Goal: Task Accomplishment & Management: Manage account settings

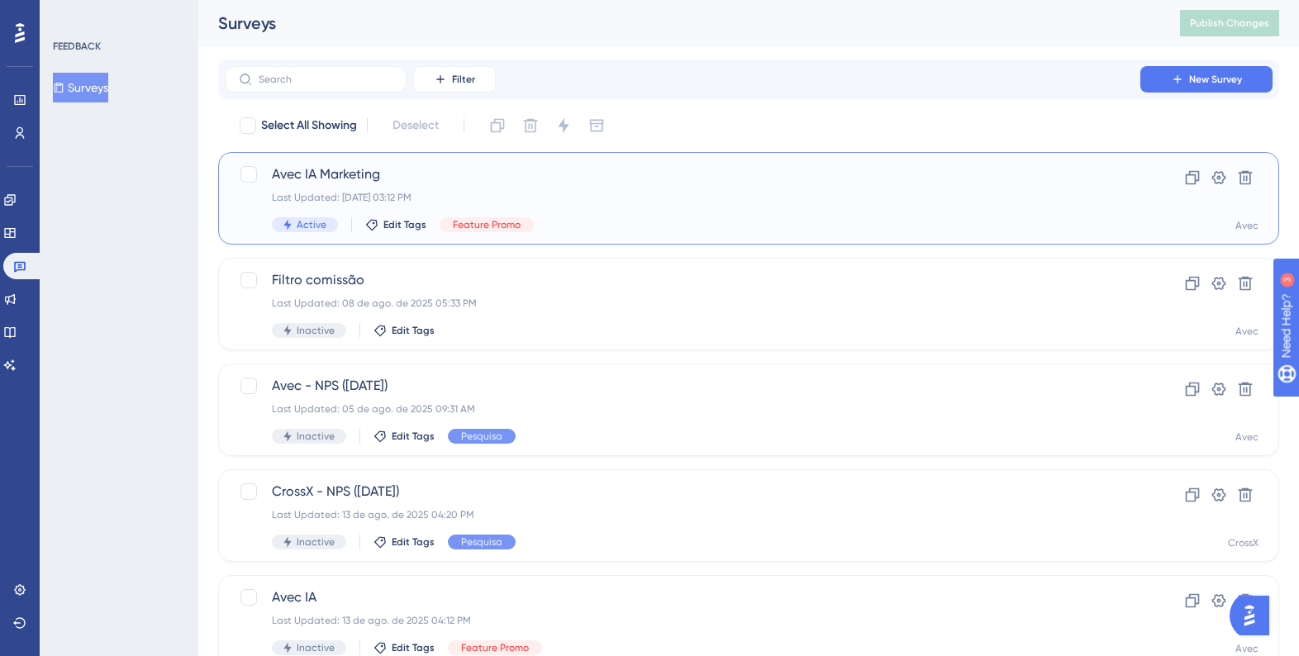
click at [592, 198] on div "Last Updated: 05 de set. de 2025 03:12 PM" at bounding box center [682, 197] width 821 height 13
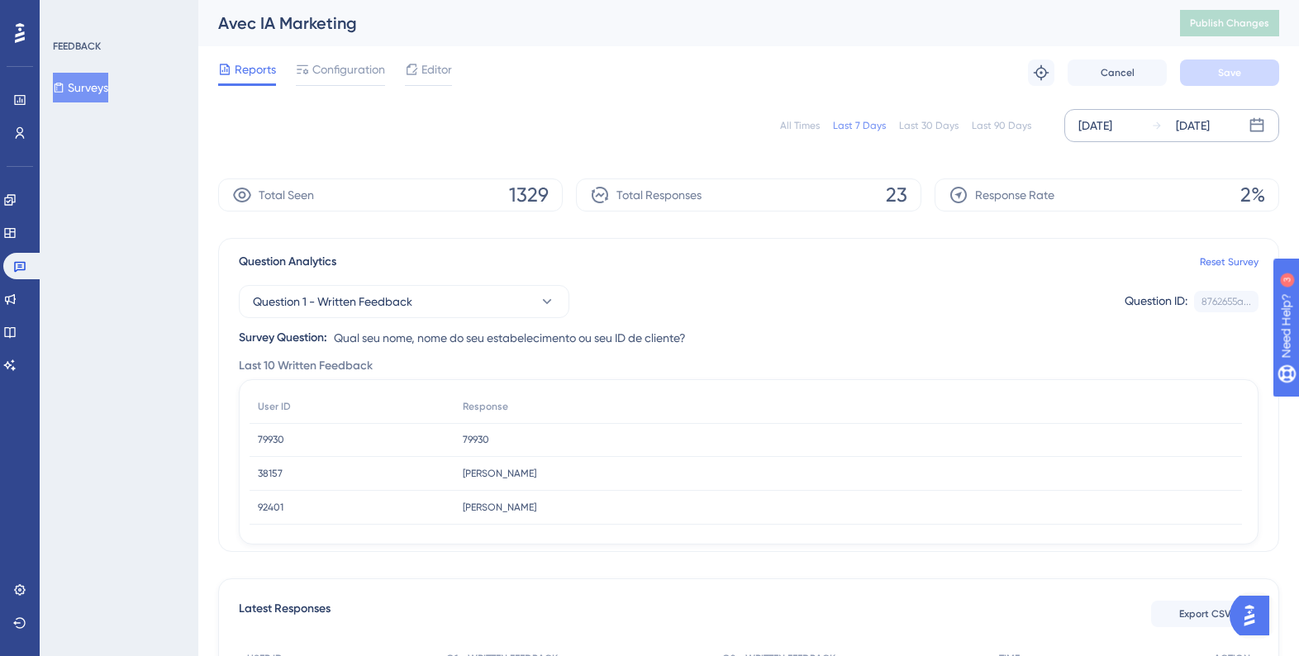
click at [1210, 129] on div "[DATE]" at bounding box center [1193, 126] width 34 height 20
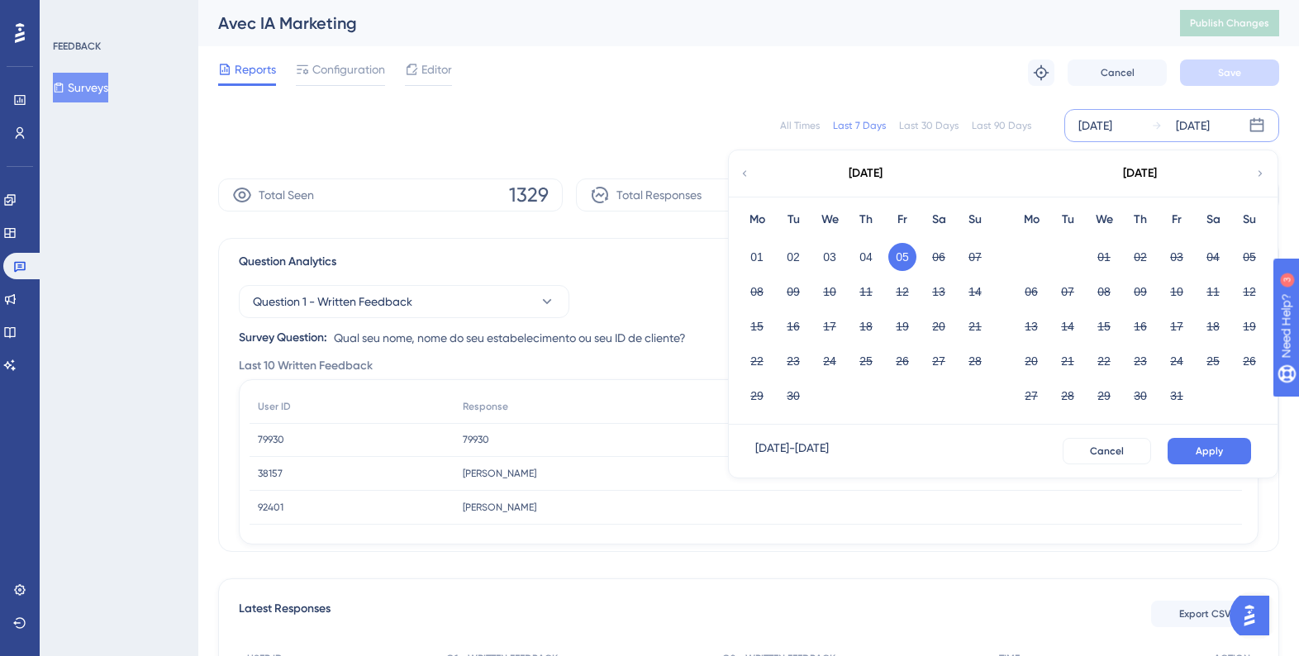
click at [895, 259] on button "05" at bounding box center [902, 257] width 28 height 28
click at [1190, 459] on button "Apply" at bounding box center [1209, 451] width 83 height 26
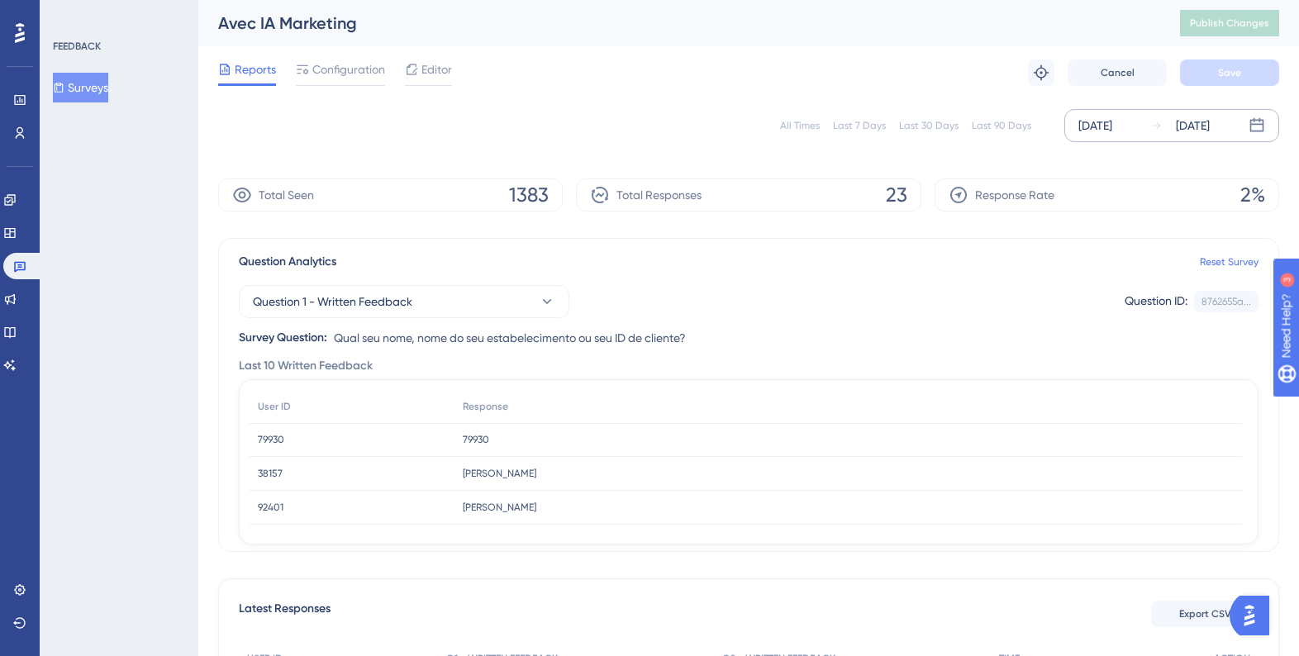
click at [354, 87] on div "Reports Configuration Editor Troubleshoot Cancel Save" at bounding box center [748, 72] width 1061 height 53
click at [351, 79] on div "Configuration" at bounding box center [340, 72] width 89 height 26
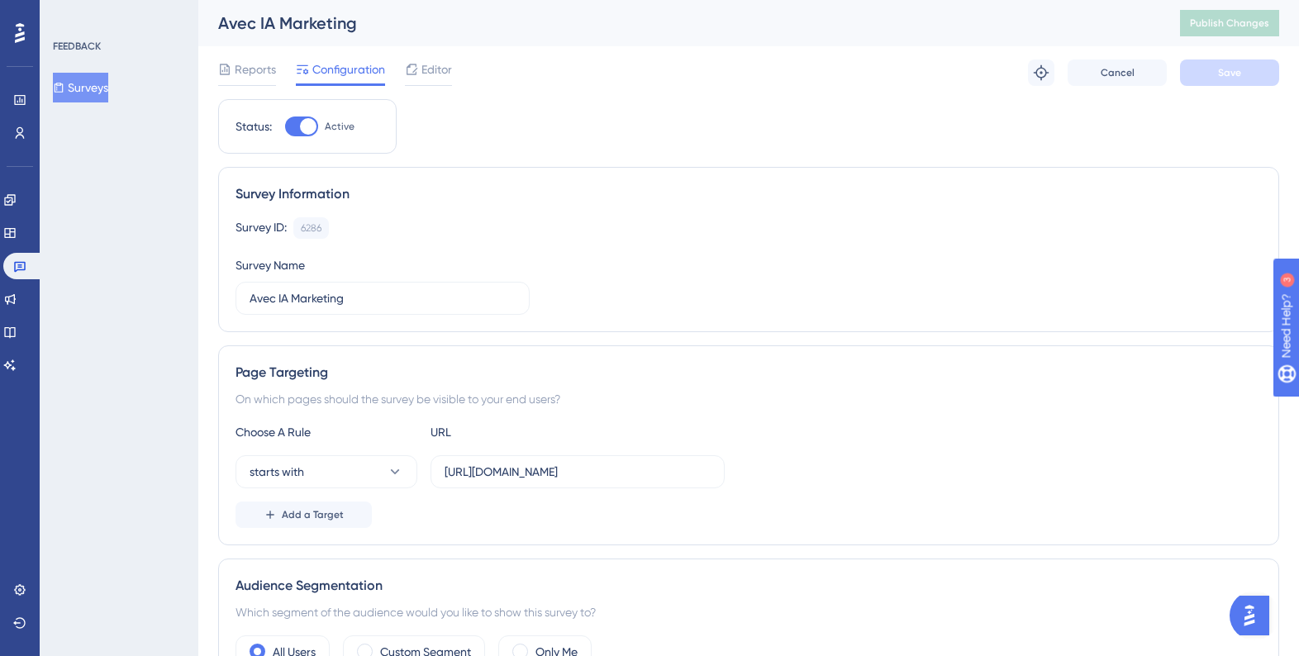
click at [961, 97] on div "Reports Configuration Editor Troubleshoot Cancel Save" at bounding box center [748, 72] width 1061 height 53
click at [421, 67] on span "Editor" at bounding box center [436, 69] width 31 height 20
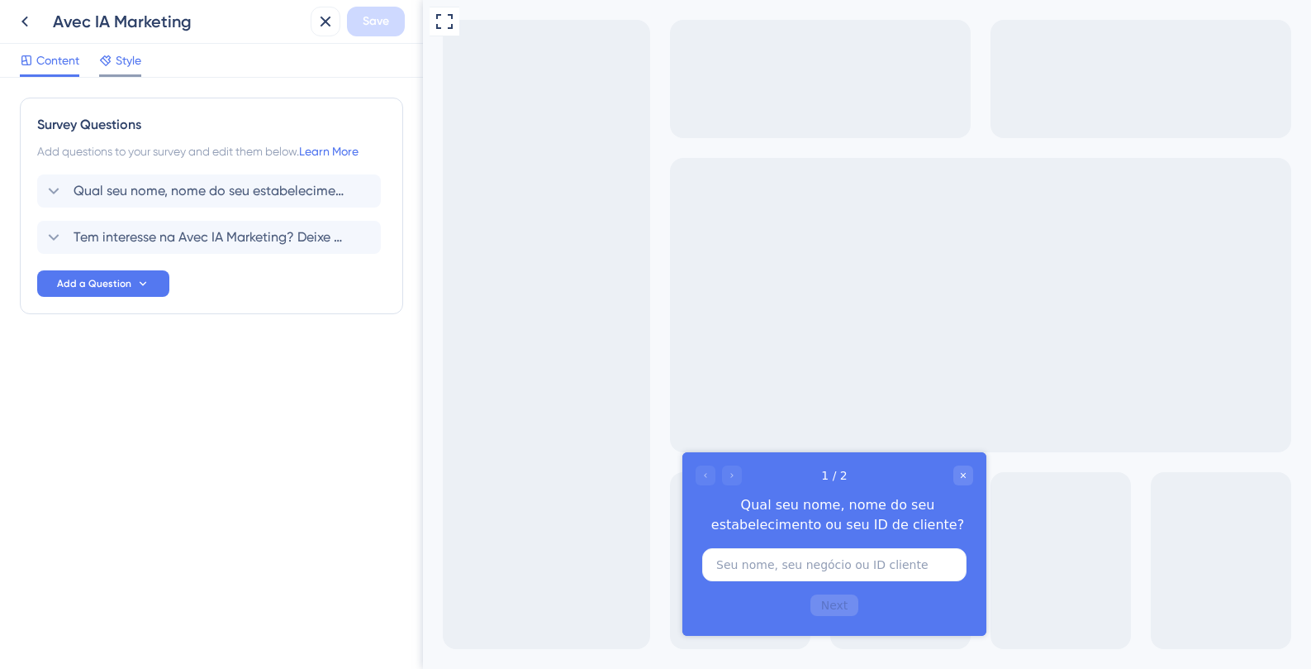
click at [121, 61] on span "Style" at bounding box center [129, 60] width 26 height 20
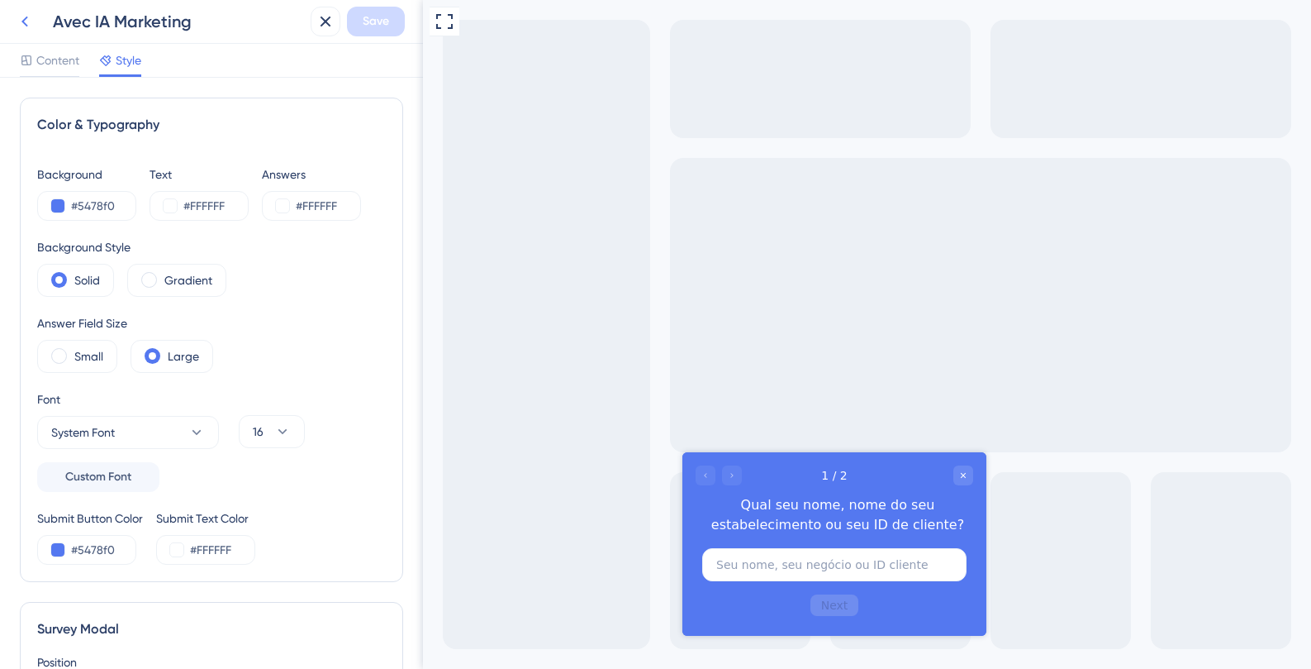
click at [33, 25] on icon at bounding box center [25, 22] width 20 height 20
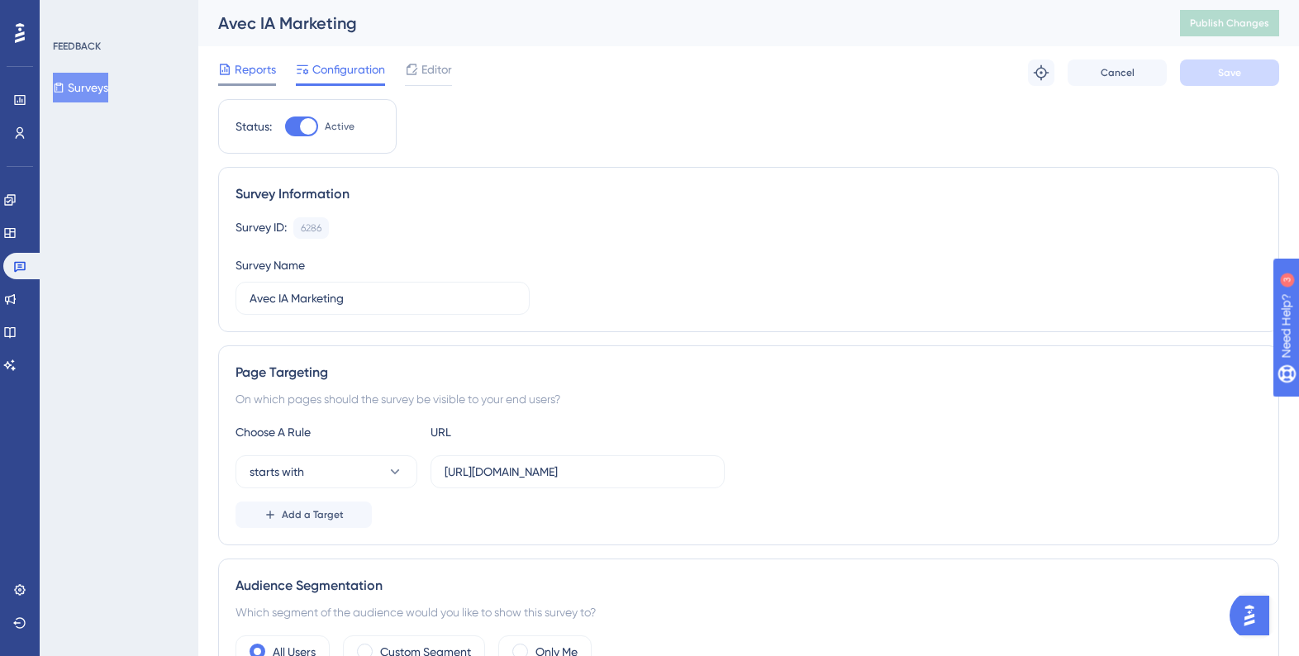
click at [259, 66] on span "Reports" at bounding box center [255, 69] width 41 height 20
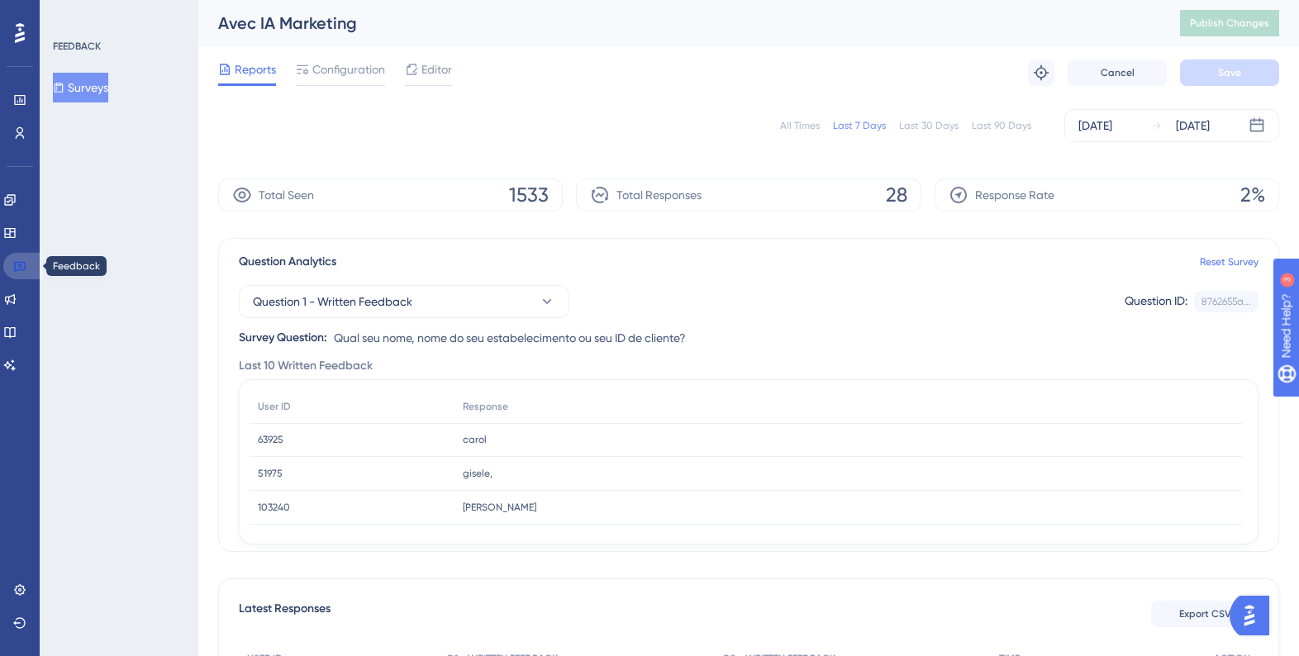
click at [17, 265] on icon at bounding box center [19, 265] width 13 height 13
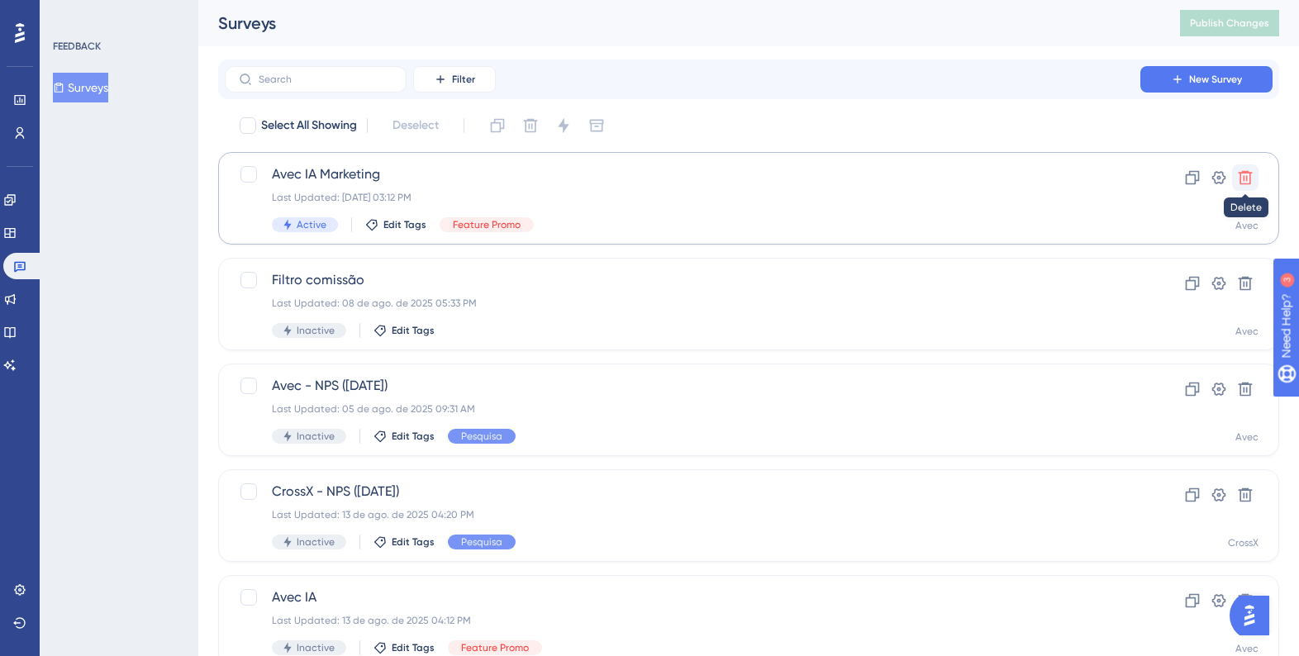
click at [1248, 180] on icon at bounding box center [1245, 177] width 17 height 17
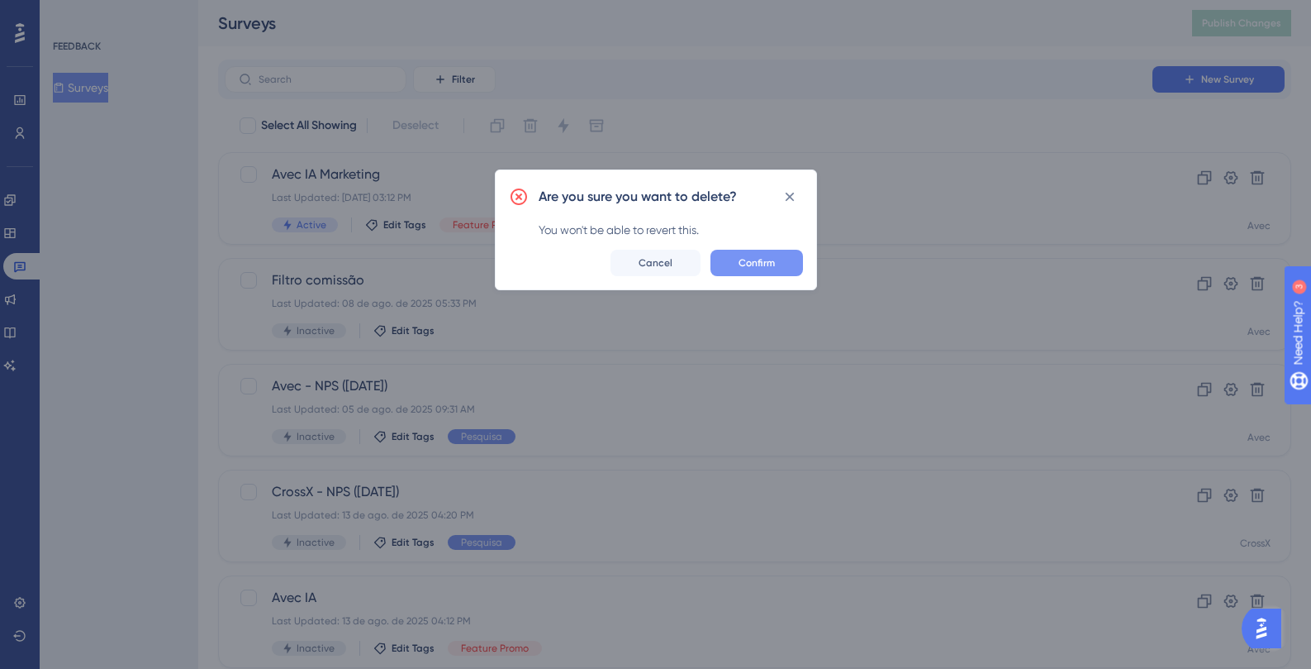
click at [766, 266] on span "Confirm" at bounding box center [757, 262] width 36 height 13
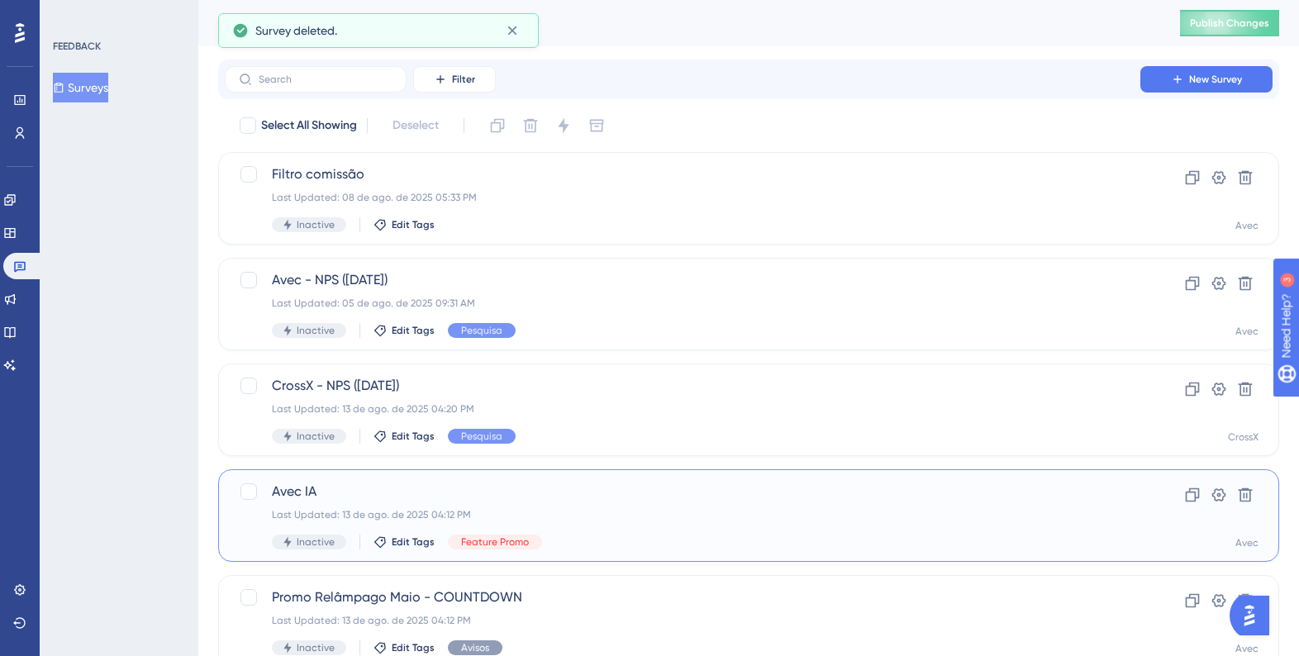
click at [688, 502] on div "Avec IA Last Updated: 13 de ago. de 2025 04:12 PM Inactive Edit Tags Feature Pr…" at bounding box center [682, 516] width 821 height 68
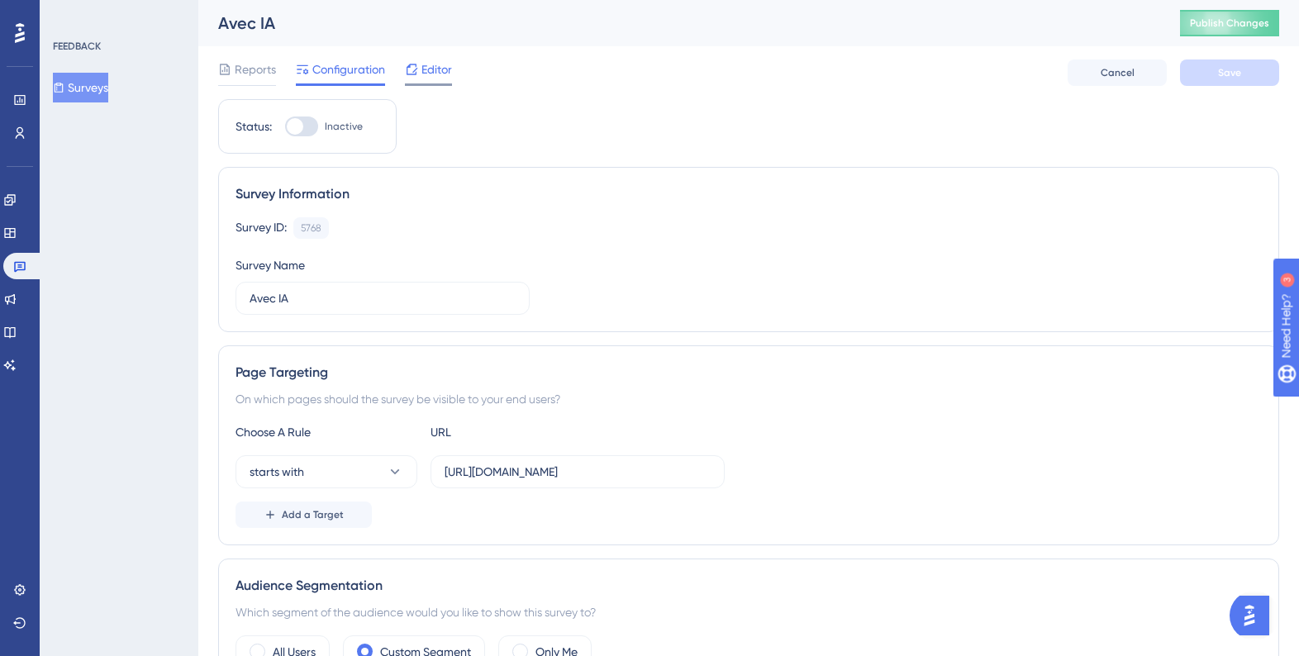
click at [428, 70] on span "Editor" at bounding box center [436, 69] width 31 height 20
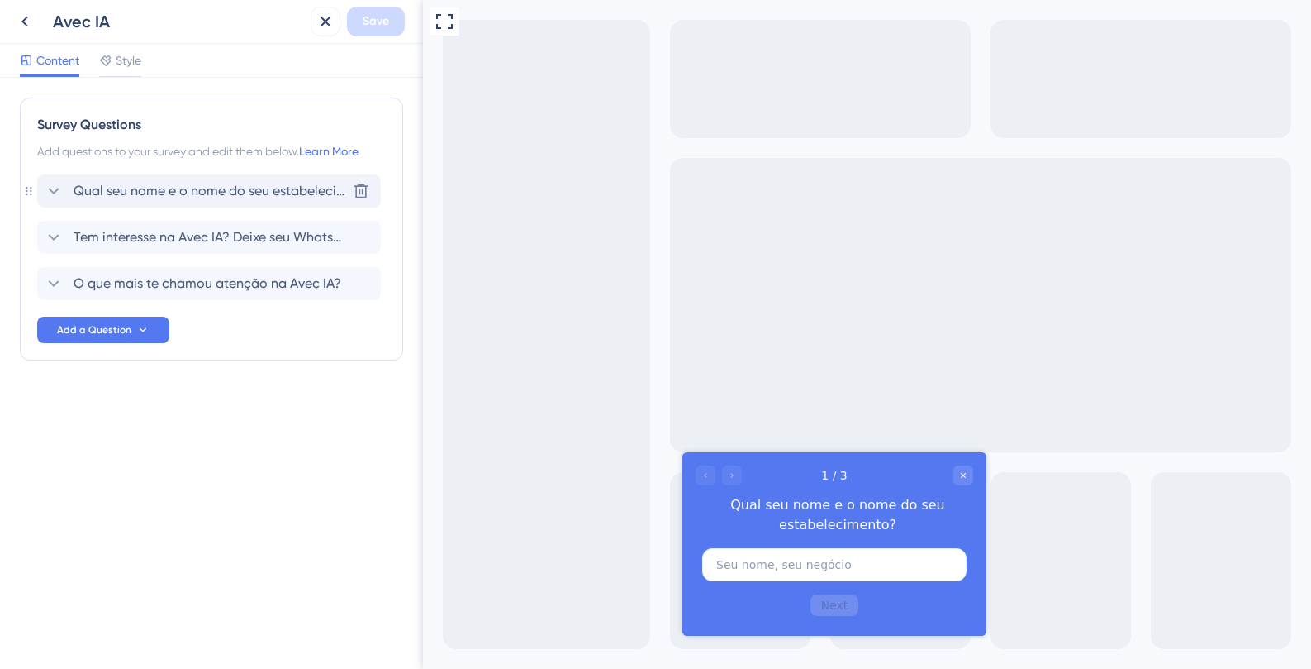
click at [212, 192] on span "Qual seu nome e o nome do seu estabelecimento?" at bounding box center [210, 191] width 273 height 20
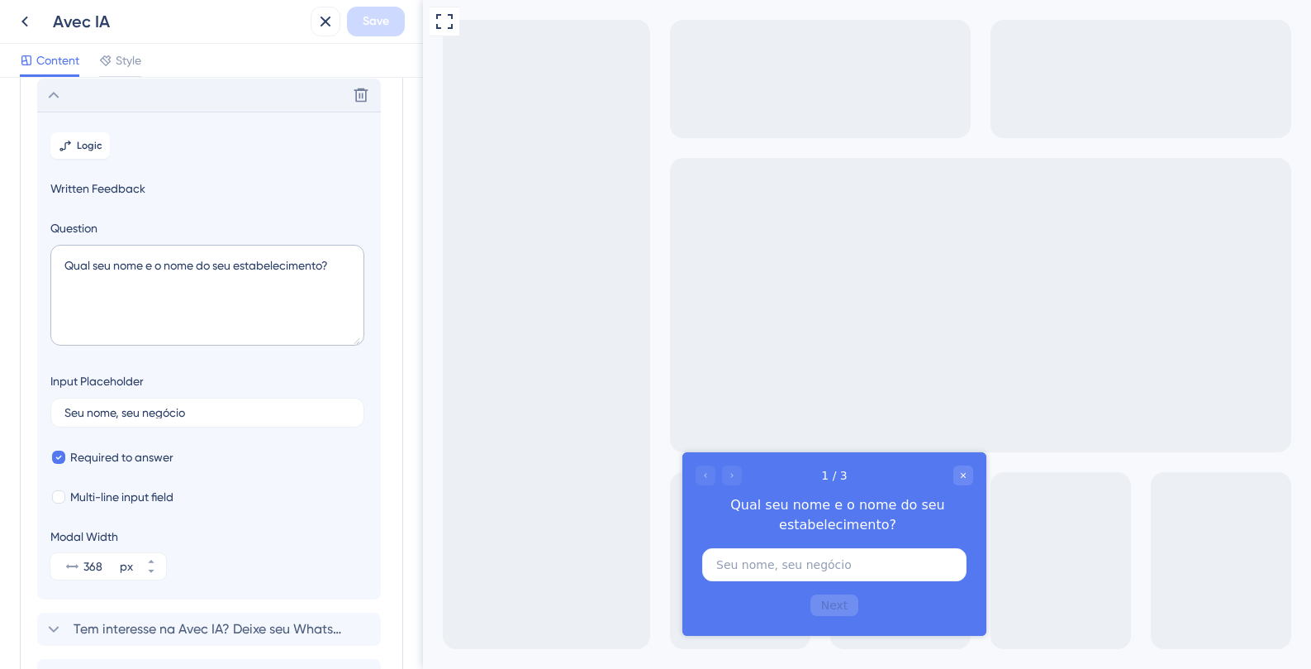
scroll to position [97, 0]
click at [222, 275] on textarea "Qual seu nome e o nome do seu estabelecimento?" at bounding box center [207, 294] width 314 height 101
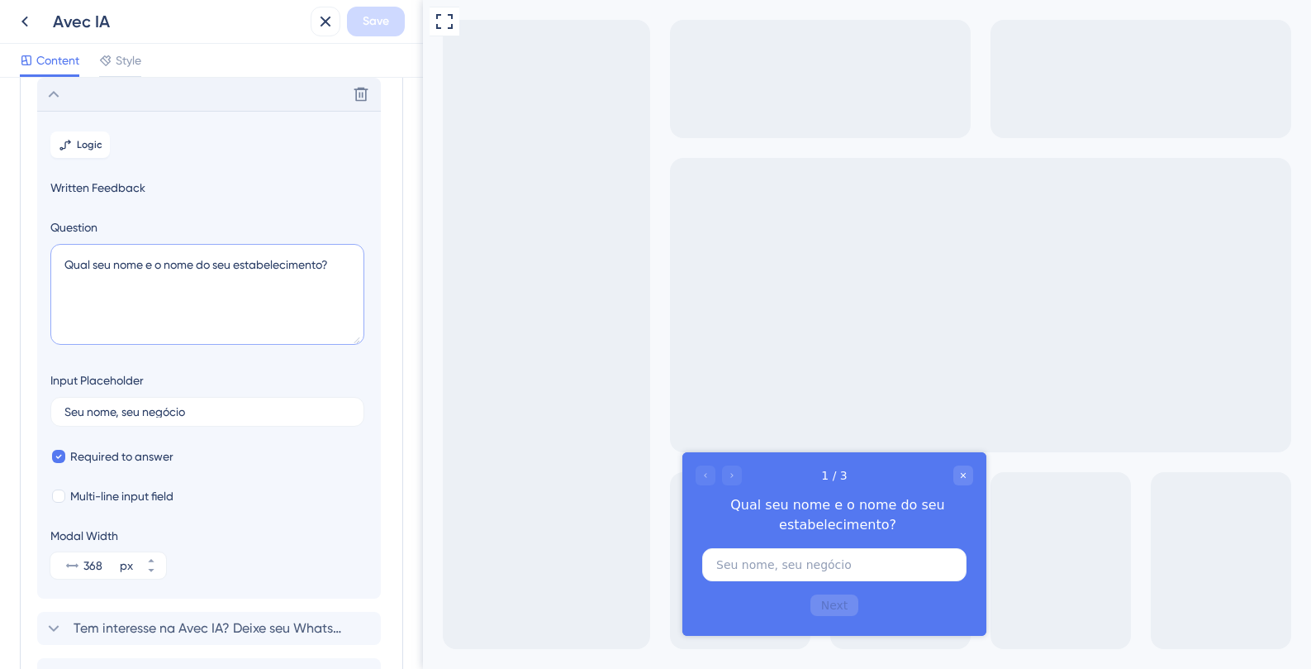
scroll to position [0, 0]
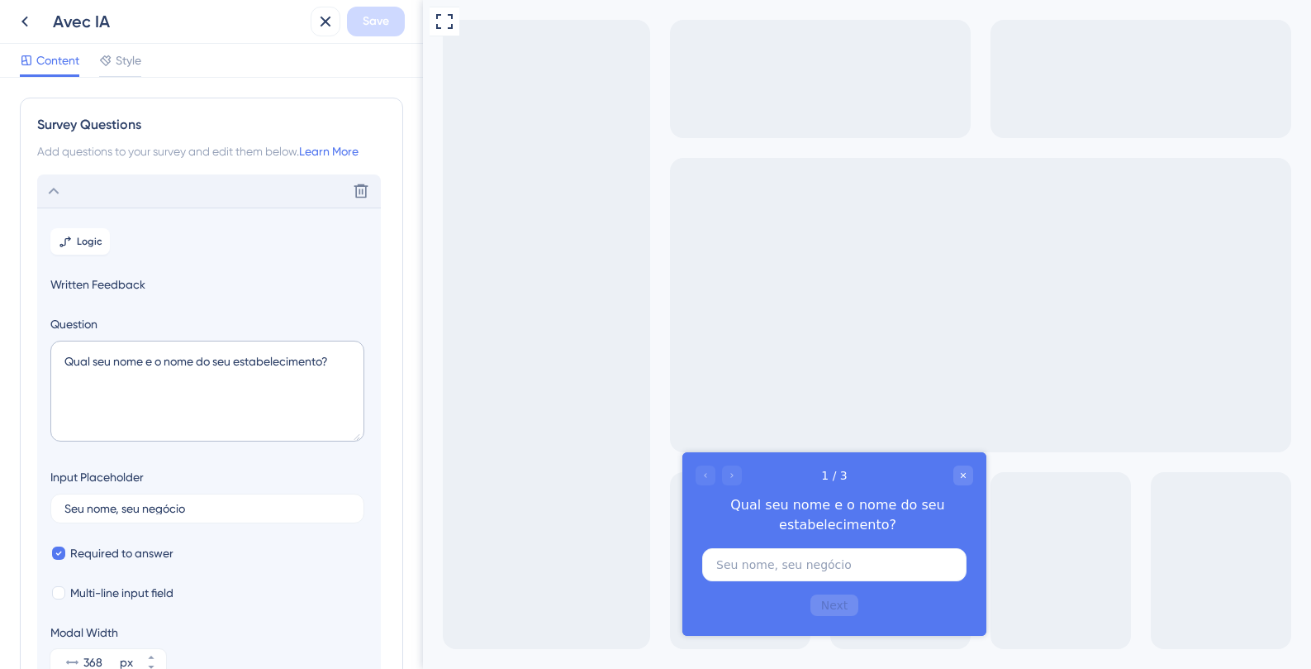
click at [376, 80] on div "Survey Questions Add questions to your survey and edit them below. Learn More D…" at bounding box center [211, 373] width 423 height 591
click at [40, 58] on span "Content" at bounding box center [57, 60] width 43 height 20
click at [429, 95] on div "Full Screen Preview" at bounding box center [867, 334] width 888 height 669
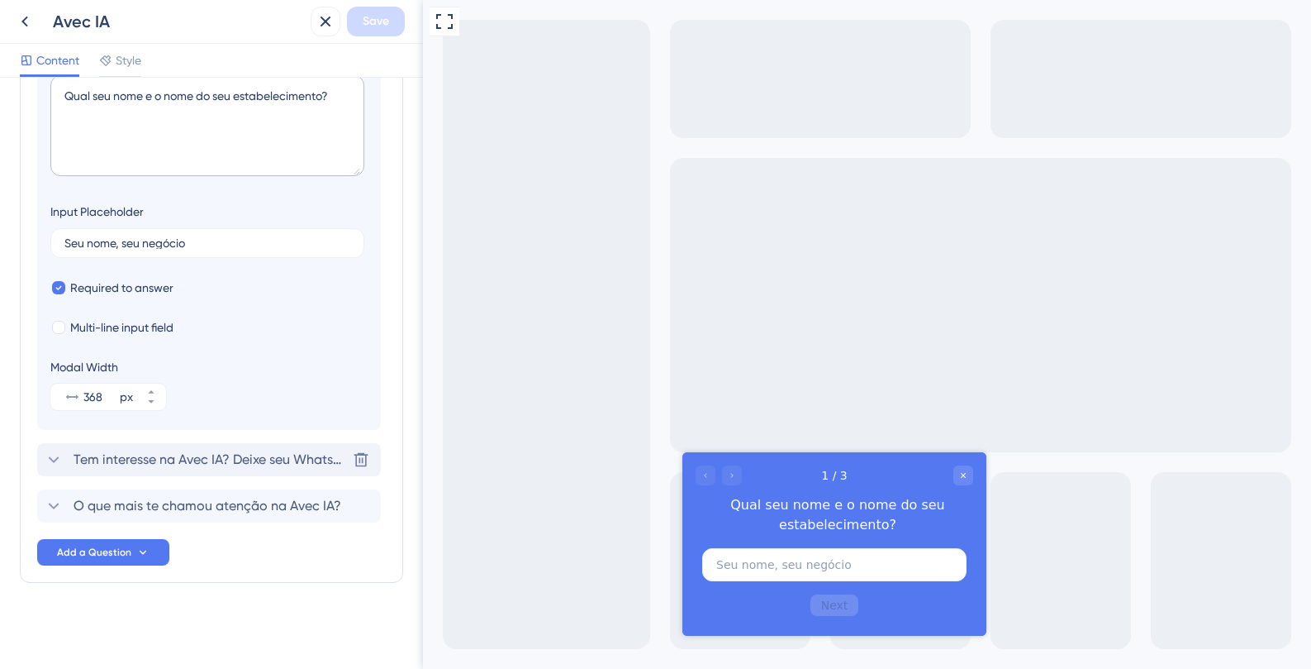
click at [268, 455] on span "Tem interesse na Avec IA? Deixe seu WhatsApp para contato." at bounding box center [210, 460] width 273 height 20
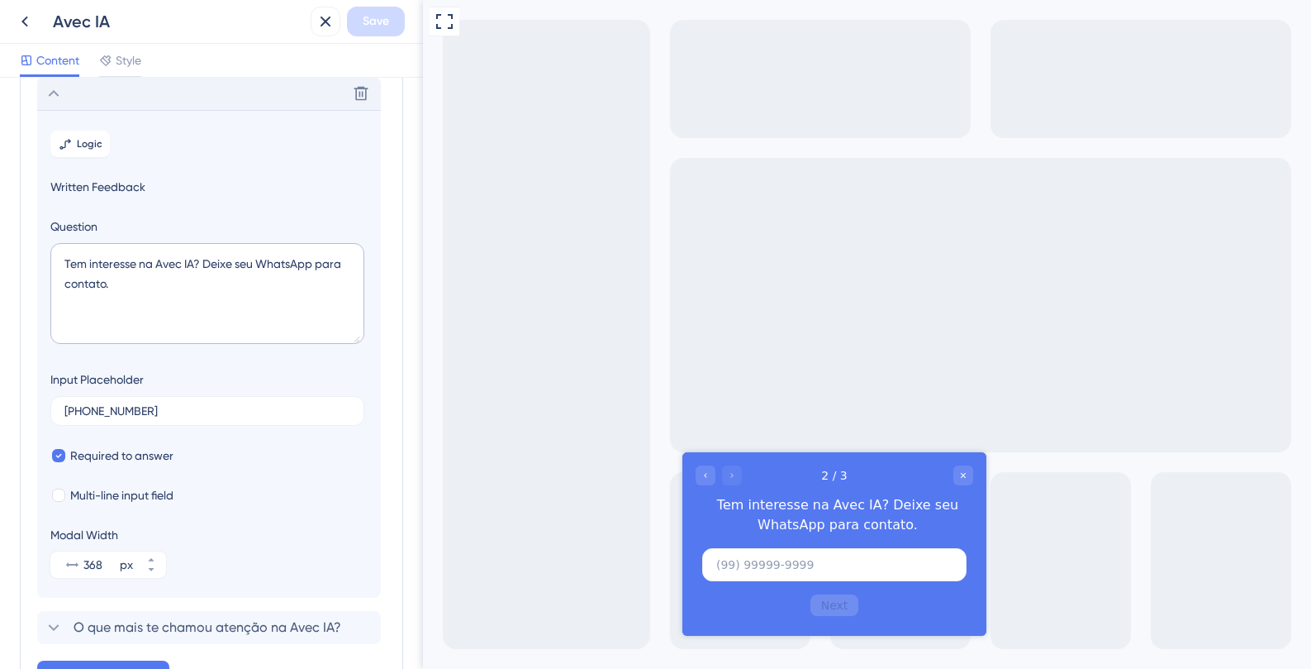
scroll to position [143, 0]
click at [209, 262] on textarea "Tem interesse na Avec IA? Deixe seu WhatsApp para contato." at bounding box center [207, 294] width 314 height 101
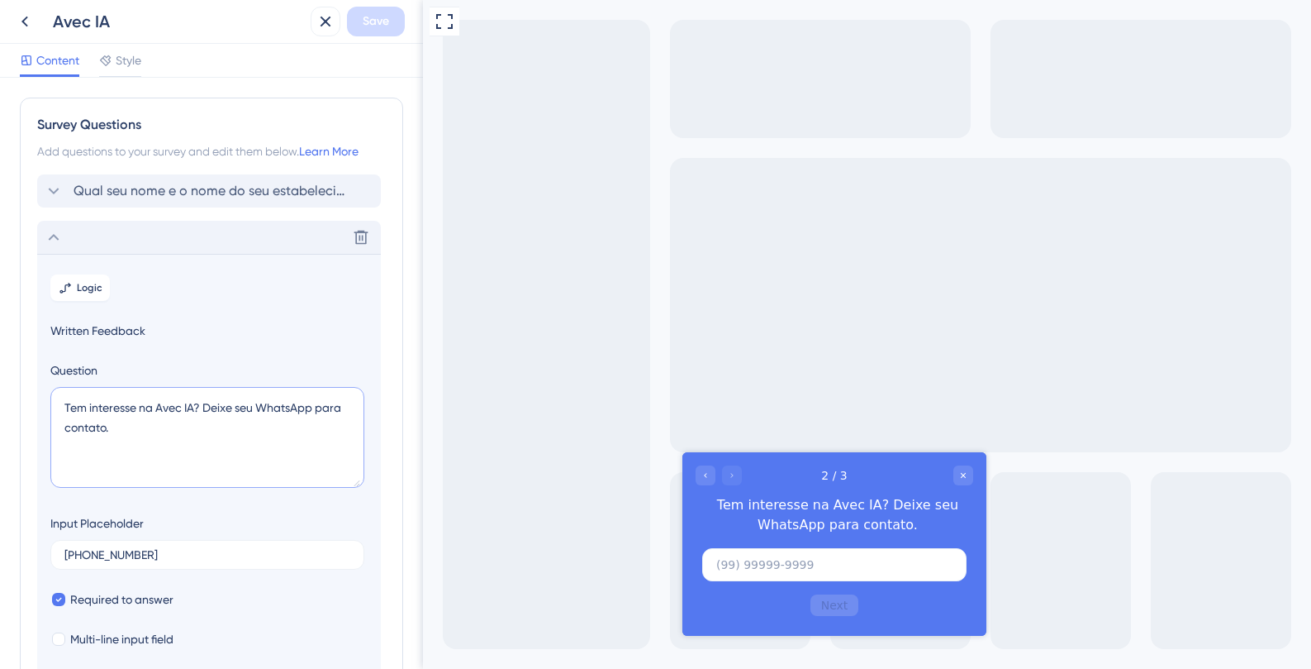
scroll to position [265, 0]
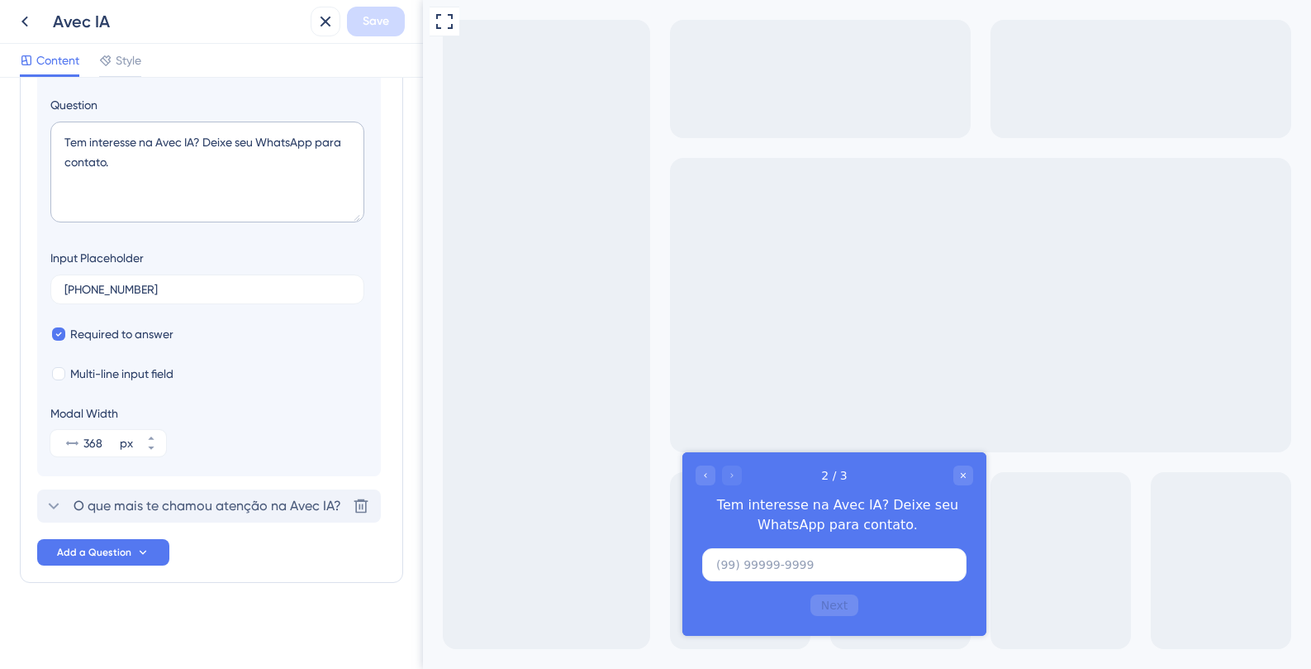
click at [283, 508] on span "O que mais te chamou atenção na Avec IA?" at bounding box center [208, 506] width 268 height 20
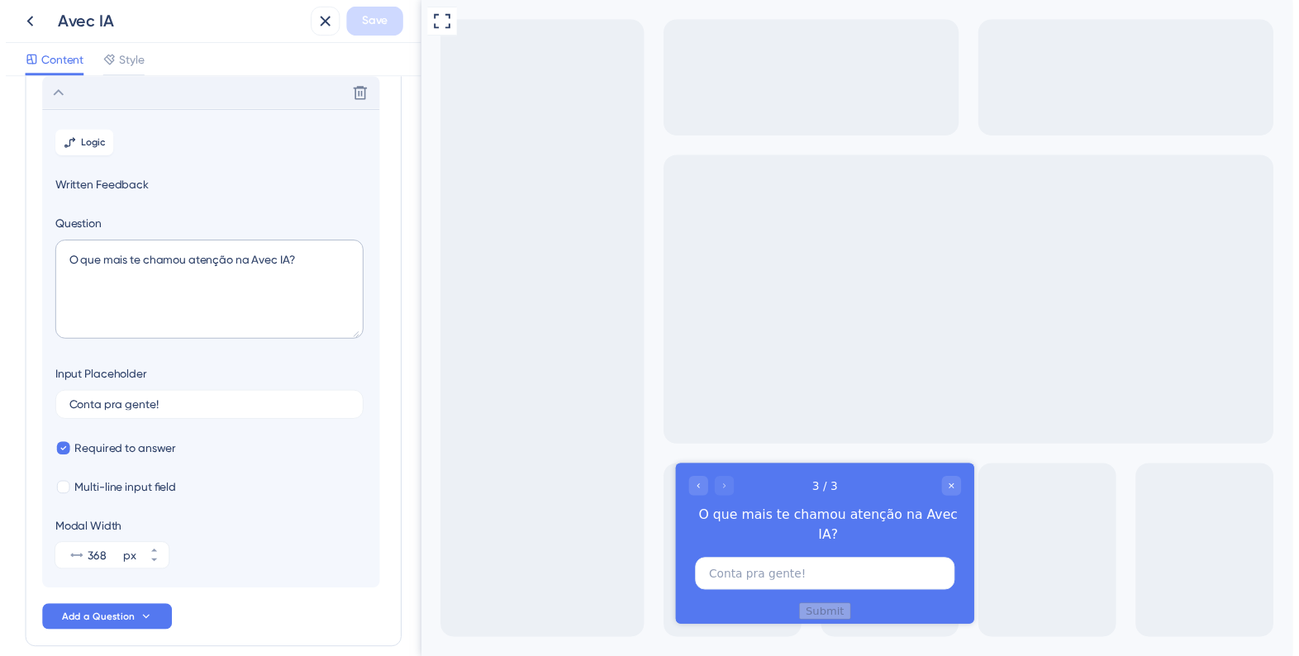
scroll to position [0, 0]
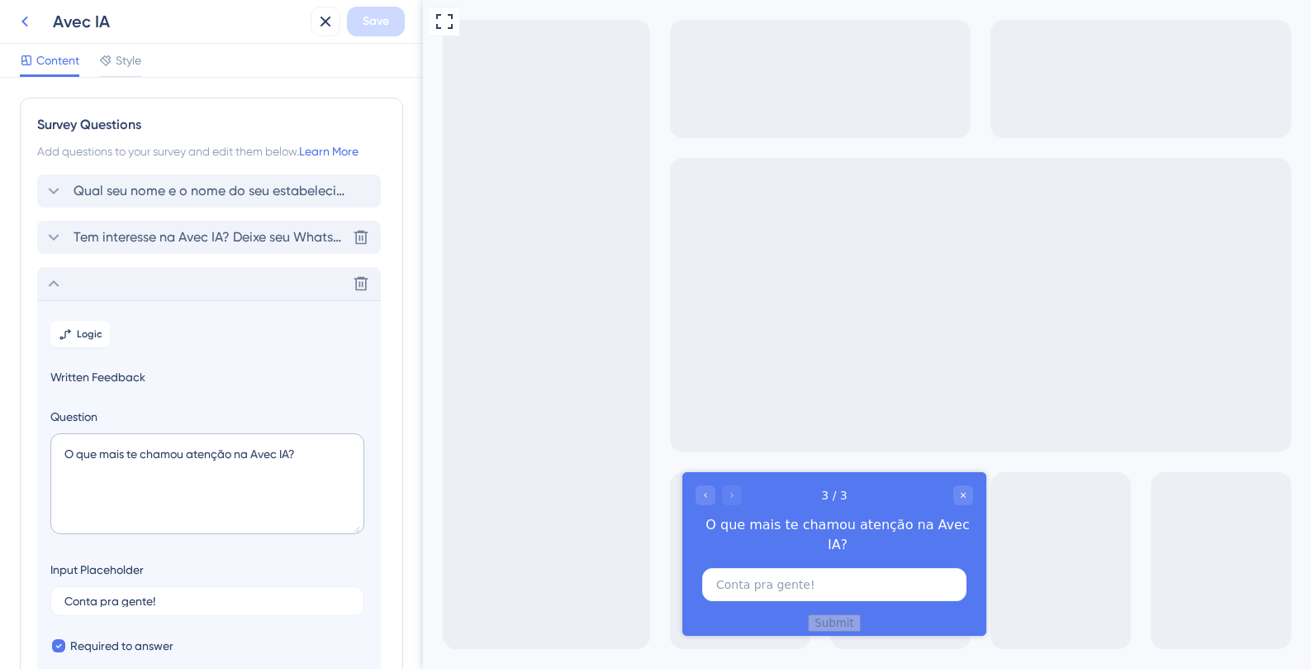
click at [22, 21] on icon at bounding box center [24, 22] width 7 height 11
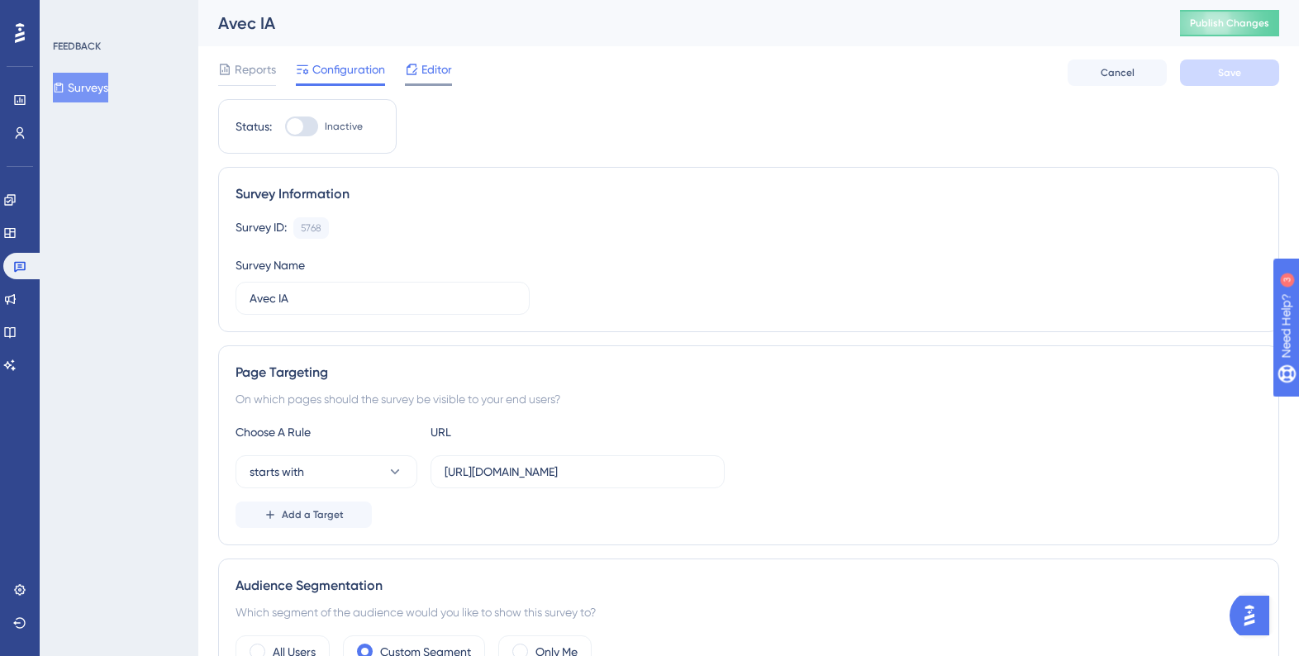
click at [435, 73] on span "Editor" at bounding box center [436, 69] width 31 height 20
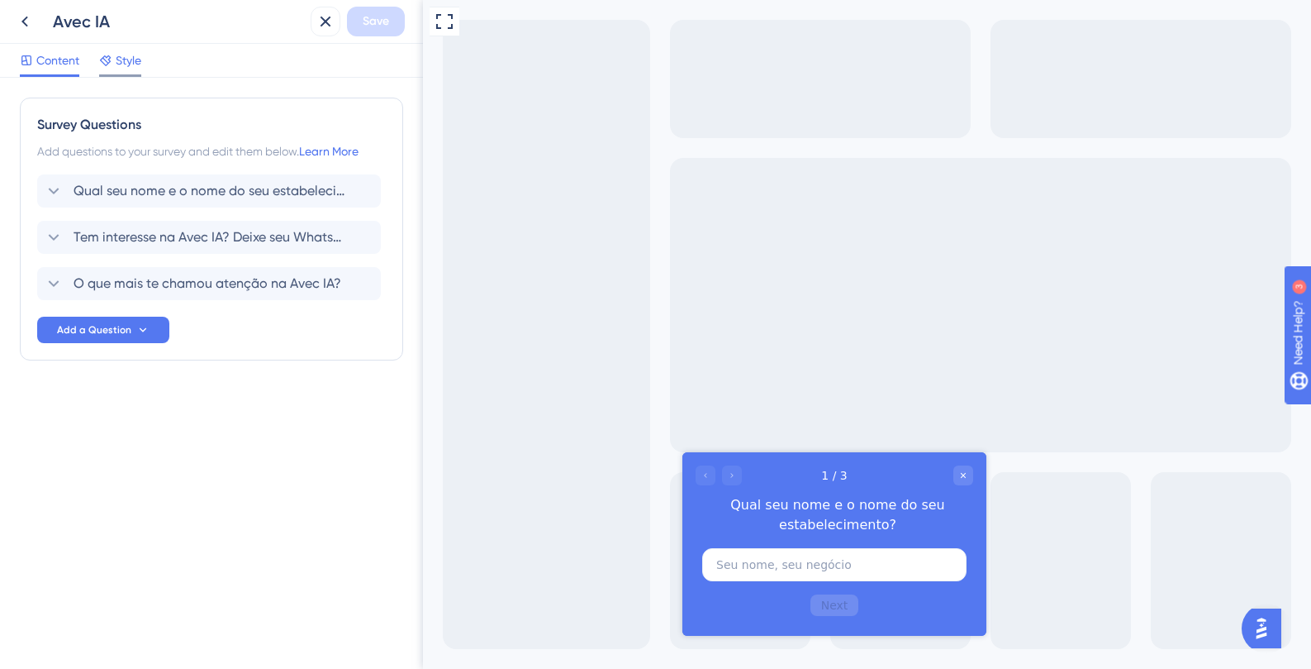
click at [123, 56] on span "Style" at bounding box center [129, 60] width 26 height 20
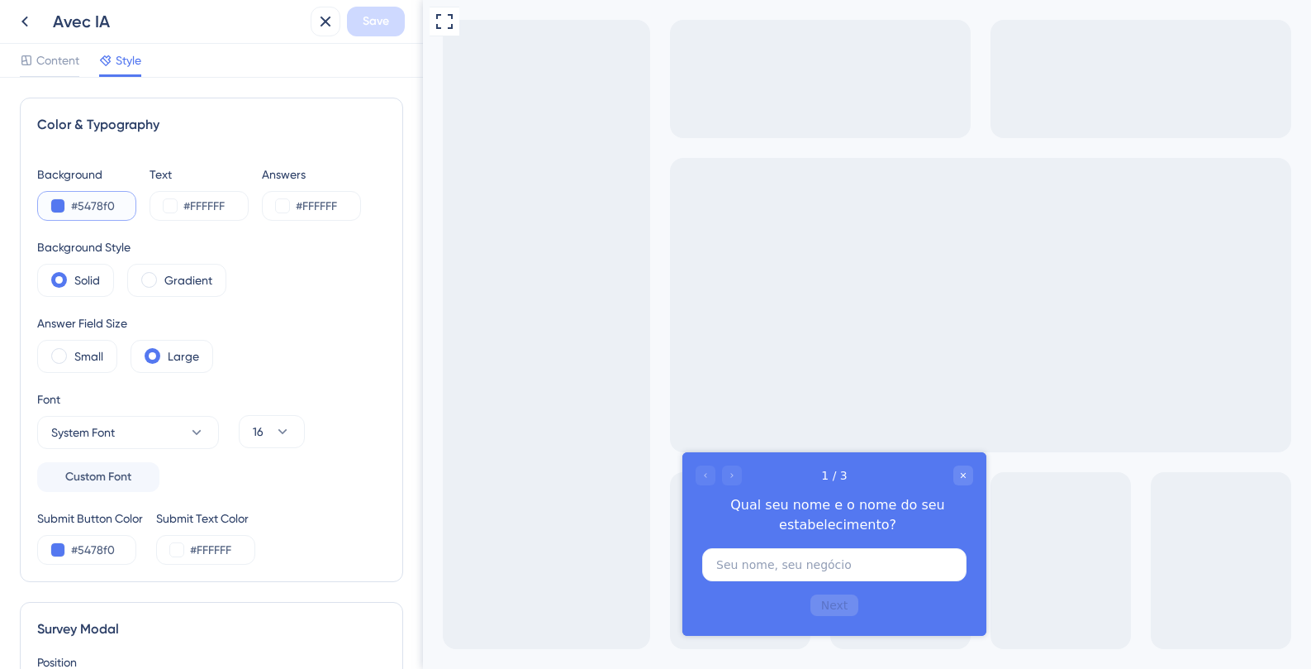
click at [97, 203] on input "#5478f0" at bounding box center [105, 206] width 68 height 20
click at [401, 380] on div "Color & Typography Background #5478f0 Text #FFFFFF Answers #FFFFFF Background S…" at bounding box center [211, 373] width 423 height 591
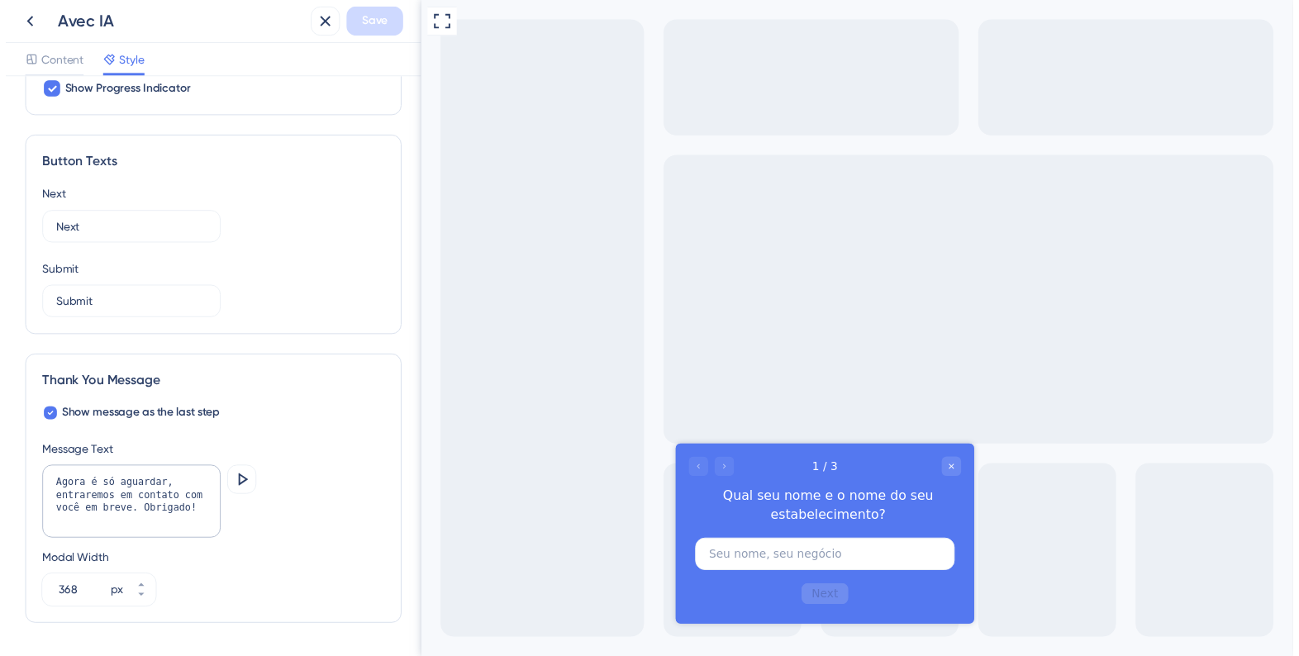
scroll to position [987, 0]
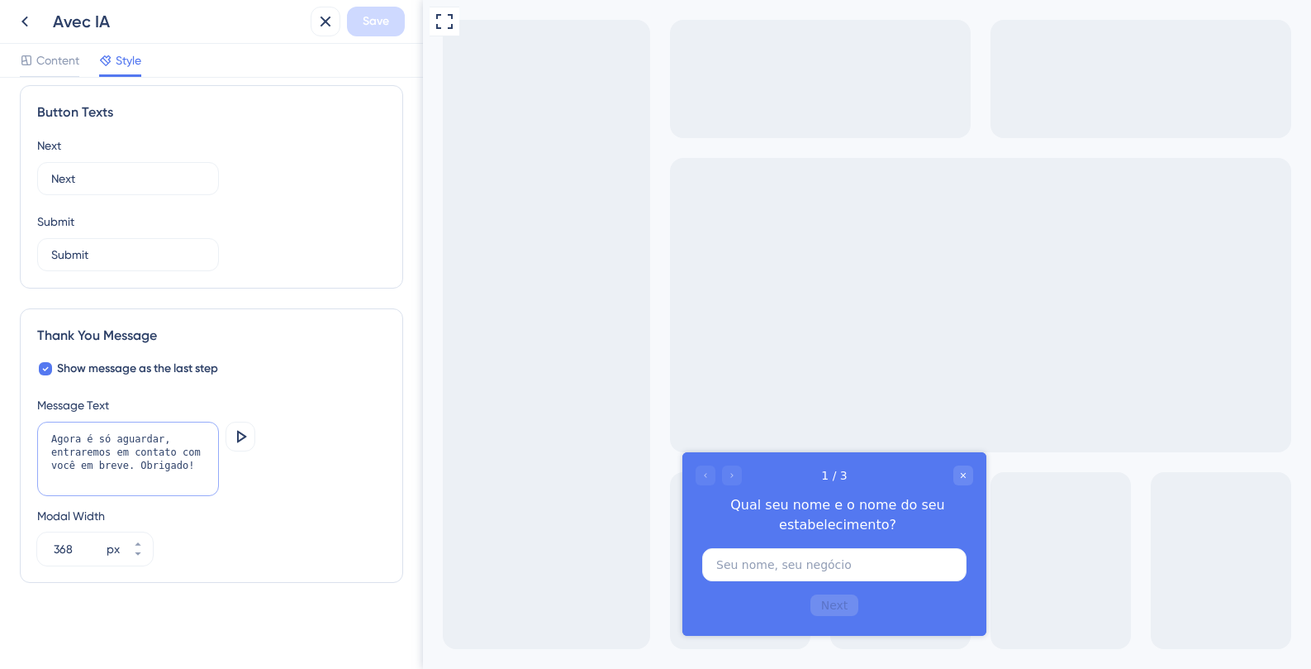
click at [127, 454] on textarea "Agora é só aguardar, entraremos em contato com você em breve. Obrigado!" at bounding box center [128, 458] width 182 height 74
click at [32, 16] on icon at bounding box center [25, 22] width 20 height 20
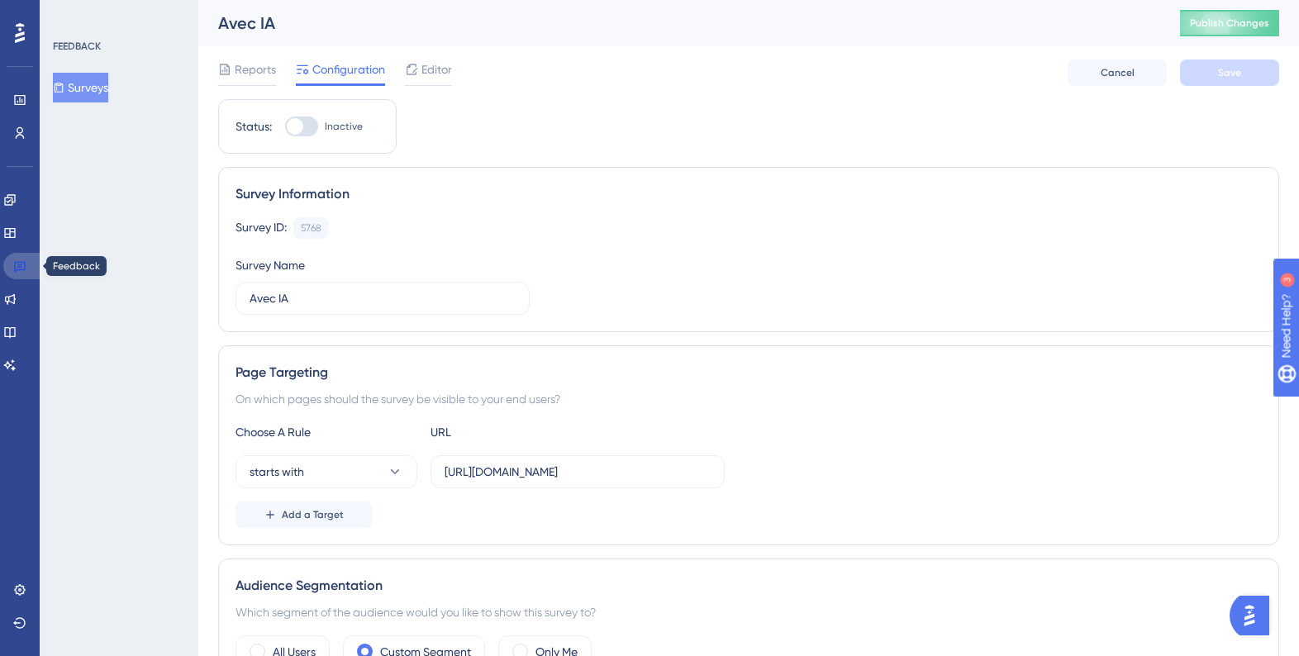
drag, startPoint x: 23, startPoint y: 261, endPoint x: 84, endPoint y: 241, distance: 64.3
click at [23, 262] on icon at bounding box center [20, 267] width 12 height 11
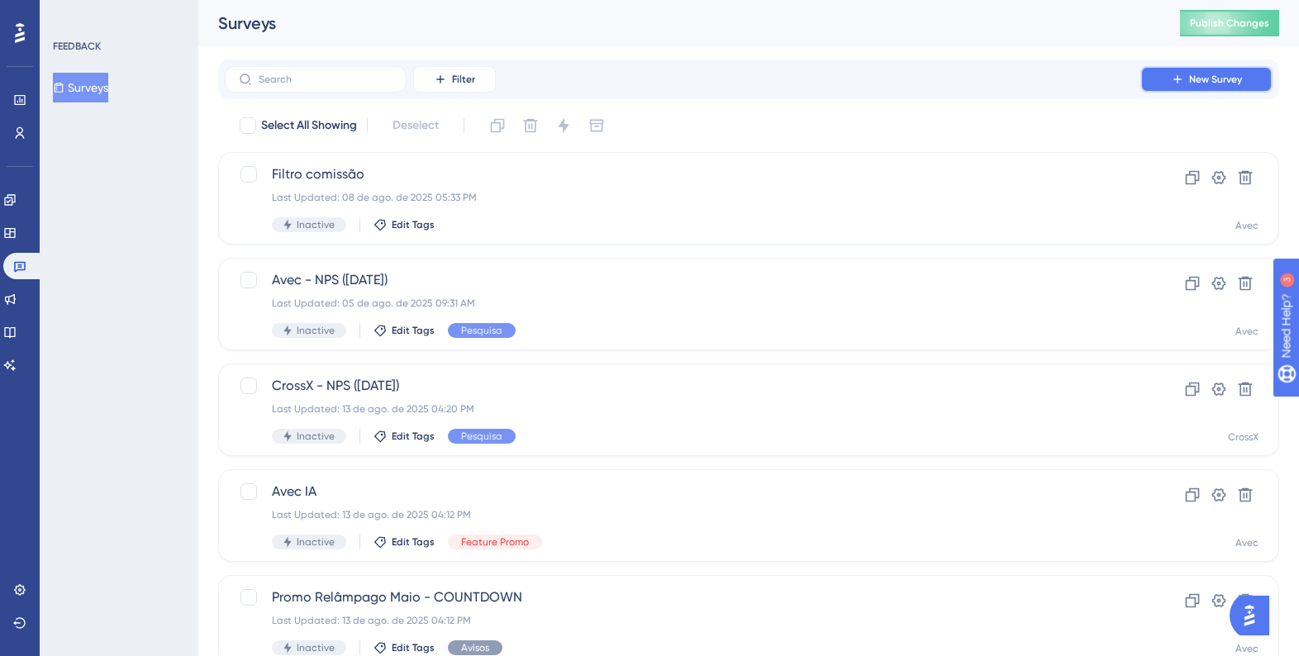
click at [1195, 82] on span "New Survey" at bounding box center [1215, 79] width 53 height 13
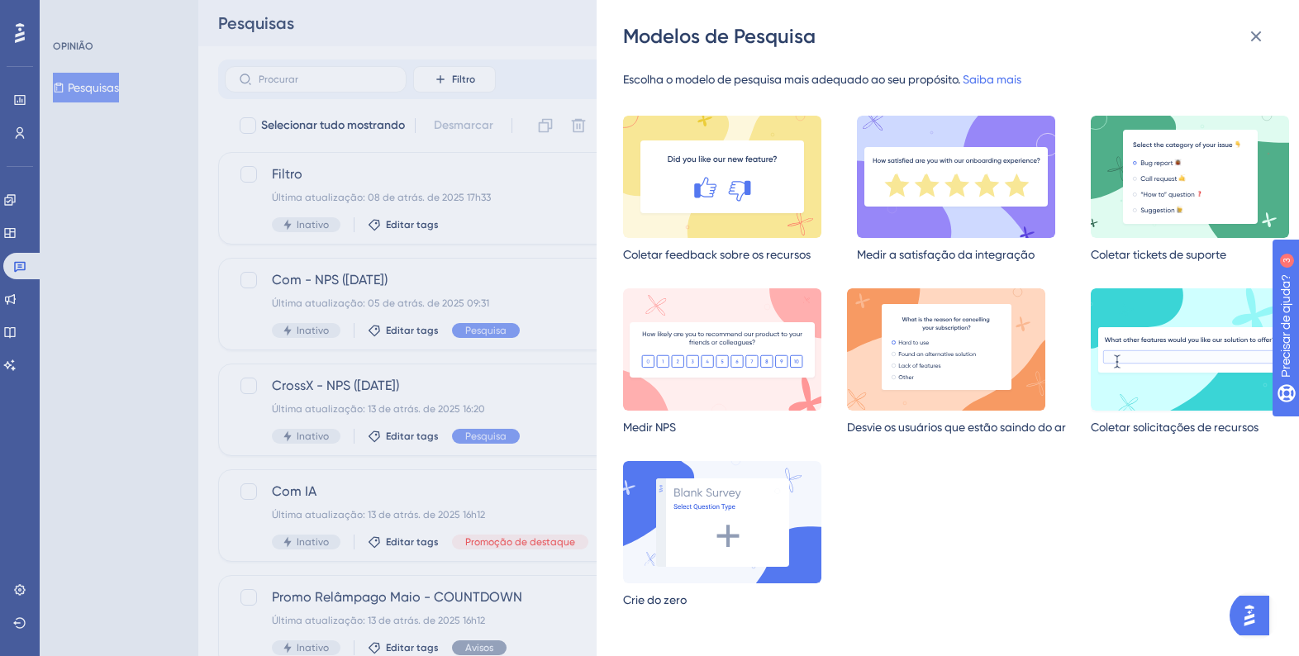
click at [1135, 366] on img at bounding box center [1190, 349] width 198 height 122
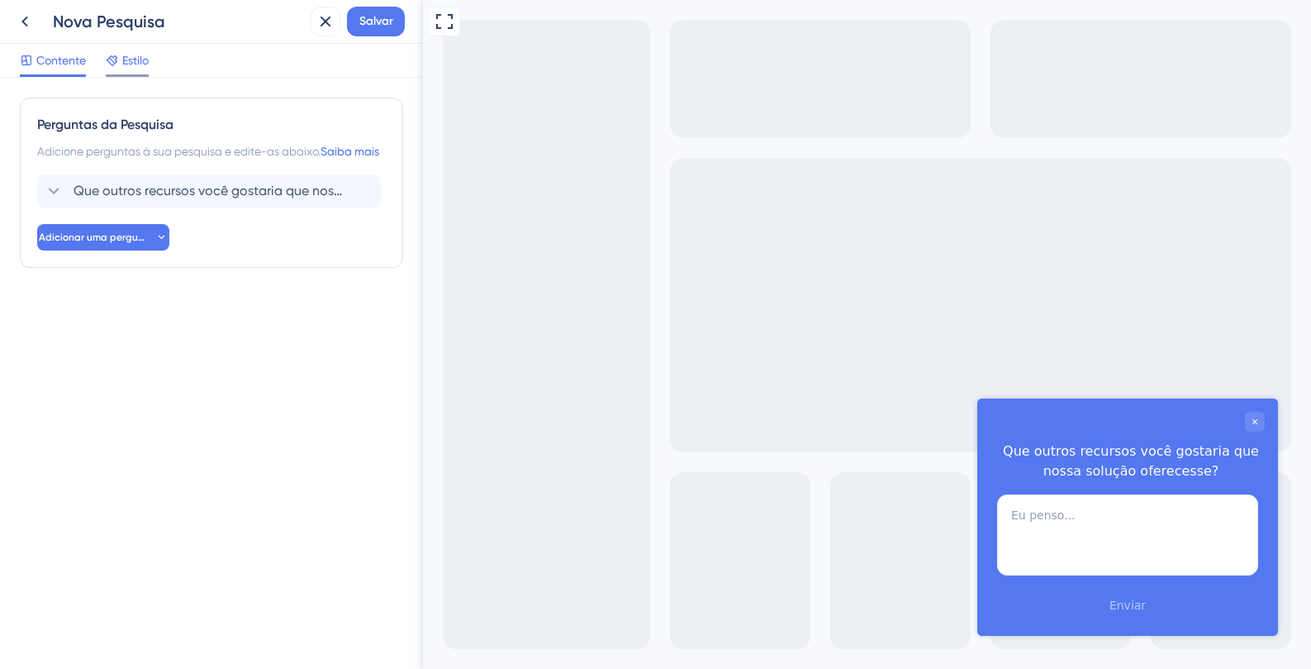
click at [139, 65] on font "Estilo" at bounding box center [135, 60] width 26 height 13
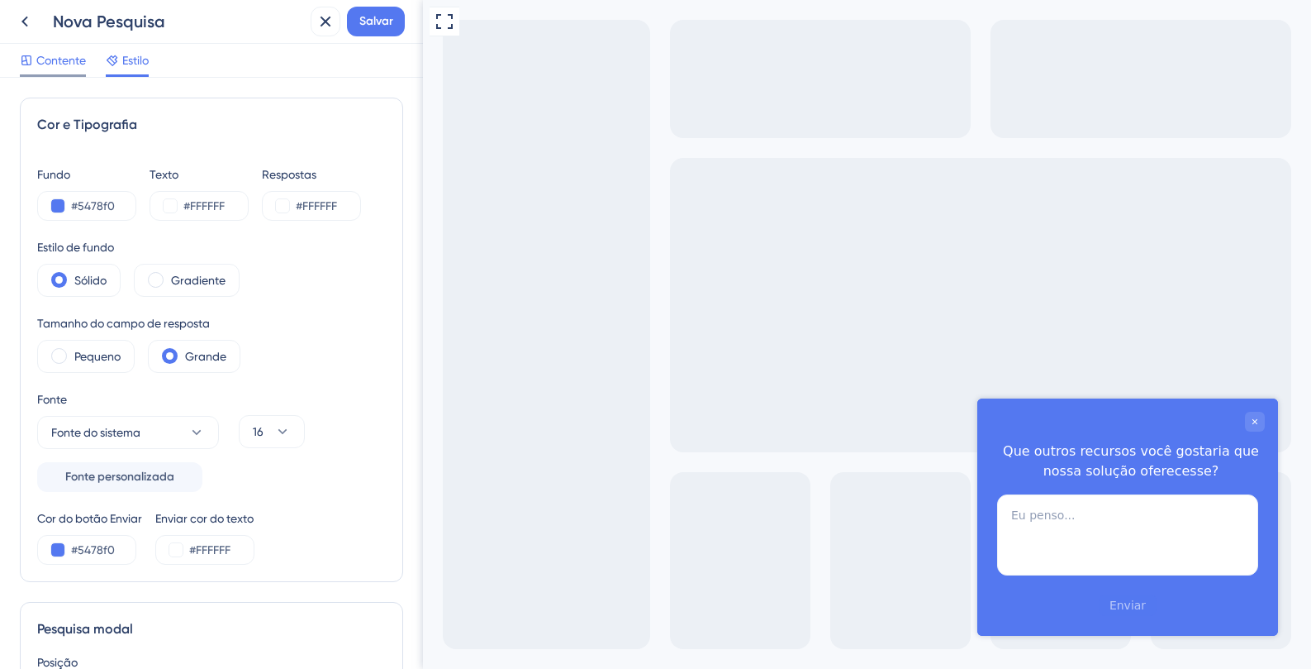
click at [61, 55] on font "Contente" at bounding box center [61, 60] width 50 height 13
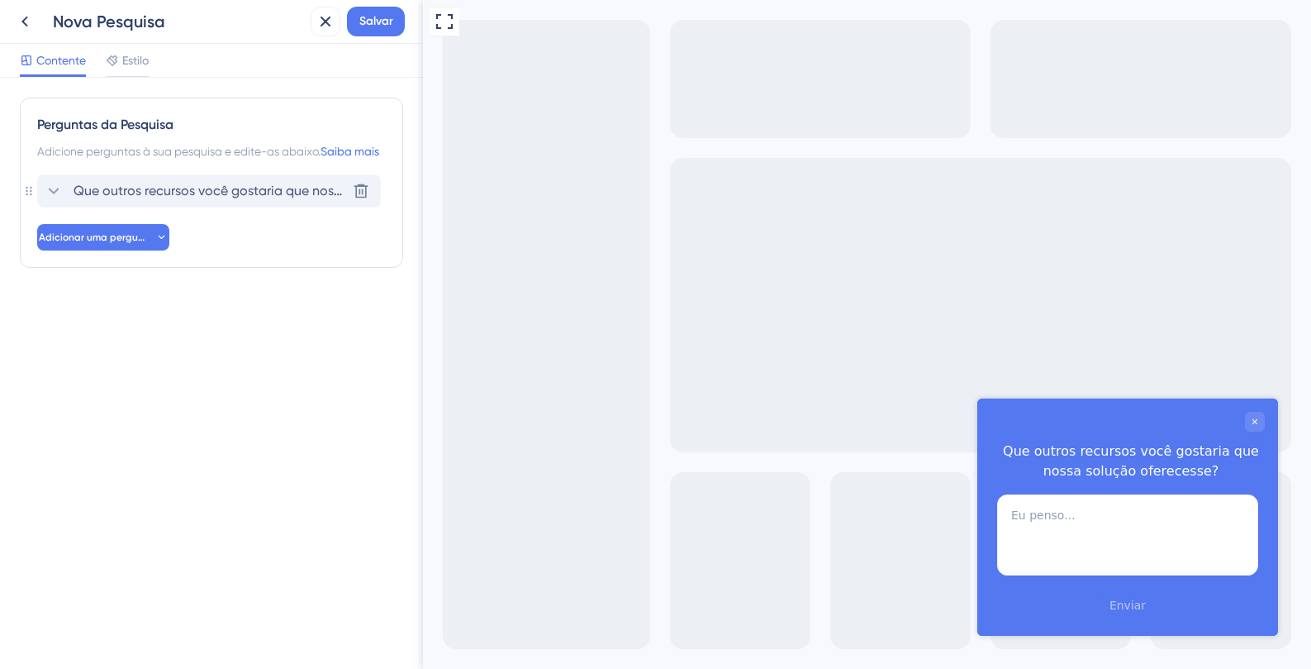
click at [190, 198] on font "Que outros recursos você gostaria que nossa solução oferecesse?" at bounding box center [275, 191] width 402 height 16
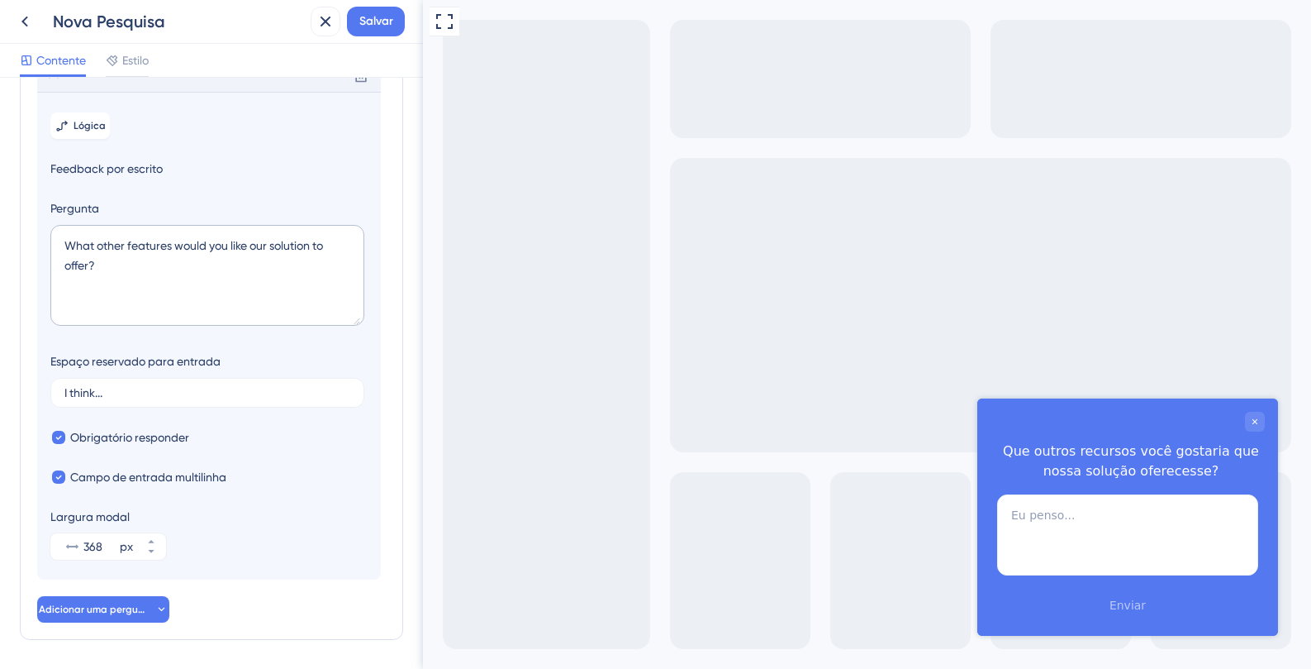
scroll to position [117, 0]
click at [222, 266] on textarea "What other features would you like our solution to offer?" at bounding box center [207, 274] width 314 height 101
paste textarea "Qual seu nome e o nome do seu estabelecimento?"
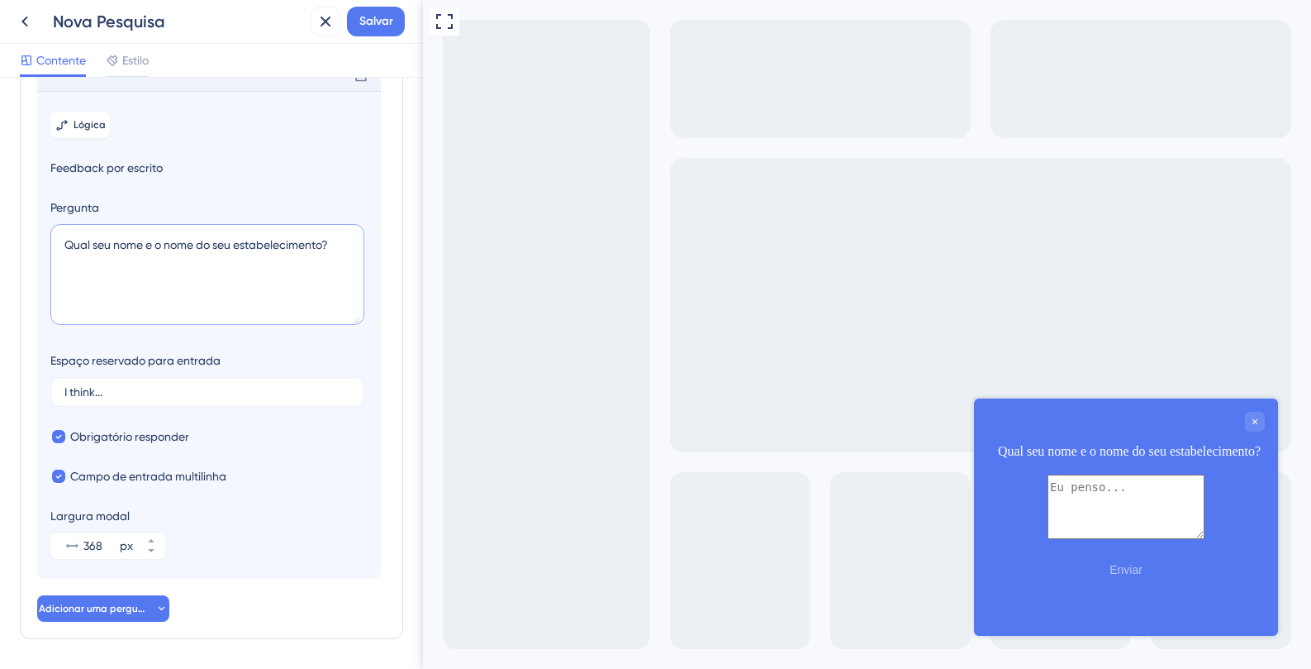
click at [167, 269] on textarea "Qual seu nome e o nome do seu estabelecimento?" at bounding box center [207, 274] width 314 height 101
drag, startPoint x: 311, startPoint y: 260, endPoint x: 311, endPoint y: 277, distance: 16.5
click at [311, 260] on textarea "Qual seu nome, nome do seu estabelecimento?" at bounding box center [207, 274] width 314 height 101
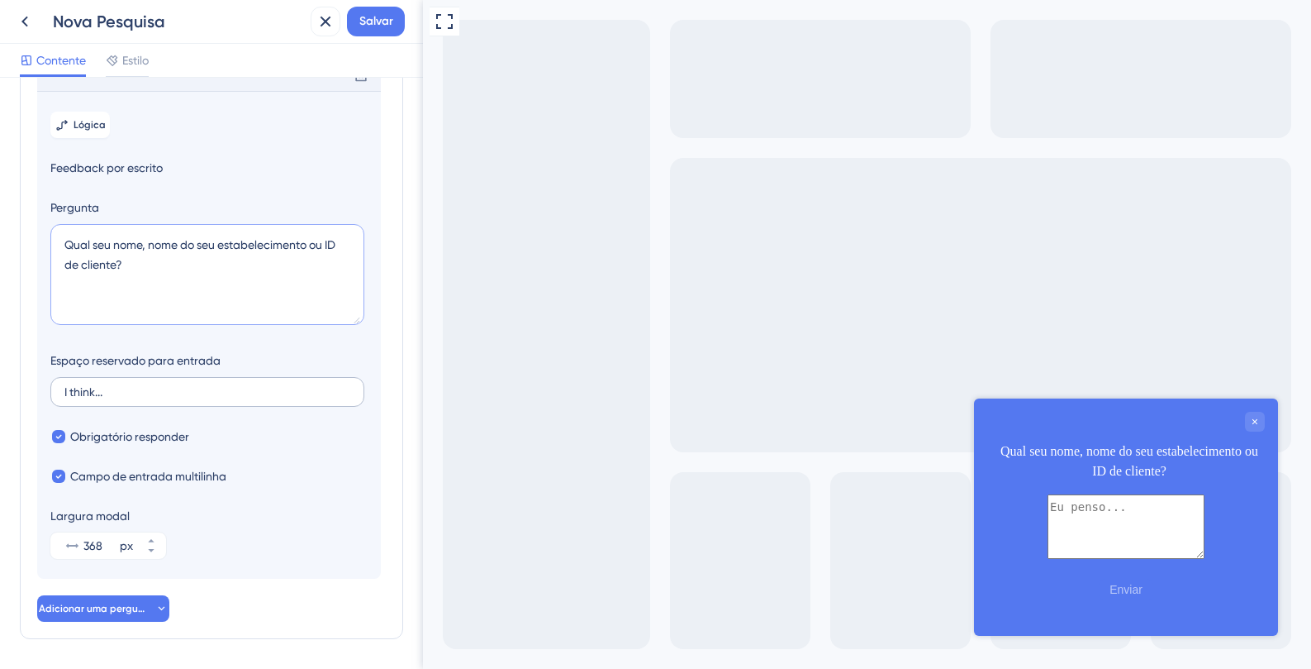
type textarea "Qual seu nome, nome do seu estabelecimento ou ID de cliente?"
click at [247, 397] on input "I think..." at bounding box center [207, 392] width 286 height 12
type input "S"
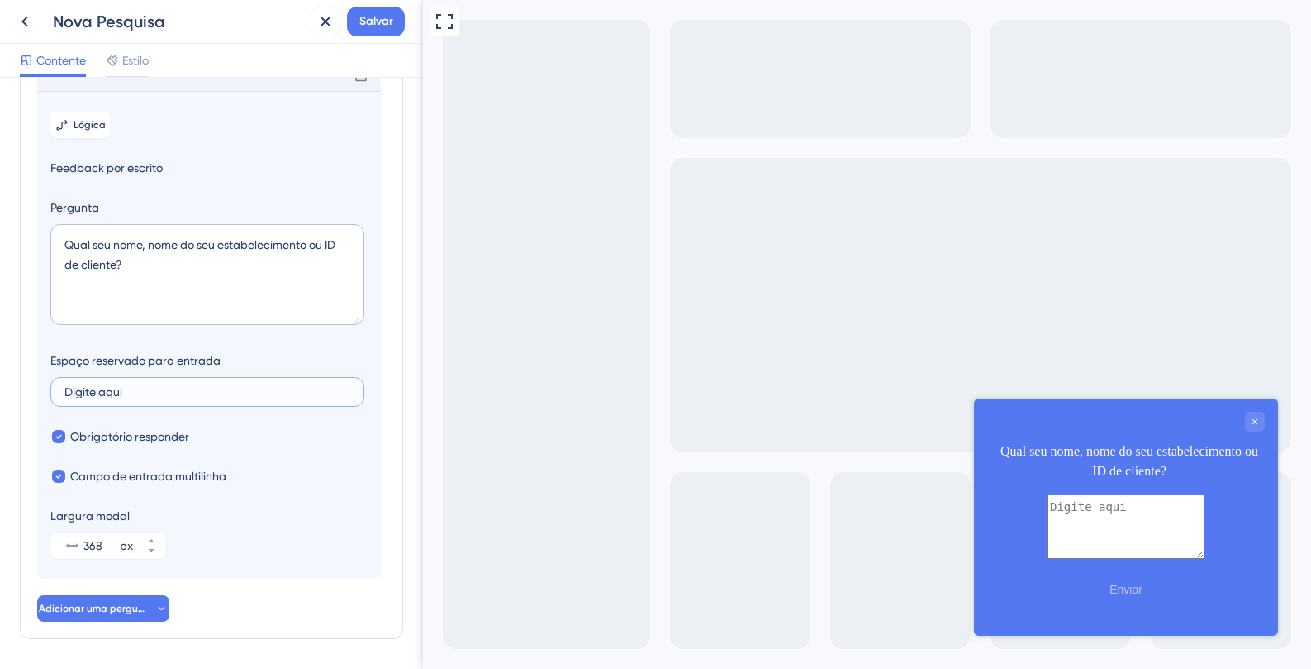
type input "Digite aqui"
drag, startPoint x: 409, startPoint y: 420, endPoint x: 407, endPoint y: 478, distance: 58.7
click at [408, 478] on div "Perguntas da Pesquisa Adicione perguntas à sua pesquisa e edite-as abaixo. Saib…" at bounding box center [211, 373] width 423 height 591
click at [137, 614] on font "Adicionar uma pergunta" at bounding box center [97, 608] width 116 height 12
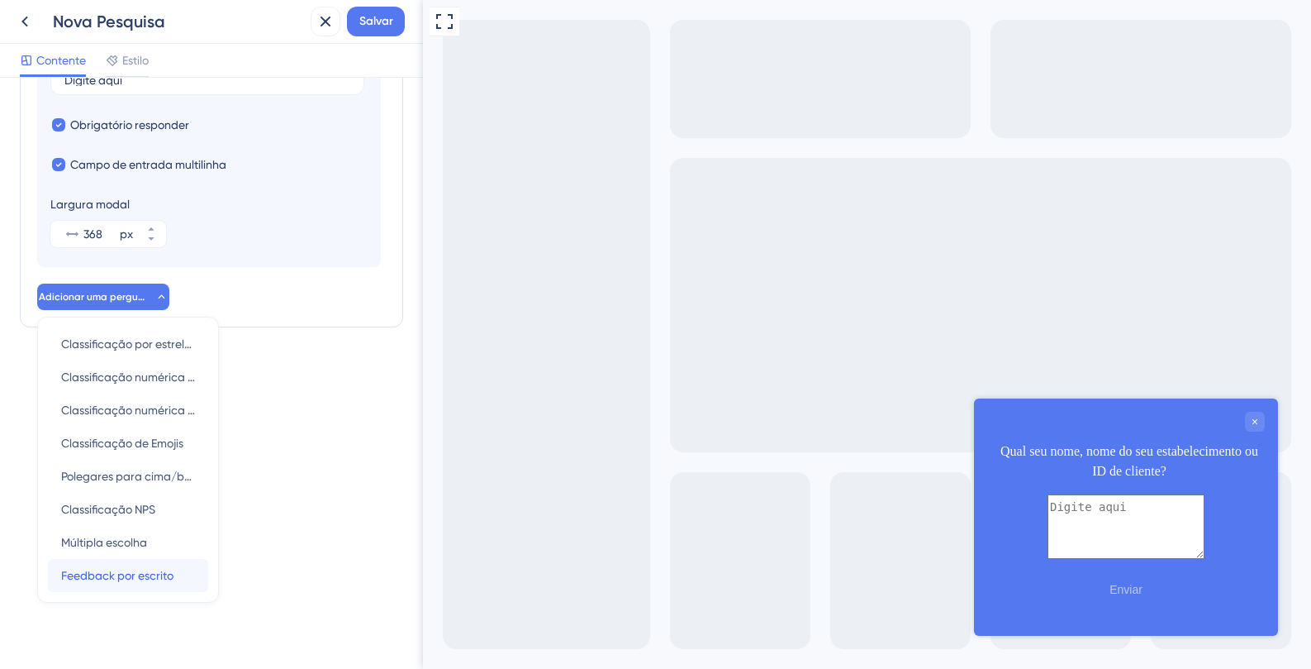
click at [140, 580] on font "Feedback por escrito" at bounding box center [117, 575] width 112 height 13
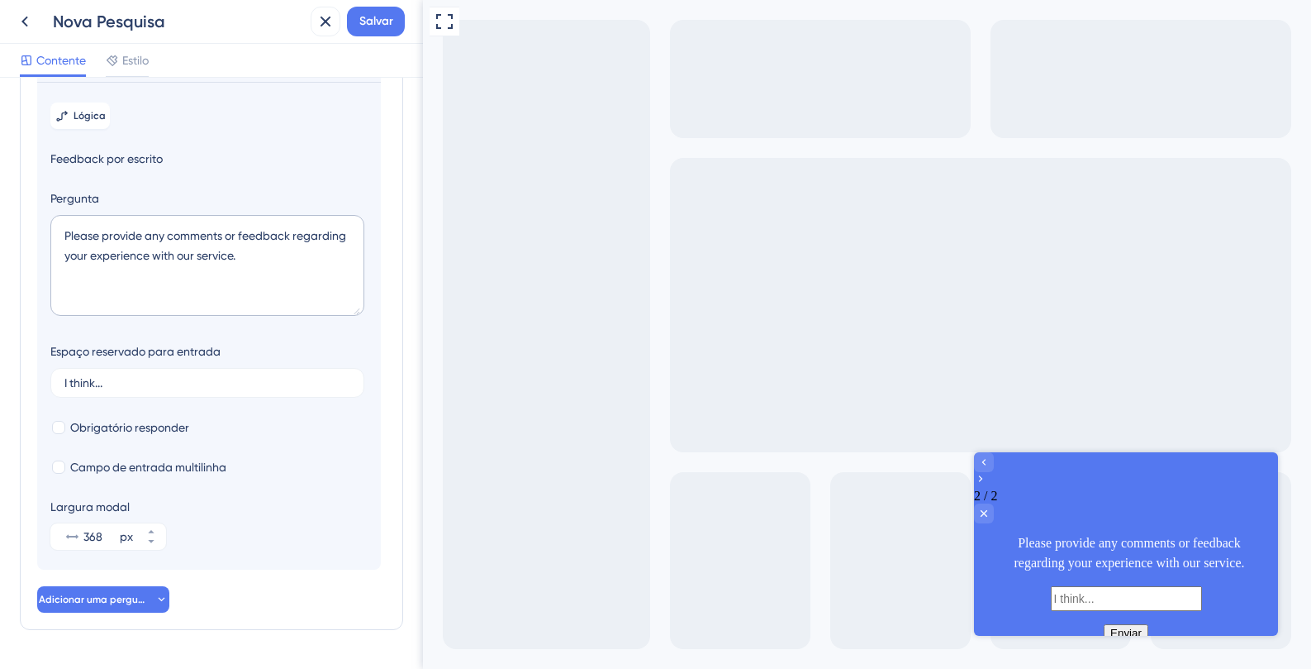
scroll to position [163, 0]
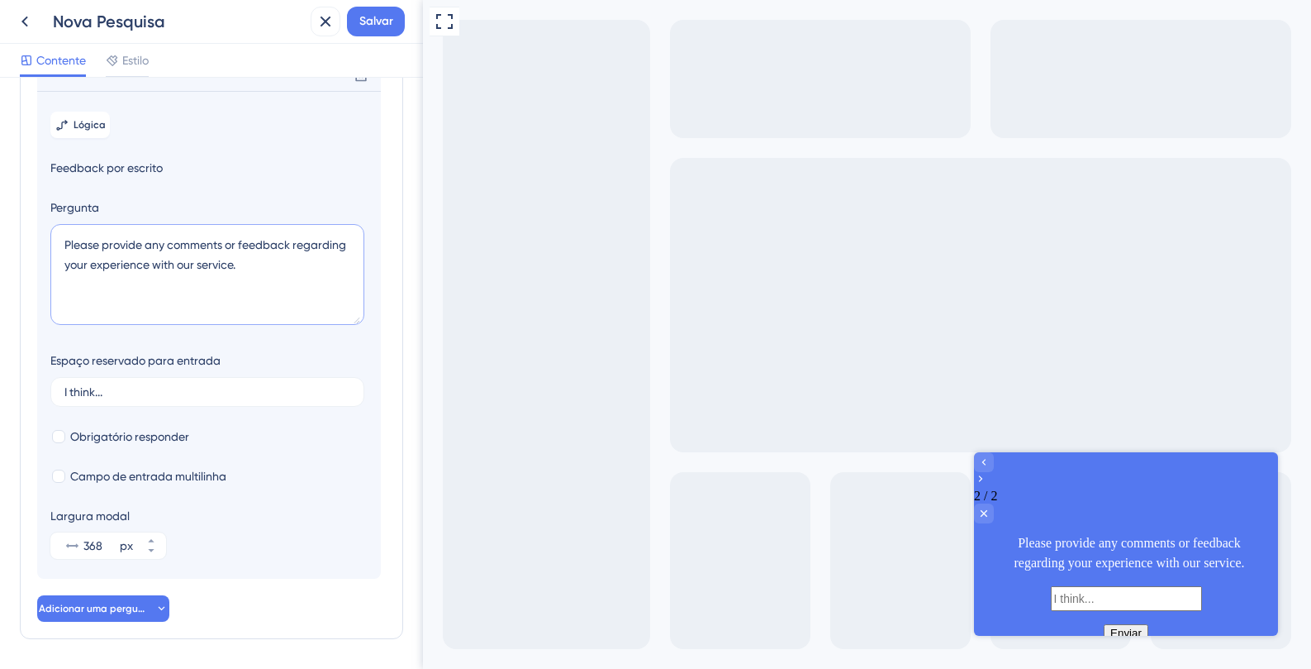
click at [162, 275] on textarea "Please provide any comments or feedback regarding your experience with our serv…" at bounding box center [207, 274] width 314 height 101
paste textarea "Tem interesse na Avec IA? Deixe seu WhatsApp para contato."
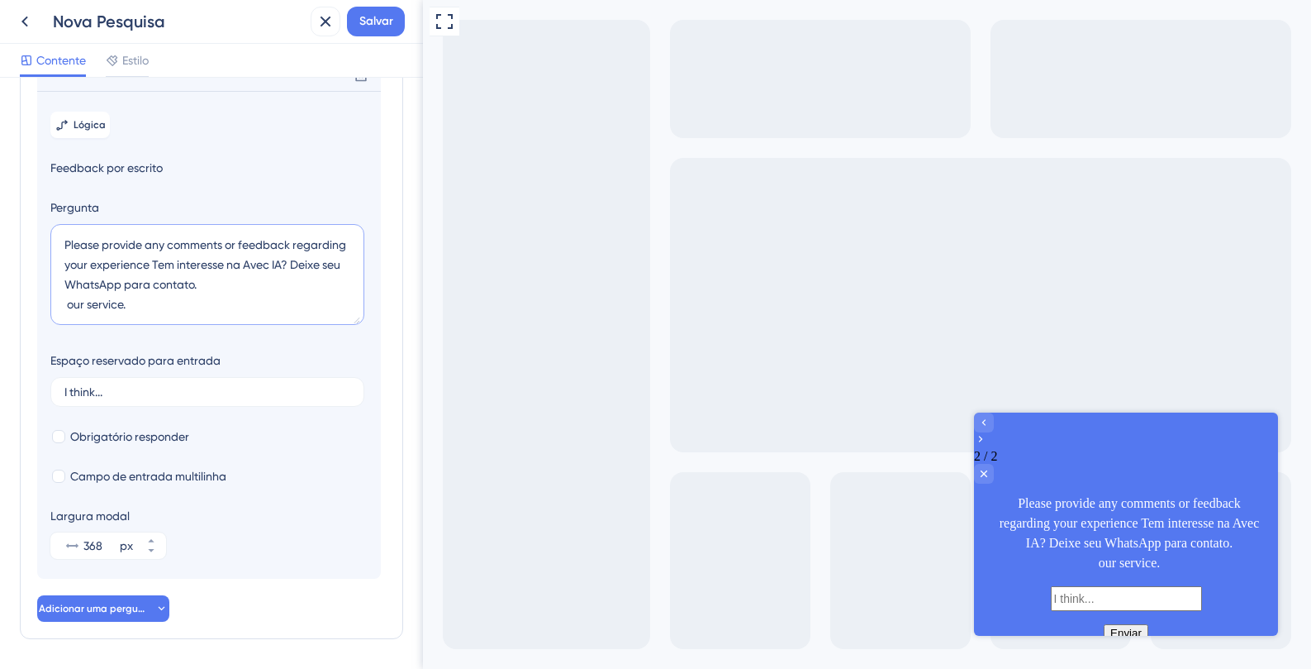
drag, startPoint x: 133, startPoint y: 315, endPoint x: 50, endPoint y: 254, distance: 103.5
click at [50, 254] on section "Lógica Feedback por escrito Pergunta Please provide any comments or feedback re…" at bounding box center [209, 335] width 344 height 488
paste textarea "Tem interesse na Avec IA? Deixe seu WhatsApp para contato."
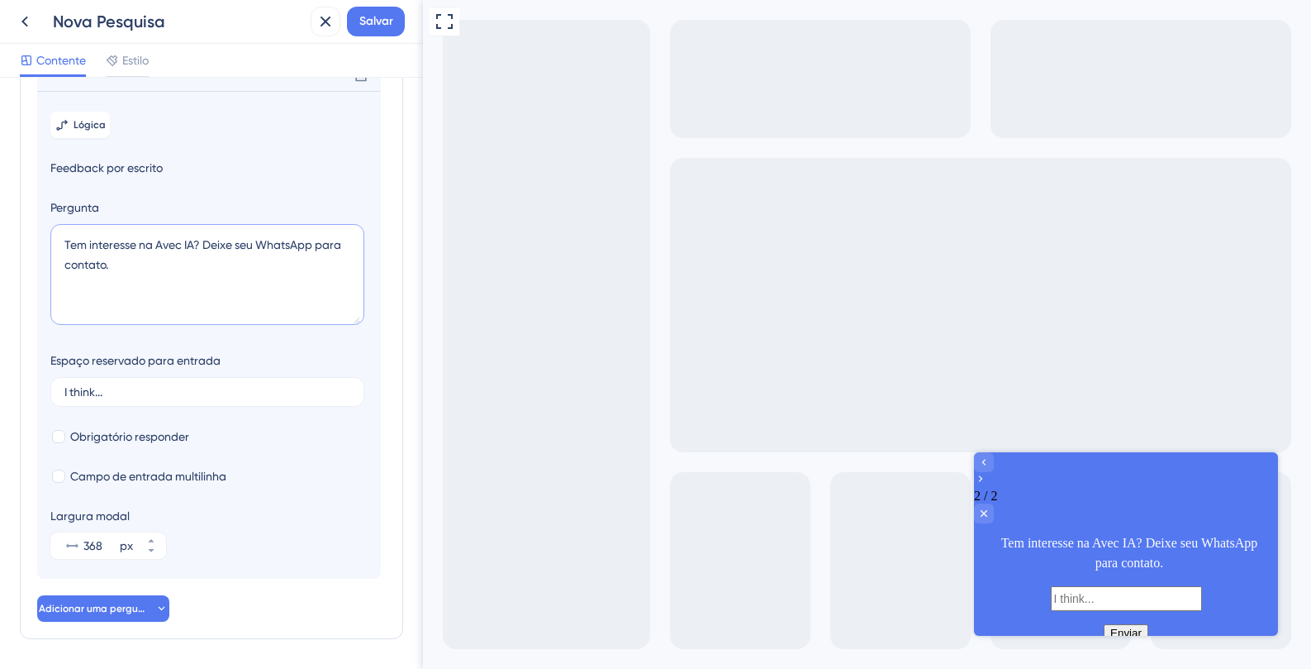
drag, startPoint x: 193, startPoint y: 263, endPoint x: 207, endPoint y: 328, distance: 66.8
click at [193, 264] on textarea "Tem interesse na Avec IA? Deixe seu WhatsApp para contato." at bounding box center [207, 274] width 314 height 101
type textarea "Tem interesse na Avec IA Marketing? Deixe seu WhatsApp para contato."
click at [123, 397] on input "I think..." at bounding box center [207, 392] width 286 height 12
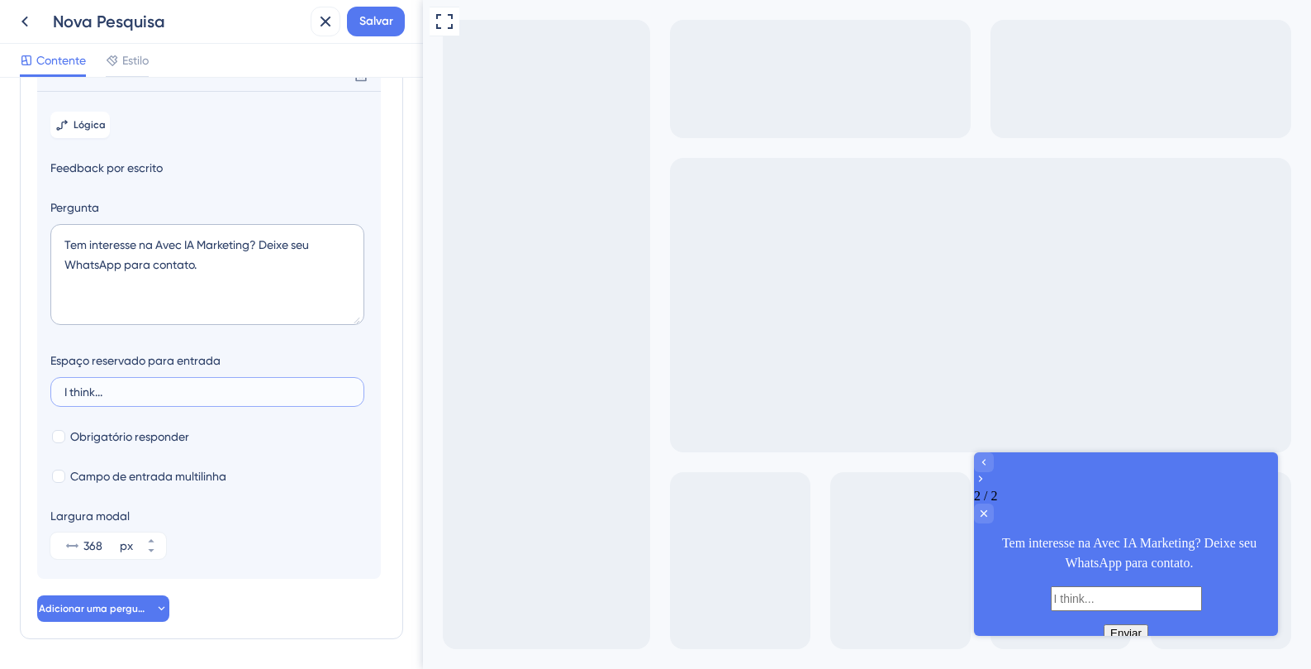
click at [123, 397] on input "I think..." at bounding box center [207, 392] width 286 height 12
type input "(00) 00000-0000"
click at [317, 620] on div "Qual seu nome, nome do seu estabelecimento ou ID de cliente? Excluir Lógica Fee…" at bounding box center [211, 317] width 349 height 610
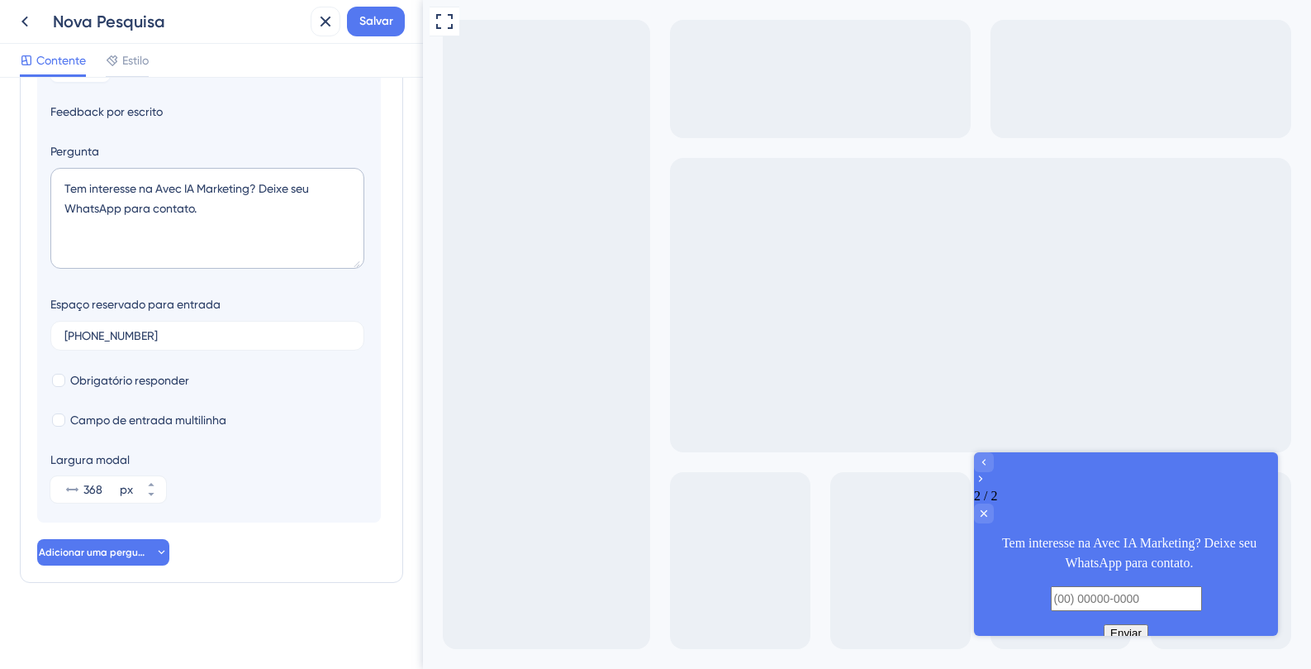
scroll to position [0, 0]
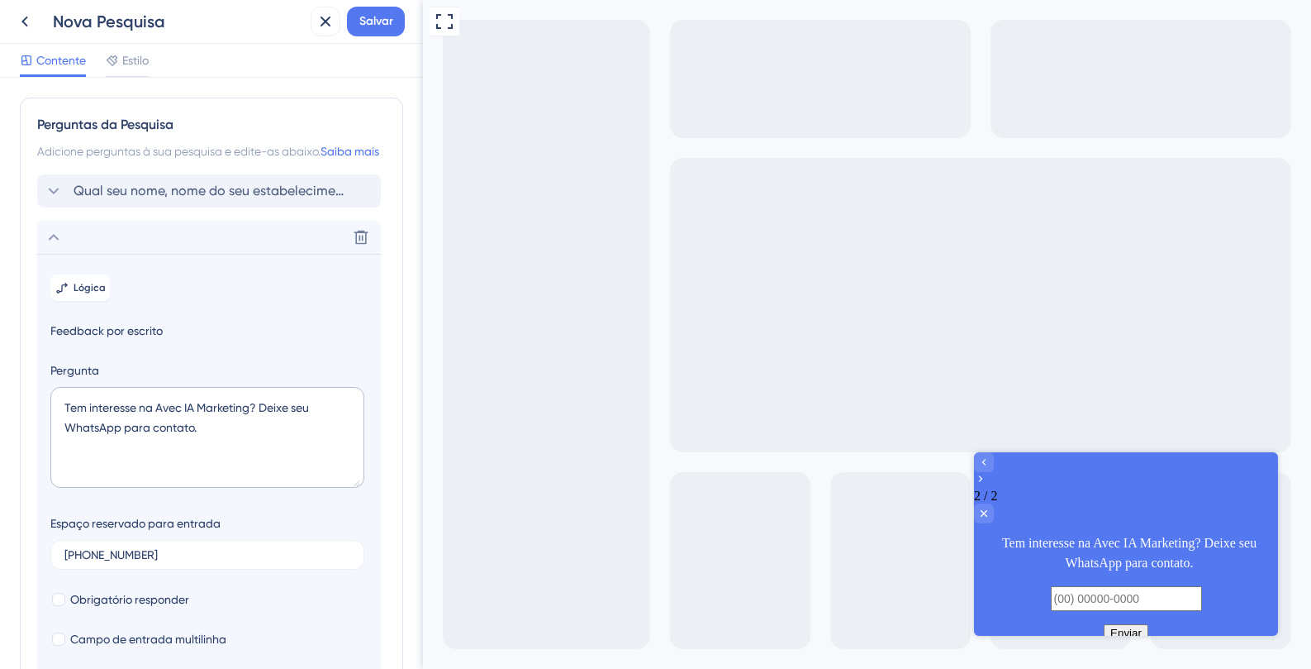
drag, startPoint x: 416, startPoint y: 497, endPoint x: 2, endPoint y: 35, distance: 620.9
click at [145, 54] on font "Estilo" at bounding box center [135, 60] width 26 height 13
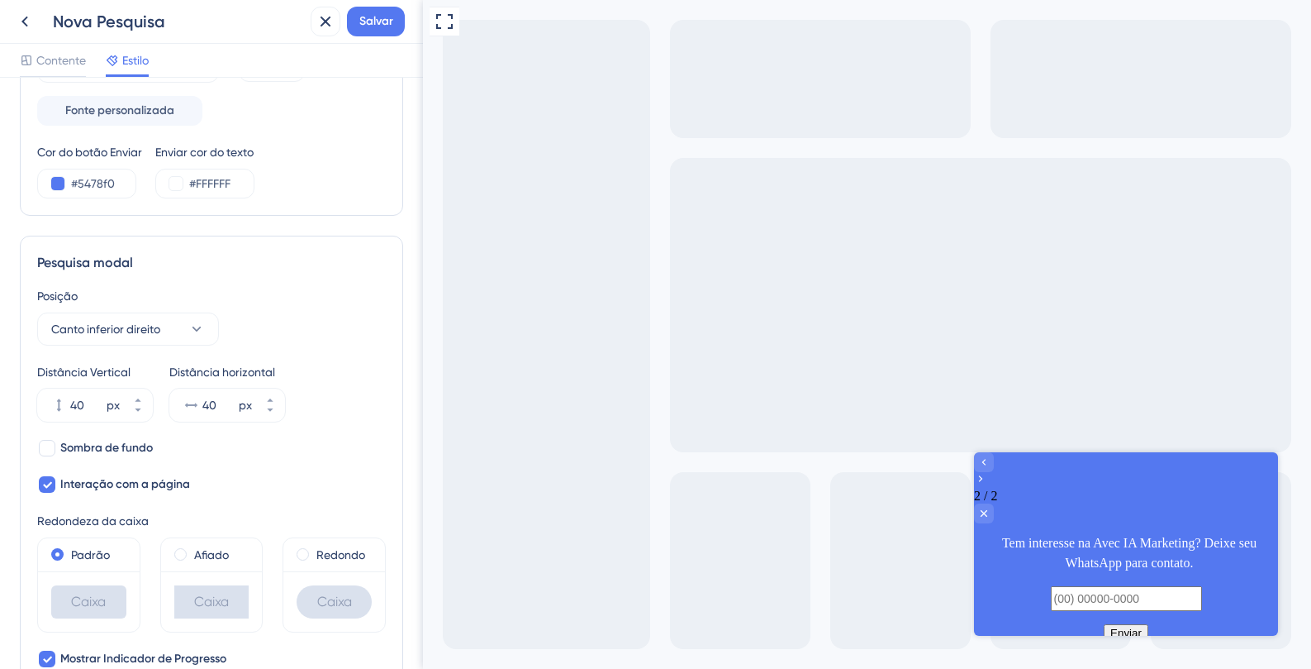
scroll to position [368, 0]
click at [149, 324] on font "Canto inferior direito" at bounding box center [105, 327] width 109 height 13
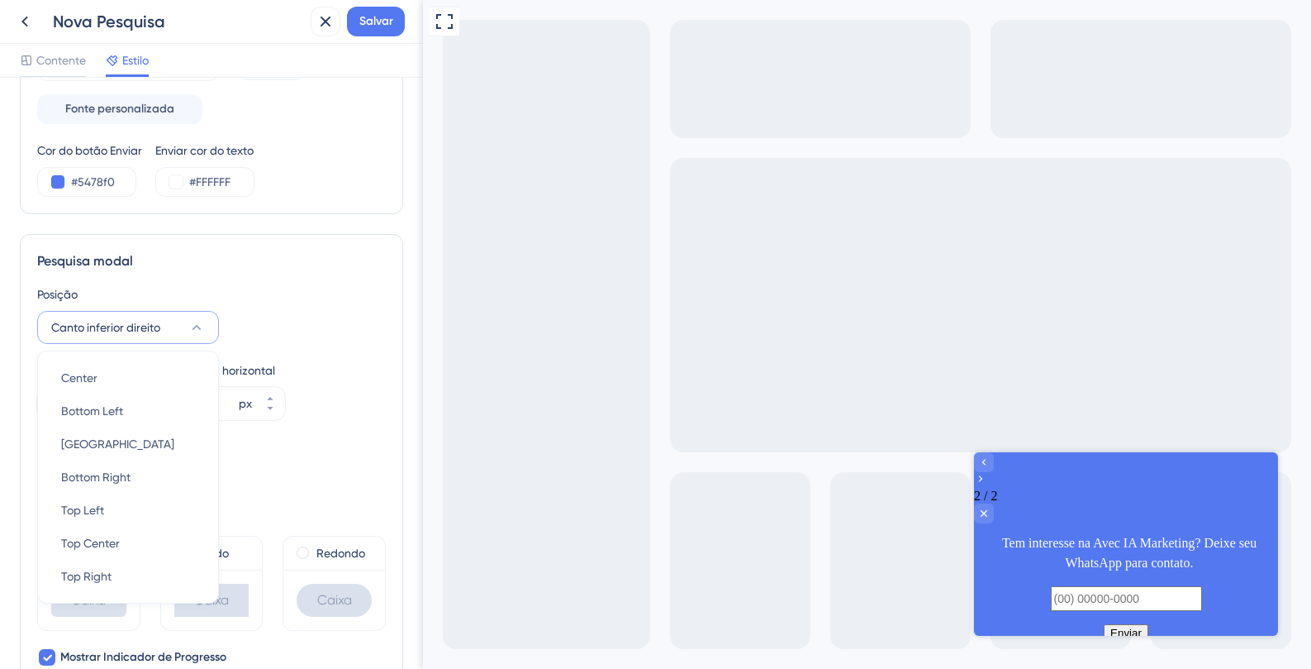
scroll to position [470, 0]
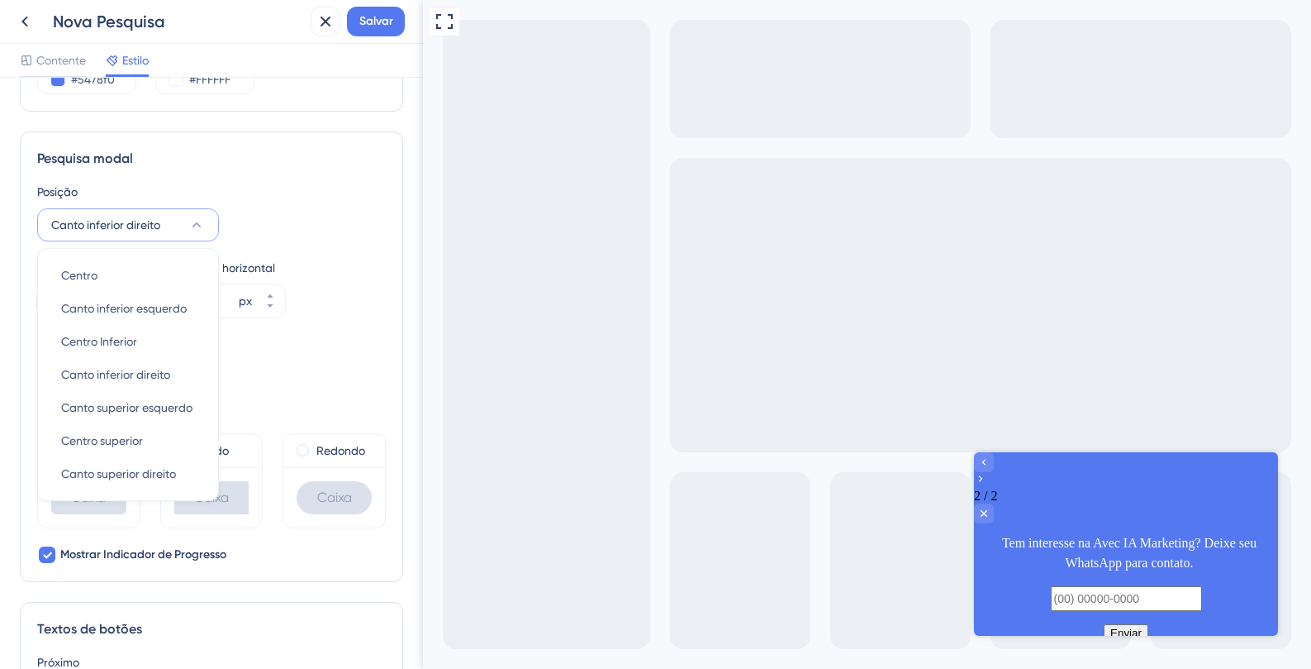
click at [397, 364] on div "Cor e Tipografia Fundo #5478f0 Texto #FFFFFF Respostas #FFFFFF Estilo de fundo …" at bounding box center [211, 373] width 423 height 591
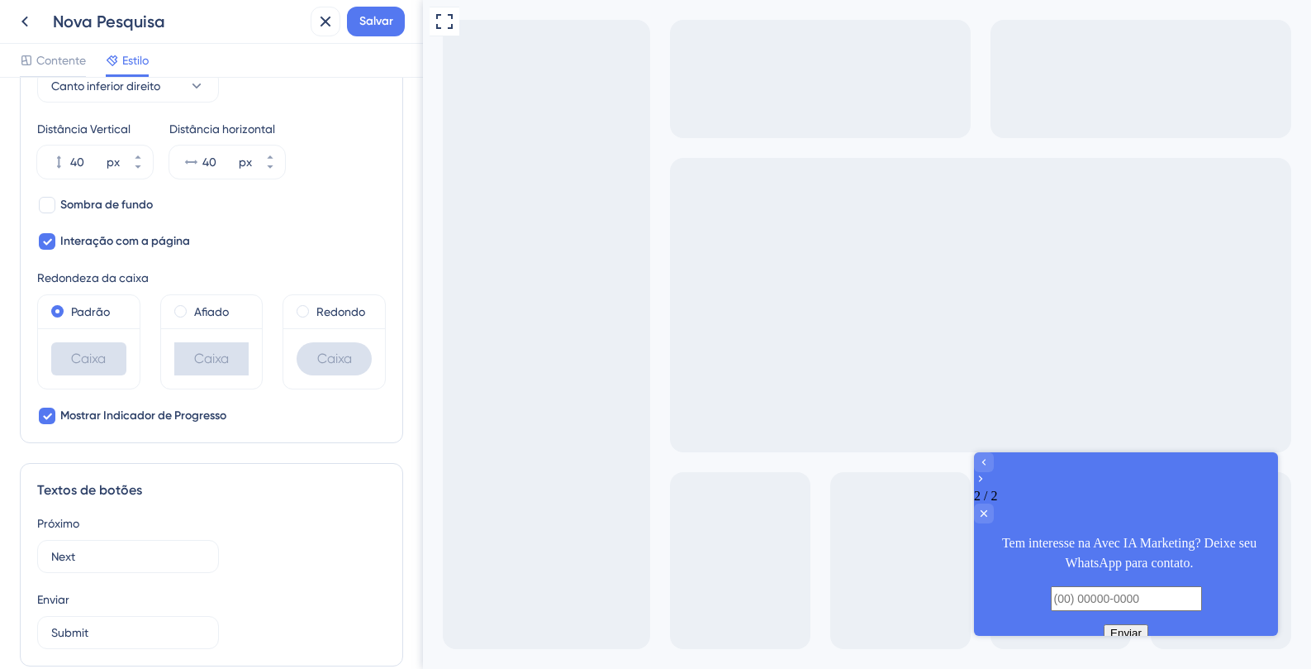
scroll to position [611, 0]
click at [300, 309] on span at bounding box center [303, 308] width 12 height 12
click at [314, 305] on input "radio" at bounding box center [314, 305] width 0 height 0
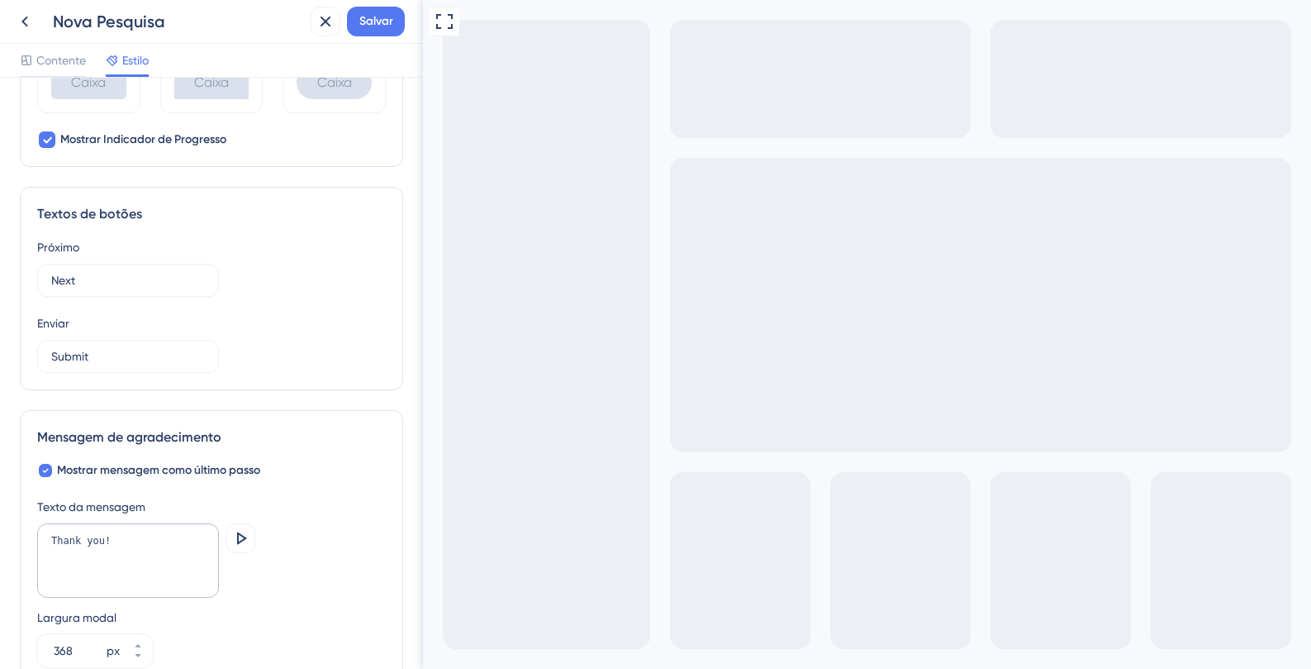
scroll to position [987, 0]
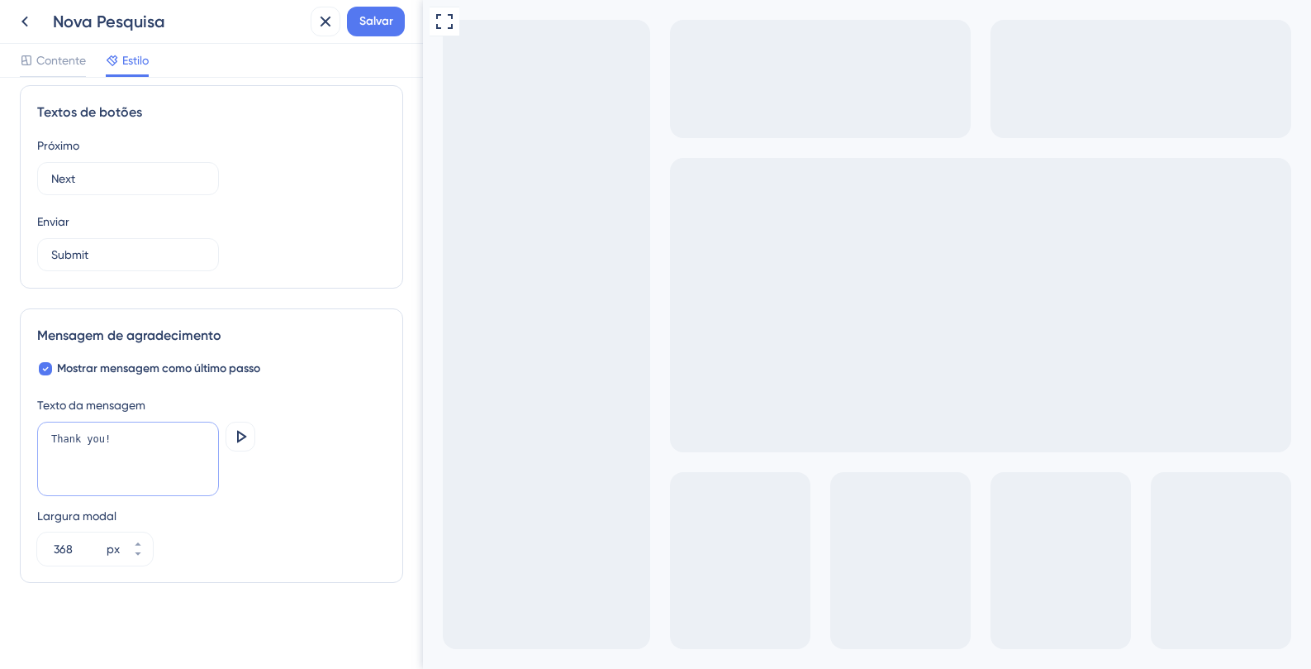
click at [146, 445] on textarea "Thank you!" at bounding box center [128, 458] width 182 height 74
paste textarea "Agora é só aguardar, entraremos em contato com você em breve. Obrigado"
type textarea "Agora é só aguardar, entraremos em contato com você em breve. Obrigado!"
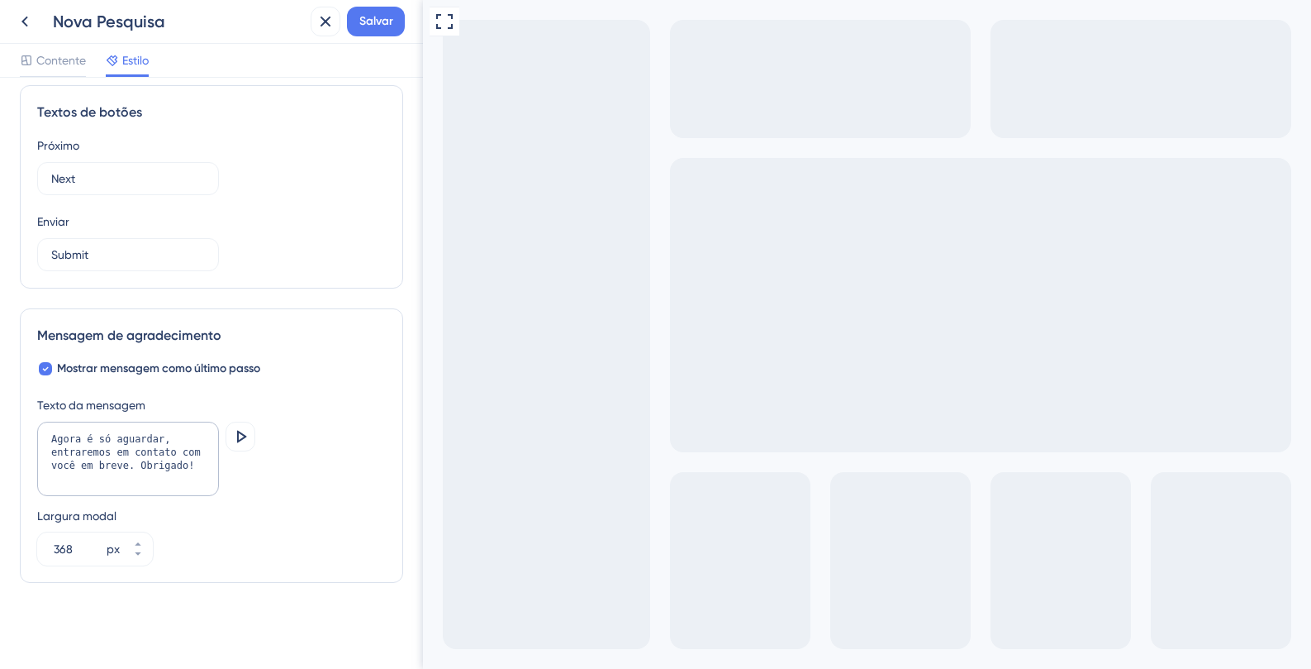
click at [264, 533] on div "Largura modal 368 px" at bounding box center [211, 535] width 349 height 59
click at [78, 67] on span "Contente" at bounding box center [61, 60] width 50 height 20
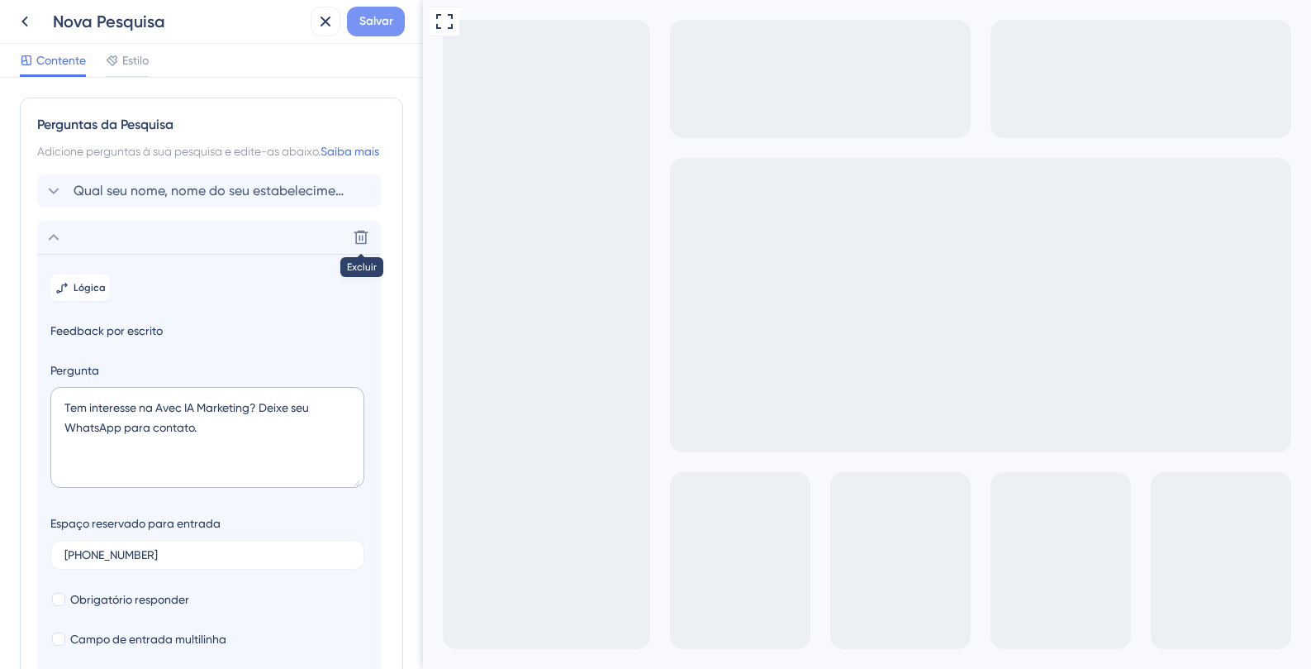
click at [377, 26] on font "Salvar" at bounding box center [376, 21] width 34 height 14
click at [315, 34] on button at bounding box center [326, 22] width 30 height 30
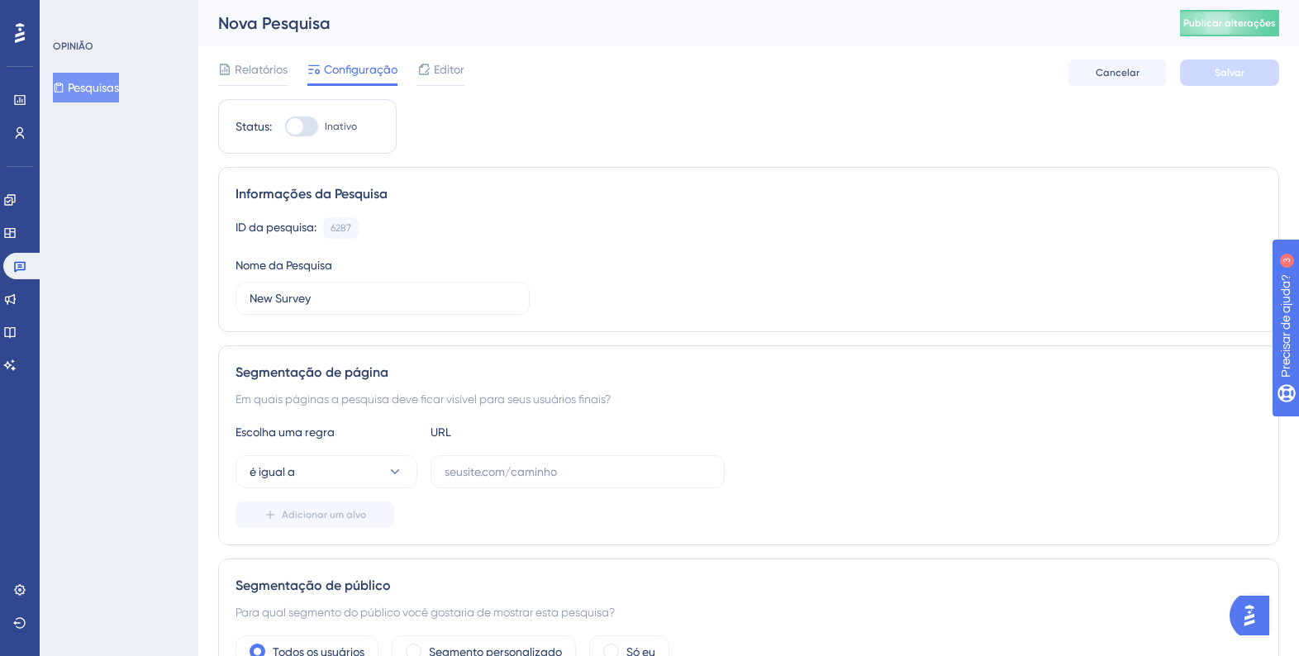
click at [311, 126] on div at bounding box center [301, 127] width 33 height 20
click at [285, 126] on input "Inativo" at bounding box center [284, 126] width 1 height 1
checkbox input "false"
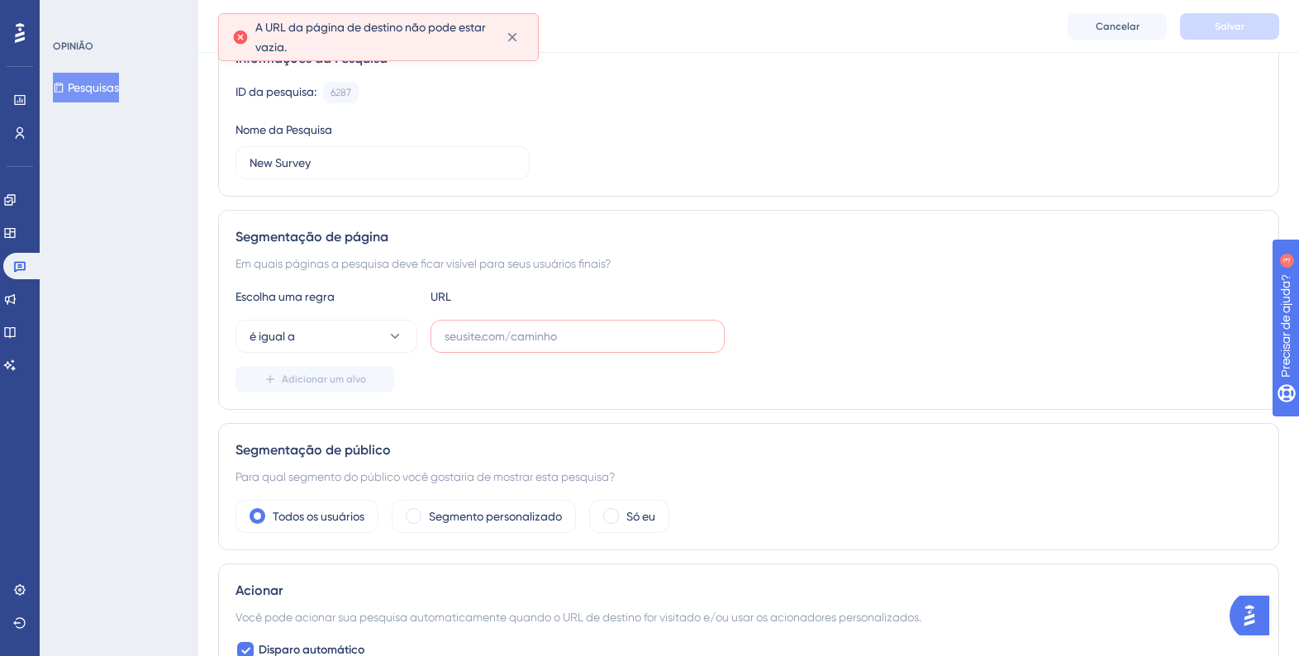
scroll to position [144, 0]
click at [329, 160] on input "New Survey" at bounding box center [383, 161] width 266 height 18
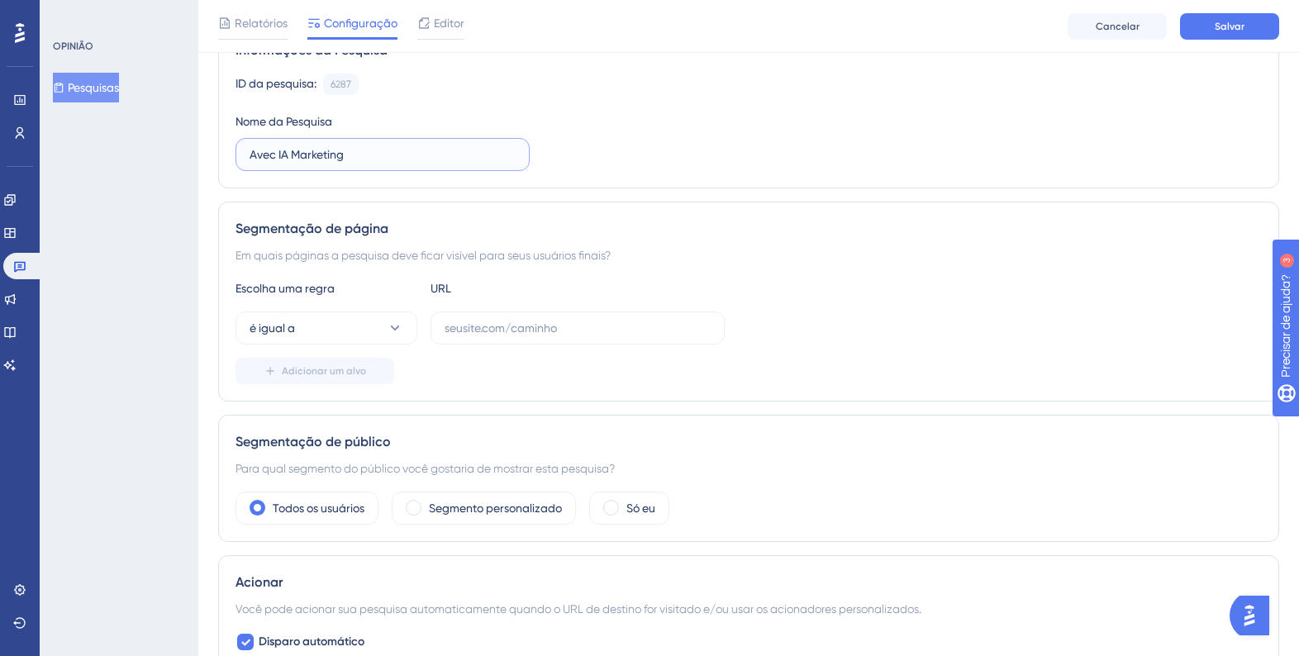
type input "Avec IA Marketing"
click at [478, 321] on input "text" at bounding box center [578, 328] width 266 height 18
paste input "https://admin.stg.avec.beauty/admin"
type input "https://admin.stg.avec.beauty/admin"
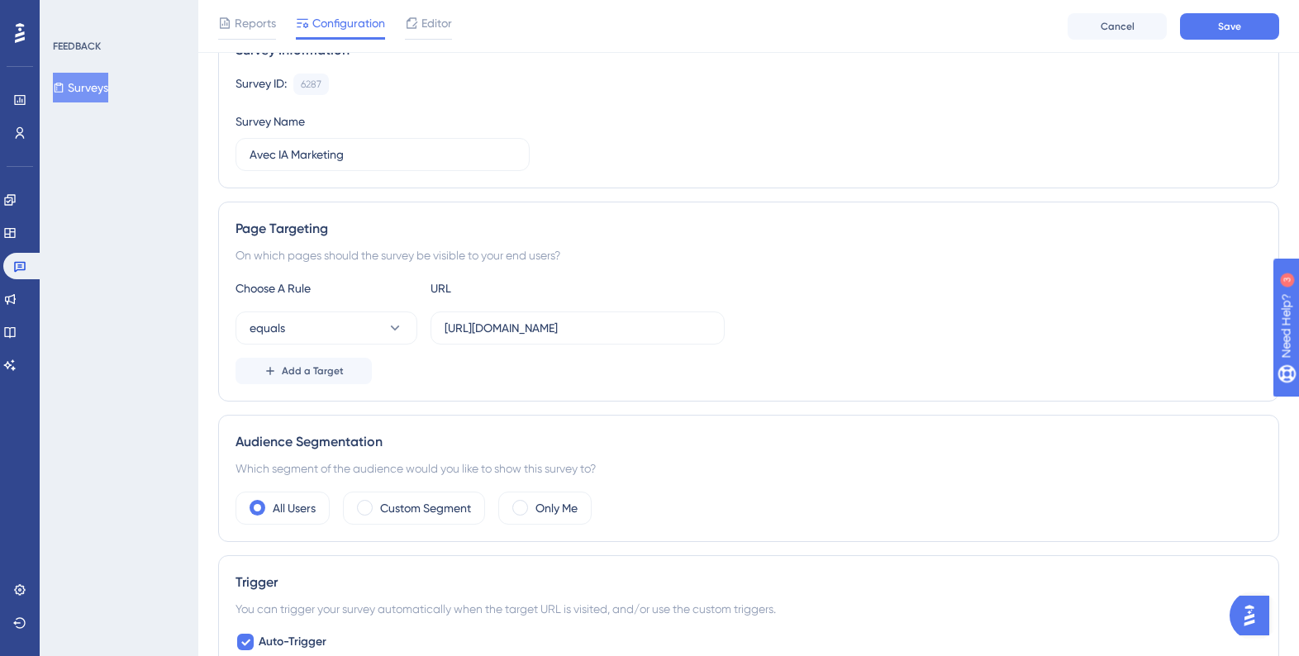
click at [823, 156] on div "Survey ID: 6287 Copy Survey Name Avec IA Marketing" at bounding box center [749, 123] width 1026 height 98
click at [355, 336] on button "equals" at bounding box center [327, 328] width 182 height 33
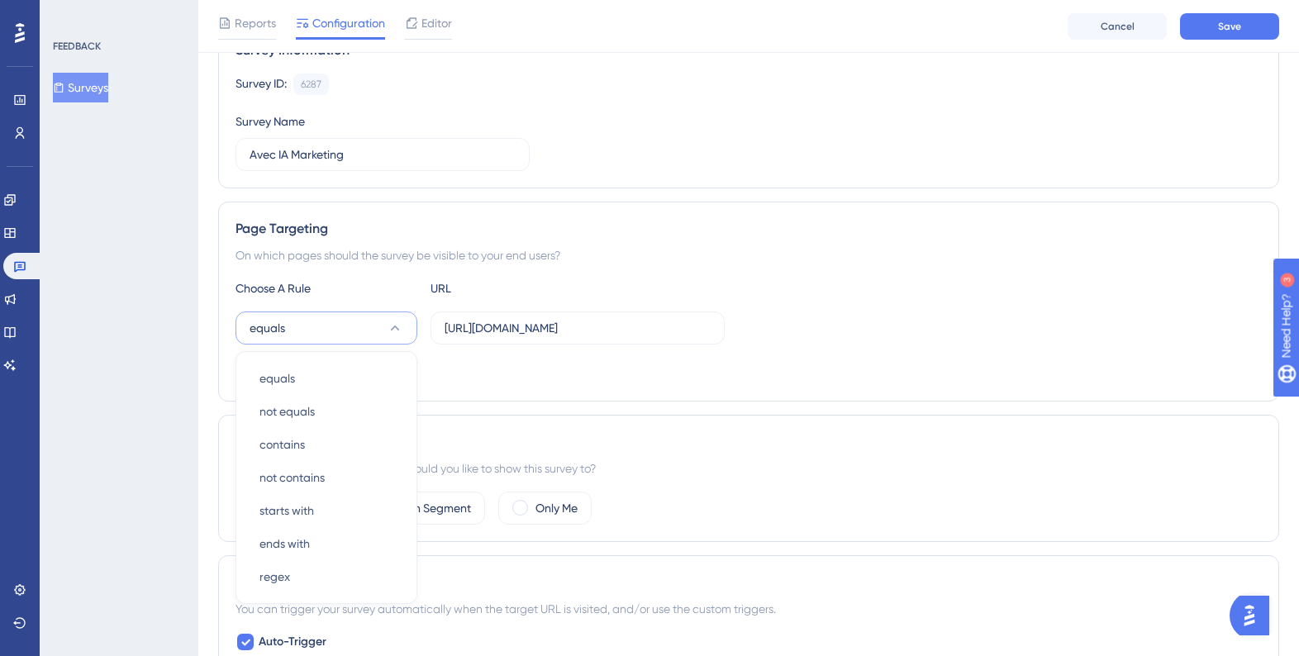
scroll to position [298, 0]
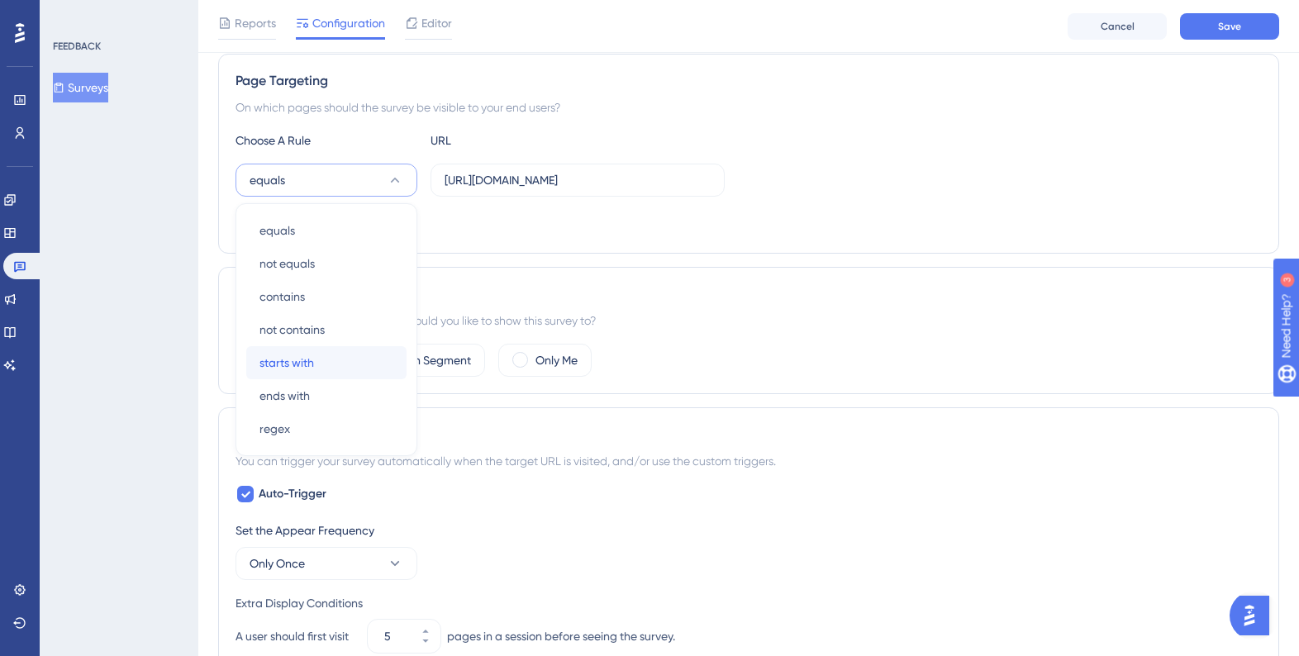
click at [373, 360] on div "starts with starts with" at bounding box center [326, 362] width 134 height 33
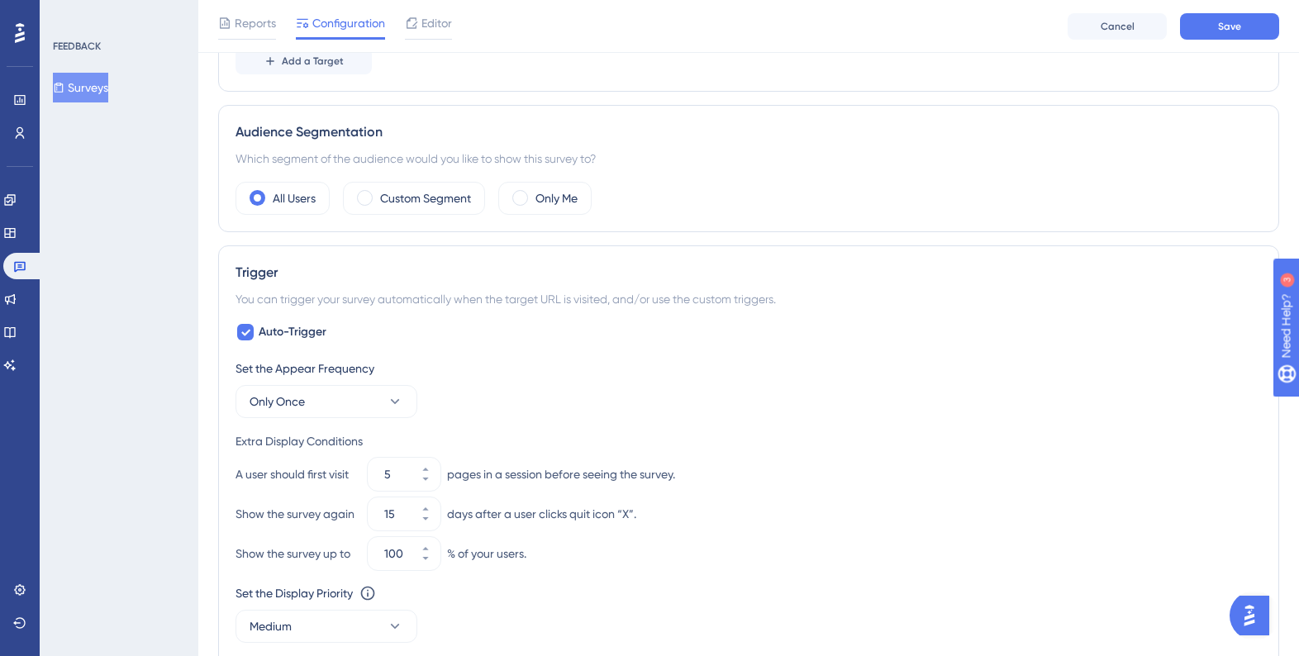
scroll to position [461, 0]
click at [428, 477] on icon at bounding box center [426, 478] width 10 height 10
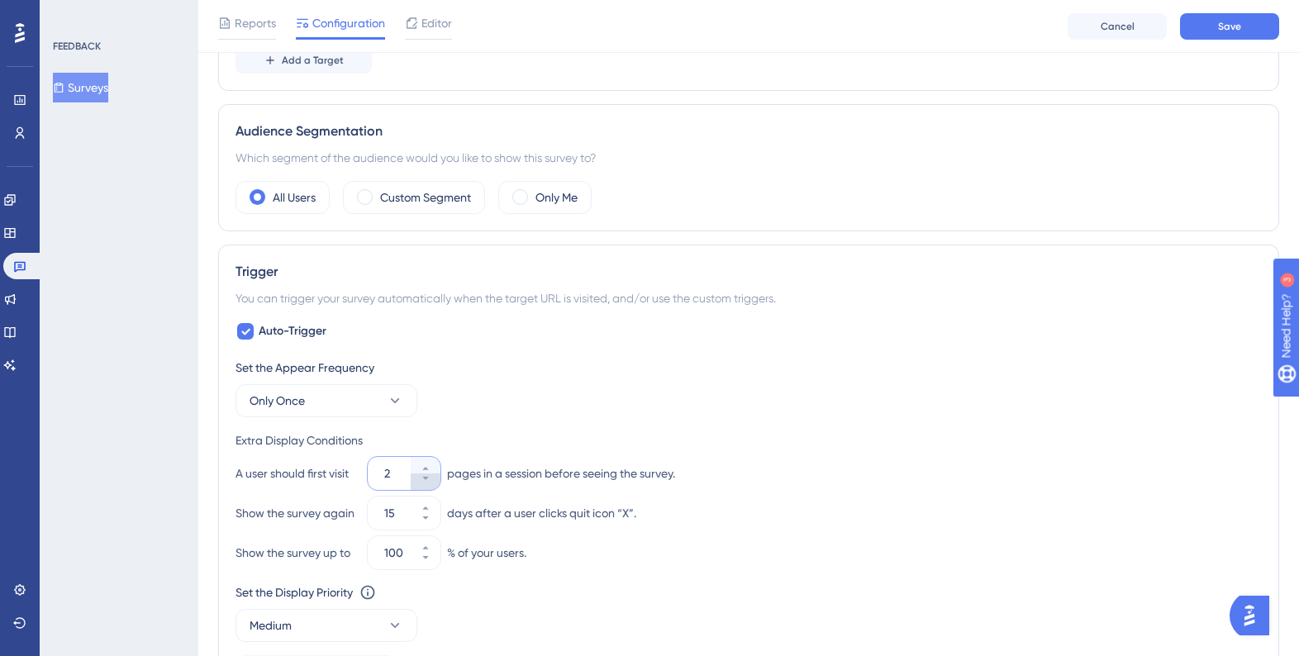
type input "1"
click at [422, 522] on icon at bounding box center [426, 518] width 10 height 10
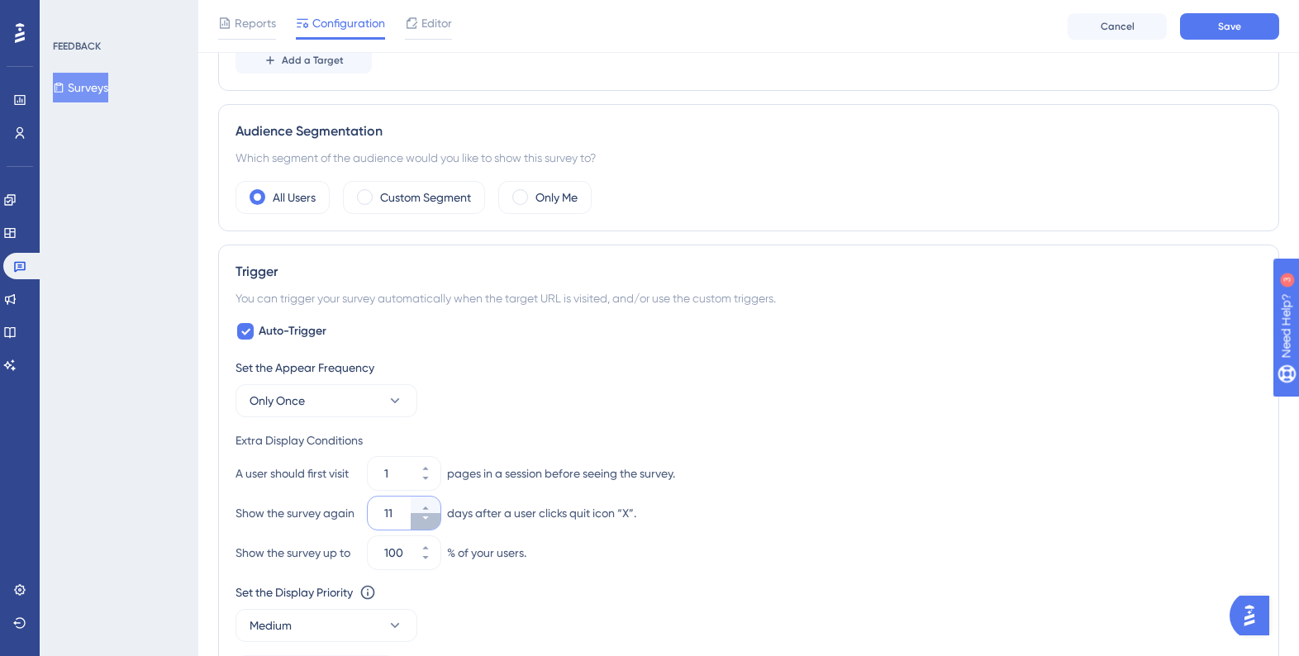
click at [422, 522] on icon at bounding box center [426, 518] width 10 height 10
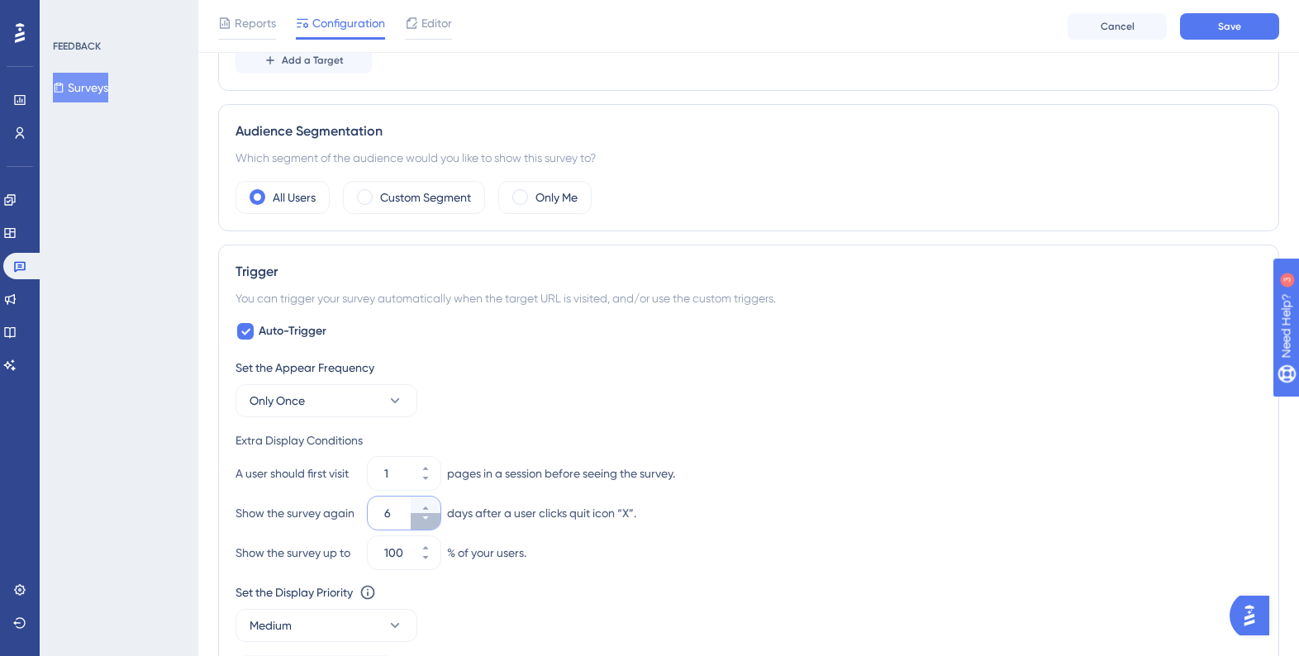
click at [422, 522] on icon at bounding box center [426, 518] width 10 height 10
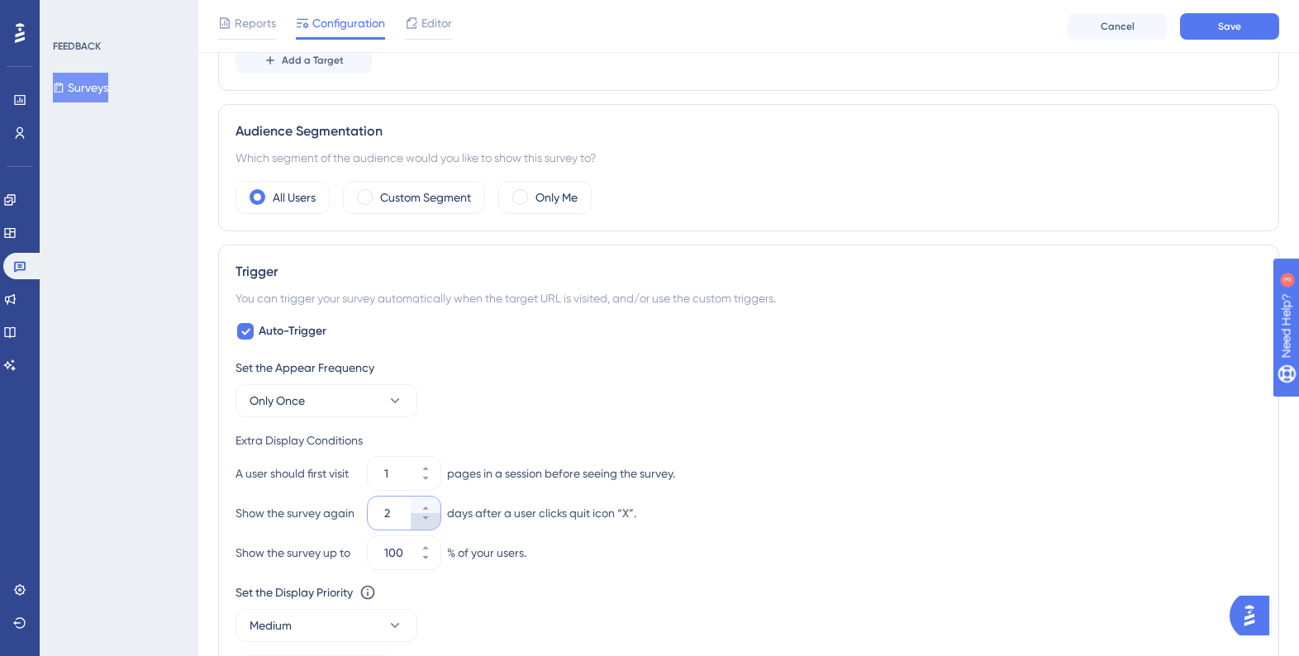
type input "1"
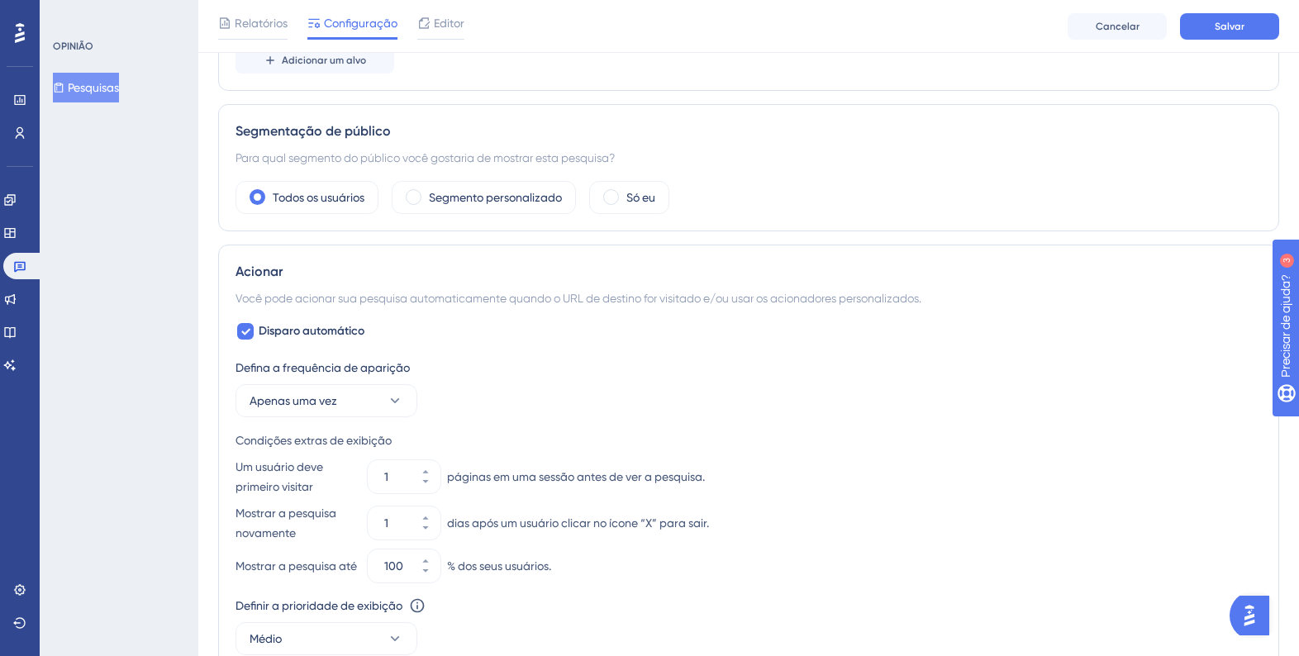
click at [896, 409] on div "Defina a frequência de aparição Apenas uma vez" at bounding box center [749, 387] width 1026 height 59
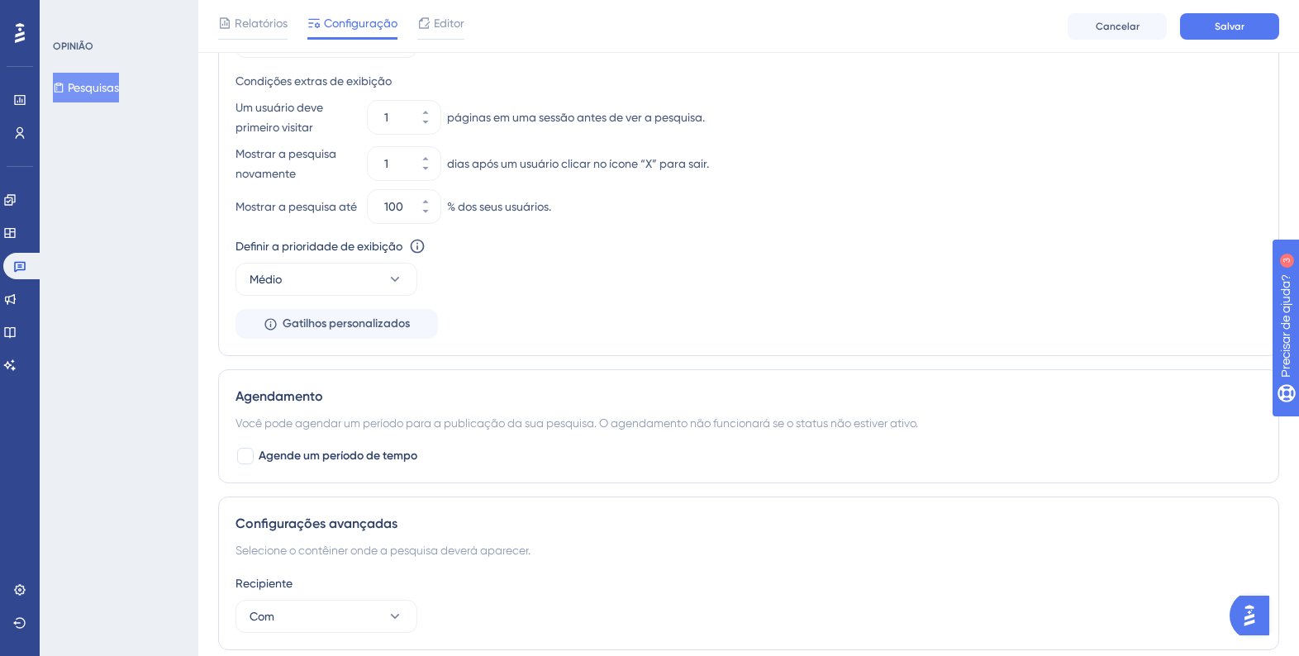
scroll to position [839, 0]
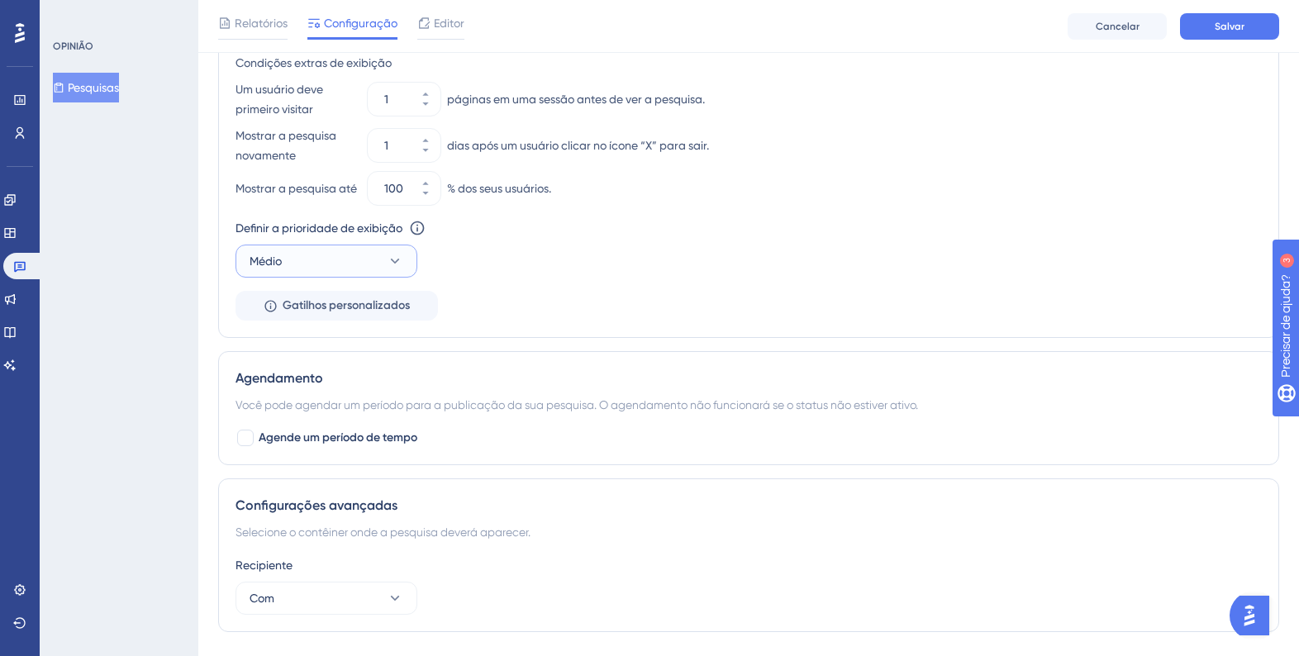
click at [355, 262] on button "Médio" at bounding box center [327, 261] width 182 height 33
click at [331, 377] on div "Alto Alto" at bounding box center [326, 377] width 134 height 33
click at [245, 446] on div at bounding box center [245, 438] width 17 height 17
checkbox input "true"
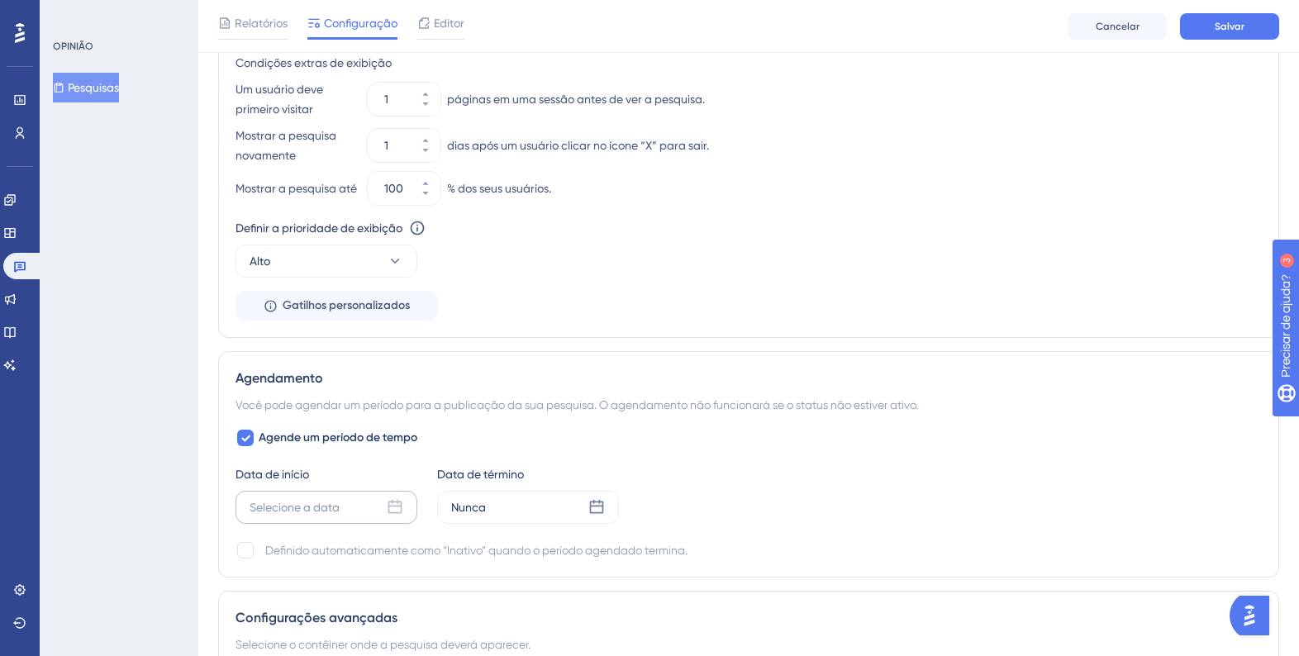
click at [293, 514] on font "Selecione a data" at bounding box center [295, 507] width 90 height 13
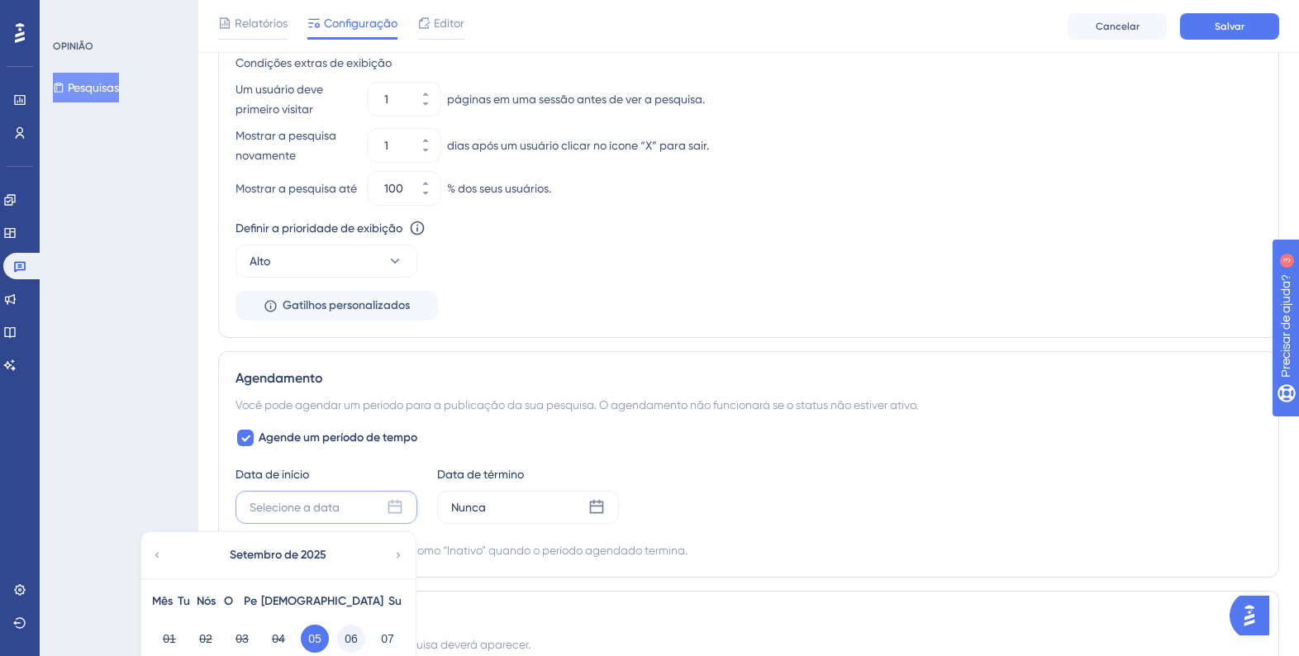
click at [349, 642] on font "06" at bounding box center [351, 638] width 13 height 13
click at [528, 512] on div "Nunca" at bounding box center [528, 507] width 182 height 33
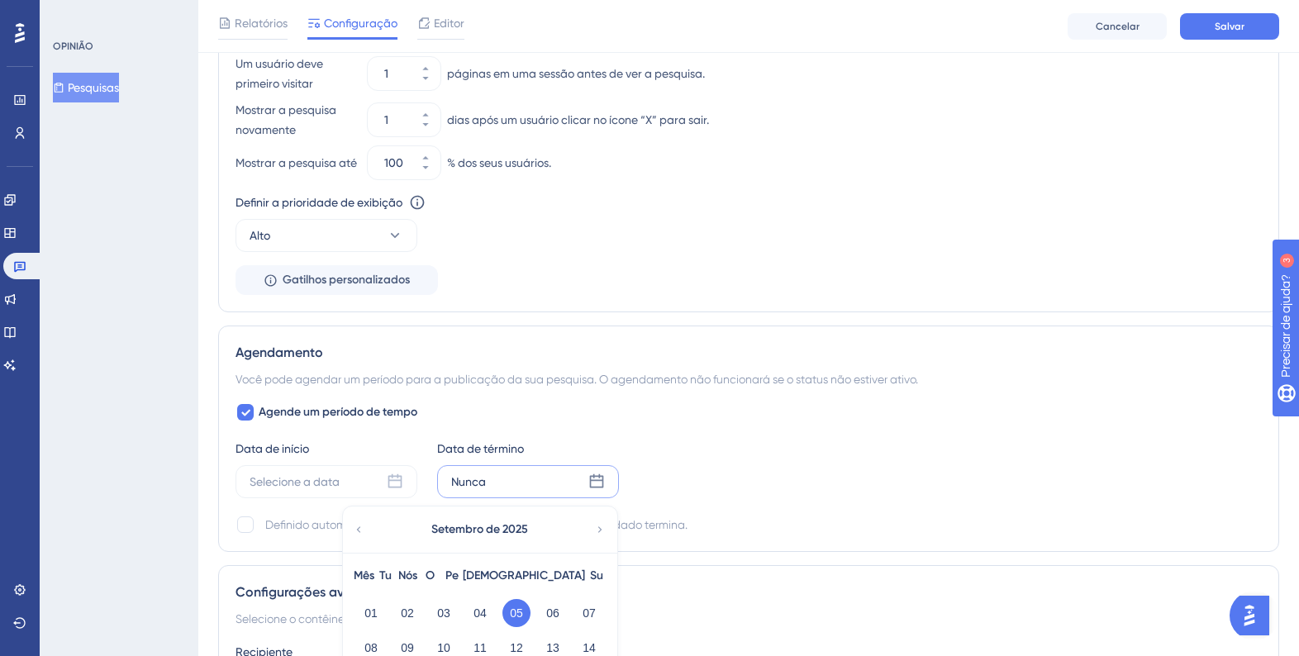
scroll to position [1049, 0]
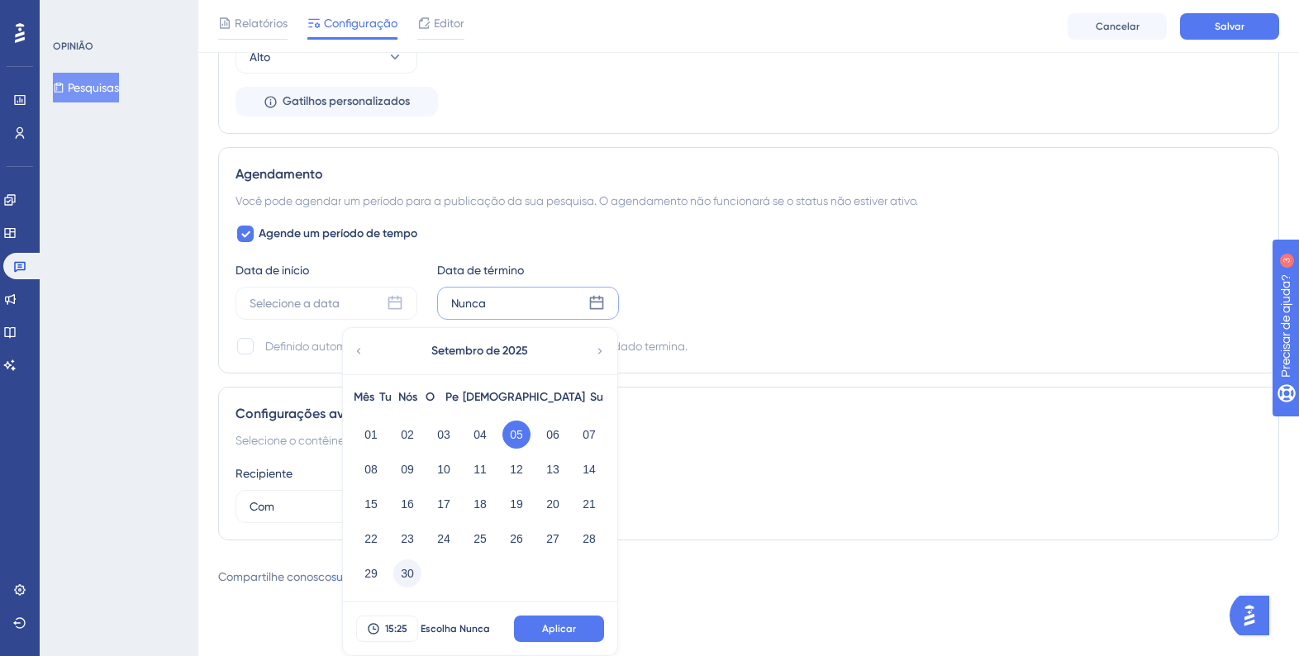
click at [412, 573] on font "30" at bounding box center [407, 573] width 13 height 13
click at [561, 635] on span "Aplicar" at bounding box center [559, 628] width 34 height 13
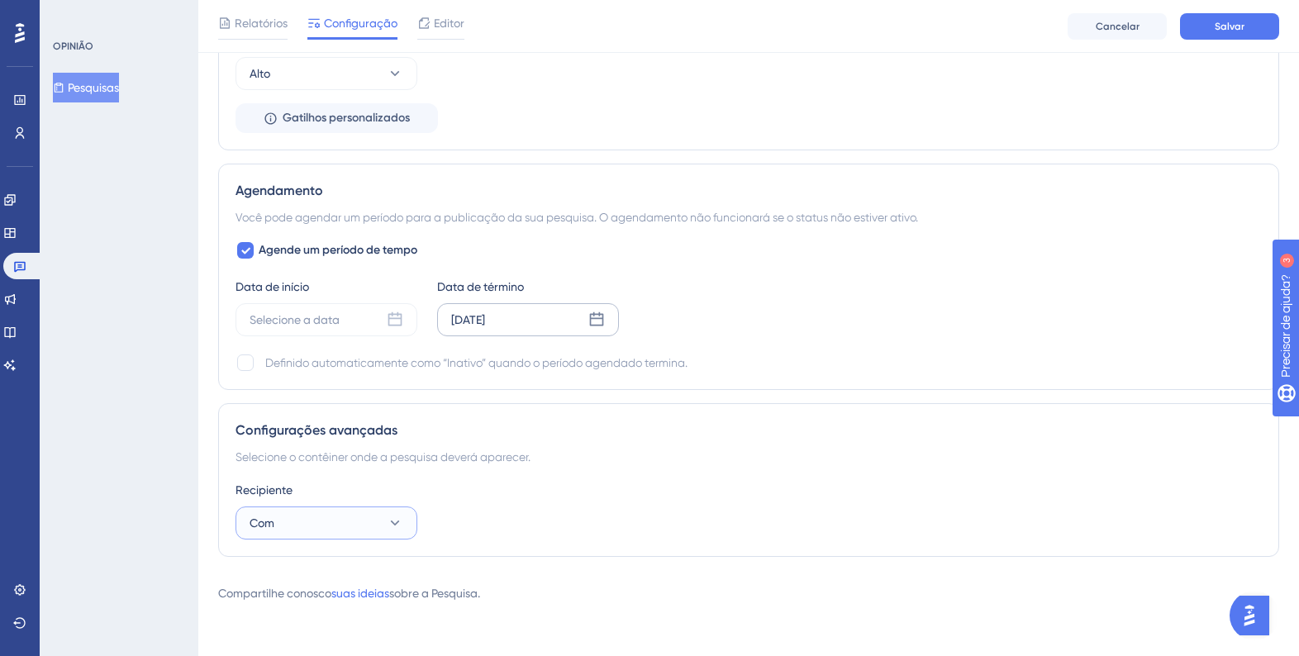
click at [353, 513] on button "Com" at bounding box center [327, 523] width 182 height 33
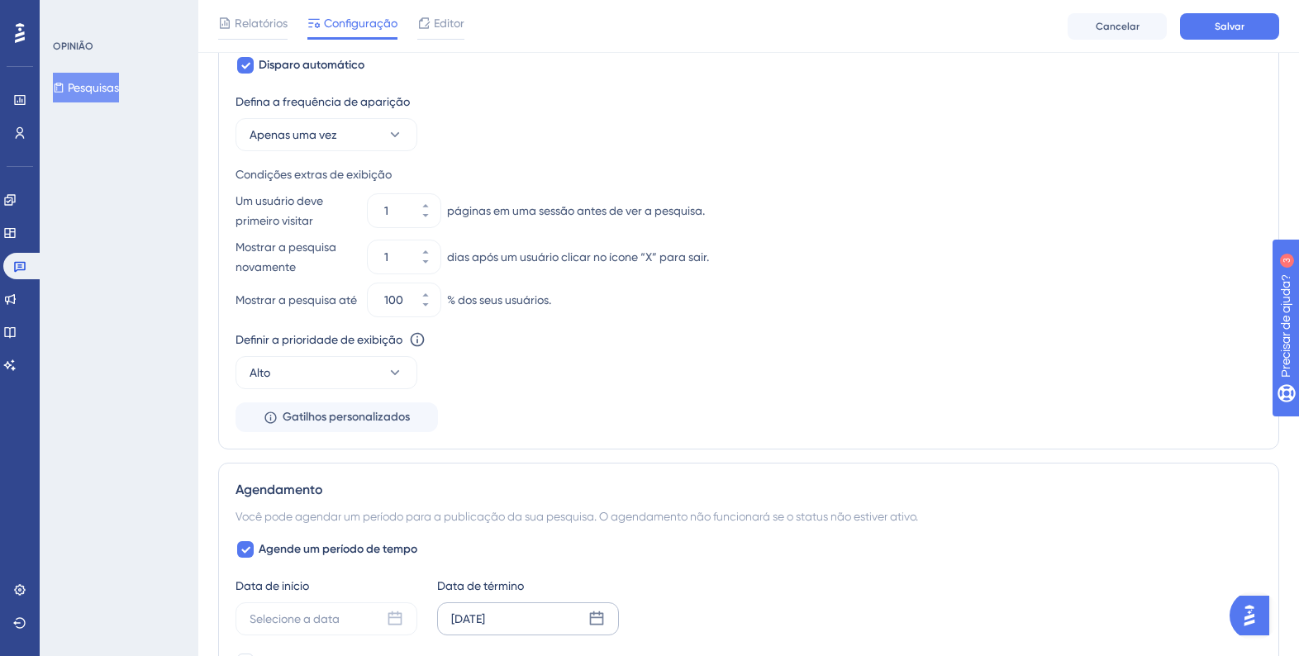
scroll to position [1033, 0]
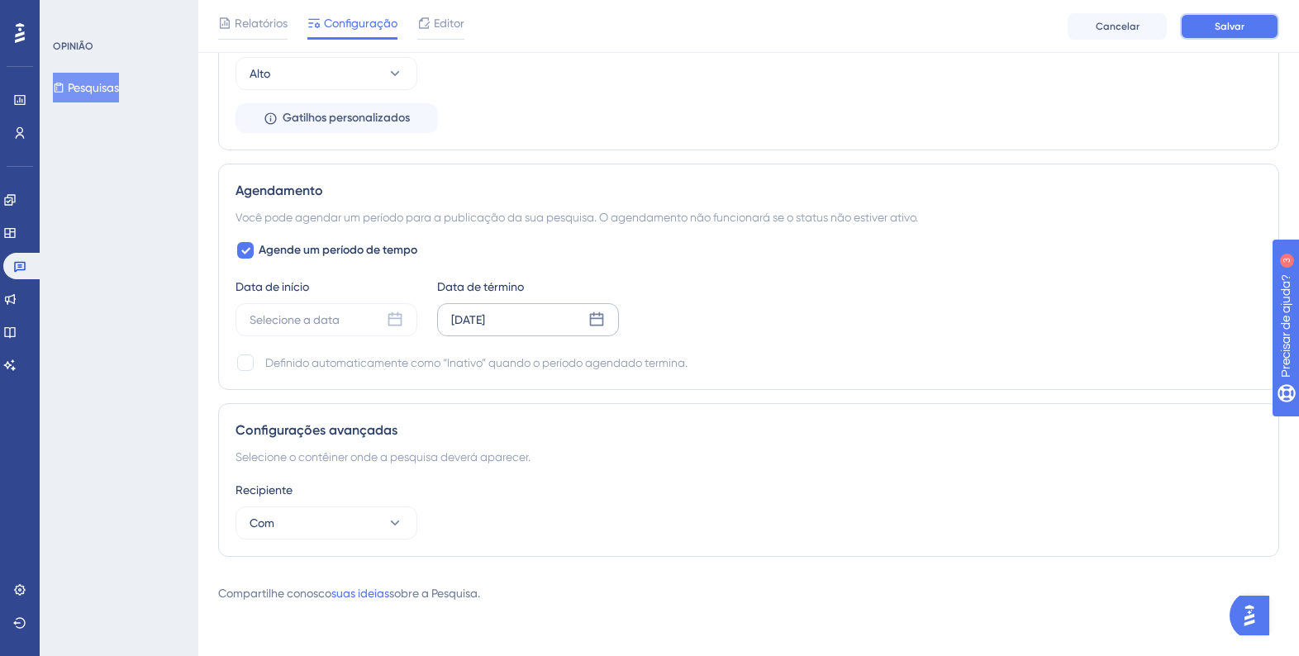
click at [1212, 32] on button "Salvar" at bounding box center [1229, 26] width 99 height 26
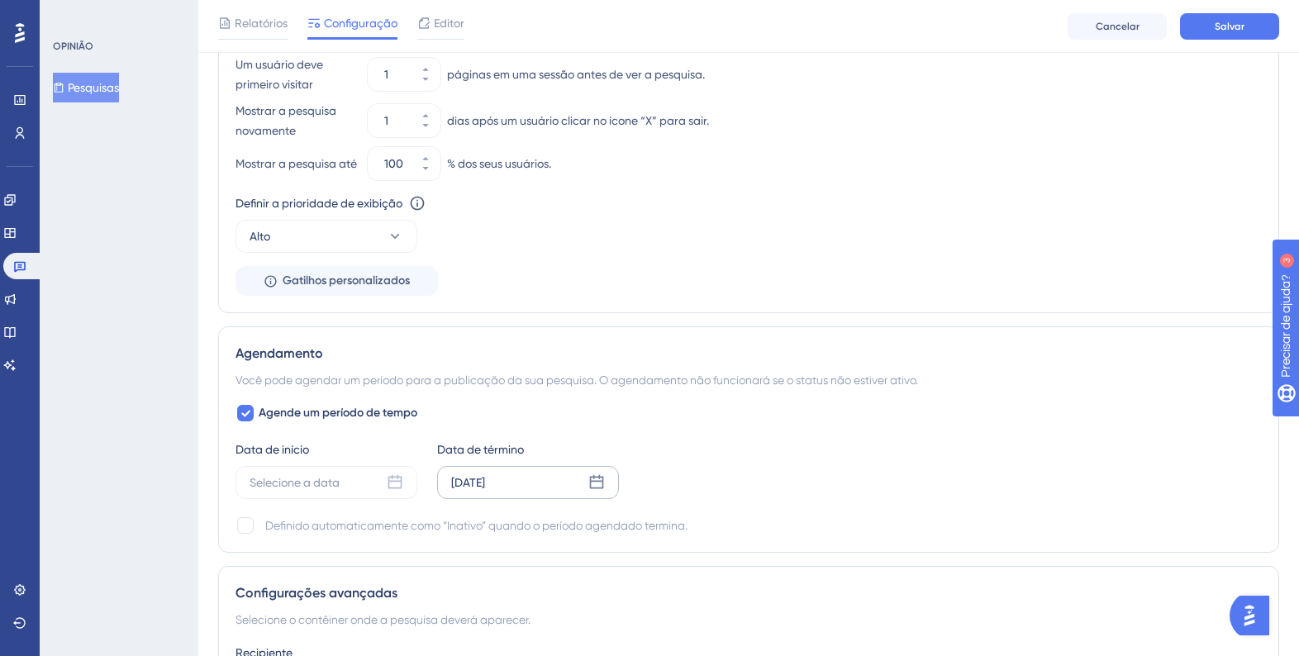
scroll to position [864, 0]
click at [337, 478] on div "Selecione a data" at bounding box center [295, 482] width 90 height 20
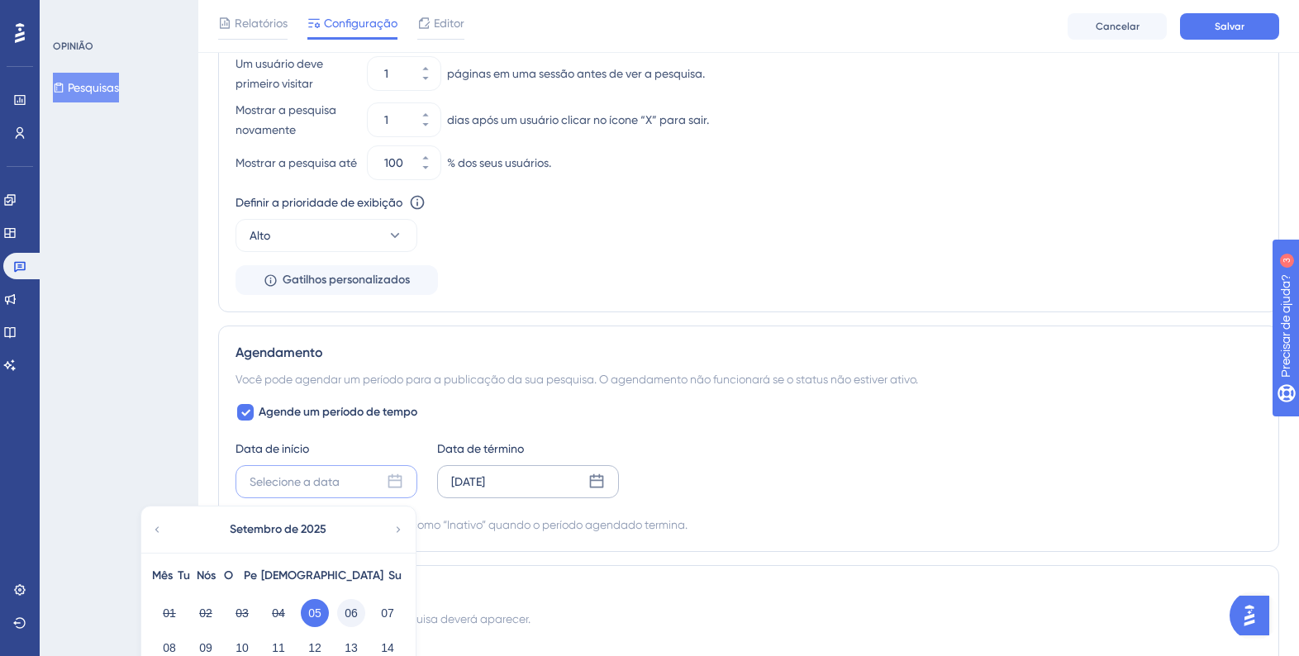
click at [348, 623] on font "06" at bounding box center [351, 613] width 13 height 20
click at [968, 534] on div "Definido automaticamente como “Inativo” quando o período agendado termina." at bounding box center [749, 525] width 1026 height 20
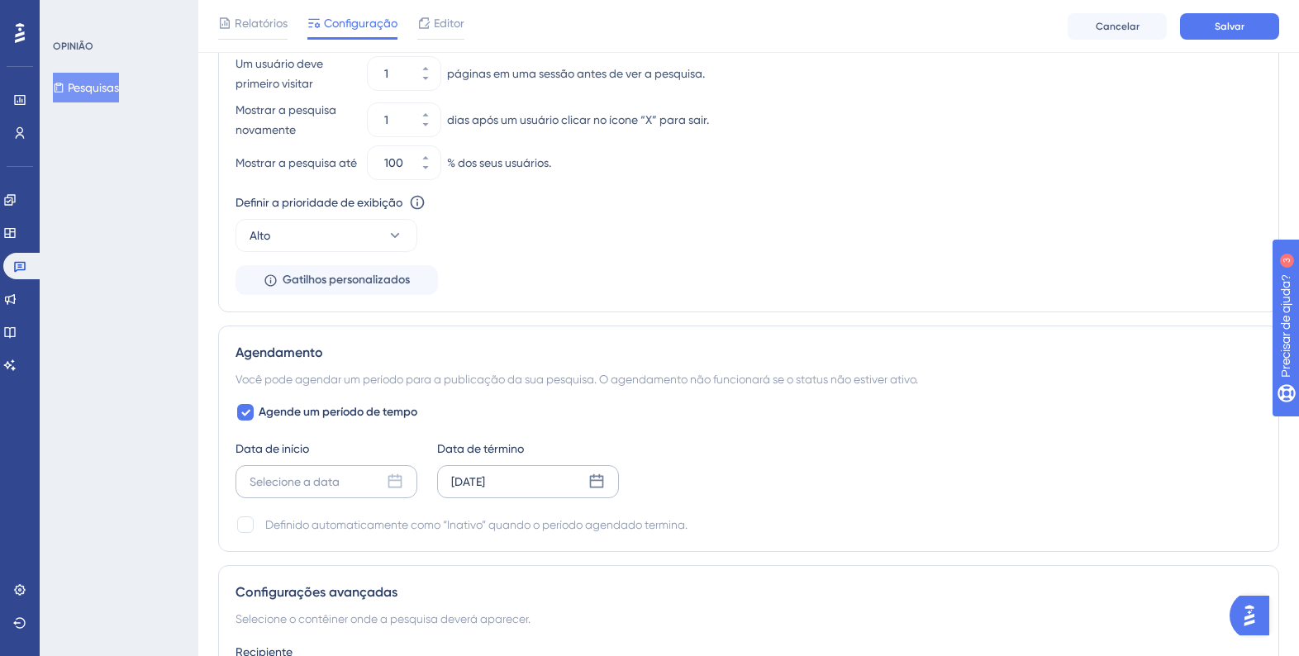
click at [393, 488] on icon at bounding box center [395, 481] width 17 height 17
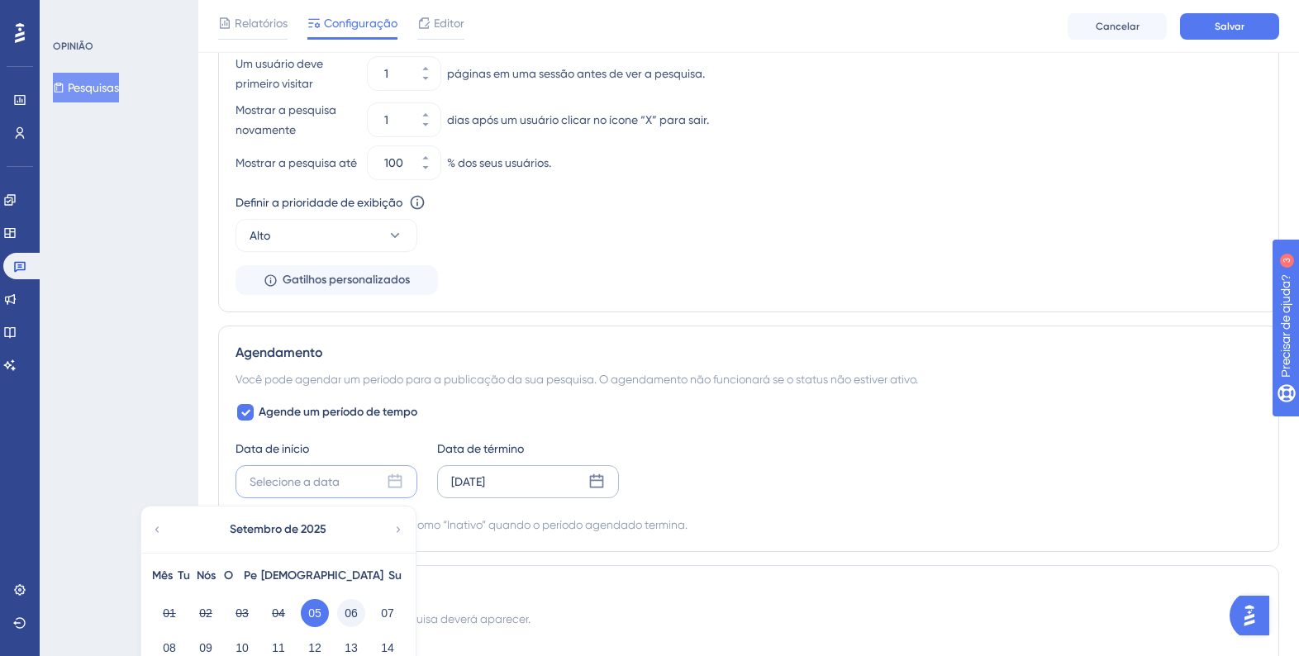
click at [350, 617] on font "06" at bounding box center [351, 613] width 13 height 13
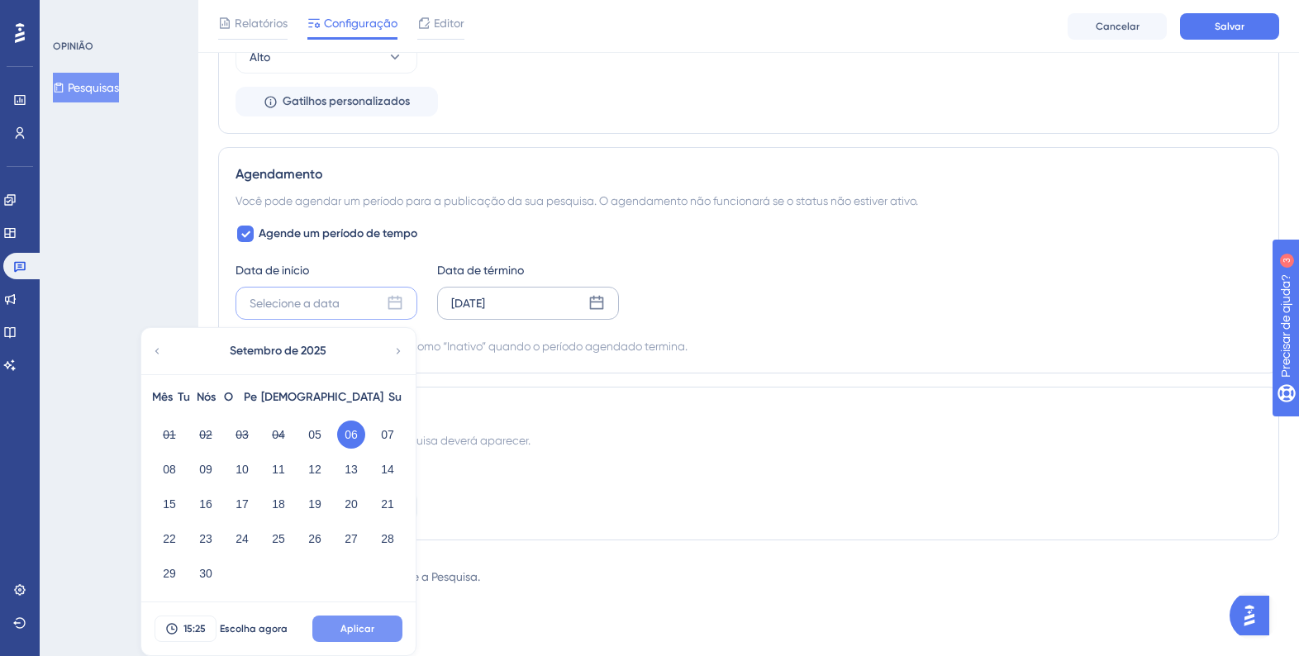
click at [385, 628] on button "Aplicar" at bounding box center [357, 629] width 90 height 26
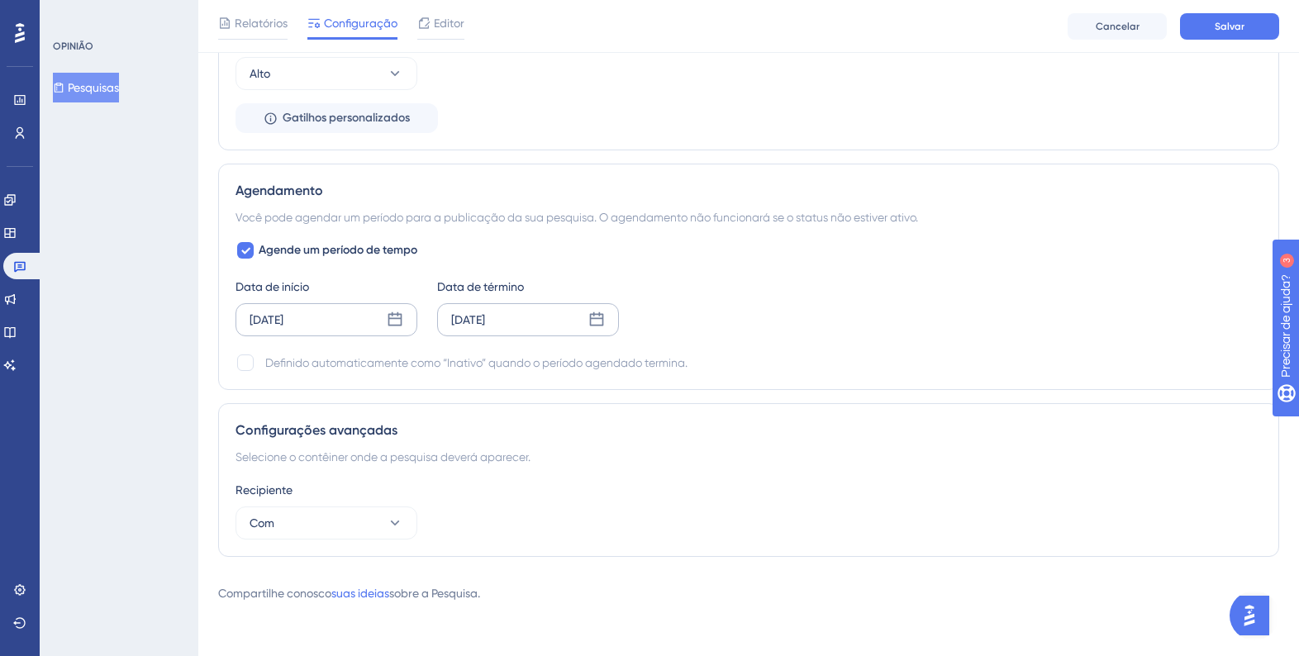
scroll to position [1033, 0]
click at [383, 317] on div "06 de setembro de 2025" at bounding box center [327, 319] width 182 height 33
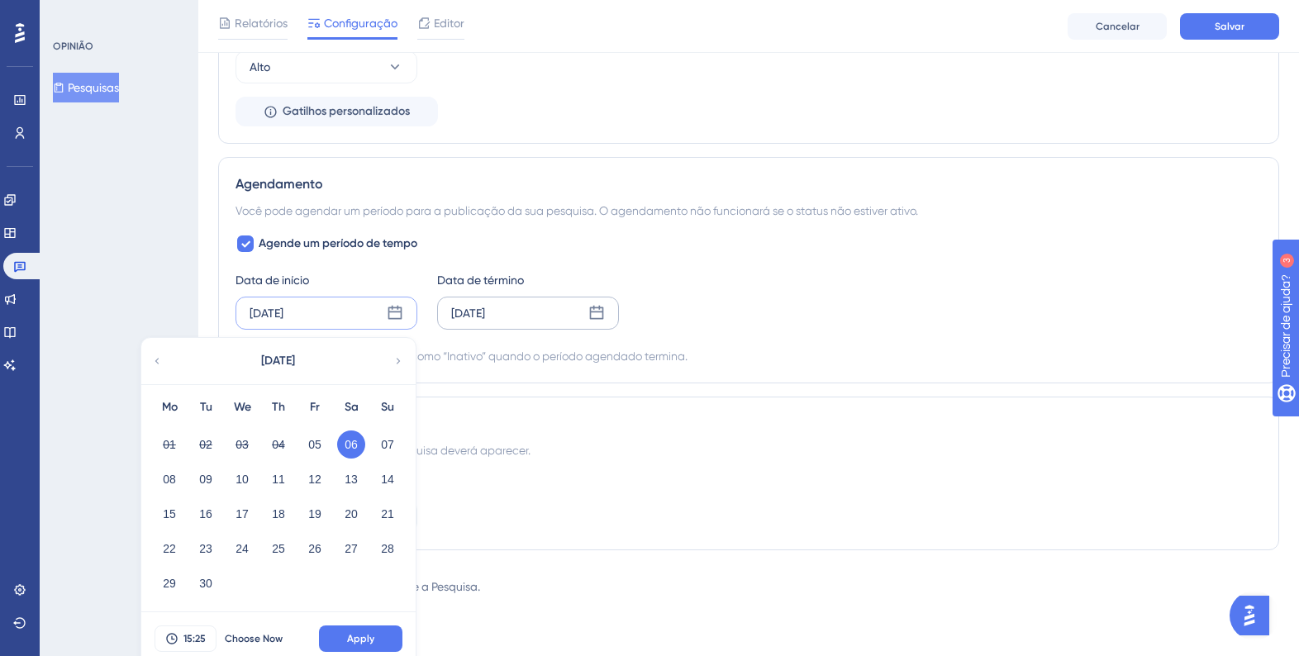
scroll to position [1049, 0]
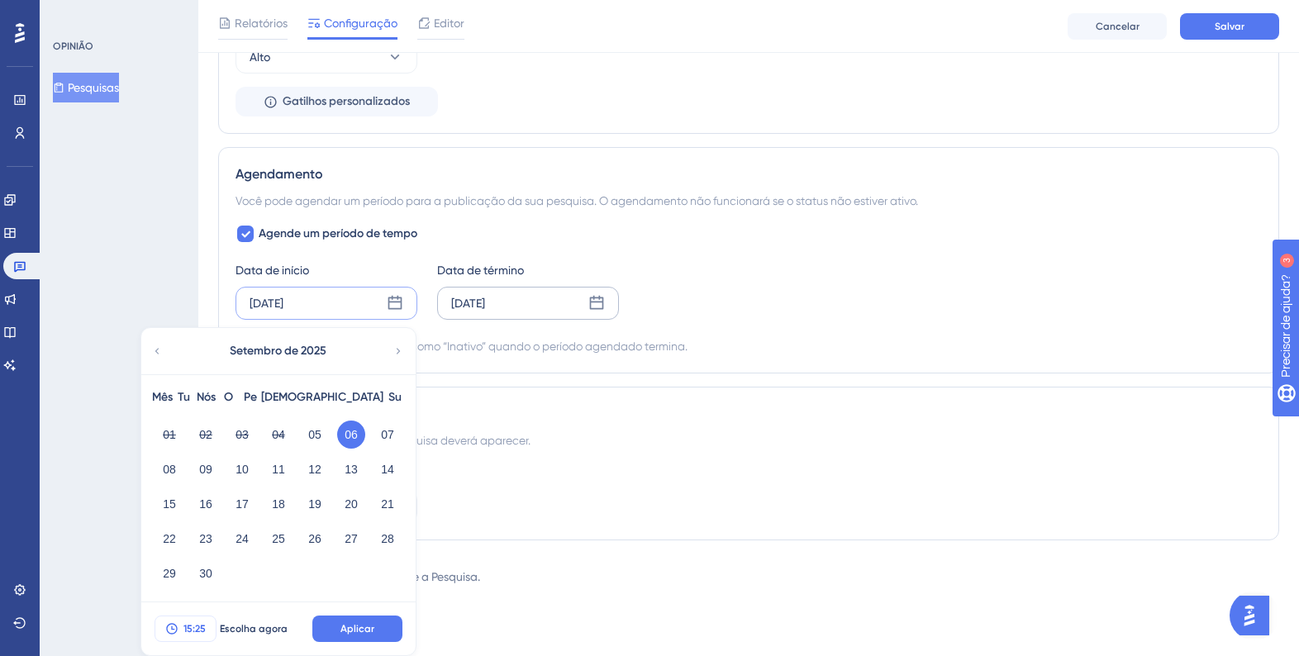
click at [198, 626] on font "15:25" at bounding box center [194, 629] width 22 height 12
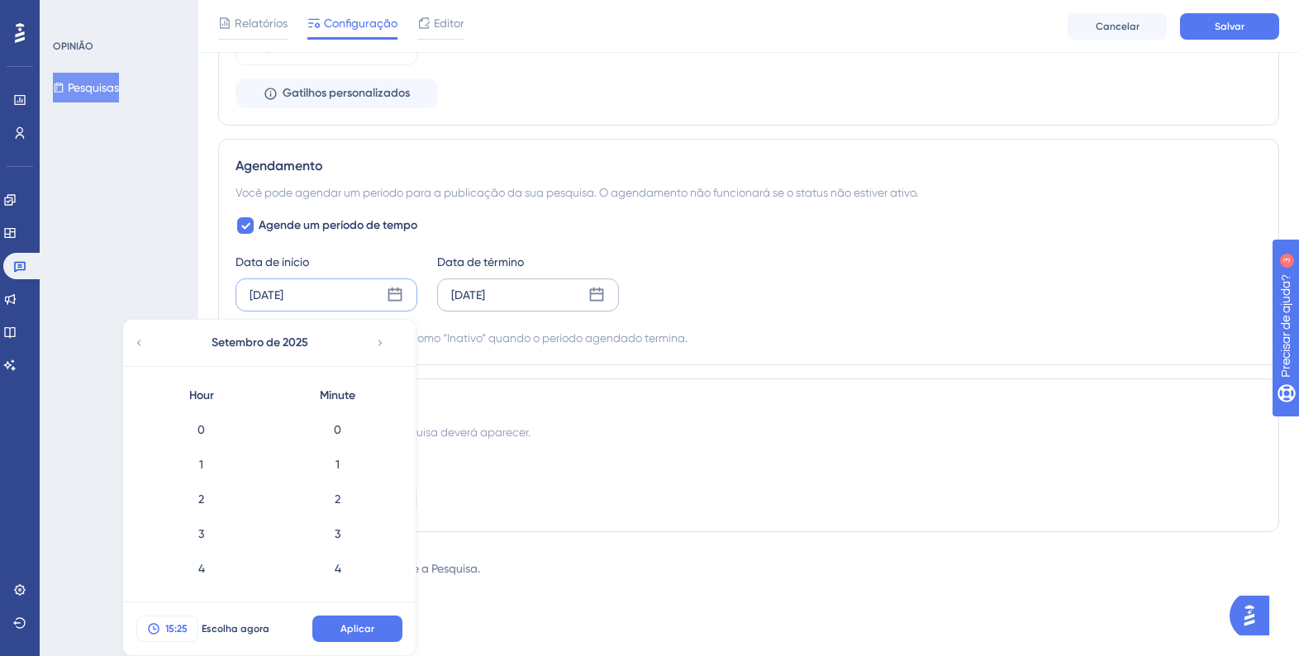
click at [198, 626] on button "Escolha agora" at bounding box center [235, 629] width 74 height 26
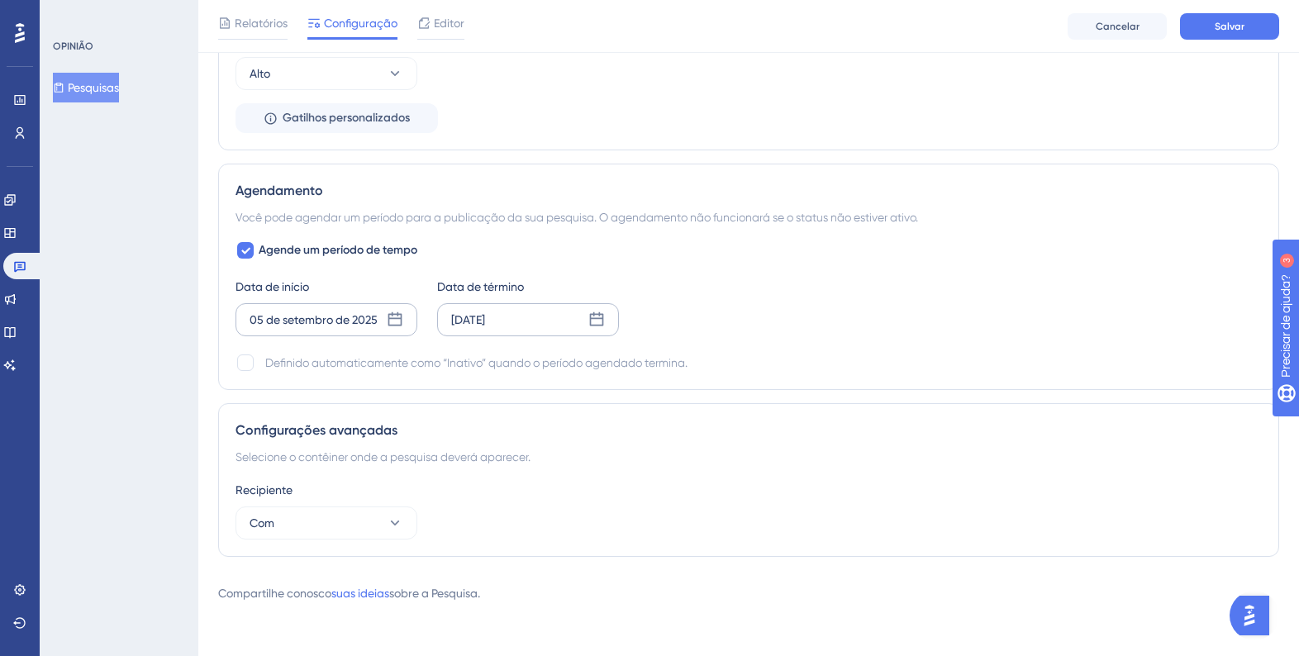
click at [369, 321] on font "05 de setembro de 2025" at bounding box center [314, 319] width 128 height 13
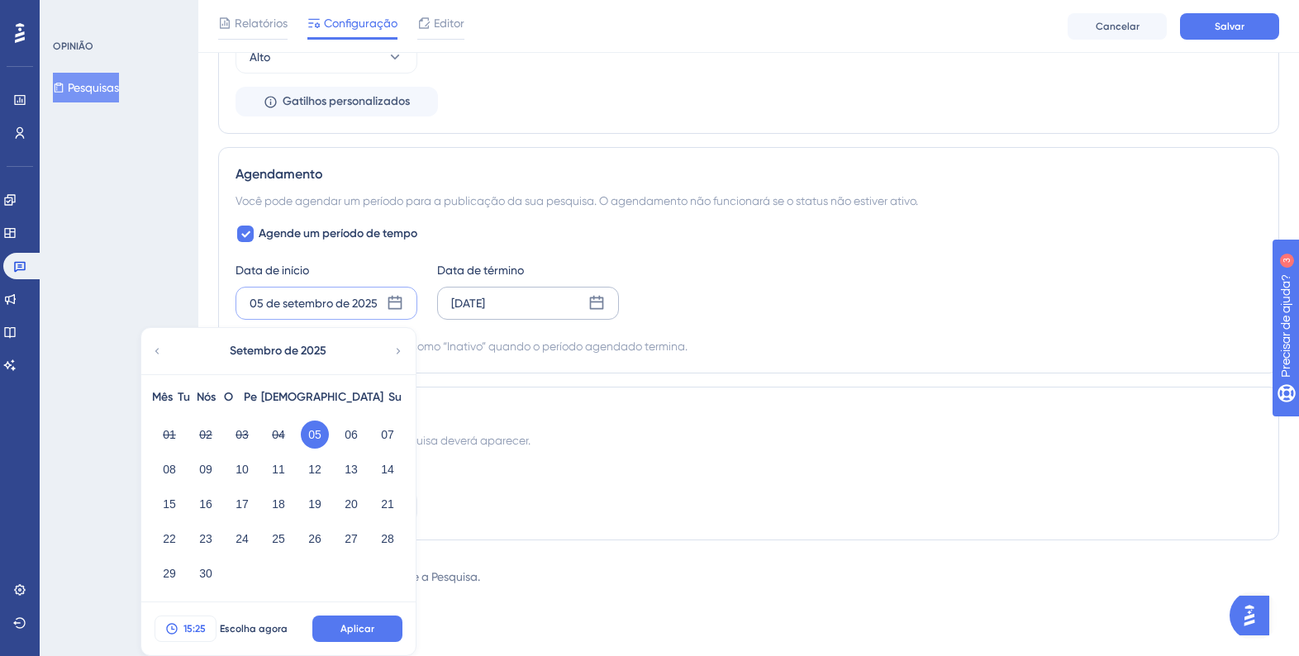
click at [190, 626] on font "15:25" at bounding box center [194, 629] width 22 height 12
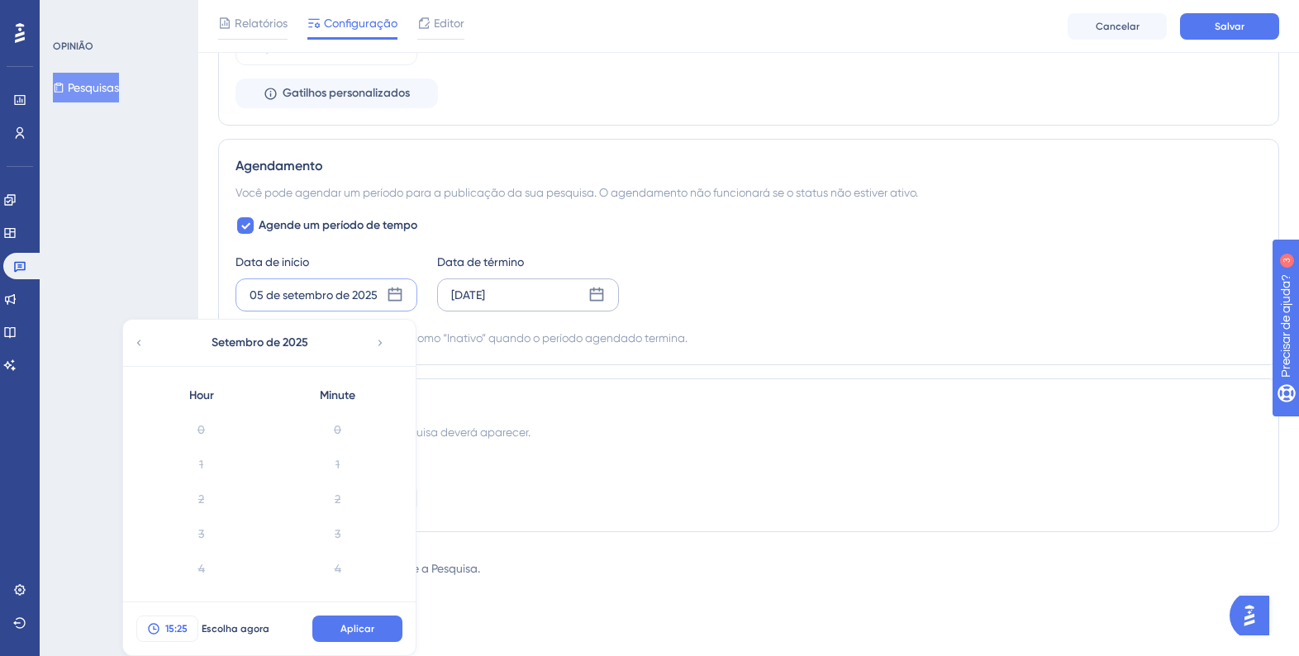
scroll to position [797, 0]
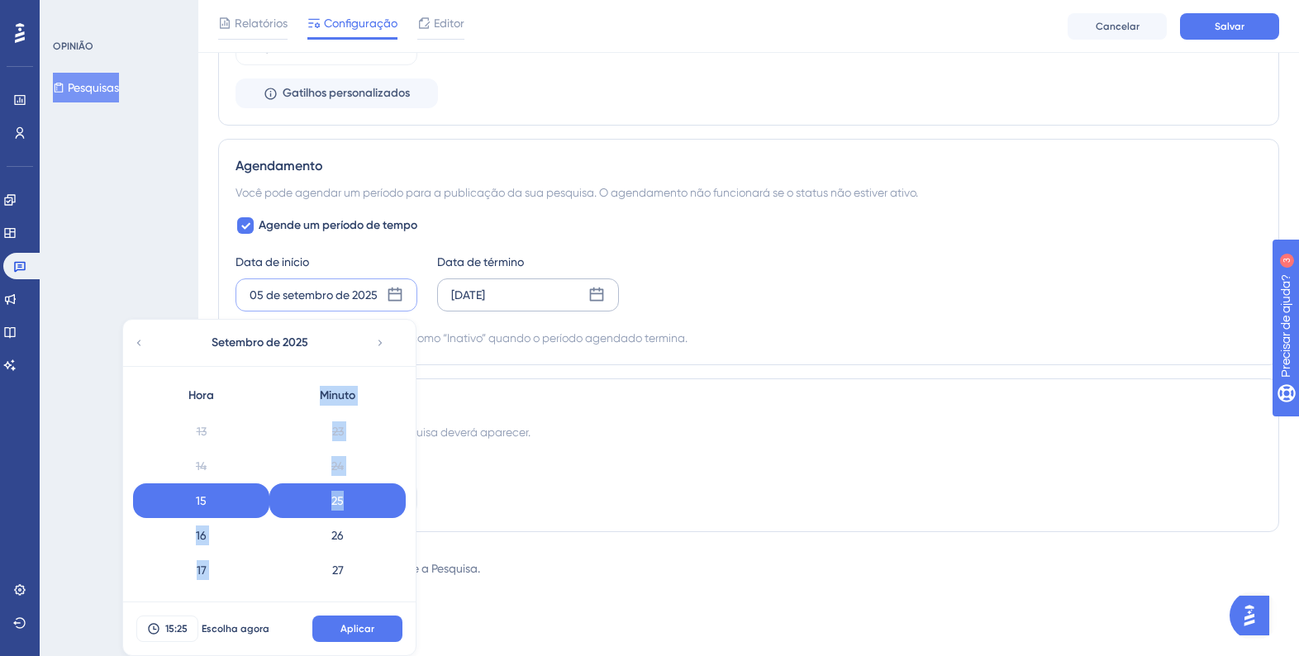
drag, startPoint x: 270, startPoint y: 531, endPoint x: 236, endPoint y: 511, distance: 40.4
click at [236, 511] on div "Hora 0 1 2 3 4 5 6 7 8 9 10 11 12 13 14 15 16 17 18 19 20 21 22 23 Minuto 0 1 2…" at bounding box center [269, 484] width 273 height 210
click at [332, 290] on font "05 de setembro de 2025" at bounding box center [314, 294] width 128 height 13
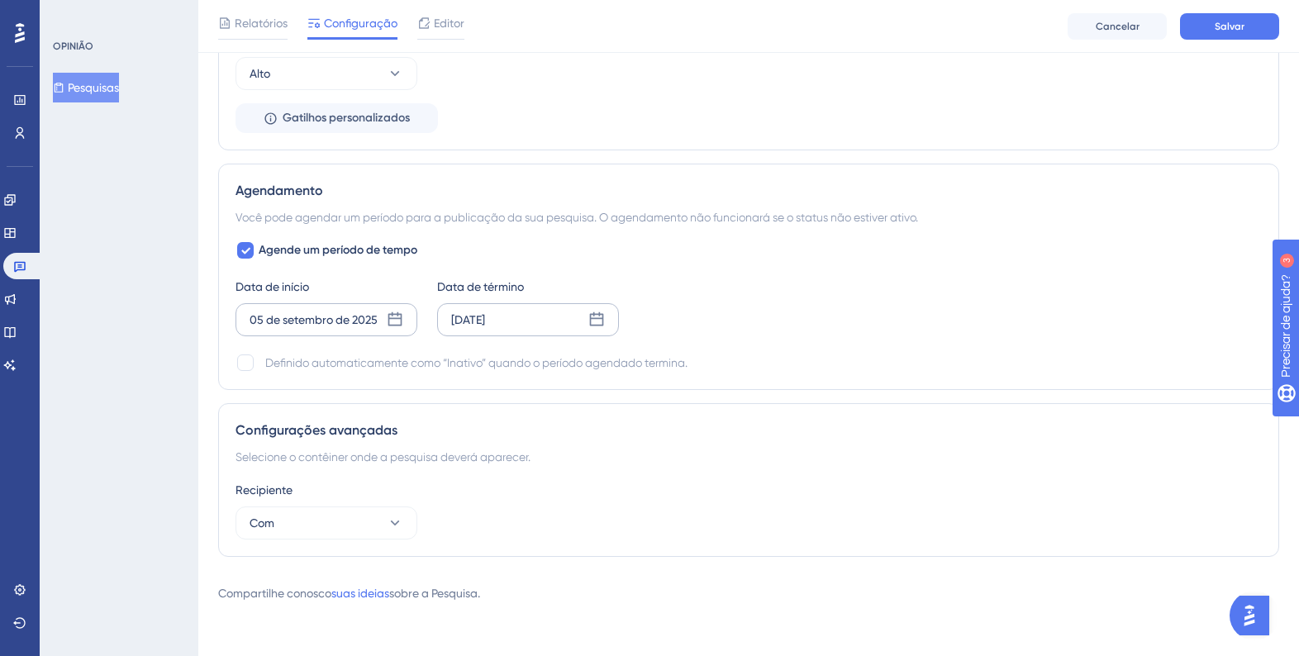
click at [394, 312] on icon at bounding box center [395, 320] width 17 height 17
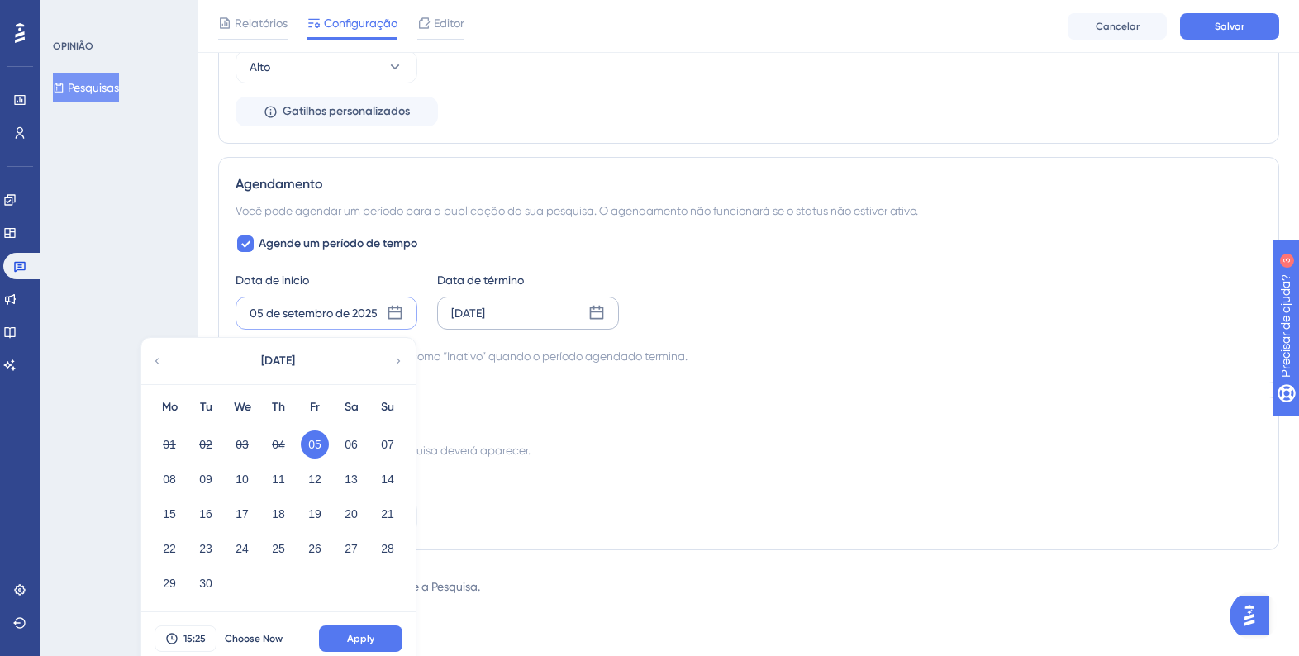
scroll to position [1049, 0]
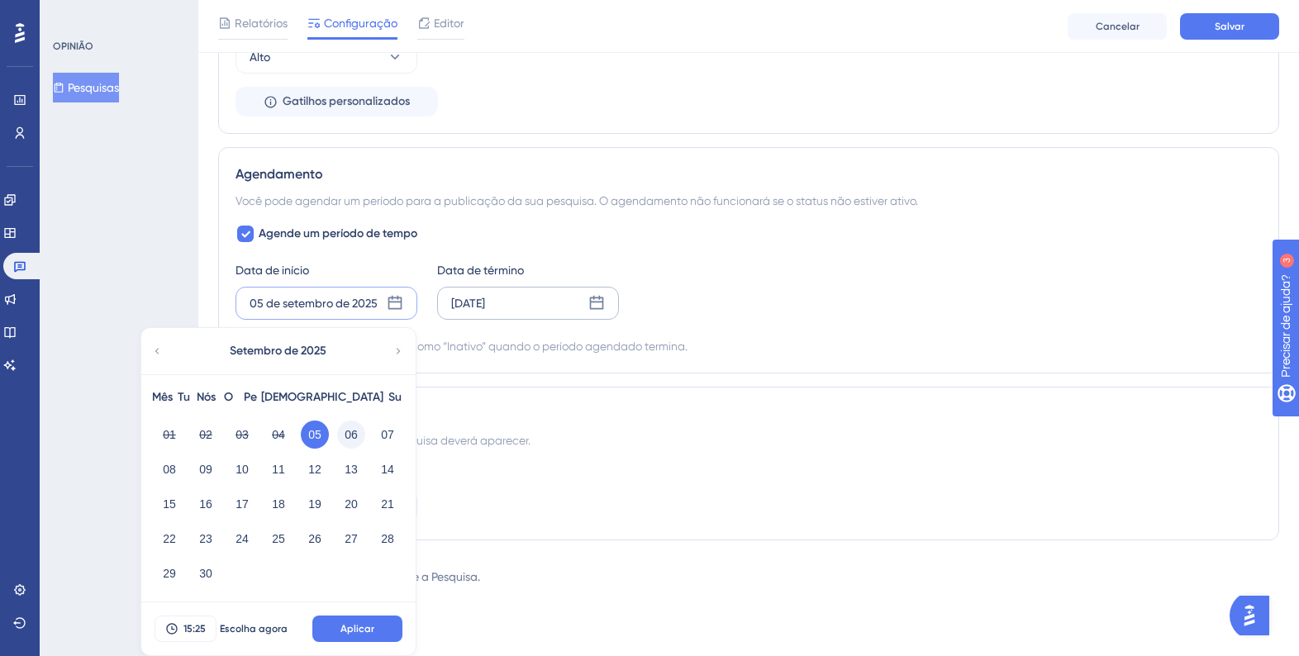
click at [354, 436] on font "06" at bounding box center [351, 434] width 13 height 13
click at [203, 632] on font "15:25" at bounding box center [194, 629] width 22 height 12
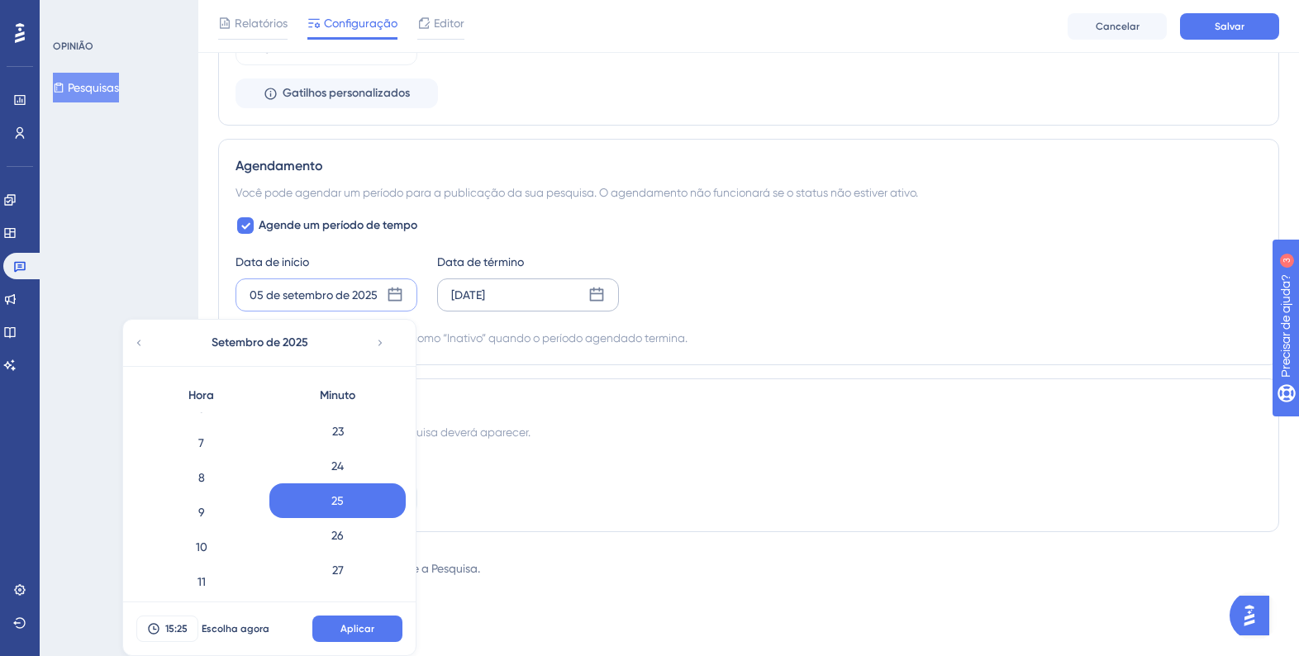
scroll to position [237, 0]
click at [224, 474] on div "8" at bounding box center [201, 470] width 136 height 35
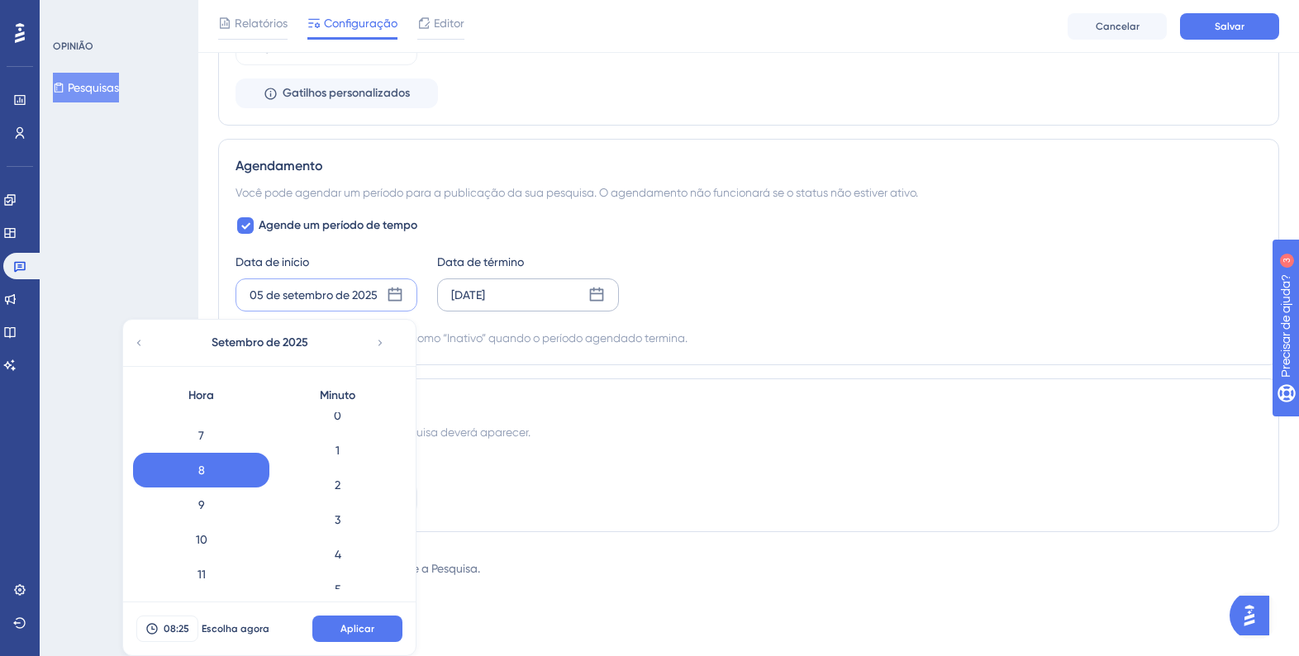
scroll to position [0, 0]
click at [354, 427] on div "0" at bounding box center [337, 429] width 136 height 35
click at [347, 619] on button "Aplicar" at bounding box center [357, 629] width 90 height 26
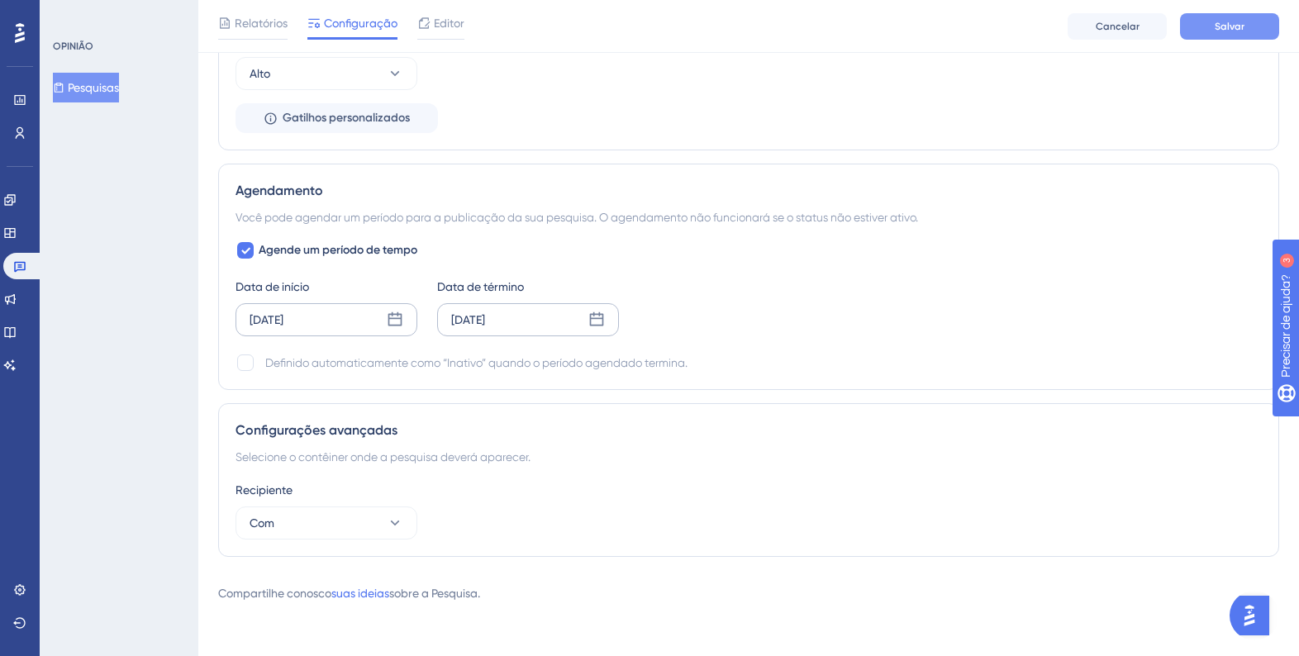
click at [1225, 27] on font "Salvar" at bounding box center [1230, 27] width 30 height 12
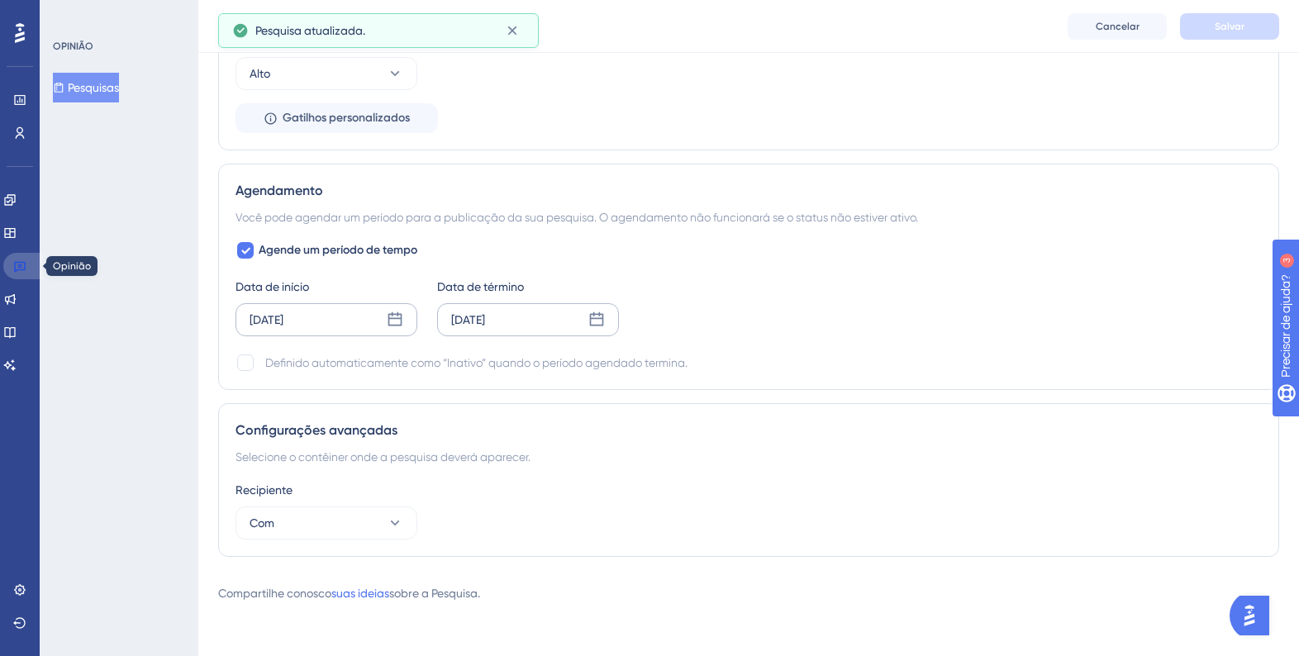
click at [17, 268] on icon at bounding box center [19, 265] width 13 height 13
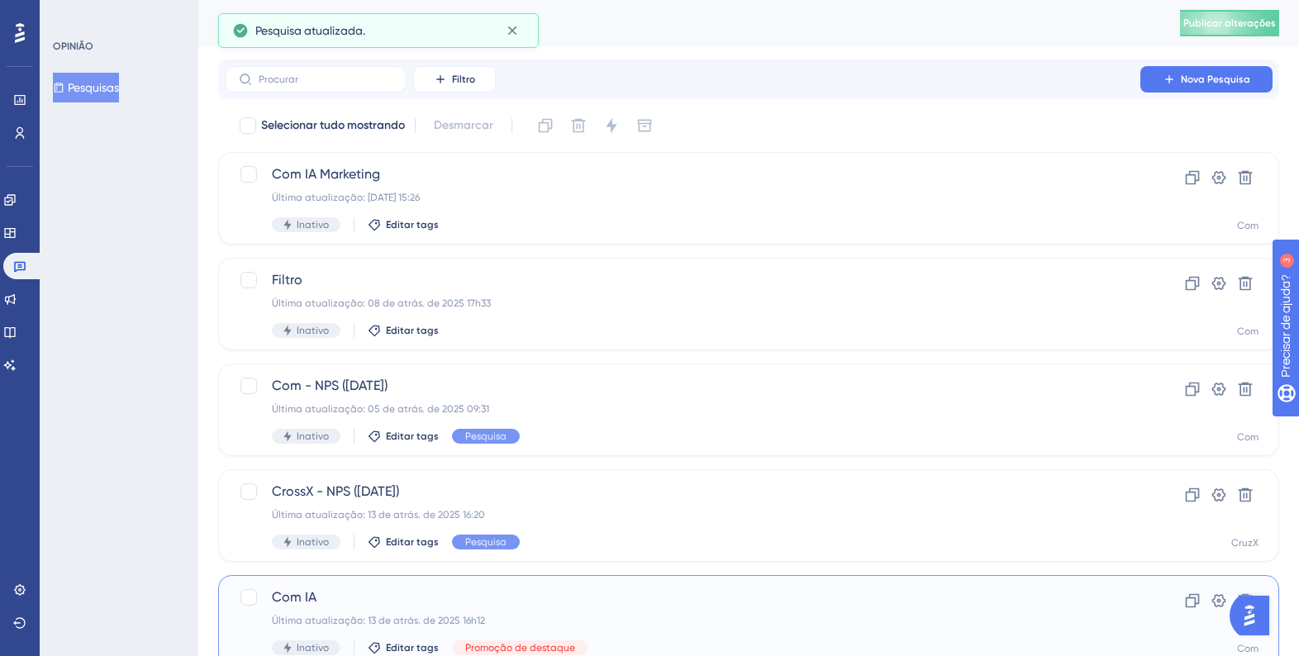
click at [346, 602] on span "Com IA" at bounding box center [682, 598] width 821 height 20
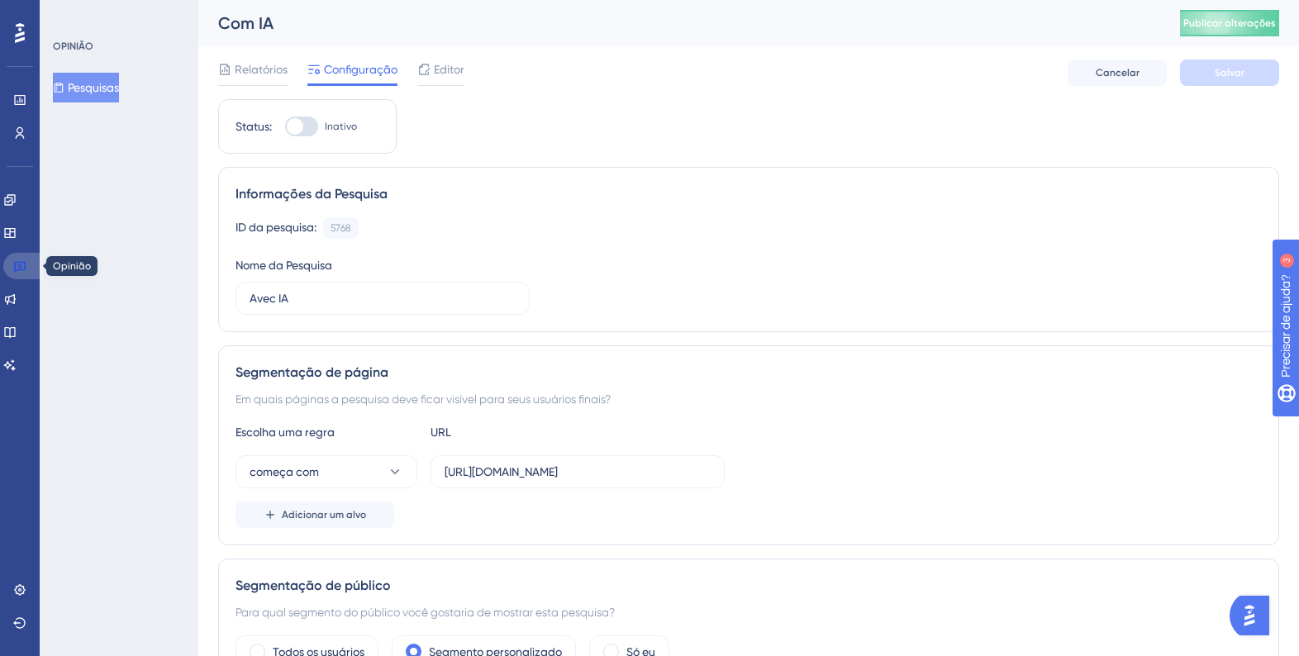
drag, startPoint x: 30, startPoint y: 266, endPoint x: 151, endPoint y: 227, distance: 127.5
click at [30, 266] on link at bounding box center [23, 266] width 40 height 26
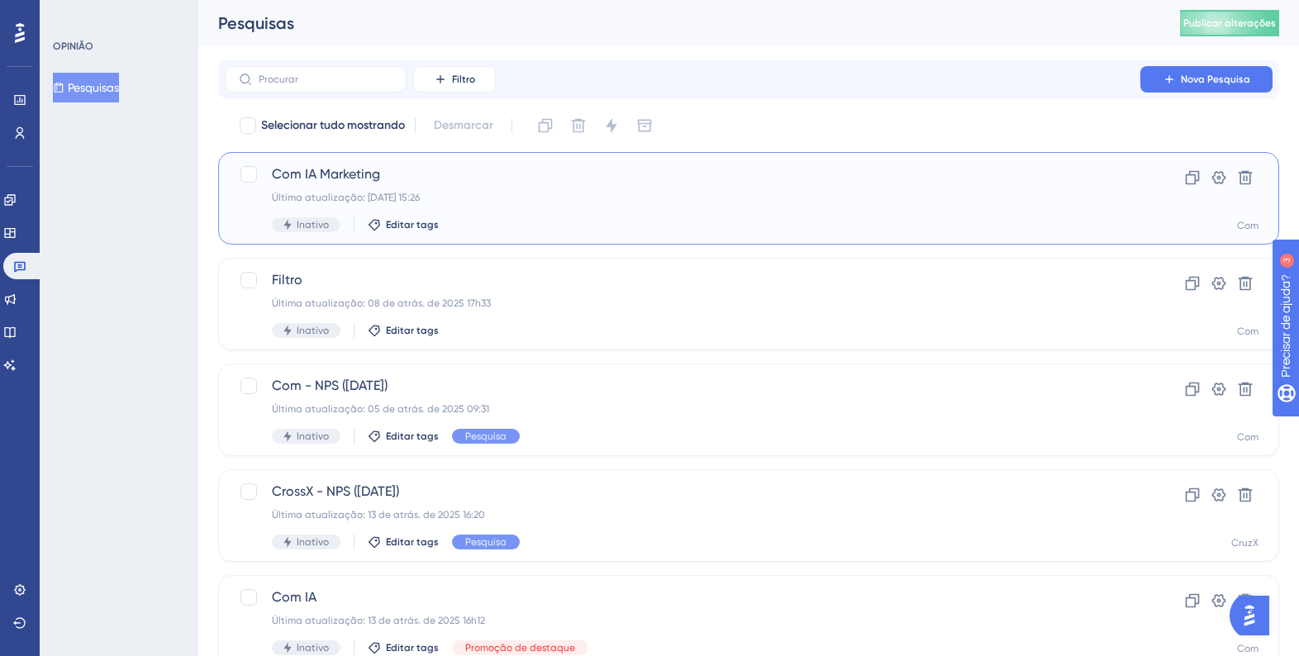
click at [486, 188] on div "Com IA Marketing Última atualização: 05 de set. de 2025 15:26 Inativo Editar ta…" at bounding box center [682, 198] width 821 height 68
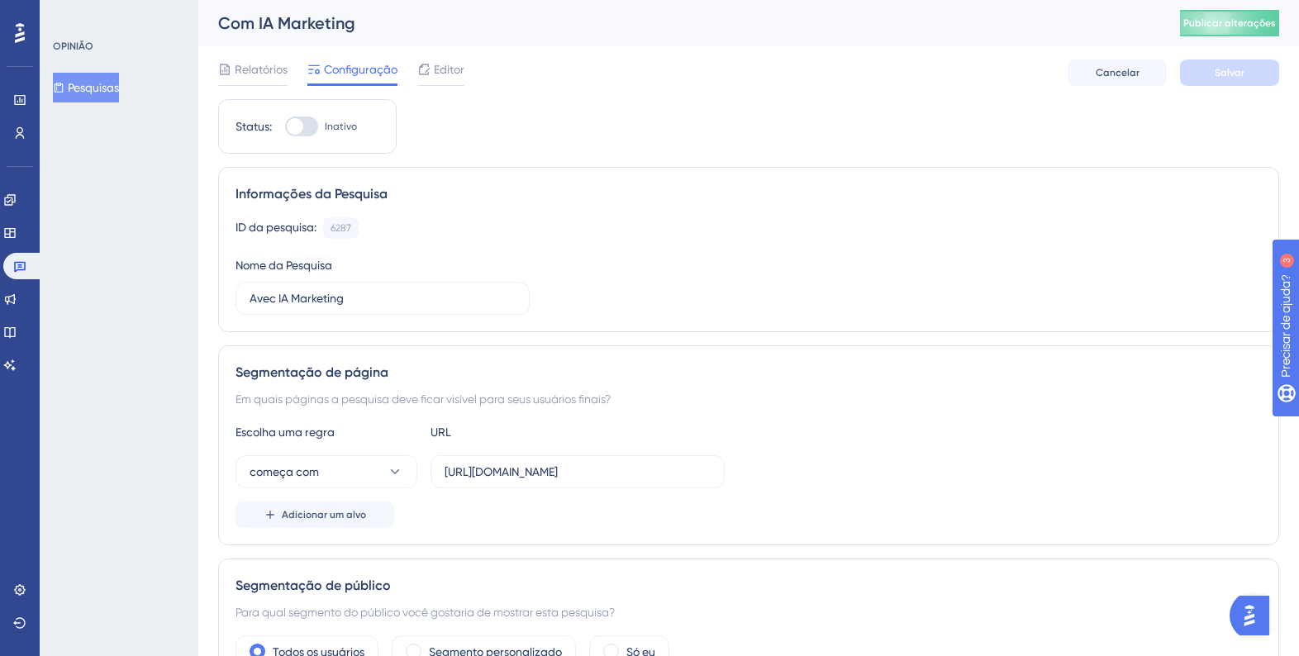
click at [300, 126] on div at bounding box center [295, 126] width 17 height 17
click at [285, 126] on input "Inativo" at bounding box center [284, 126] width 1 height 1
checkbox input "true"
click at [1245, 10] on button "Publicar alterações" at bounding box center [1229, 23] width 99 height 26
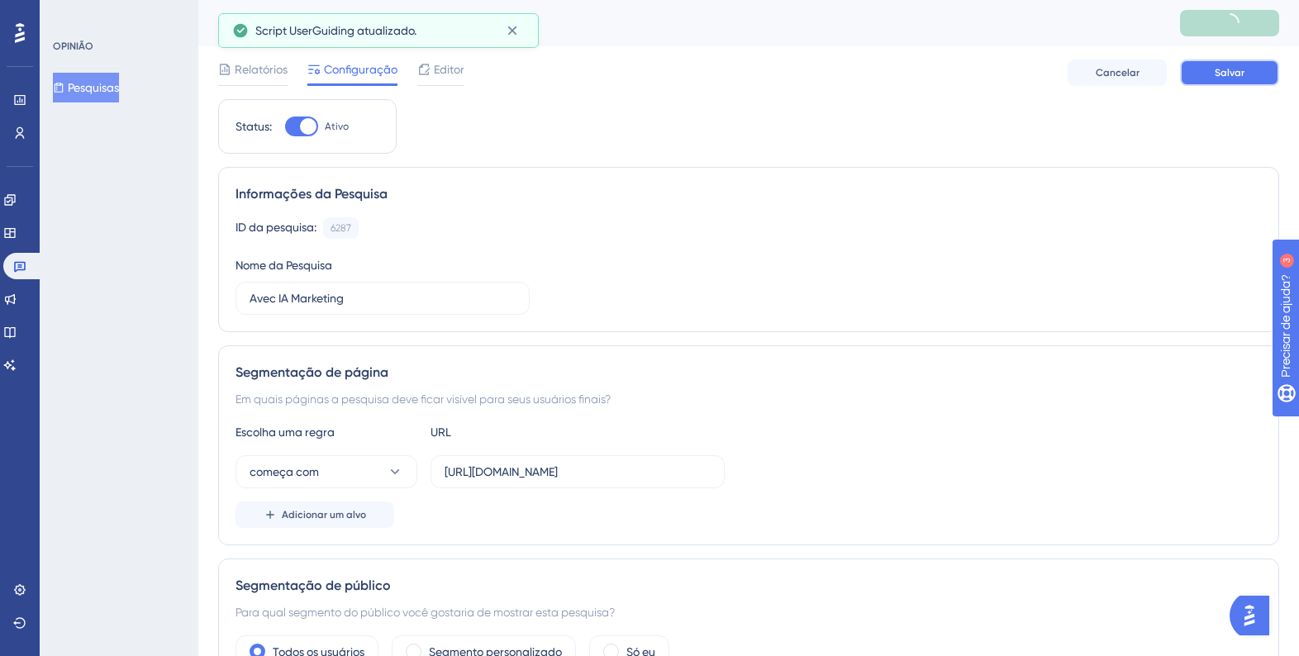
click at [1228, 73] on font "Salvar" at bounding box center [1230, 73] width 30 height 12
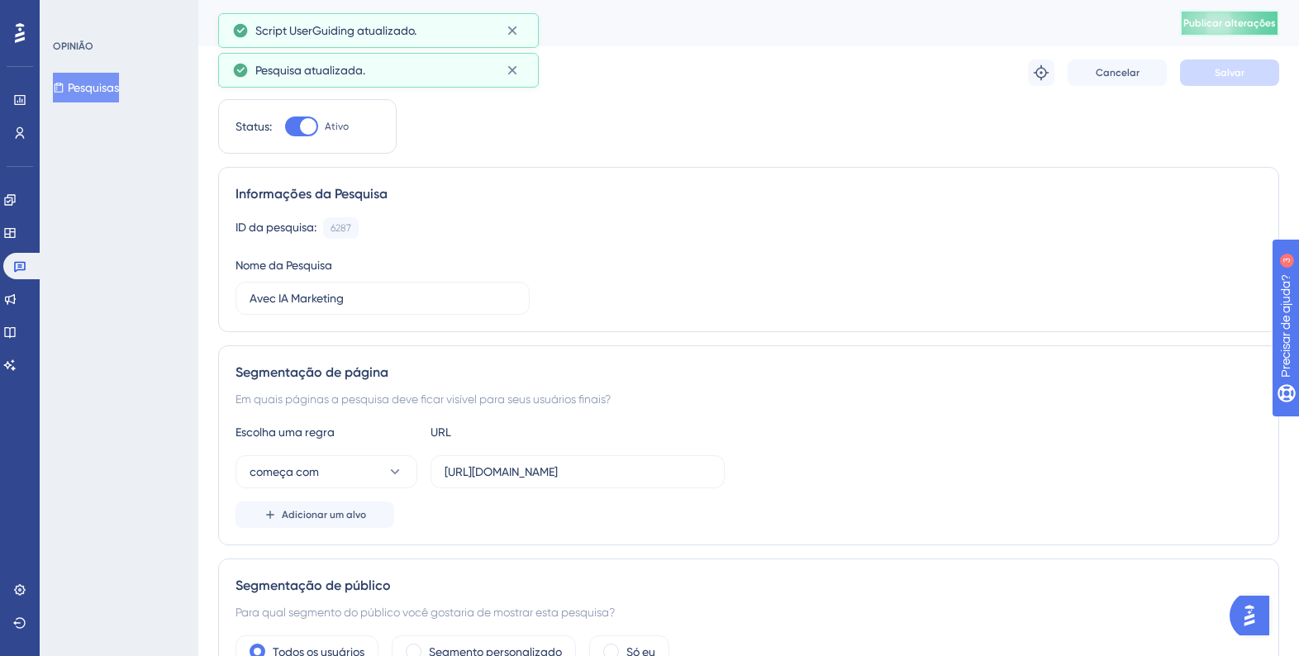
click at [1230, 29] on span "Publicar alterações" at bounding box center [1229, 23] width 93 height 13
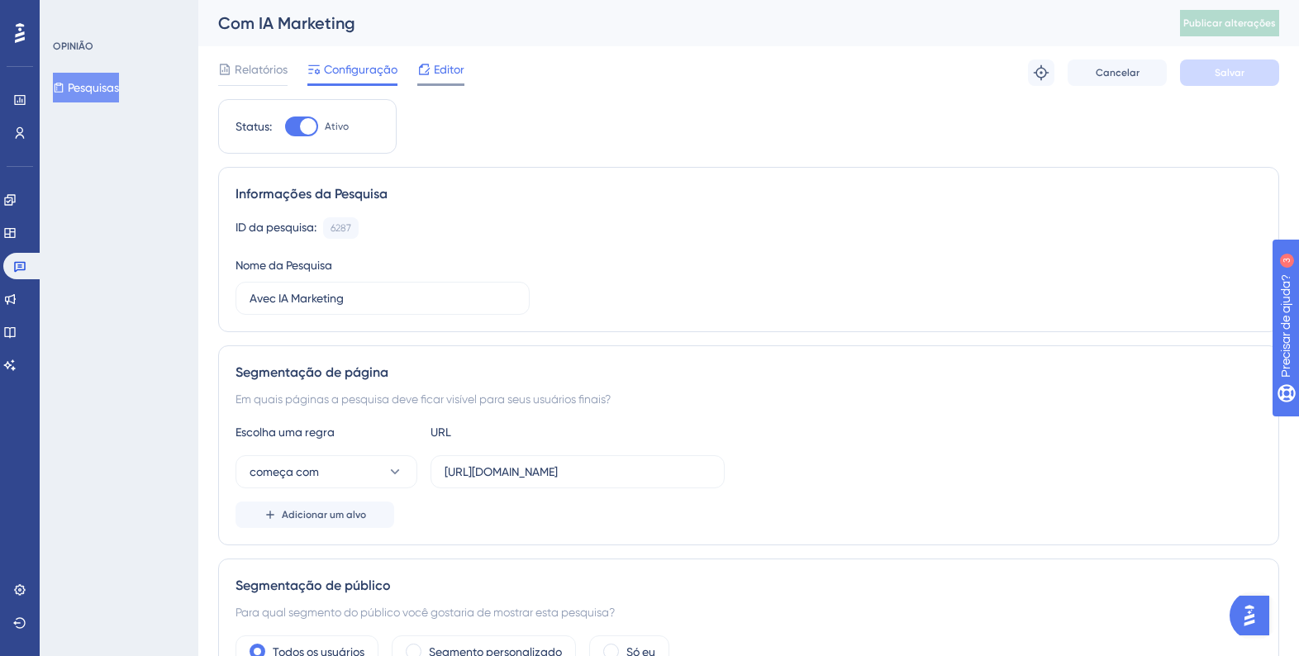
click at [436, 83] on div at bounding box center [440, 84] width 47 height 2
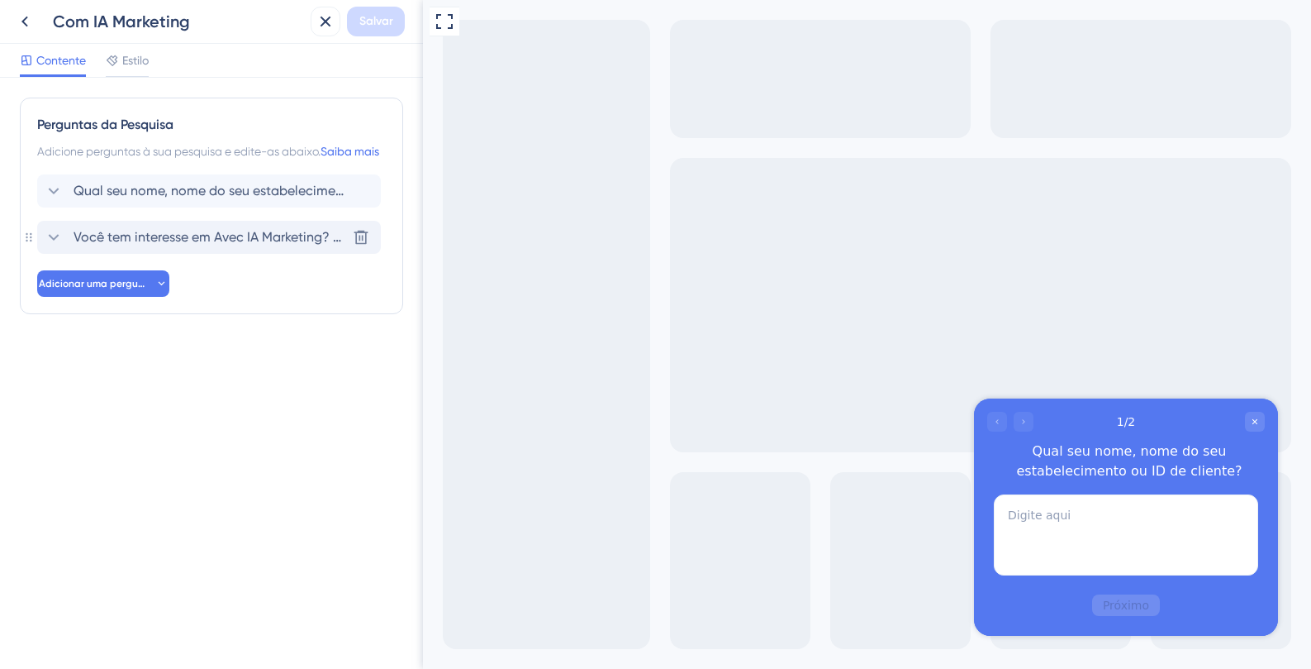
click at [263, 247] on span "Você tem interesse em Avec IA Marketing? Deixe seu WhatsApp para contato." at bounding box center [210, 237] width 273 height 20
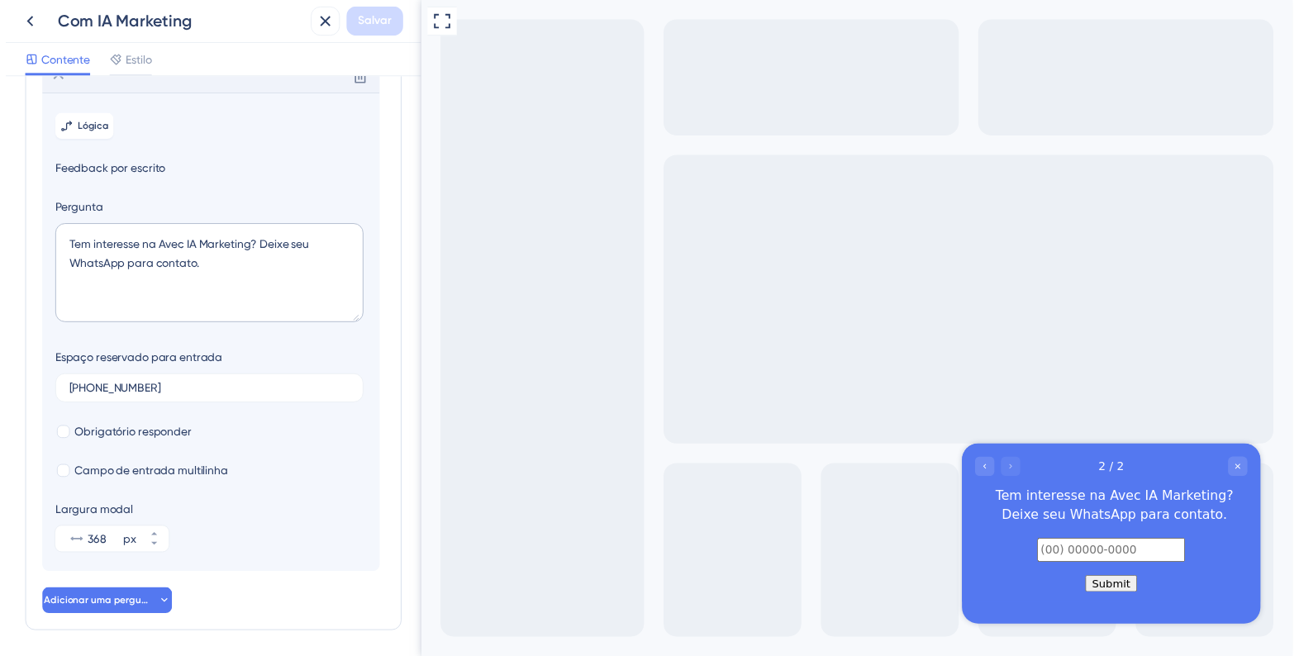
scroll to position [163, 0]
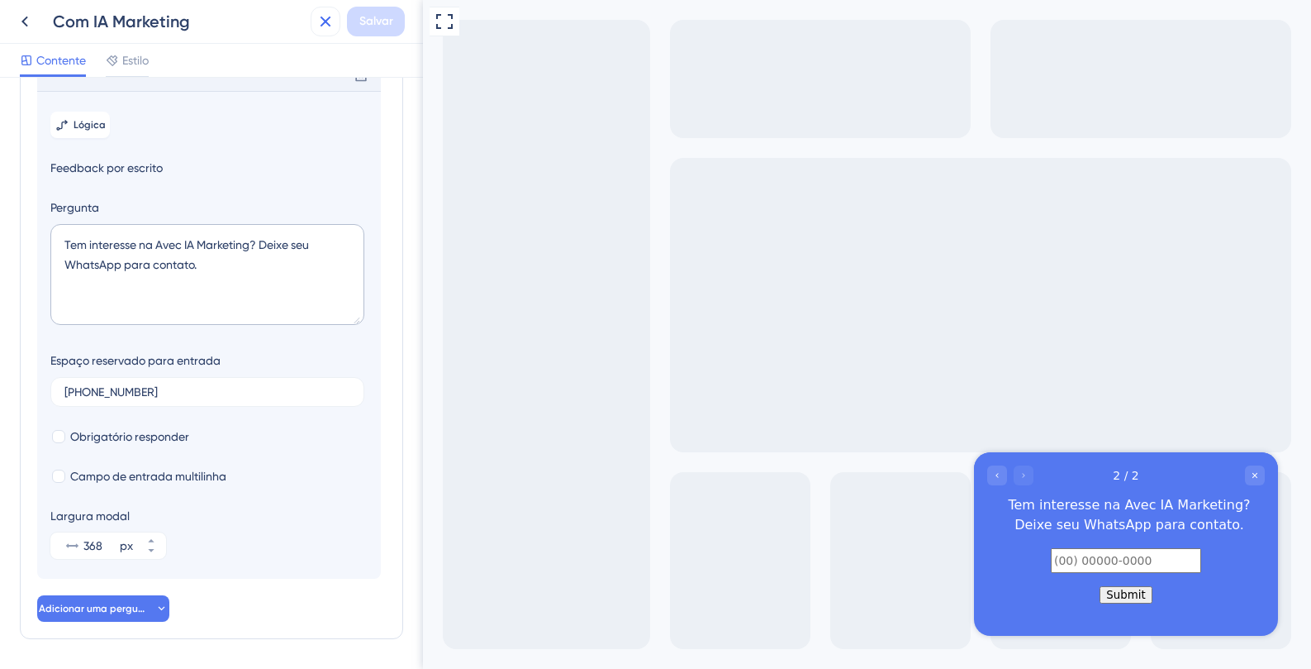
click at [331, 14] on icon at bounding box center [326, 22] width 20 height 20
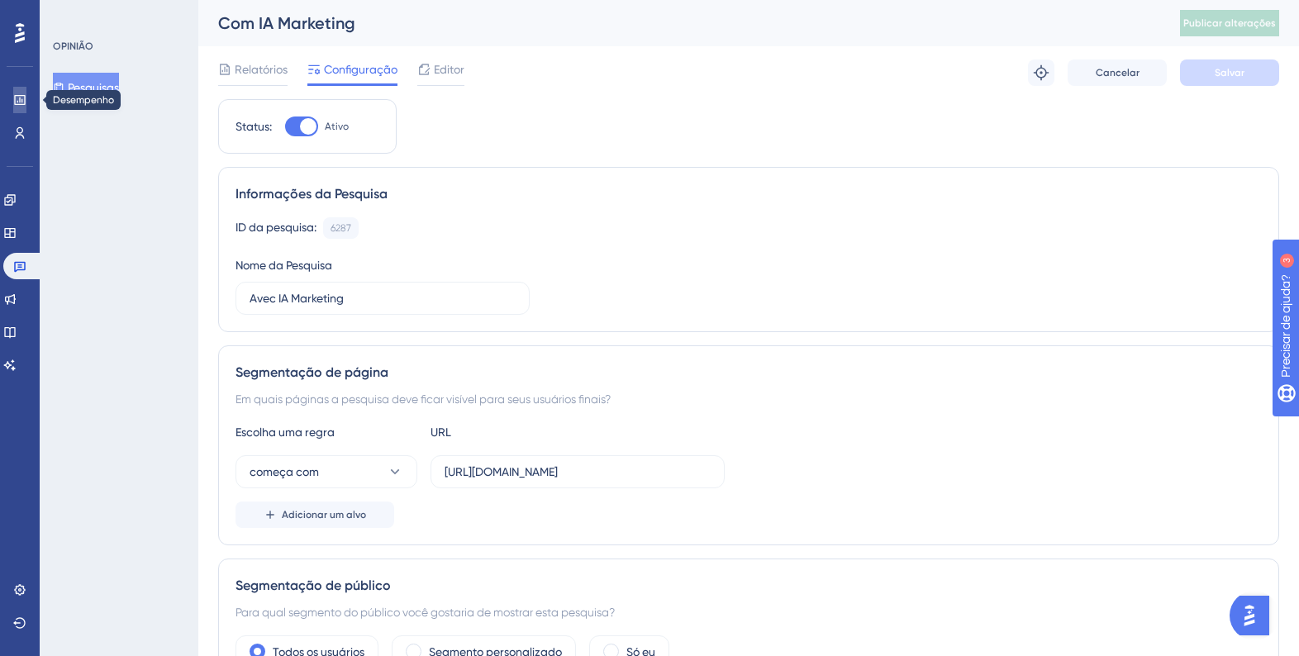
click at [25, 108] on link at bounding box center [19, 100] width 13 height 26
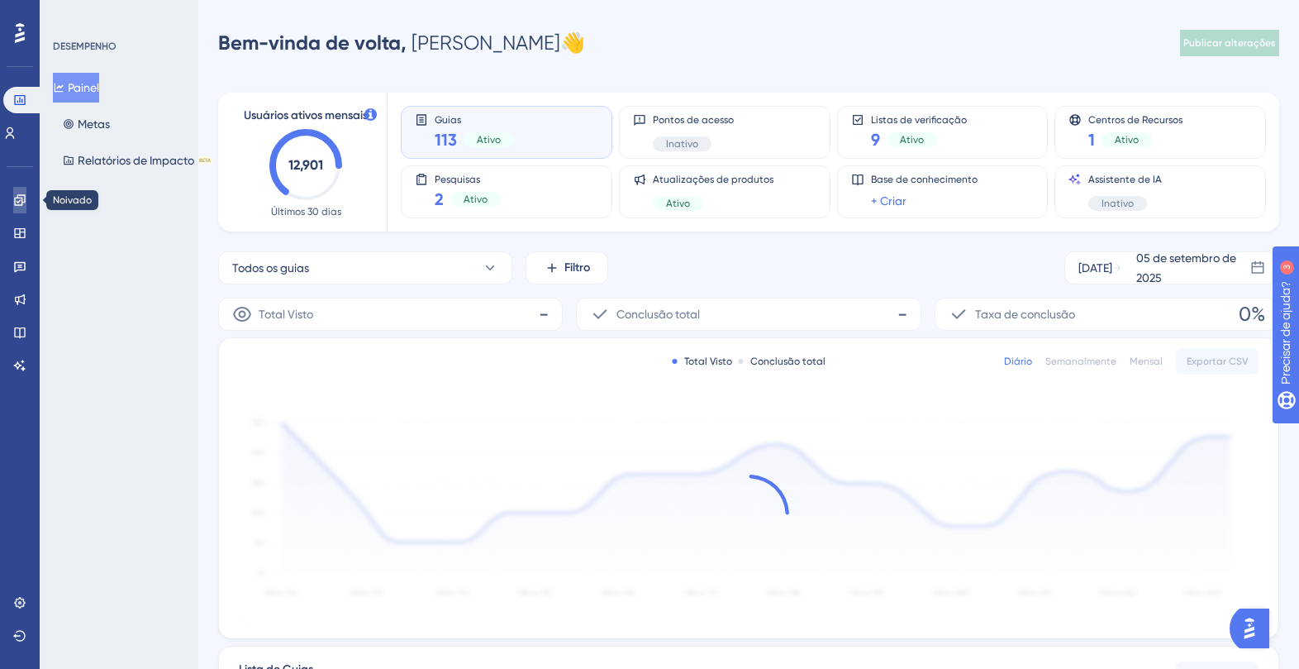
click at [18, 207] on link at bounding box center [19, 200] width 13 height 26
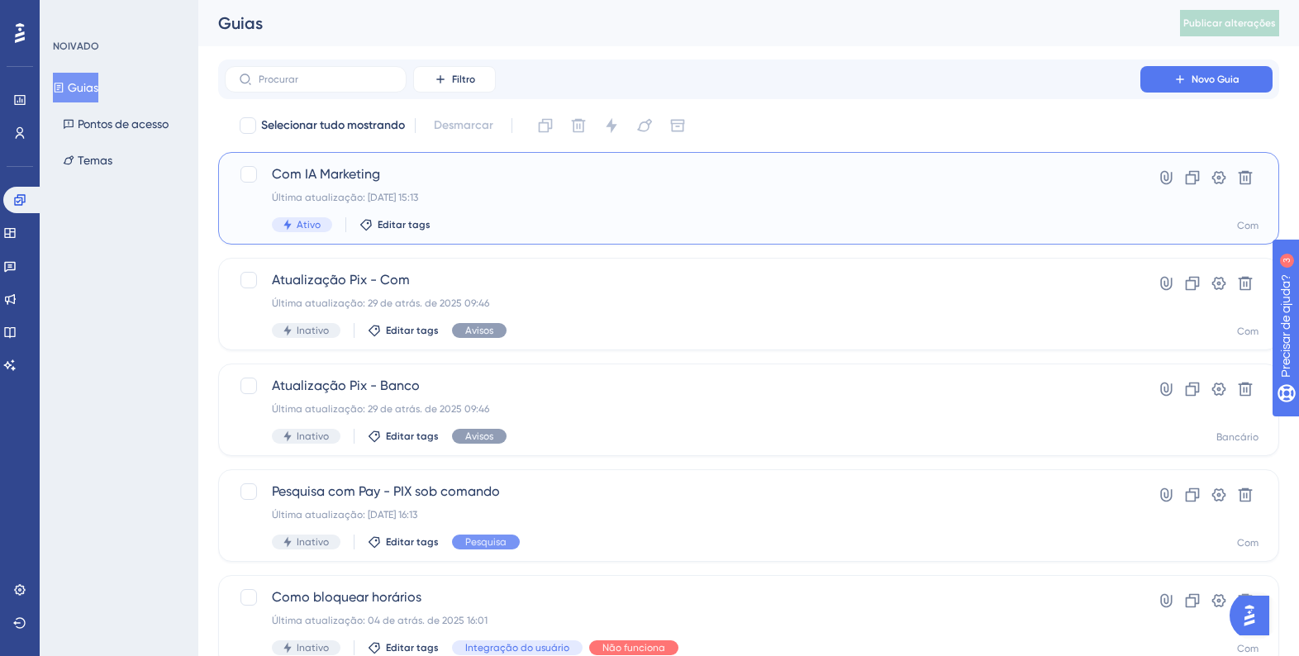
click at [418, 192] on font "Última atualização: 05 de set. de 2025 15:13" at bounding box center [345, 198] width 146 height 12
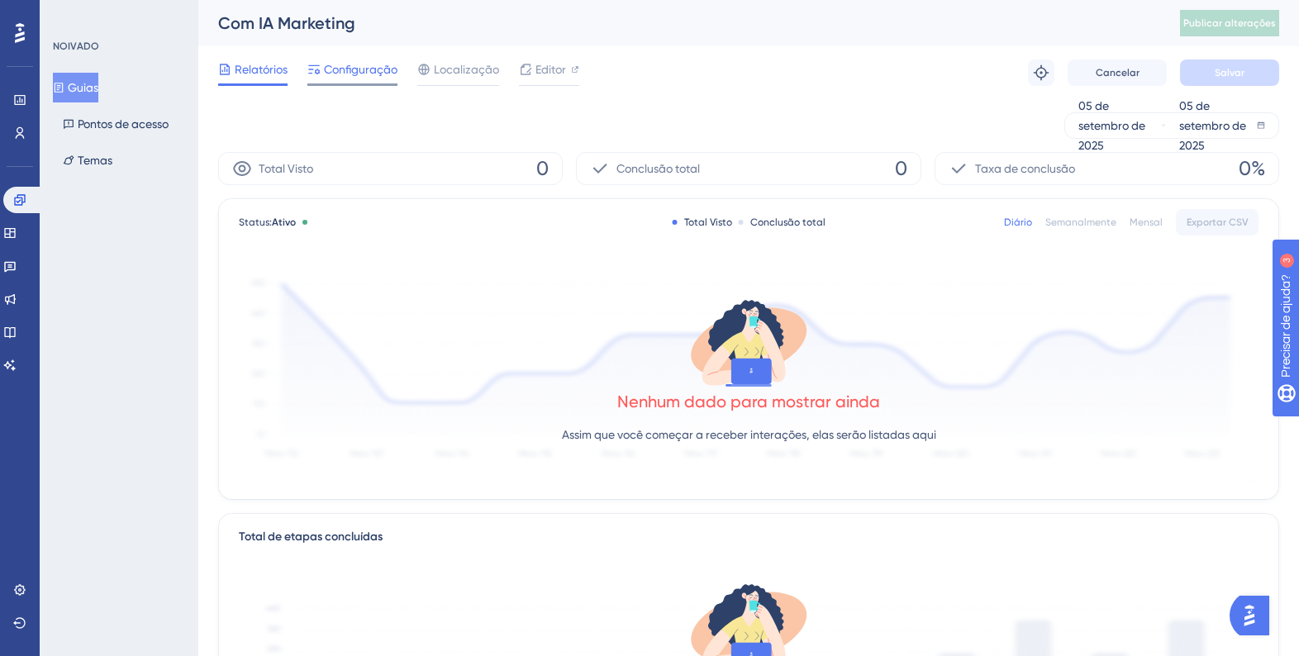
click at [364, 74] on font "Configuração" at bounding box center [361, 69] width 74 height 13
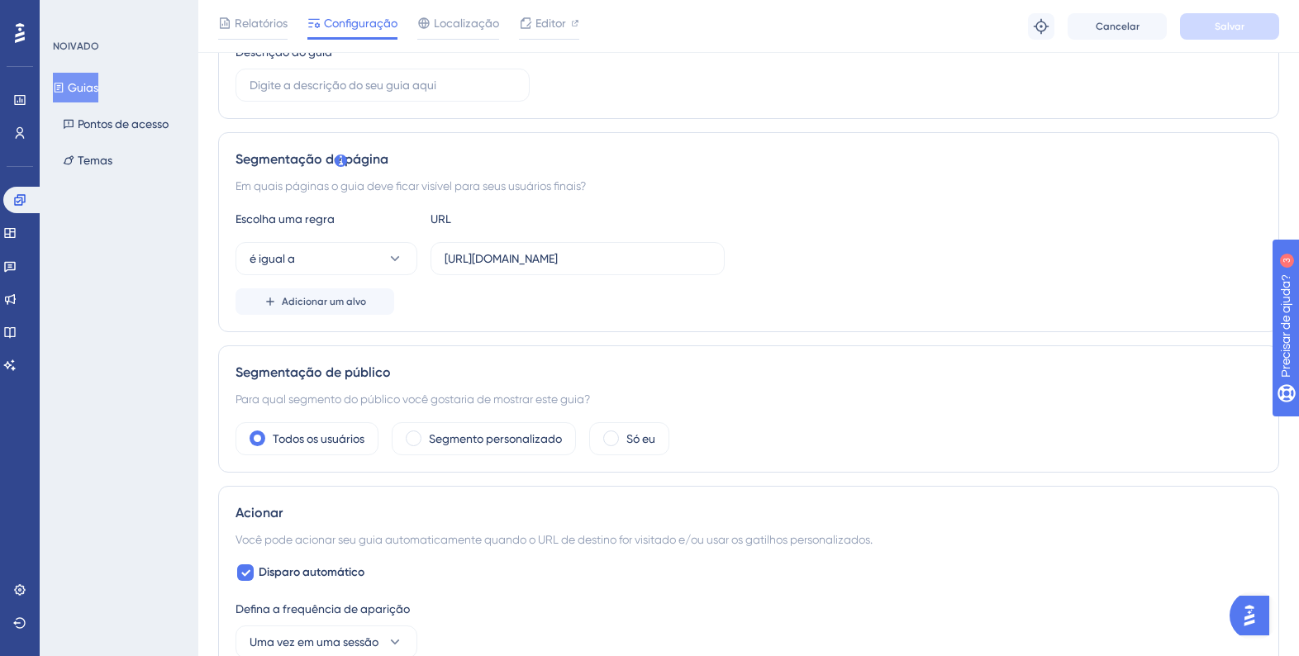
scroll to position [303, 0]
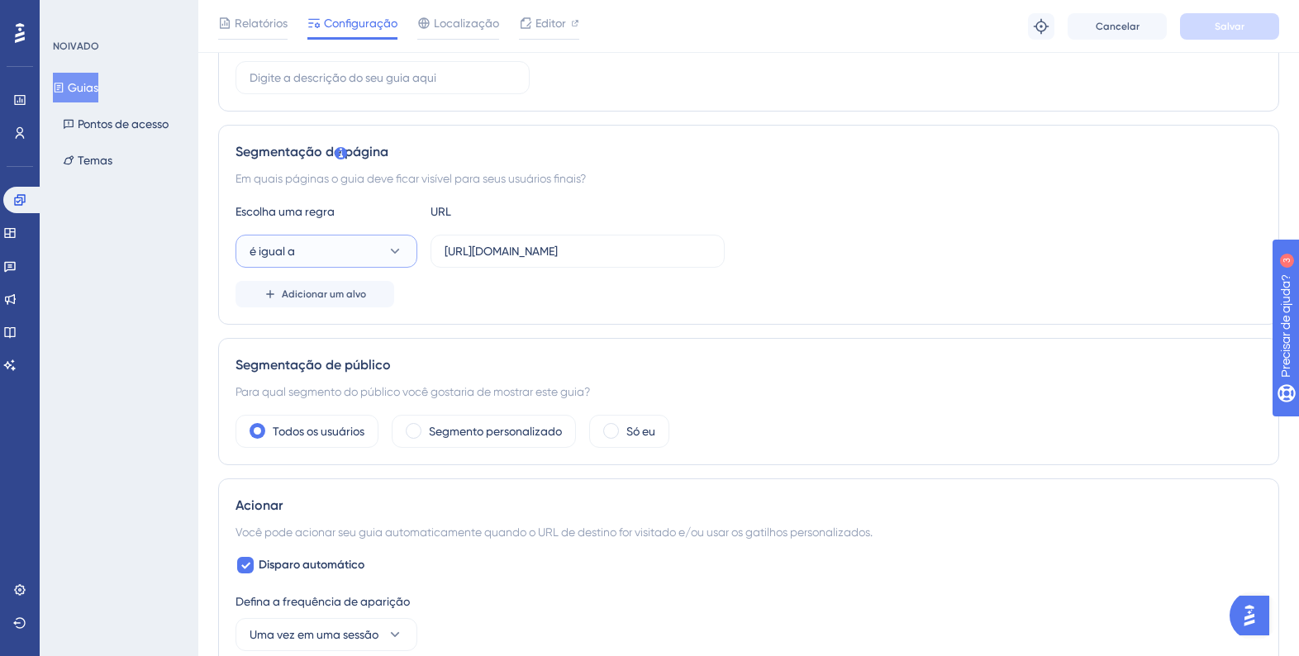
click at [352, 262] on button "é igual a" at bounding box center [327, 251] width 182 height 33
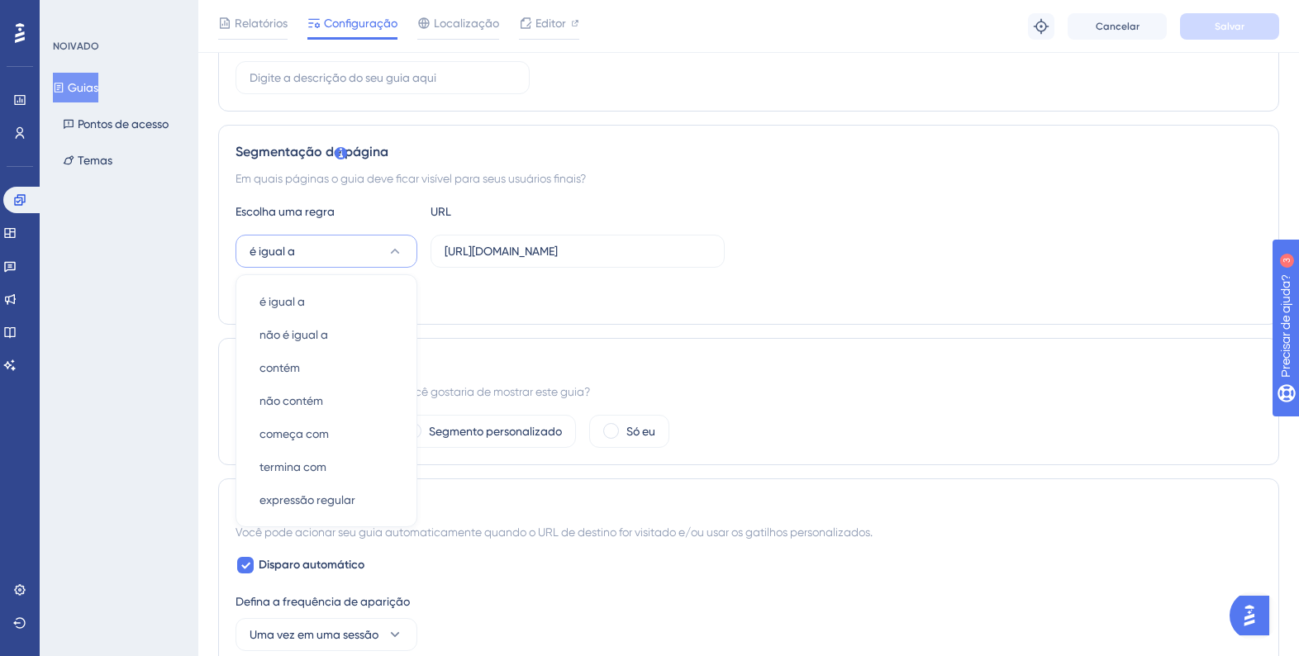
scroll to position [376, 0]
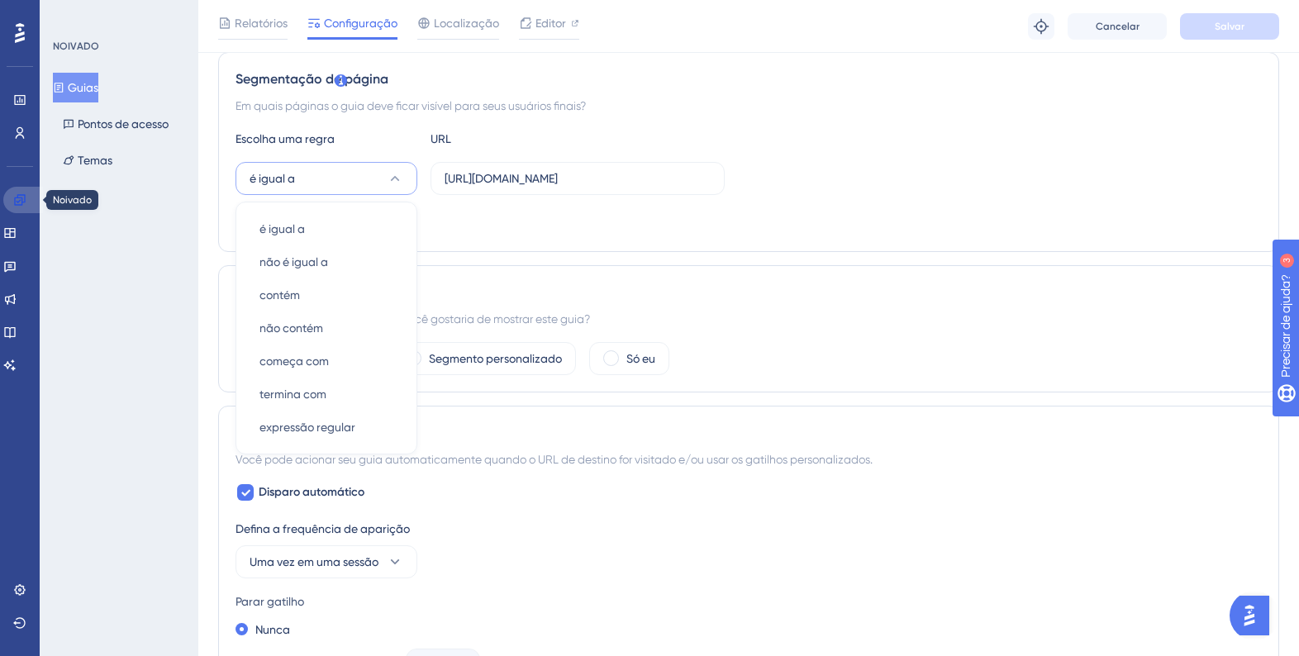
click at [31, 189] on link at bounding box center [23, 200] width 40 height 26
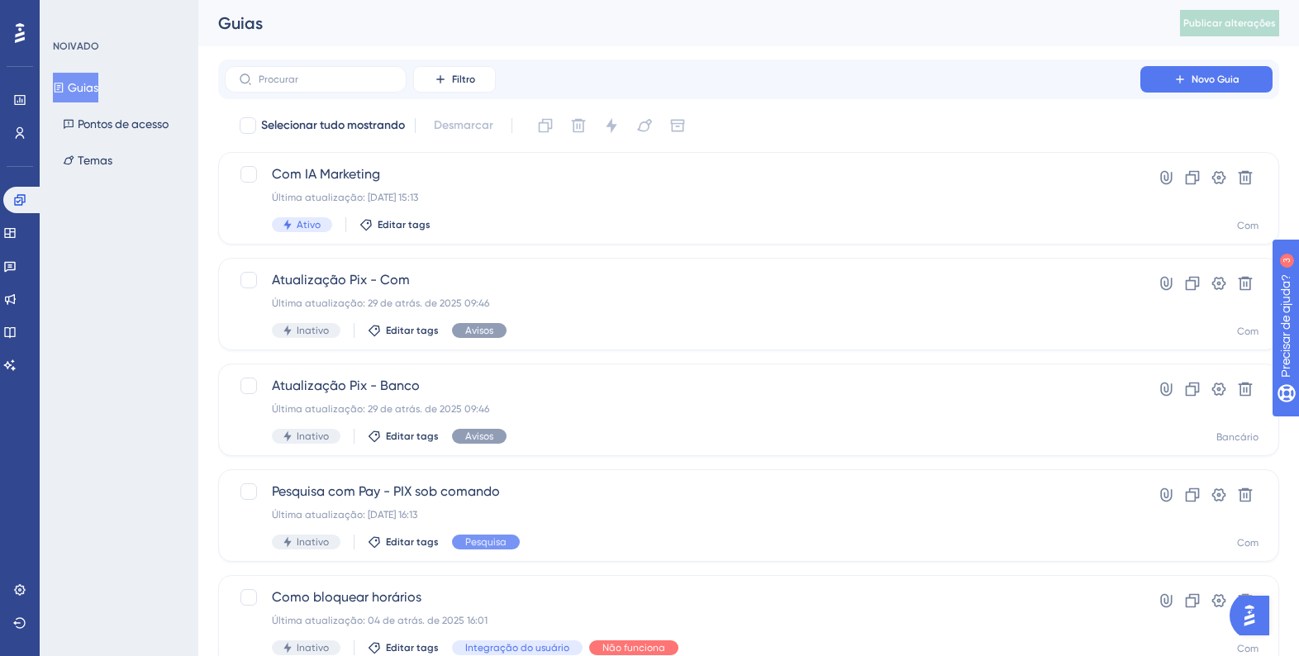
click at [456, 93] on div "Filtro Novo Guia" at bounding box center [748, 79] width 1061 height 40
click at [454, 84] on button "Filtro" at bounding box center [454, 79] width 83 height 26
click at [476, 131] on font "Etiquetas" at bounding box center [462, 126] width 50 height 13
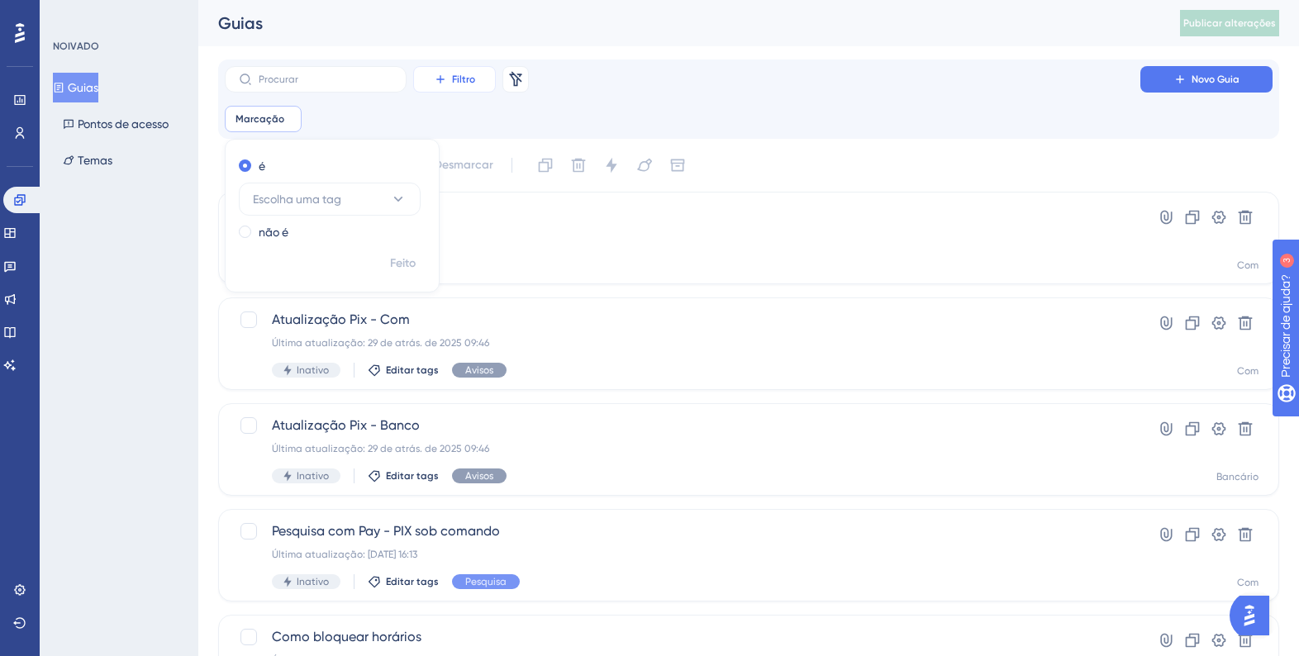
click at [467, 88] on button "Filtro" at bounding box center [454, 79] width 83 height 26
click at [466, 242] on div "Data de criação Data de criação" at bounding box center [471, 258] width 68 height 33
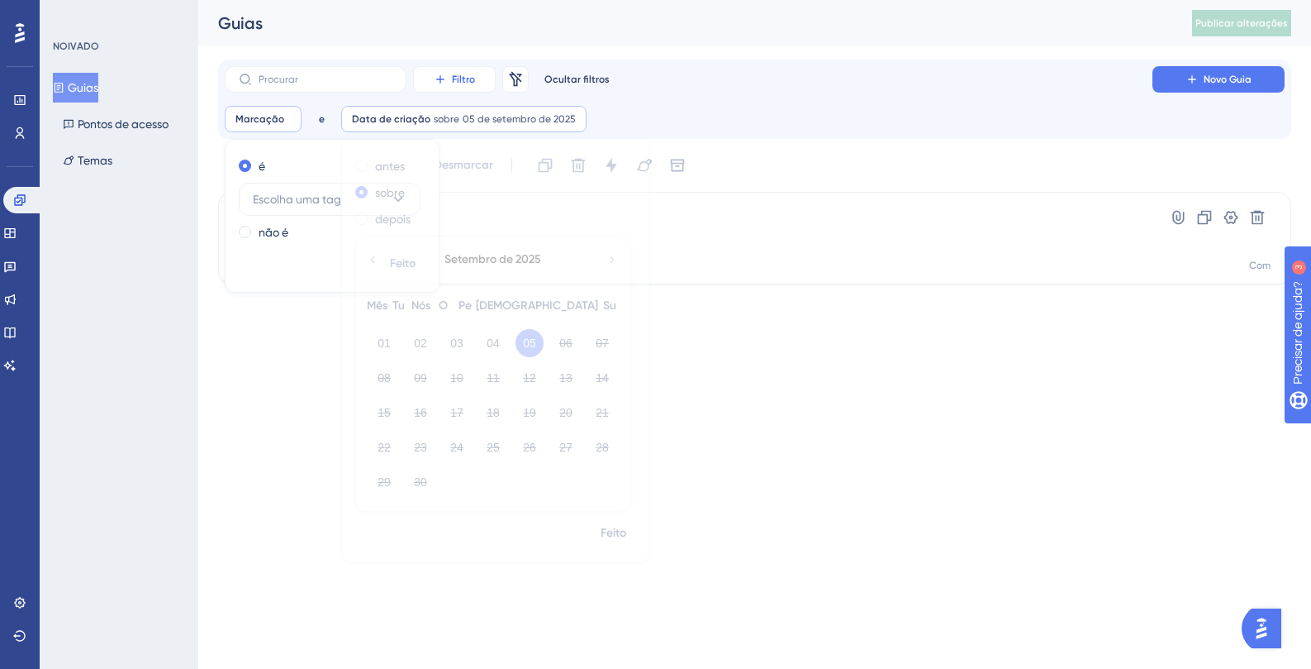
click at [469, 79] on font "Filtro" at bounding box center [463, 80] width 23 height 12
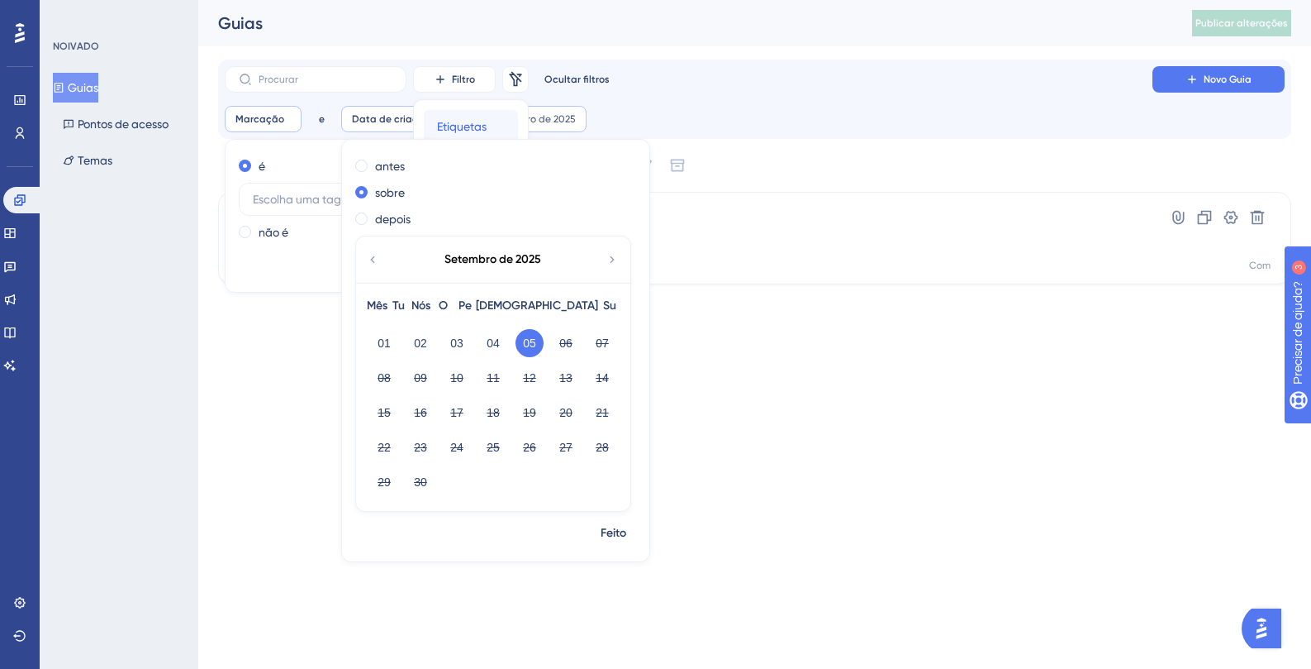
click at [475, 117] on span "Etiquetas" at bounding box center [462, 127] width 50 height 20
click at [689, 83] on div "Filtro Remover filtros Ocultar filtros Novo Guia" at bounding box center [755, 79] width 1060 height 26
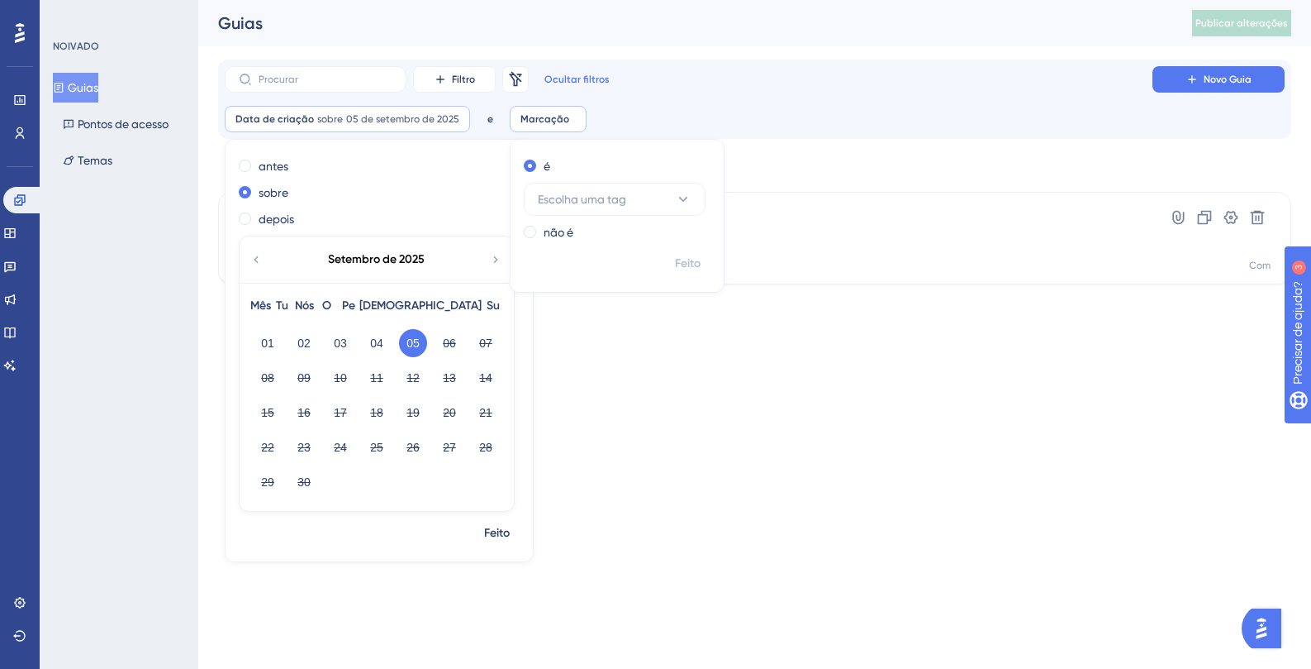
click at [582, 81] on font "Ocultar filtros" at bounding box center [577, 80] width 65 height 12
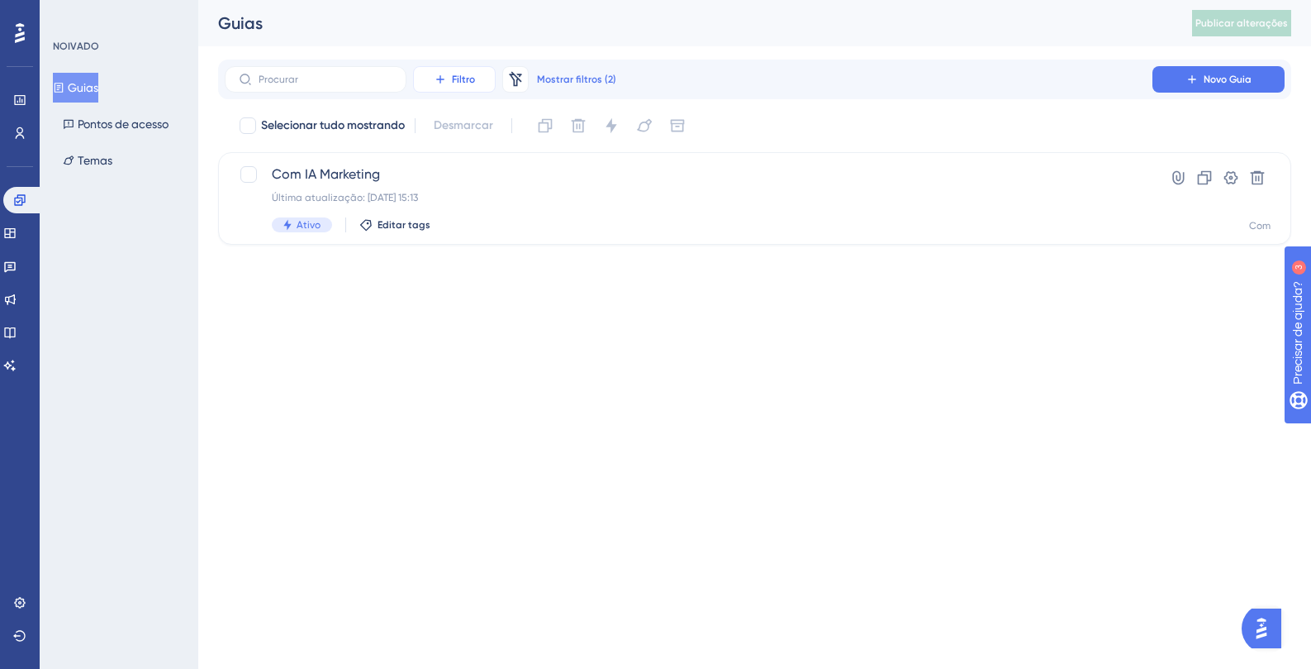
click at [475, 78] on button "Filtro" at bounding box center [454, 79] width 83 height 26
click at [466, 227] on font "Status" at bounding box center [454, 225] width 34 height 13
click at [565, 83] on font "Mostrar filtros (3)" at bounding box center [576, 80] width 79 height 12
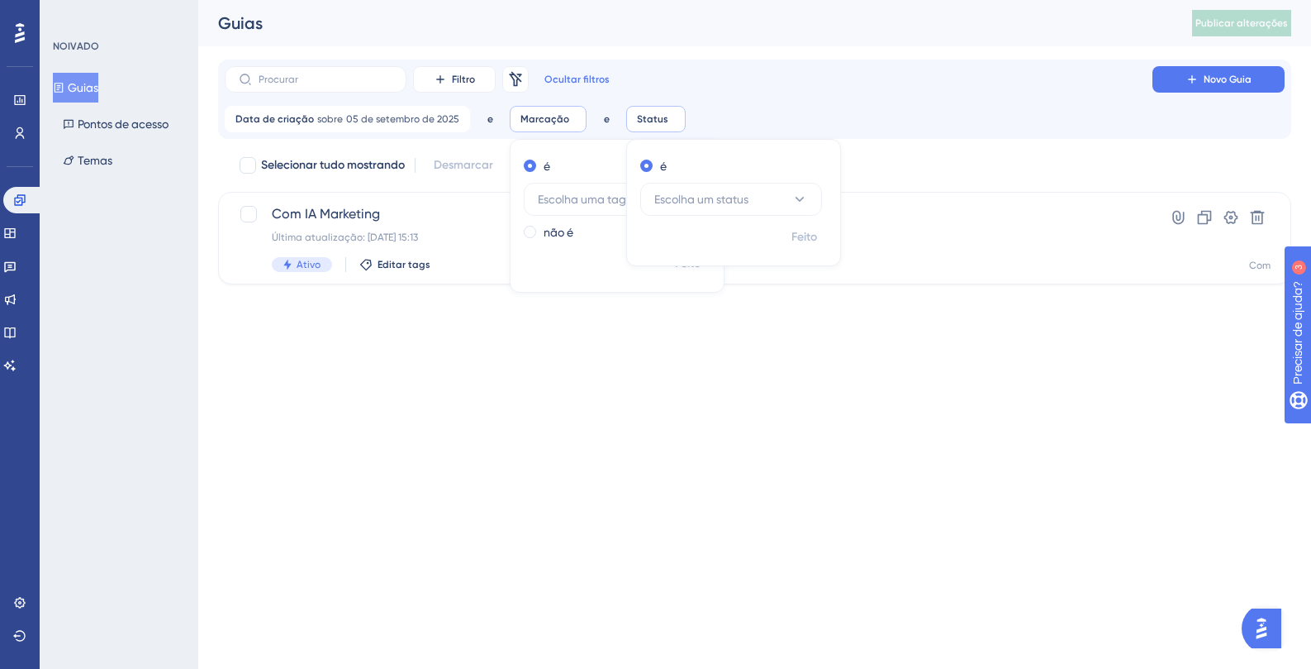
click at [659, 73] on div "Filtro Remover filtros Ocultar filtros Novo Guia" at bounding box center [755, 79] width 1060 height 26
click at [522, 131] on div "Status Remover" at bounding box center [539, 119] width 59 height 26
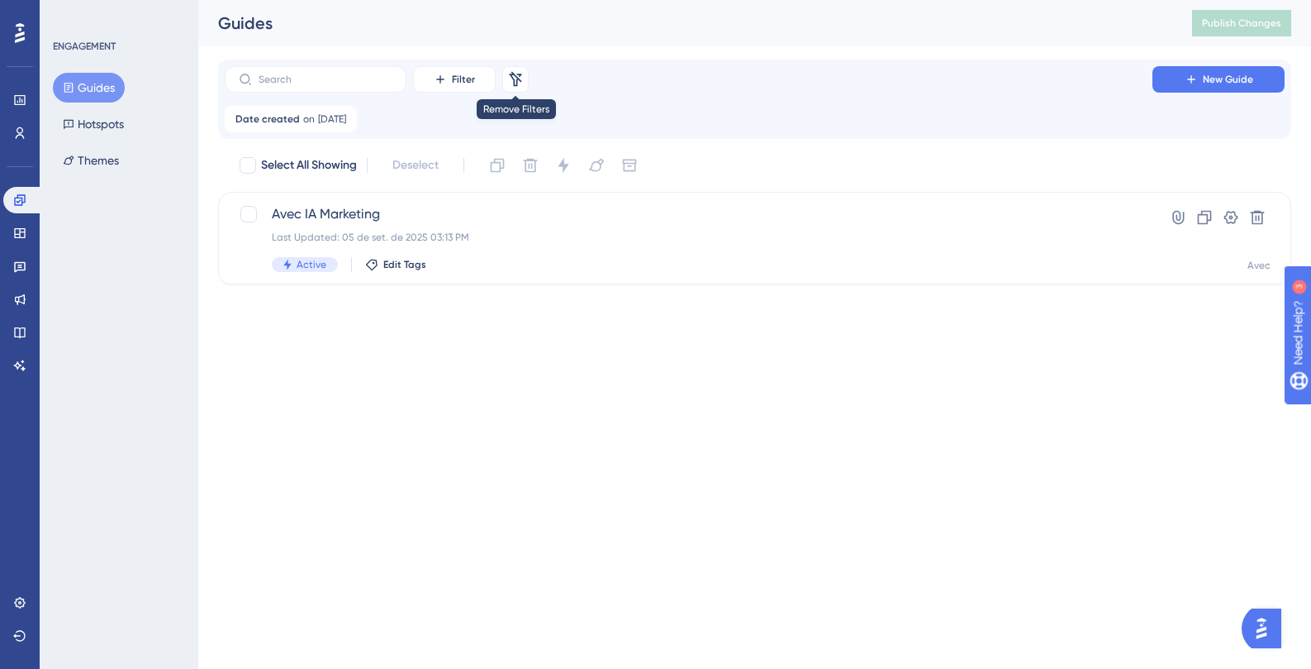
click at [515, 77] on icon at bounding box center [515, 79] width 17 height 17
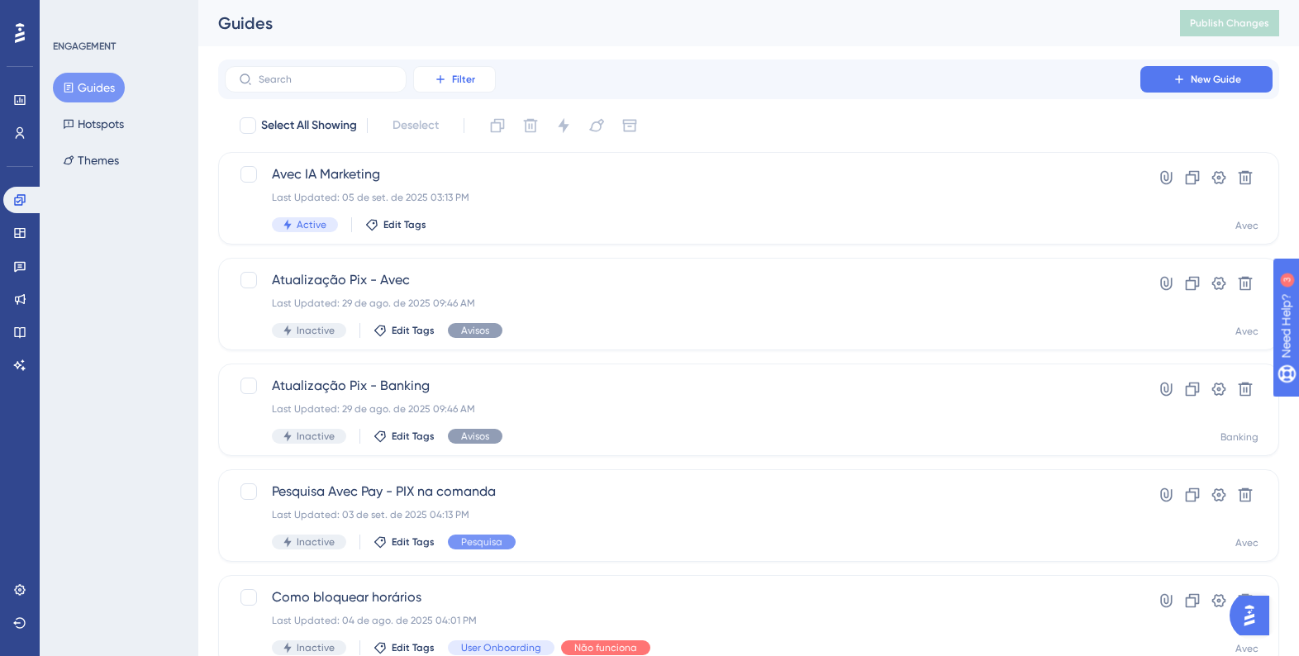
click at [439, 75] on icon at bounding box center [440, 79] width 13 height 13
click at [473, 231] on div "Status Status" at bounding box center [471, 225] width 68 height 33
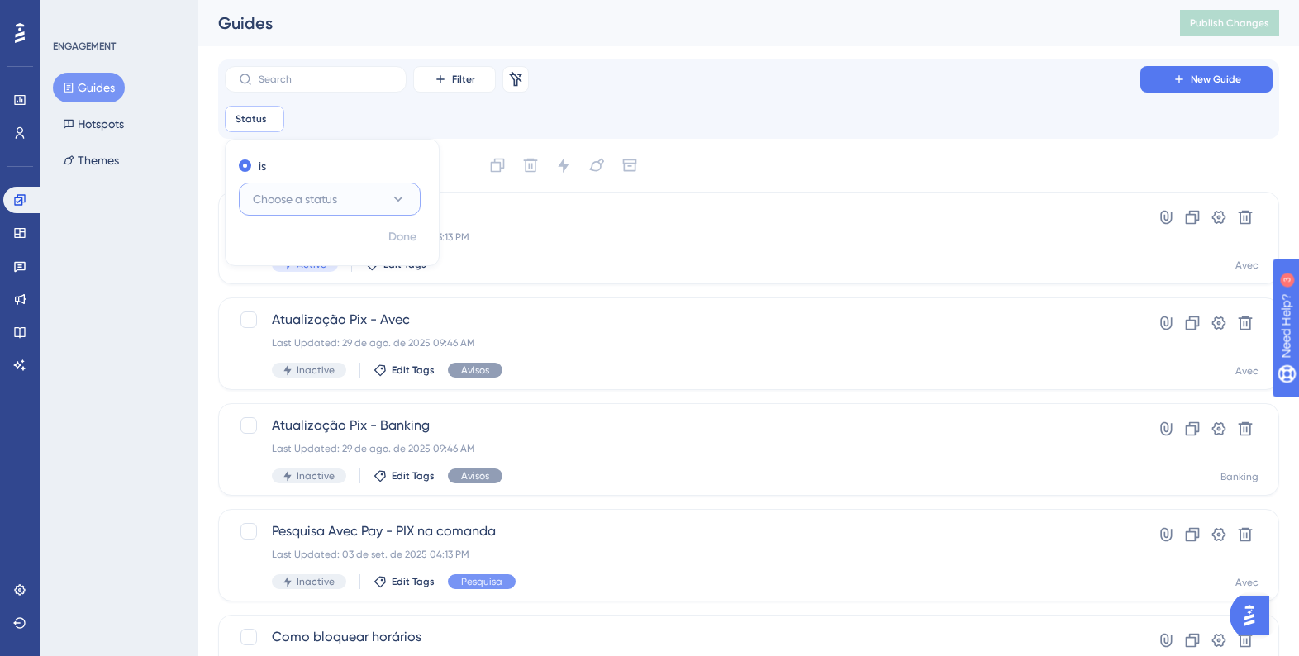
click at [304, 208] on span "Choose a status" at bounding box center [295, 199] width 84 height 20
click at [297, 275] on span "Inactive" at bounding box center [284, 283] width 42 height 20
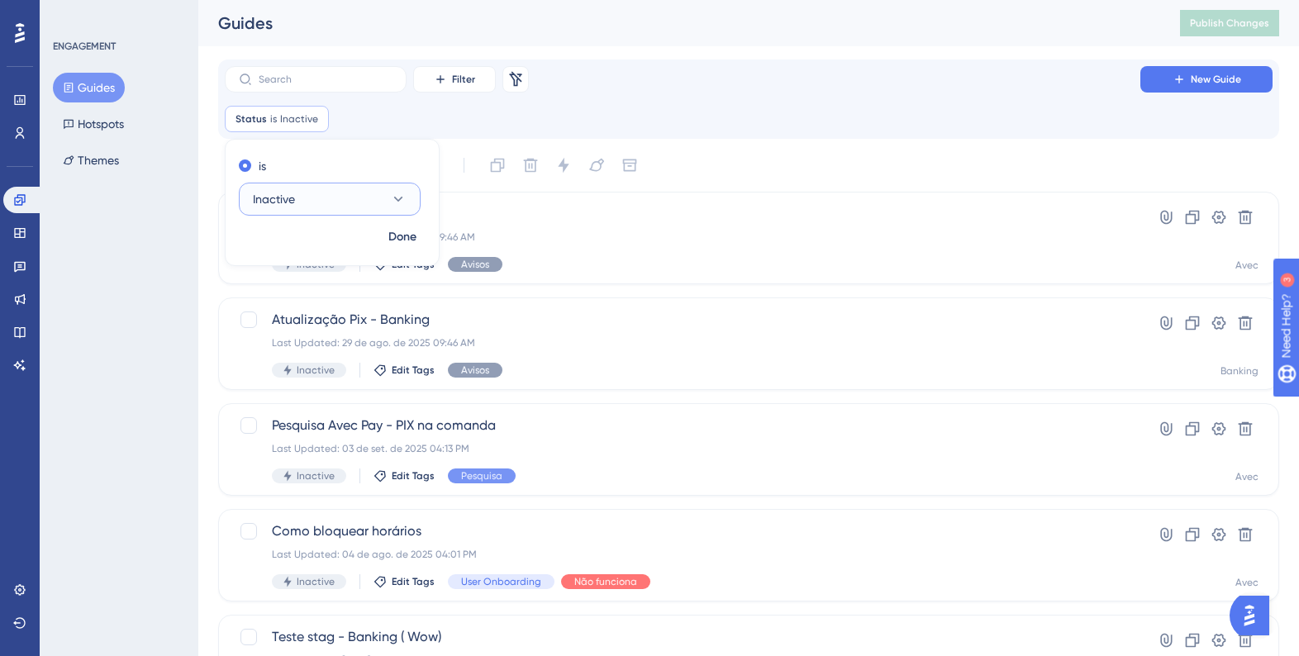
click at [311, 190] on button "Inactive" at bounding box center [330, 199] width 182 height 33
click at [303, 241] on div "Active Active" at bounding box center [330, 249] width 134 height 33
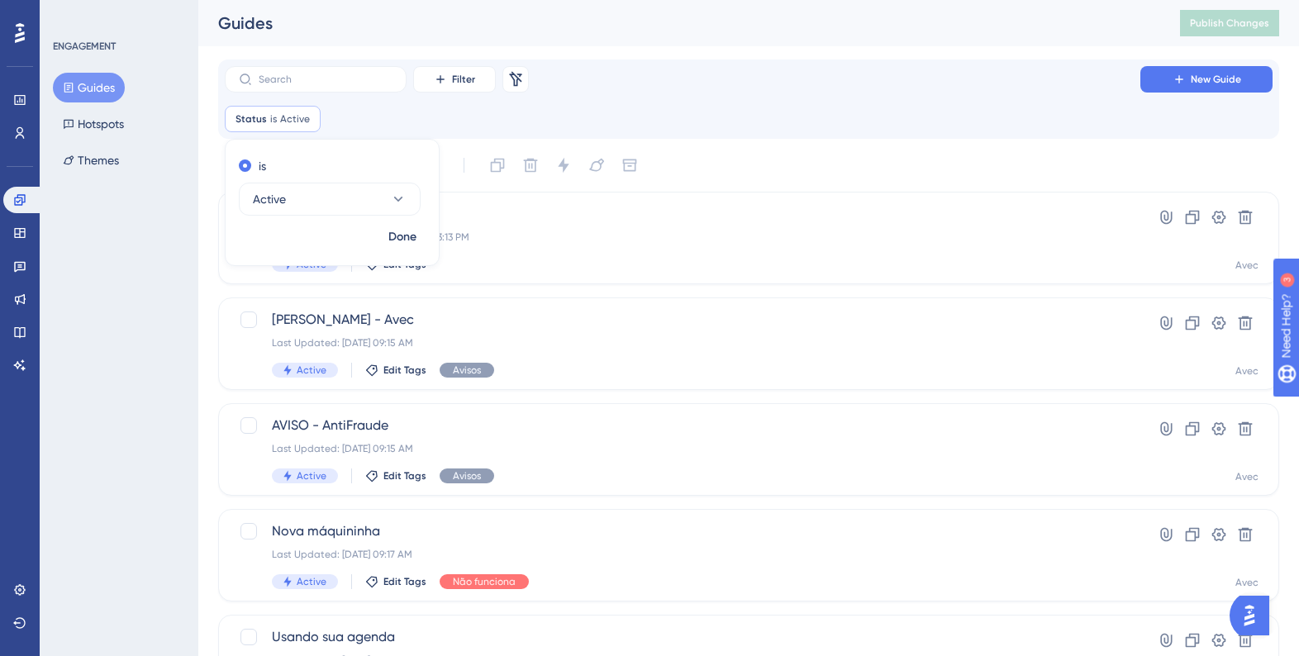
click at [620, 126] on div "Status is Active Active Remove is Active Done" at bounding box center [749, 119] width 1048 height 26
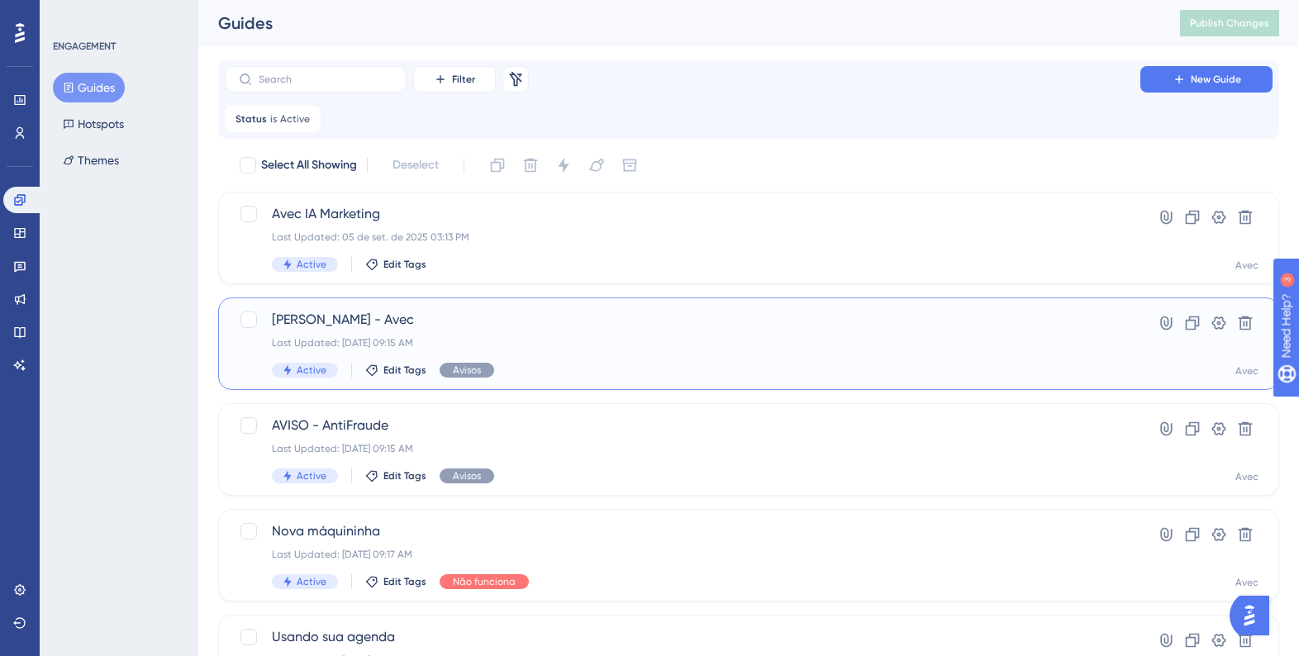
click at [486, 343] on div "Last Updated: 25 de jul. de 2025 09:15 AM" at bounding box center [682, 342] width 821 height 13
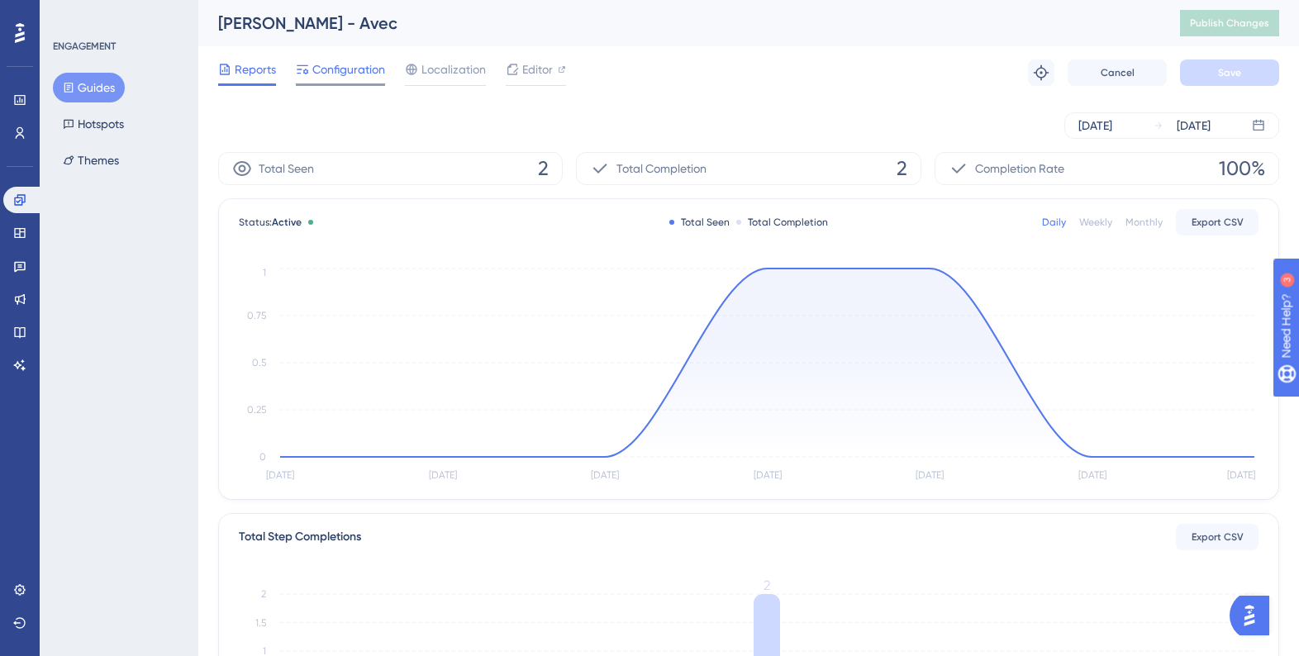
click at [346, 65] on span "Configuration" at bounding box center [348, 69] width 73 height 20
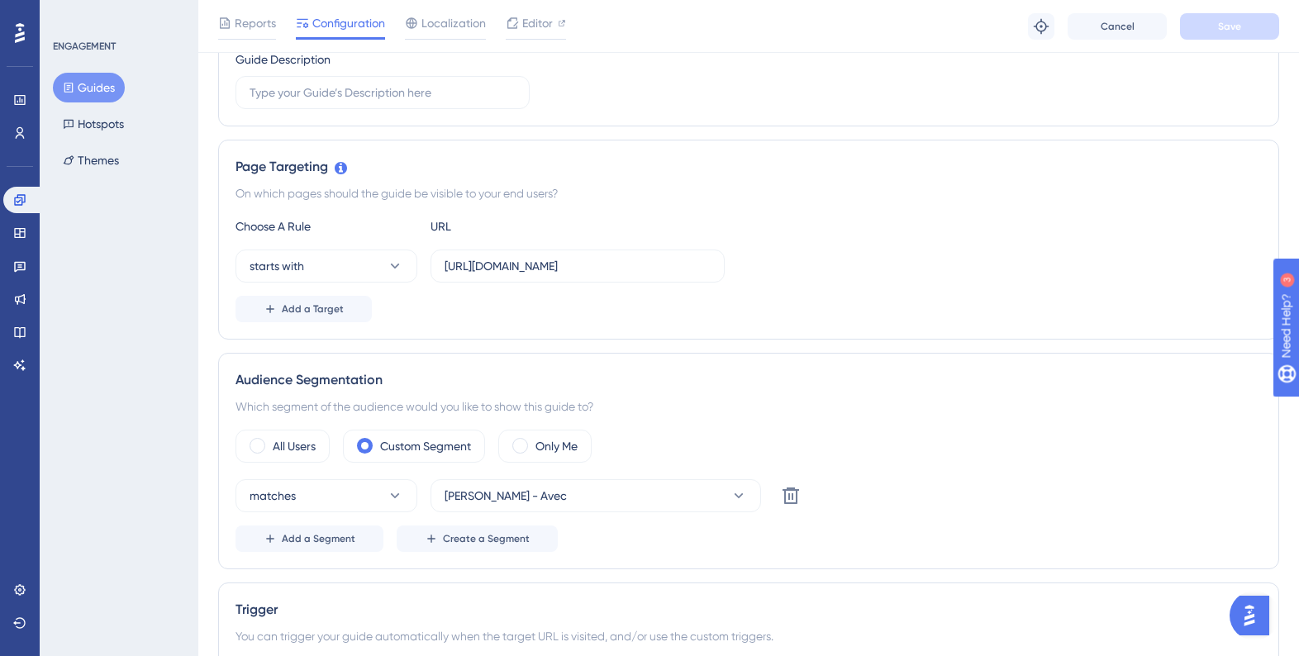
scroll to position [294, 0]
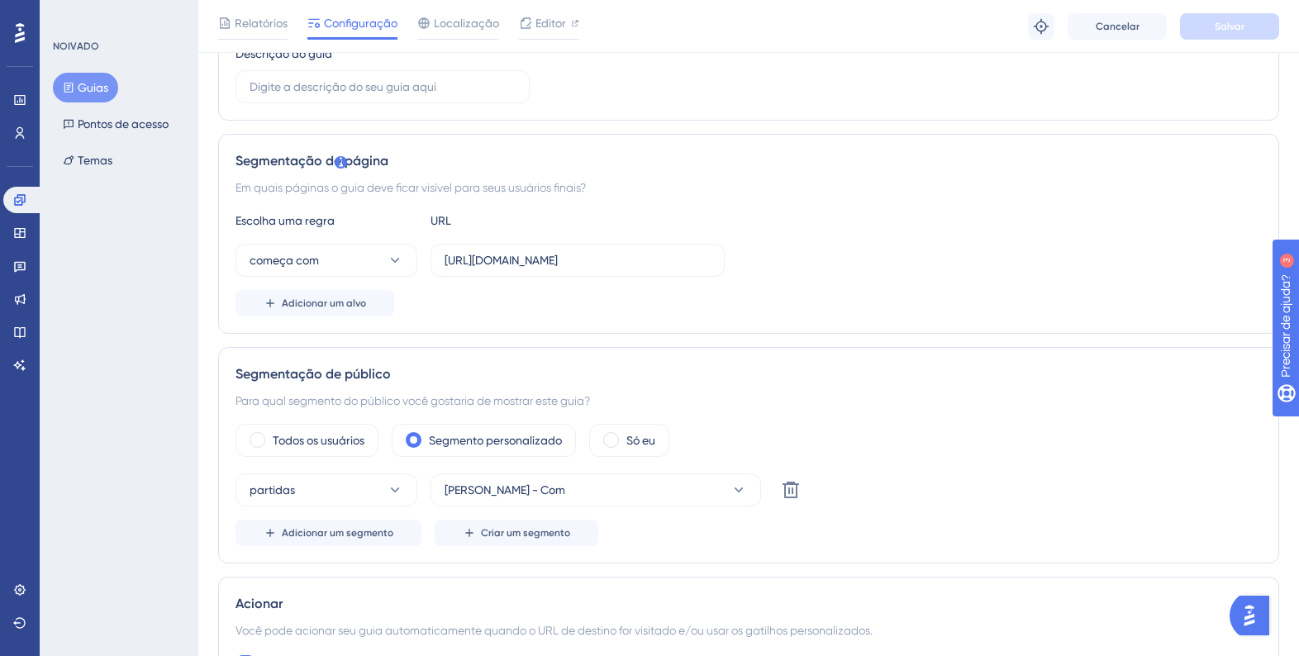
click at [1116, 63] on div "ID do guia: 144712 Cópia Nome do guia Aviso Boleto - Avec Descrição do guia" at bounding box center [749, 17] width 1026 height 174
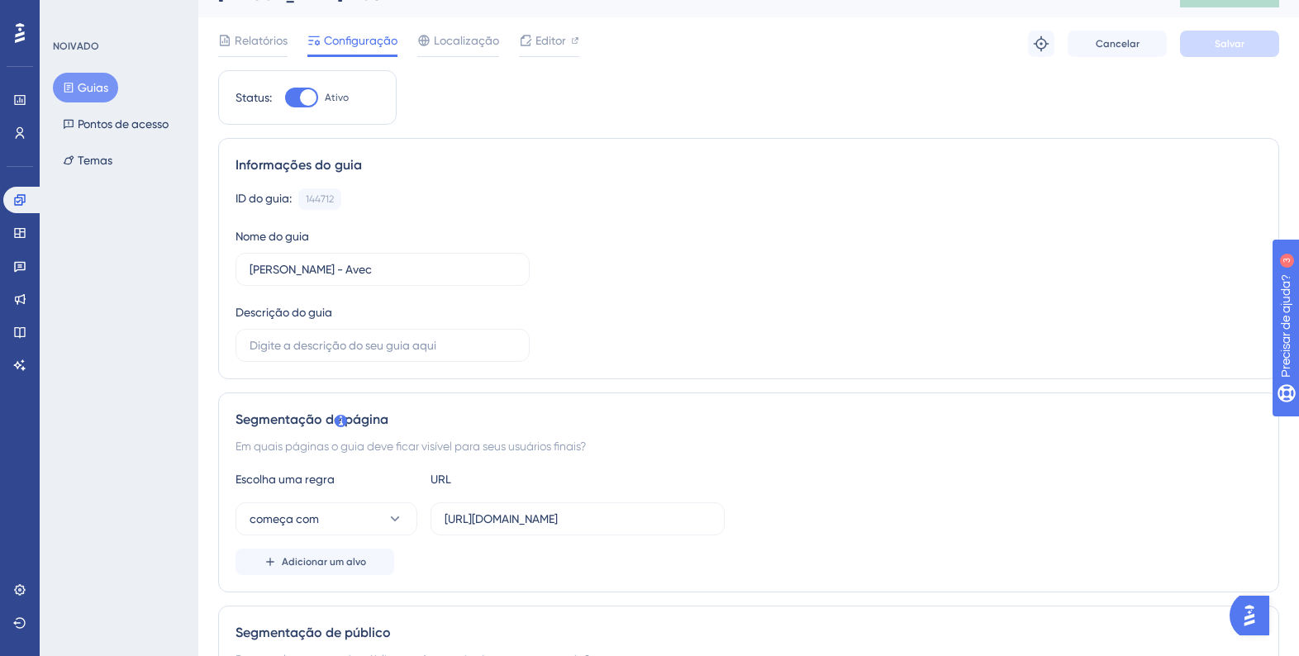
scroll to position [0, 0]
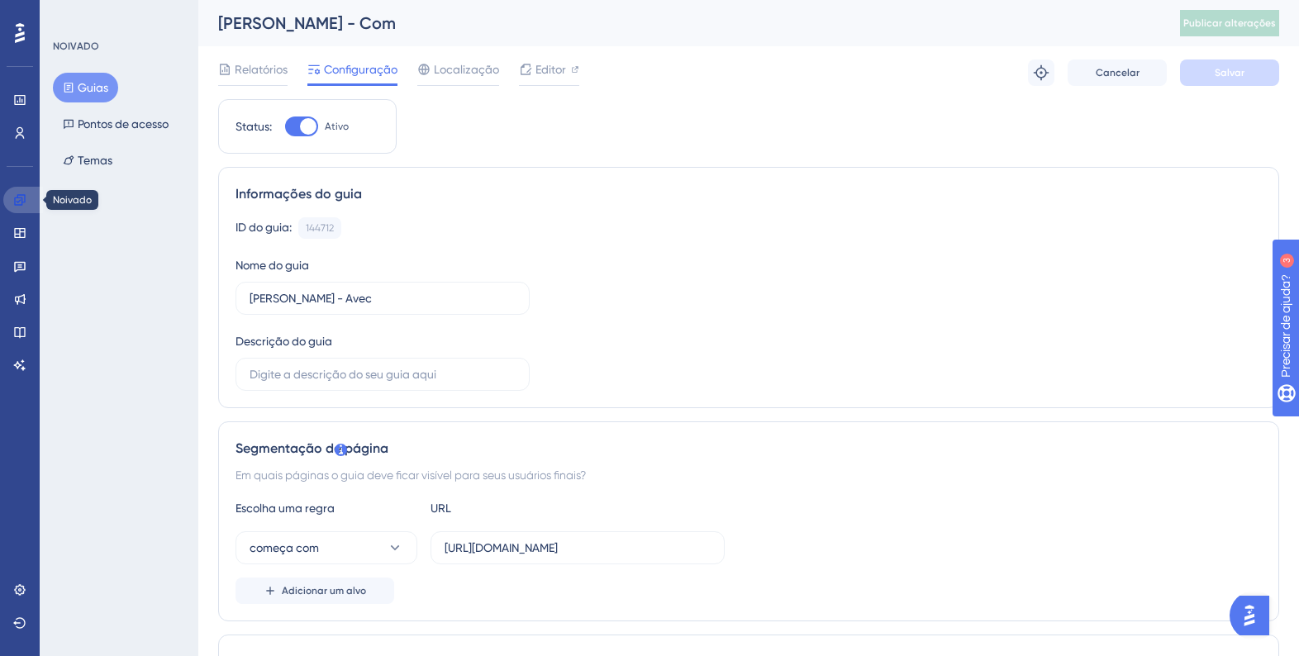
click at [30, 193] on link at bounding box center [23, 200] width 40 height 26
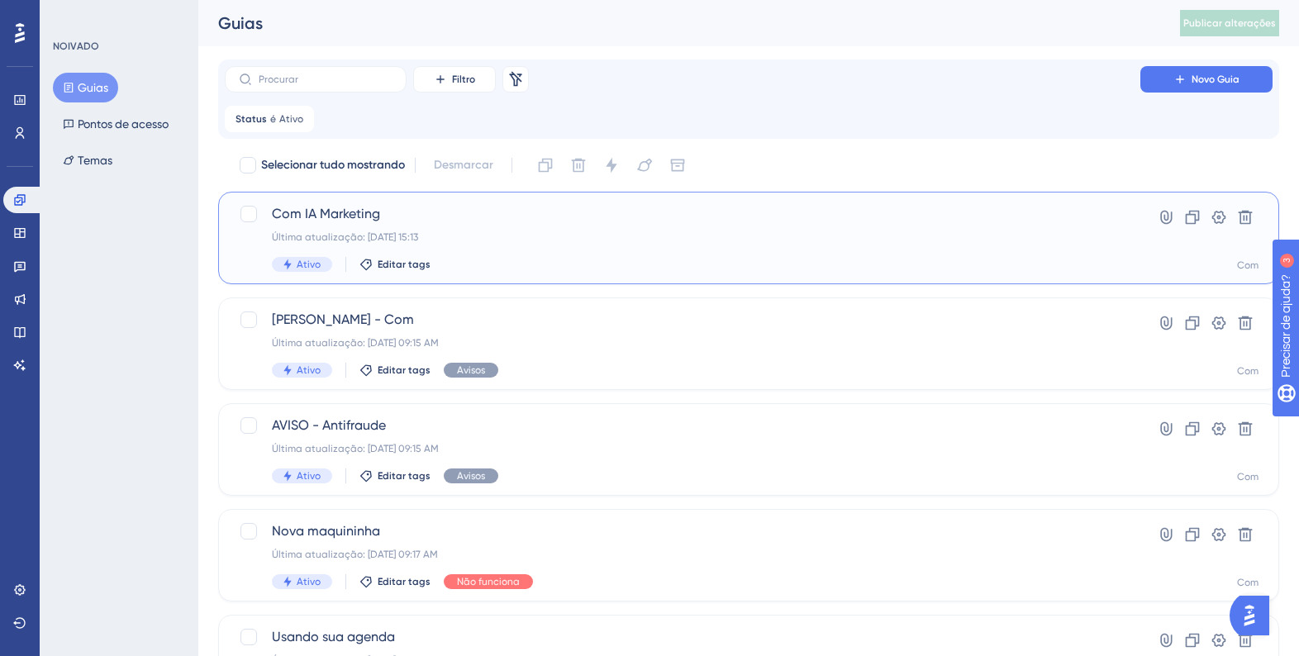
click at [357, 231] on font "Última atualização: 05 de set. de 2025 15:13" at bounding box center [345, 237] width 146 height 12
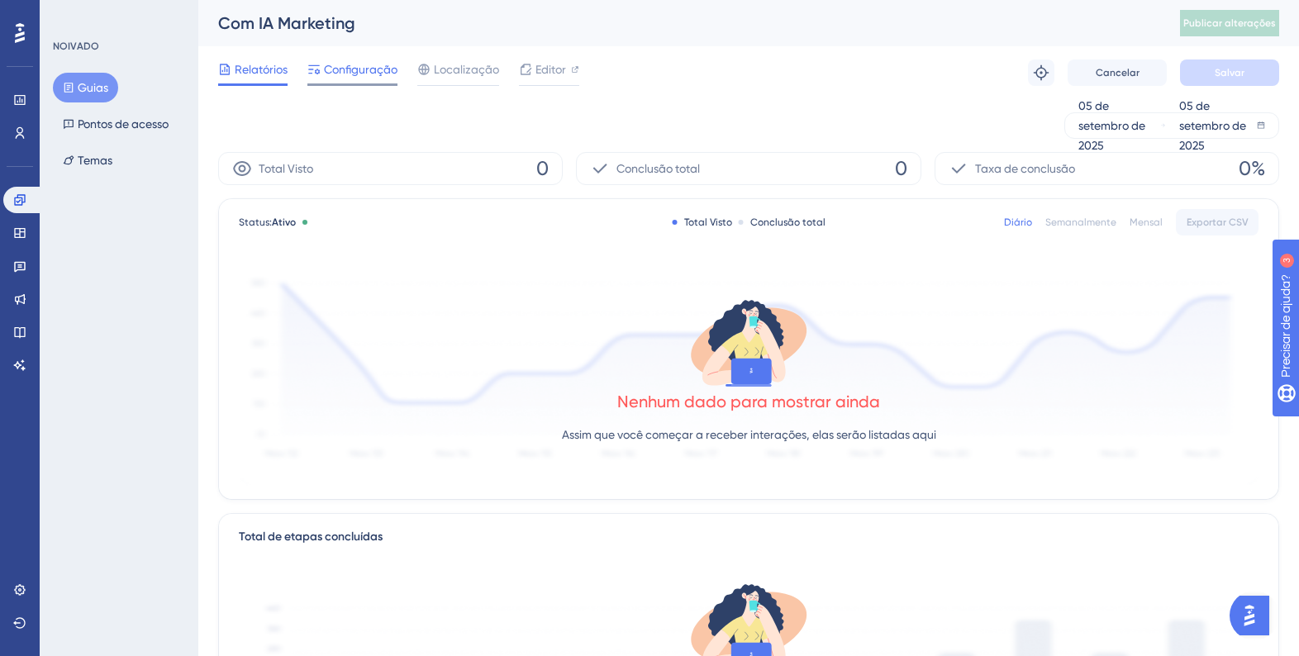
click at [384, 78] on span "Configuração" at bounding box center [361, 69] width 74 height 20
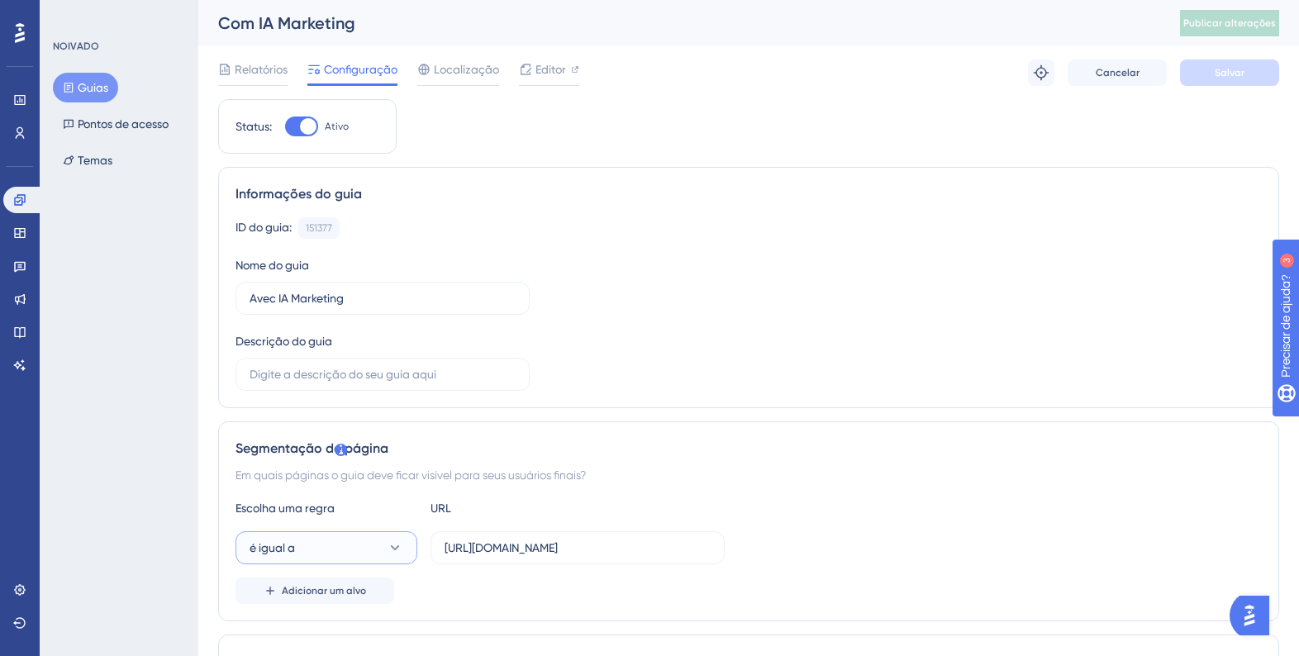
click at [350, 537] on button "é igual a" at bounding box center [327, 547] width 182 height 33
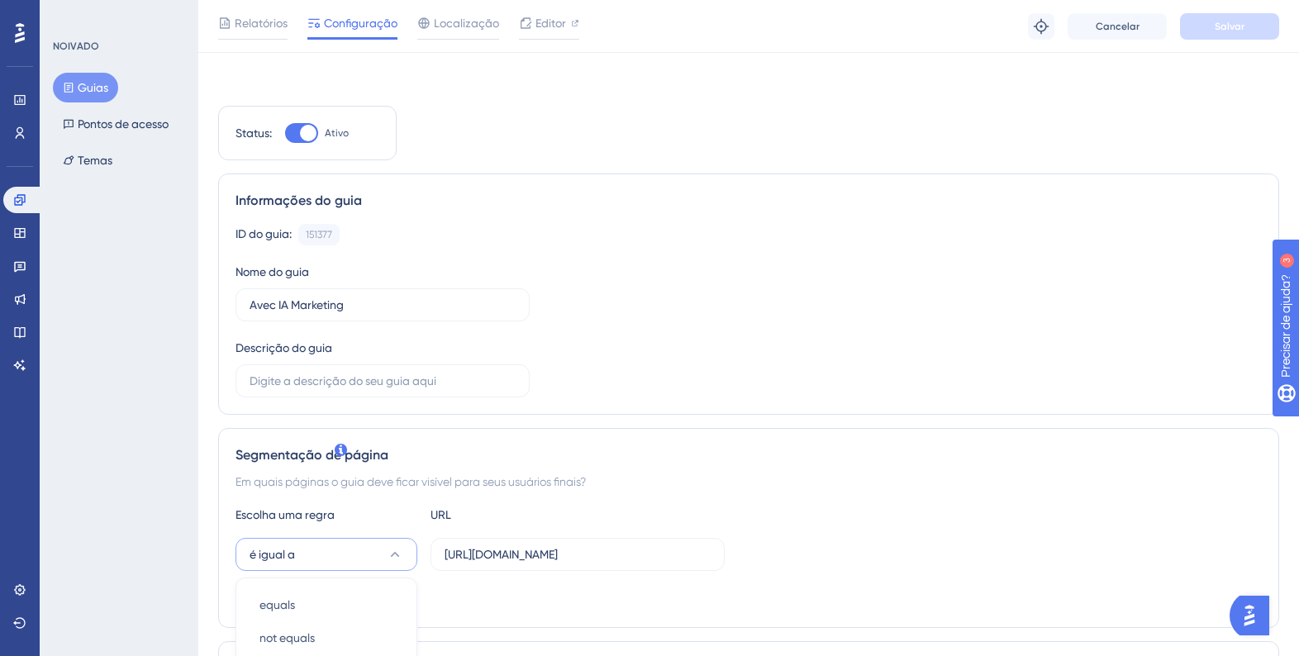
scroll to position [374, 0]
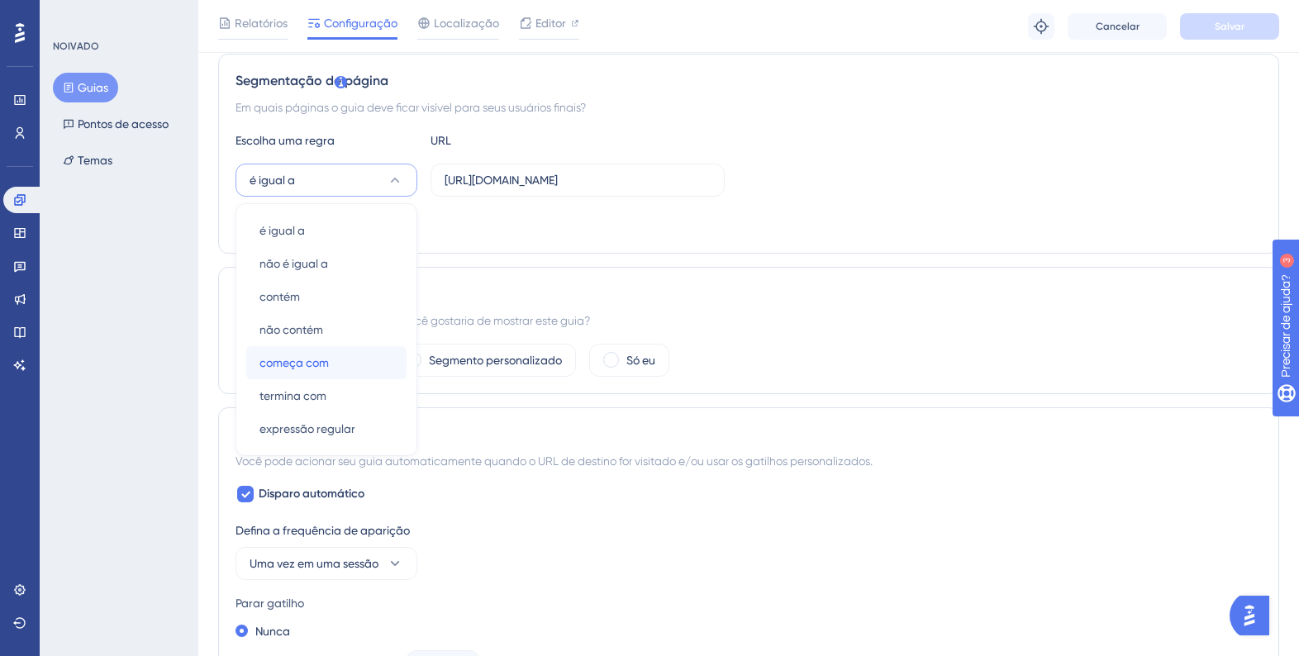
click at [350, 356] on div "começa com começa com" at bounding box center [326, 362] width 134 height 33
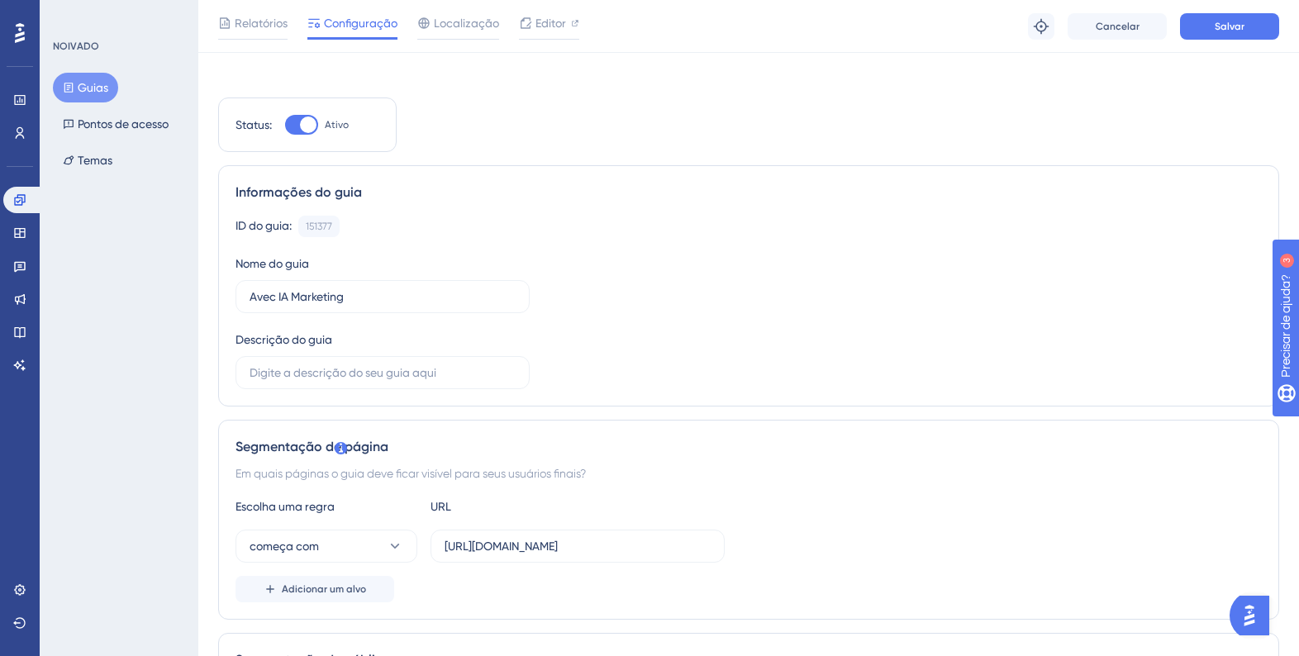
scroll to position [0, 0]
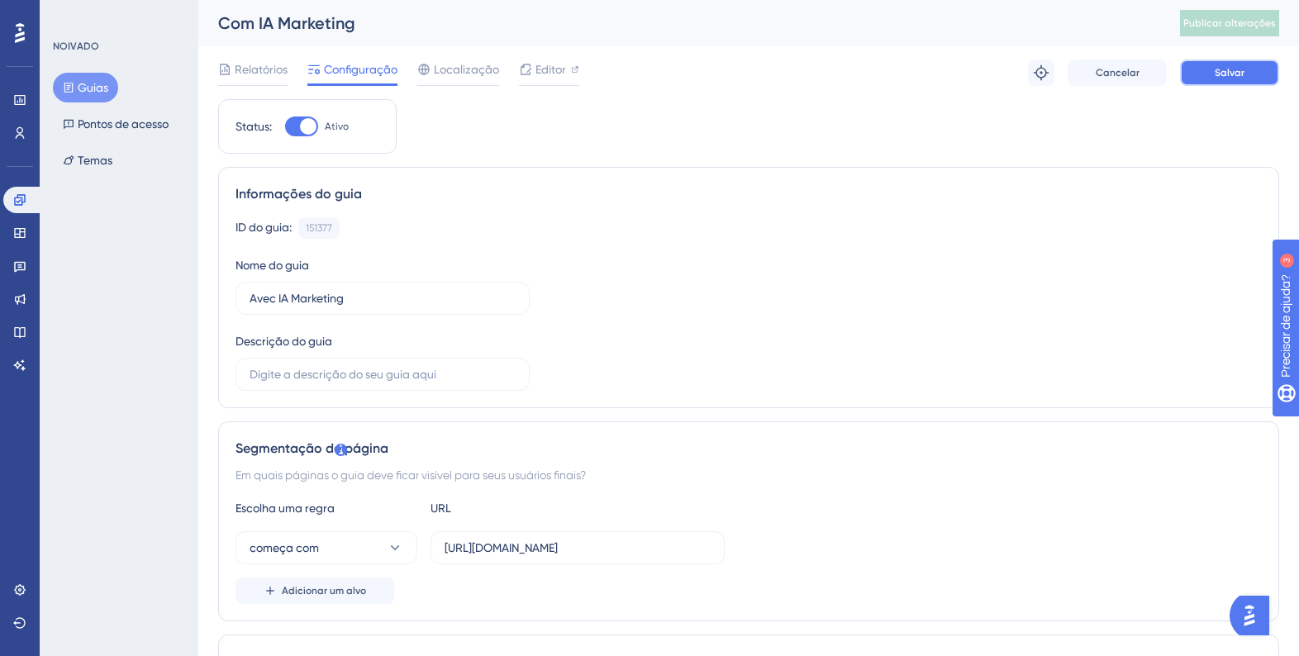
click at [1220, 69] on font "Salvar" at bounding box center [1230, 73] width 30 height 12
click at [549, 75] on font "Editor" at bounding box center [550, 69] width 31 height 13
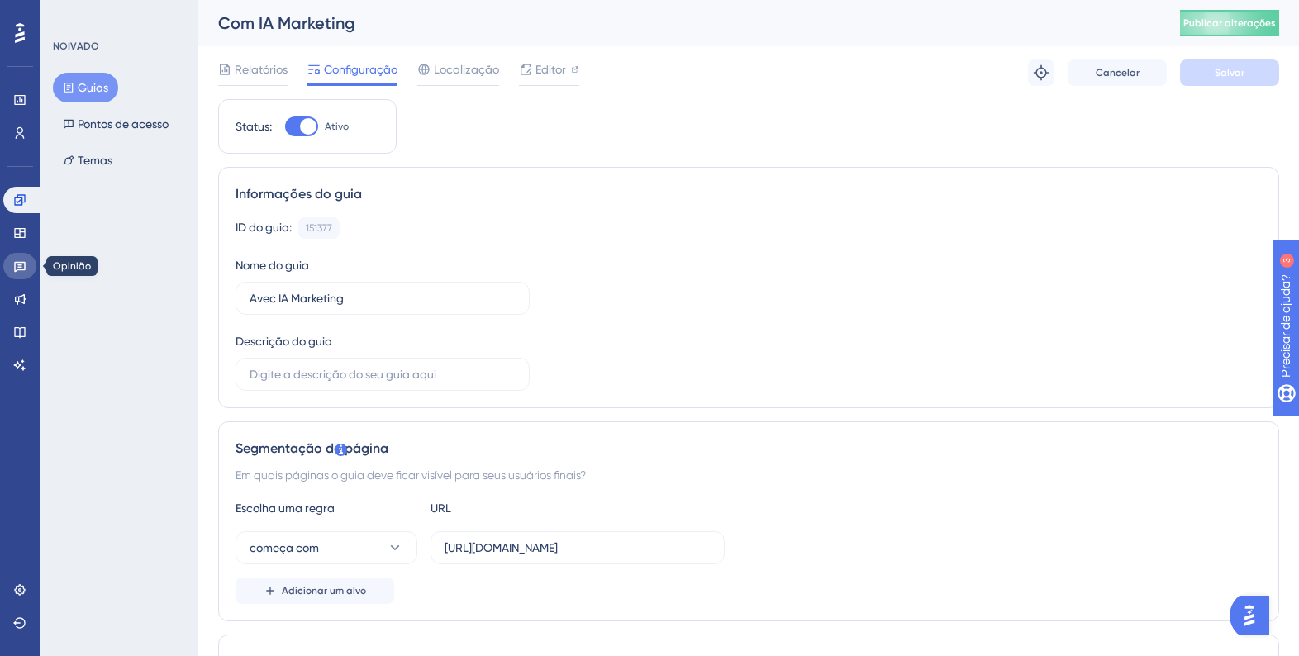
click at [20, 269] on icon at bounding box center [19, 265] width 13 height 13
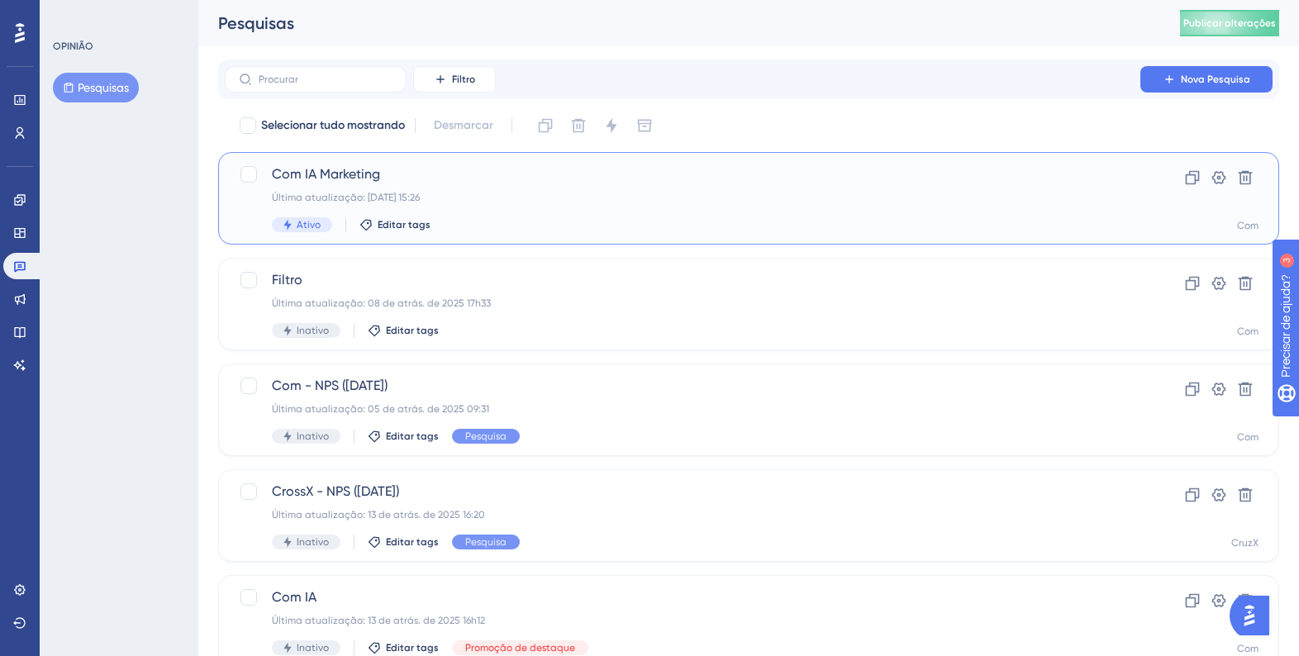
click at [383, 190] on div "Com IA Marketing Última atualização: 05 de set. de 2025 15:26 Ativo Editar tags" at bounding box center [682, 198] width 821 height 68
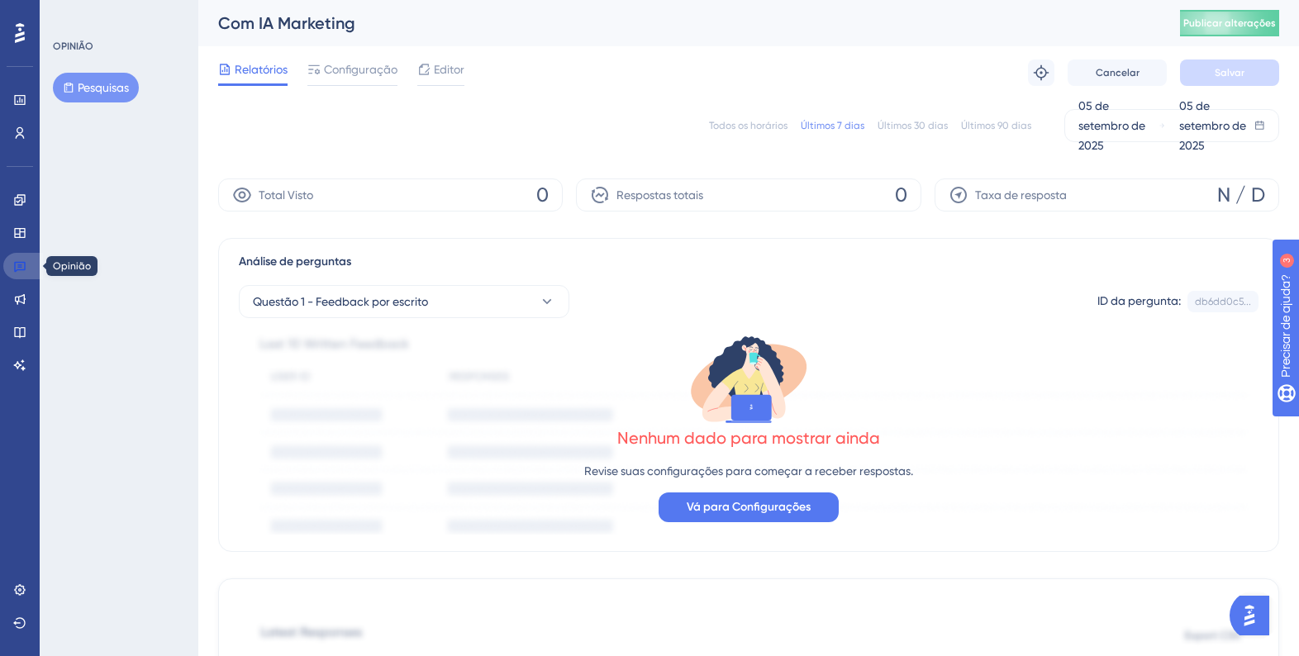
click at [17, 263] on icon at bounding box center [19, 265] width 13 height 13
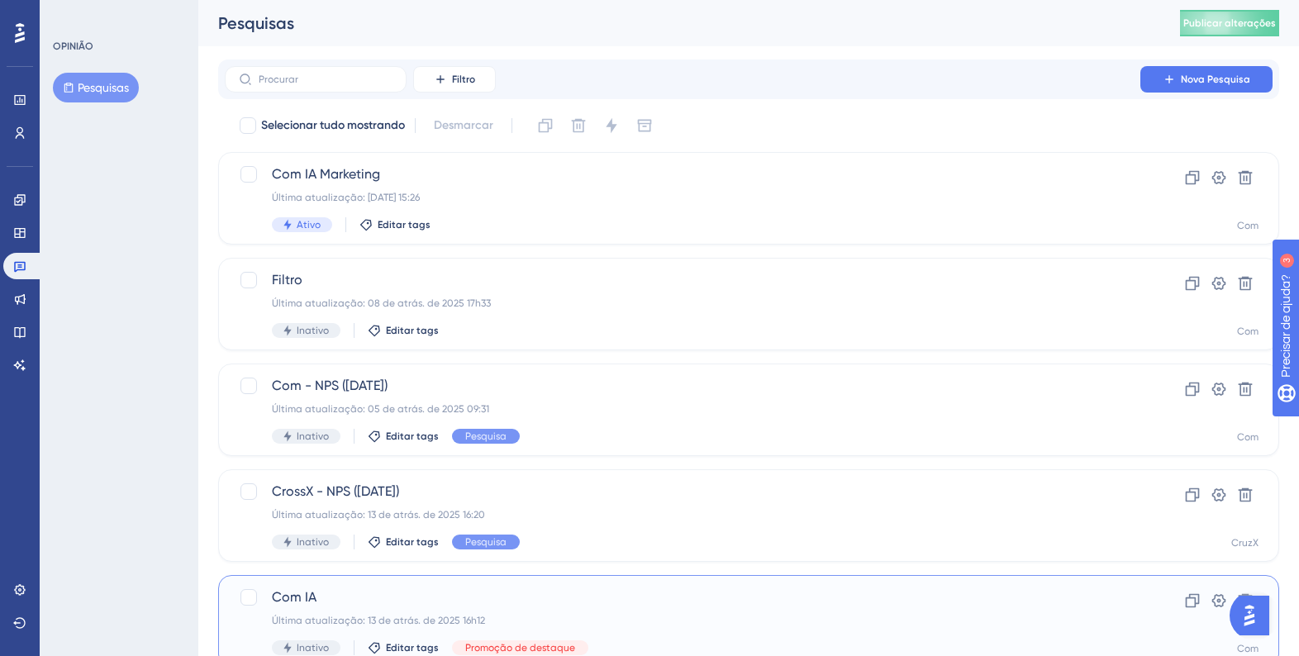
click at [388, 590] on span "Com IA" at bounding box center [682, 598] width 821 height 20
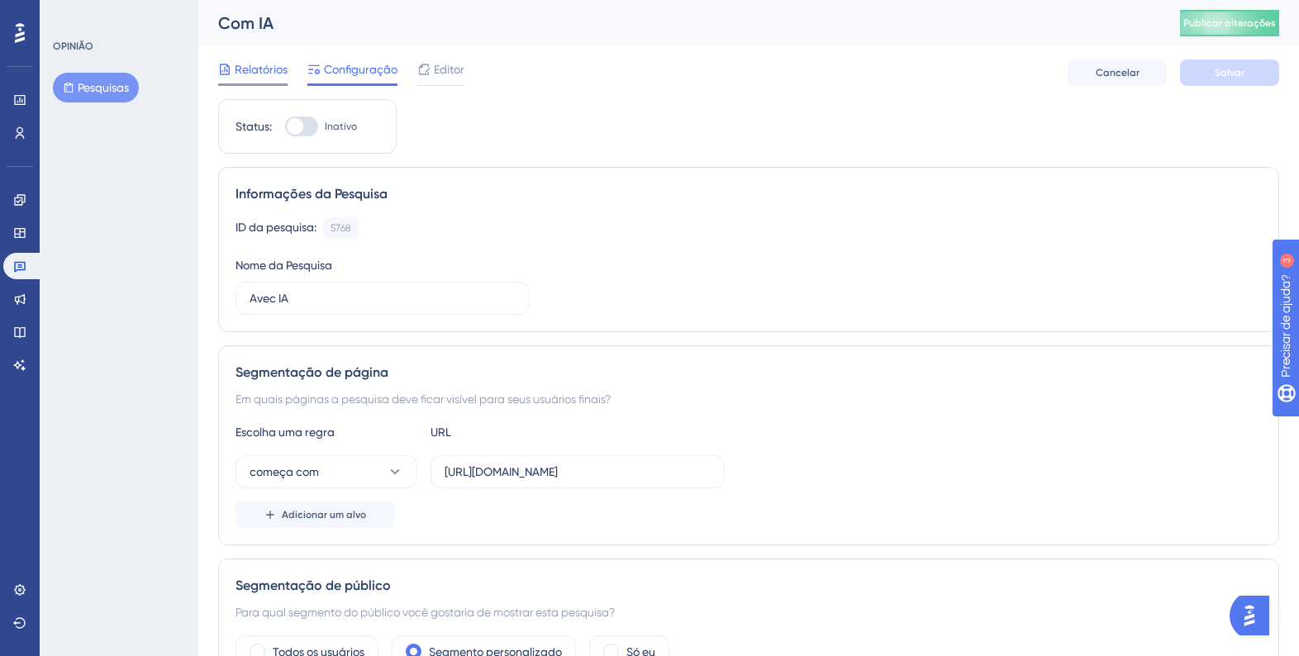
click at [286, 79] on span "Relatórios" at bounding box center [261, 69] width 53 height 20
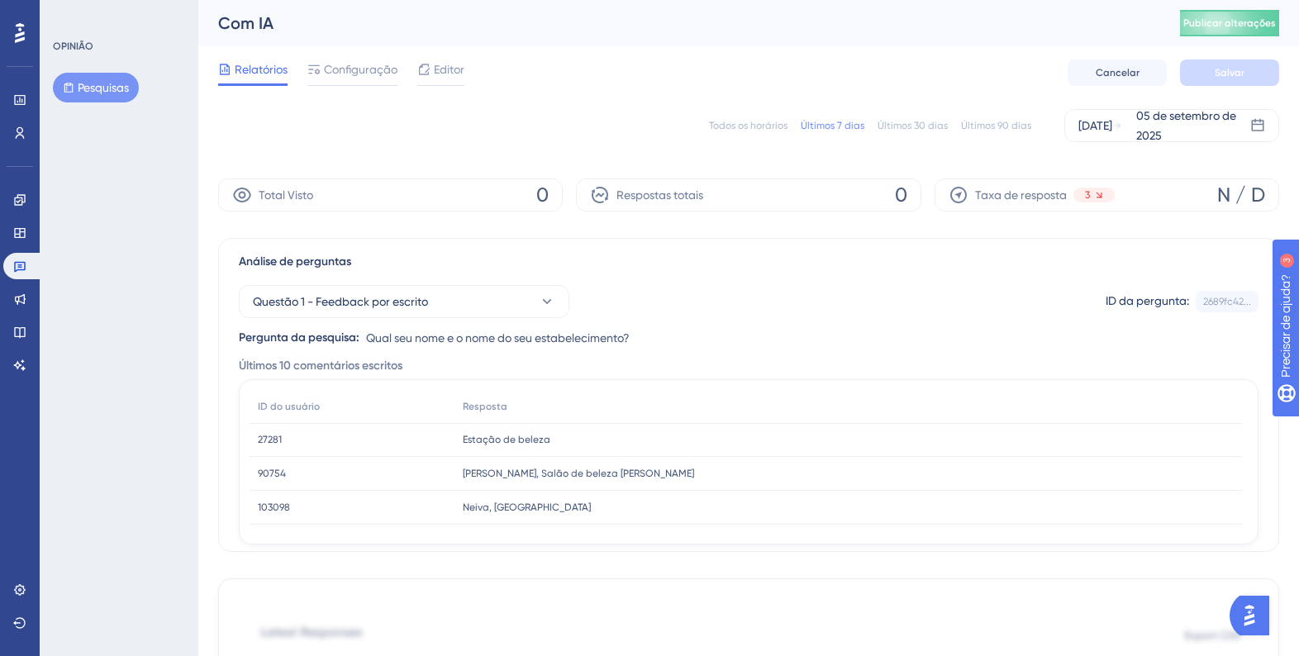
click at [479, 475] on font "Sandra, Salão de beleza Sandra sehn" at bounding box center [578, 474] width 231 height 12
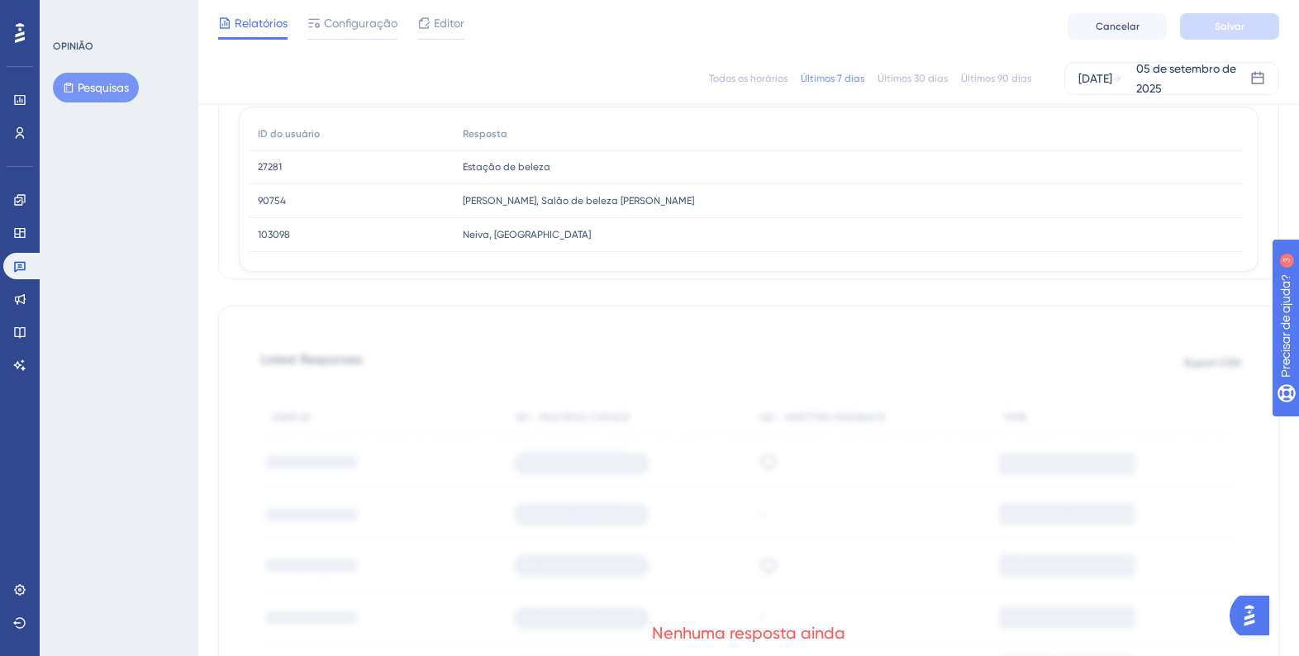
scroll to position [11, 0]
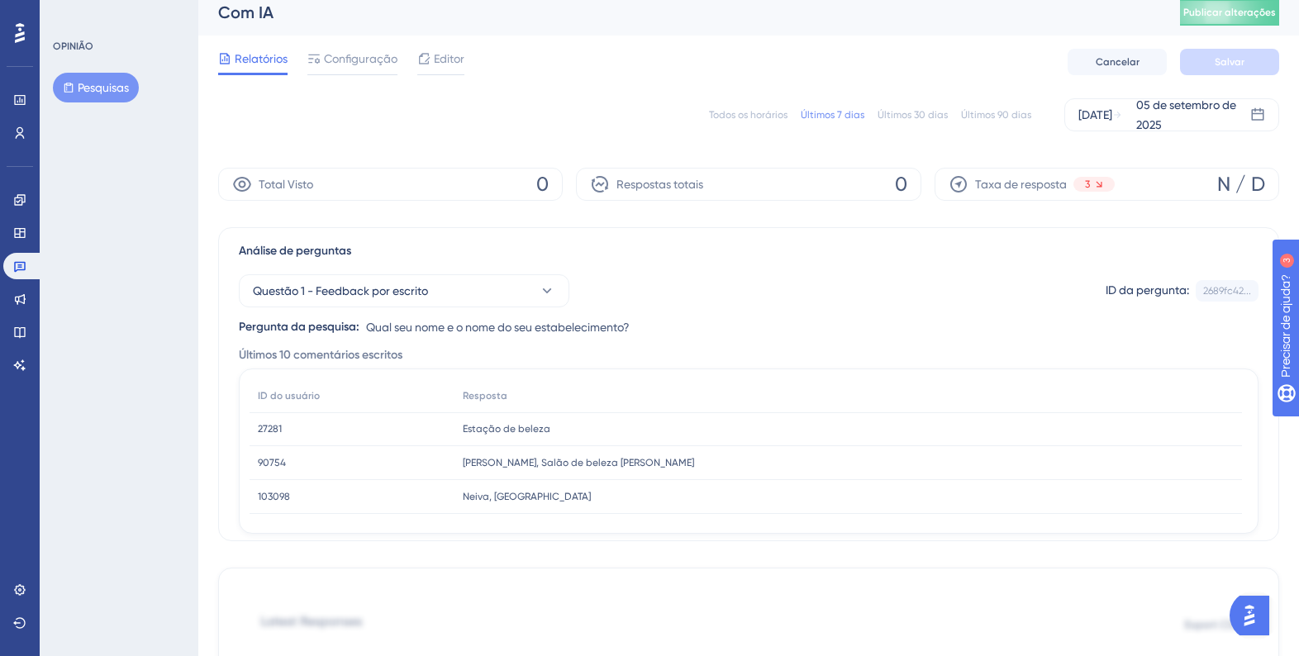
click at [297, 439] on div "27281 27281" at bounding box center [352, 429] width 205 height 34
click at [280, 426] on font "27281" at bounding box center [270, 429] width 24 height 12
click at [271, 399] on font "ID do usuário" at bounding box center [289, 396] width 62 height 12
click at [26, 264] on link at bounding box center [23, 266] width 40 height 26
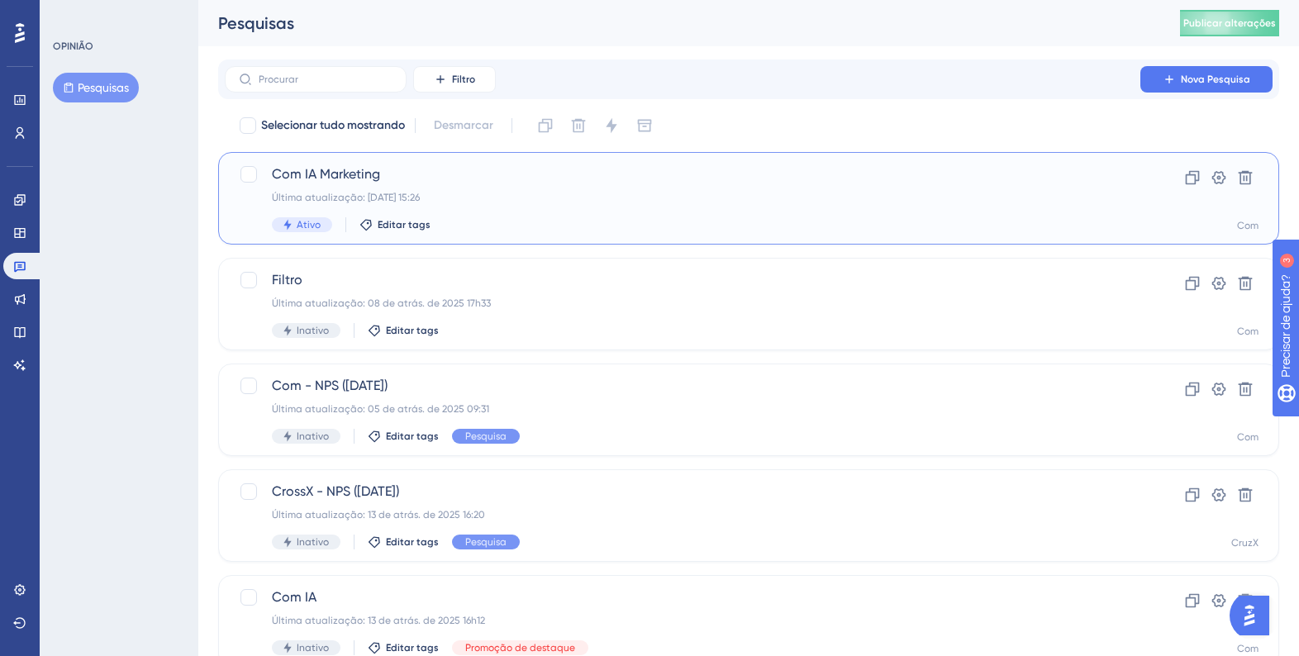
click at [435, 172] on span "Com IA Marketing" at bounding box center [682, 174] width 821 height 20
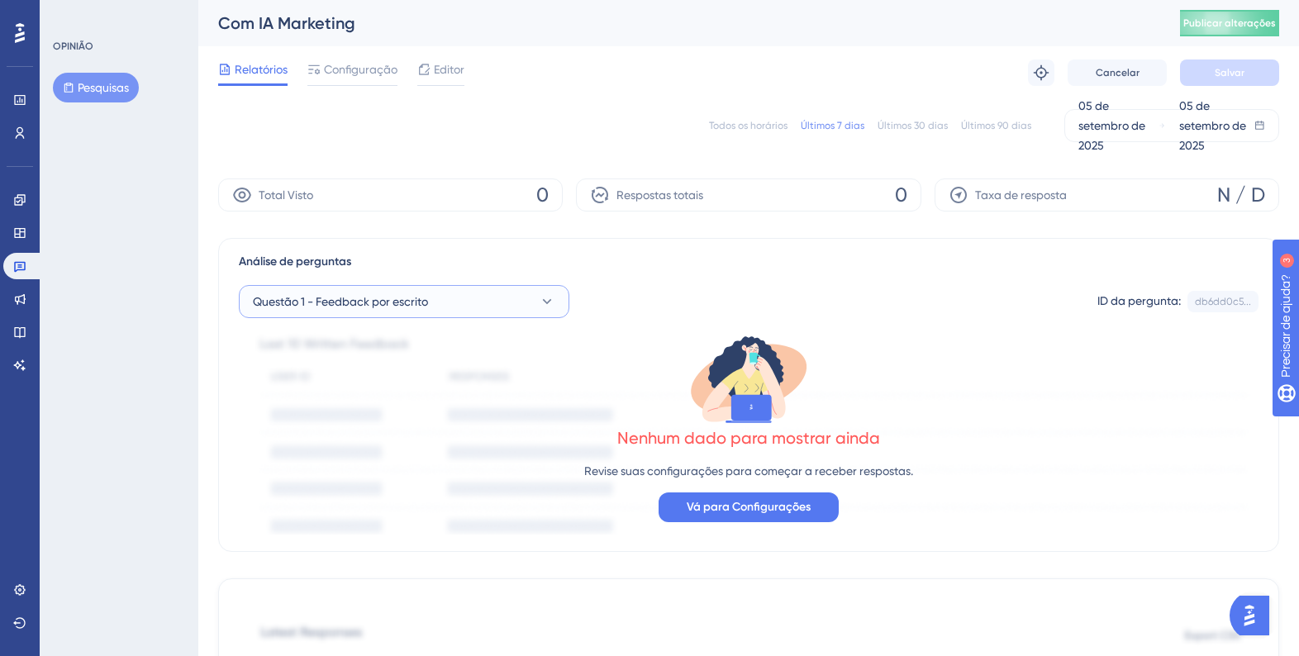
click at [380, 298] on font "Questão 1 - Feedback por escrito" at bounding box center [340, 301] width 175 height 13
click at [374, 446] on div "Questão 2 - Feedback por escrito Questão 2 - Feedback por escrito" at bounding box center [404, 435] width 283 height 33
click at [383, 301] on font "Questão 2 - Feedback por escrito" at bounding box center [341, 301] width 177 height 13
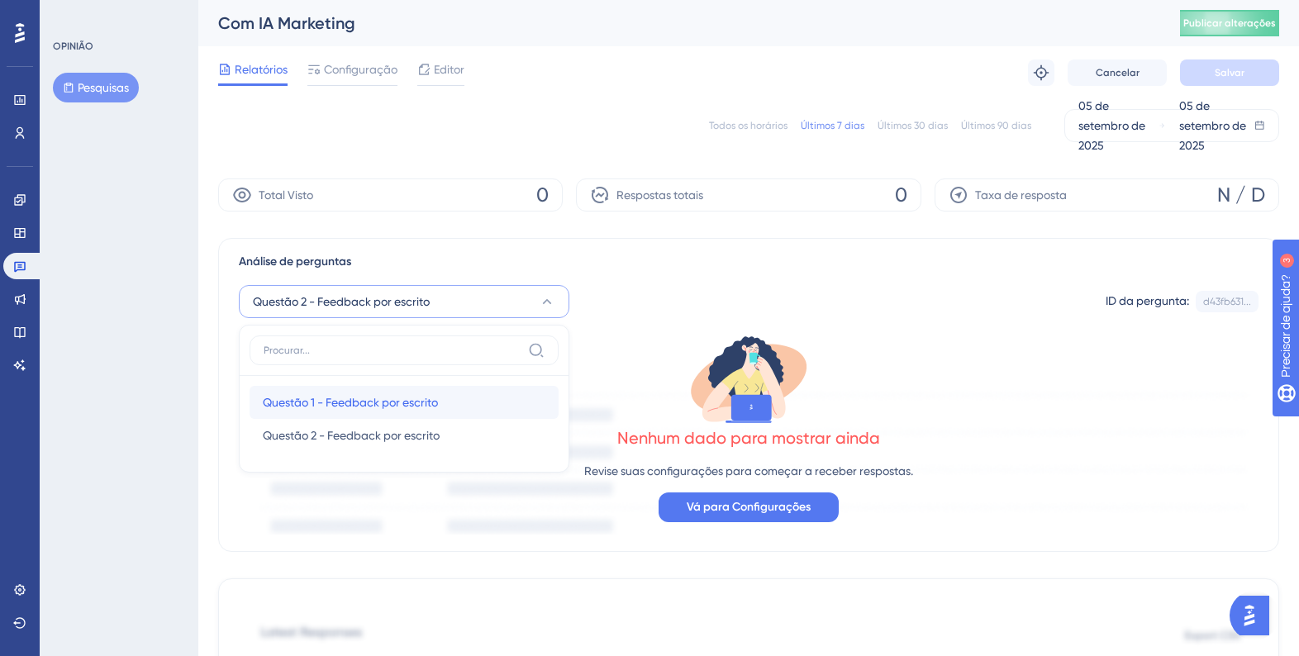
click at [367, 396] on font "Questão 1 - Feedback por escrito" at bounding box center [350, 402] width 175 height 13
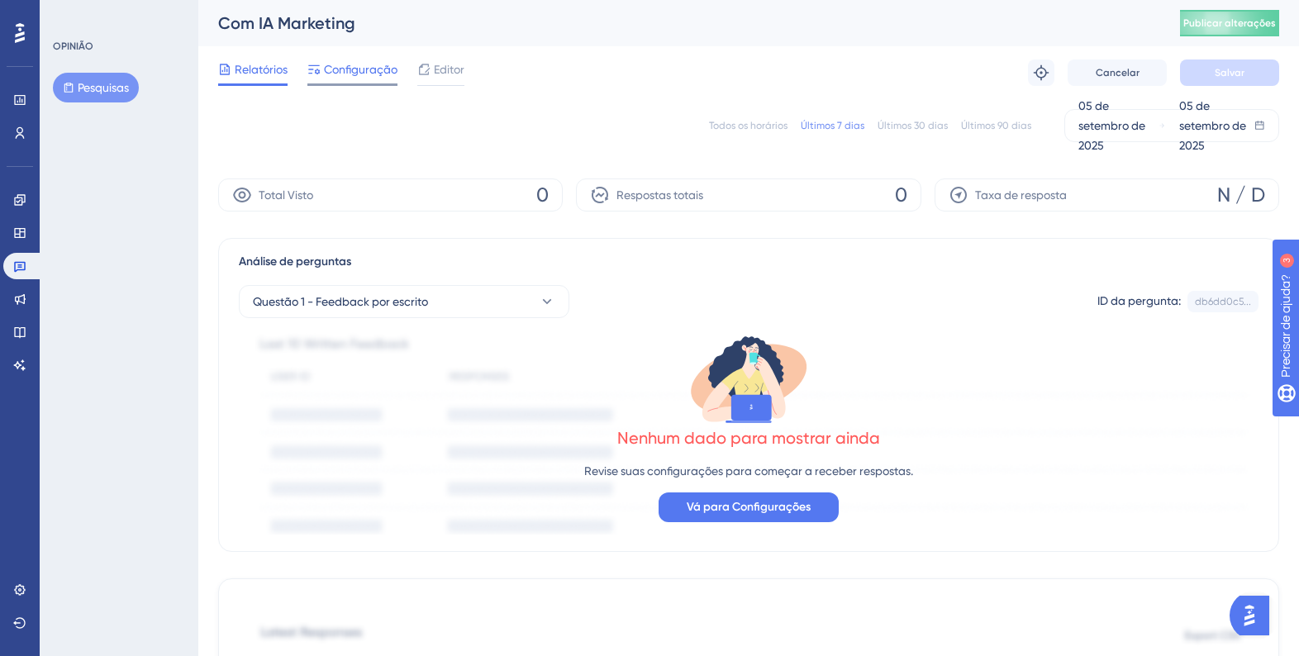
click at [378, 81] on div "Configuração" at bounding box center [352, 72] width 90 height 26
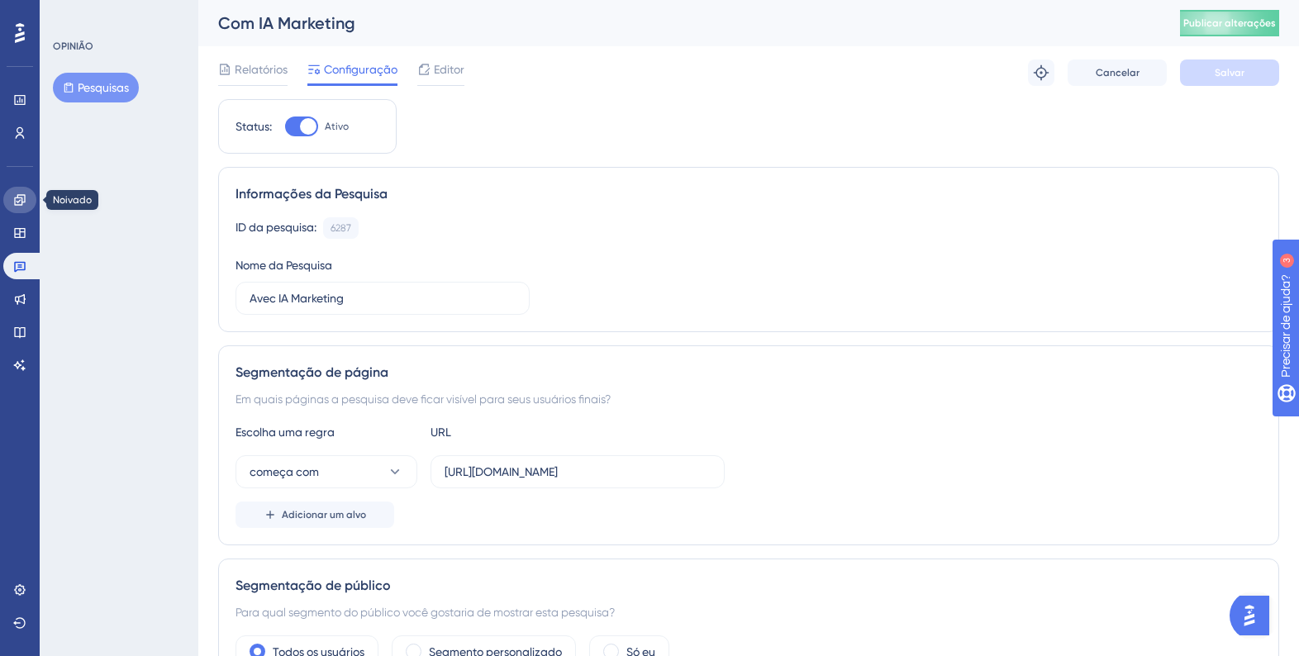
click at [21, 197] on icon at bounding box center [19, 199] width 11 height 11
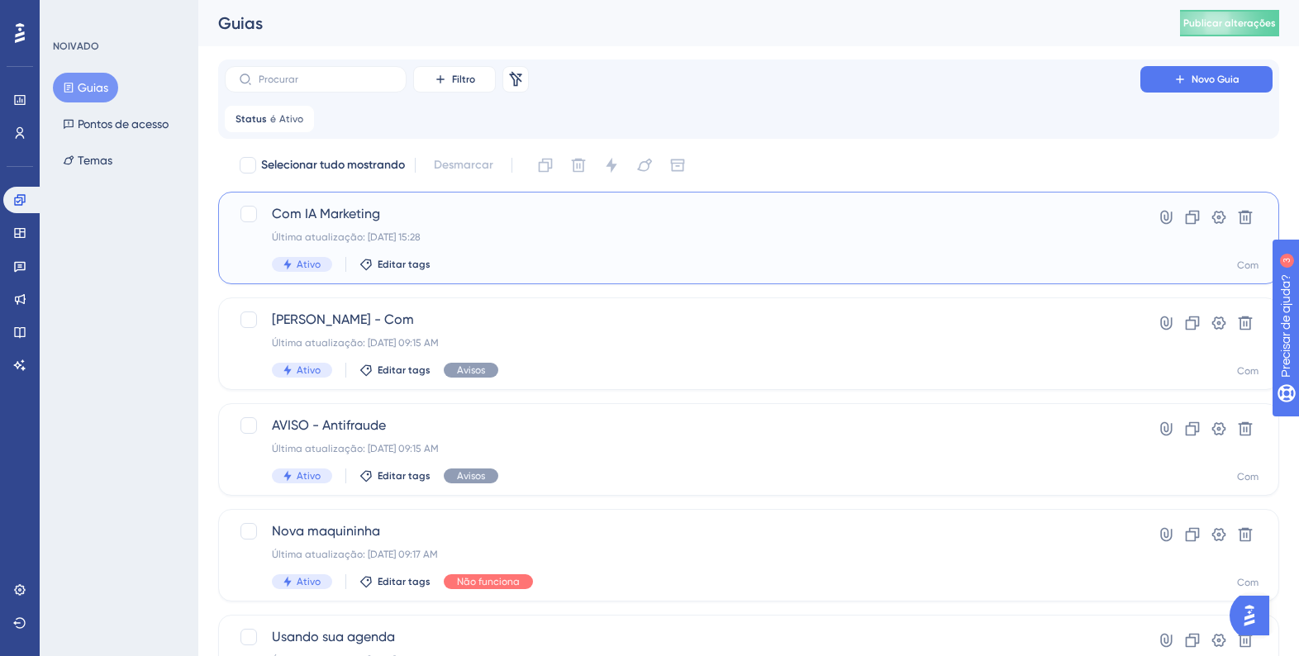
click at [388, 228] on div "Com IA Marketing Última atualização: 05 de set. de 2025 15:28 Ativo Editar tags" at bounding box center [682, 238] width 821 height 68
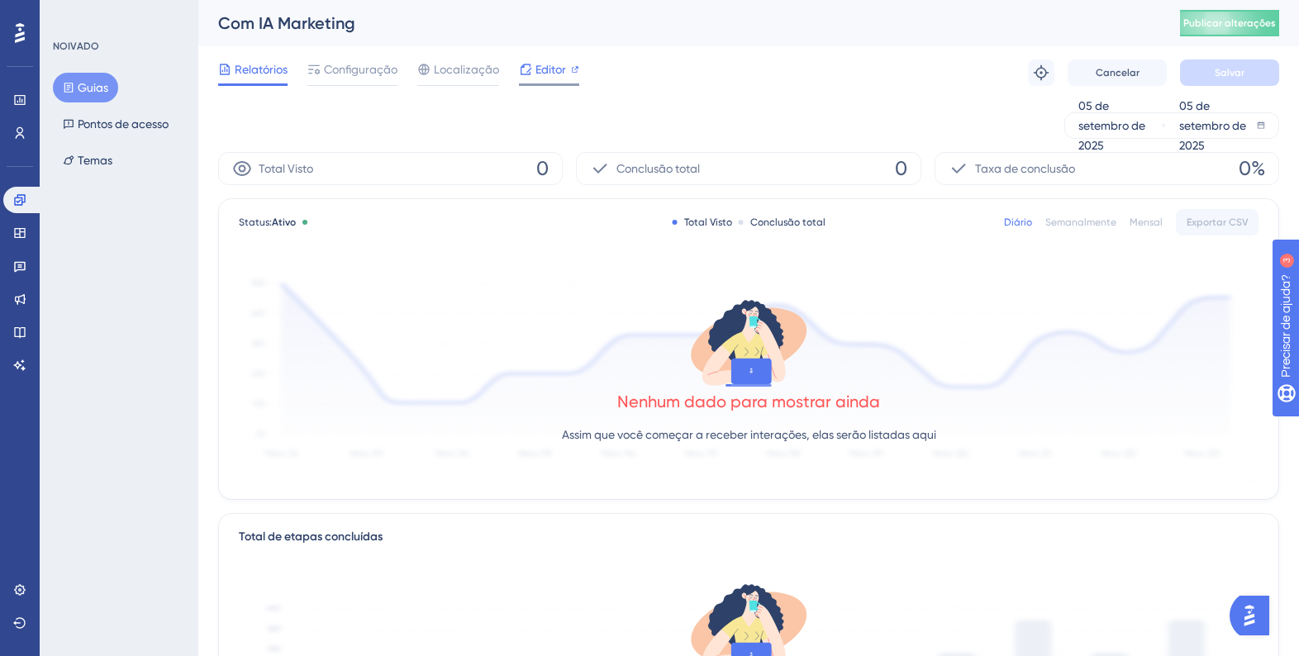
click at [535, 69] on font "Editor" at bounding box center [550, 69] width 31 height 13
click at [26, 197] on link at bounding box center [23, 200] width 40 height 26
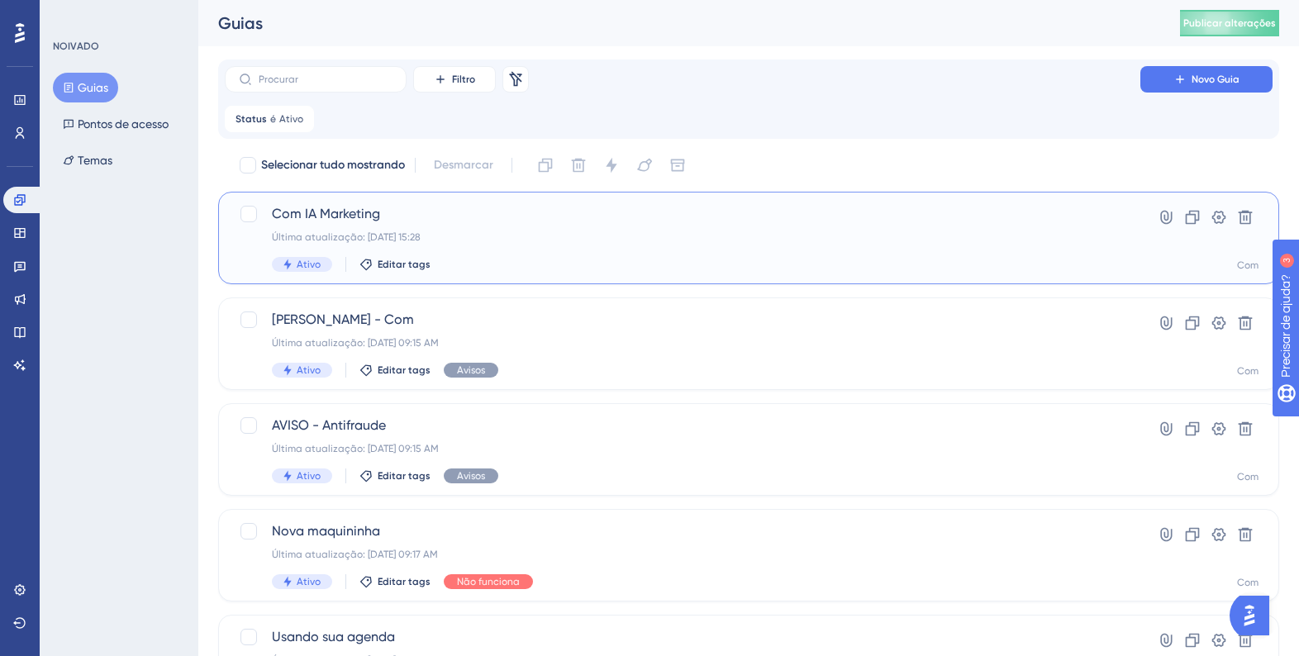
click at [335, 216] on font "Com IA Marketing" at bounding box center [326, 214] width 108 height 16
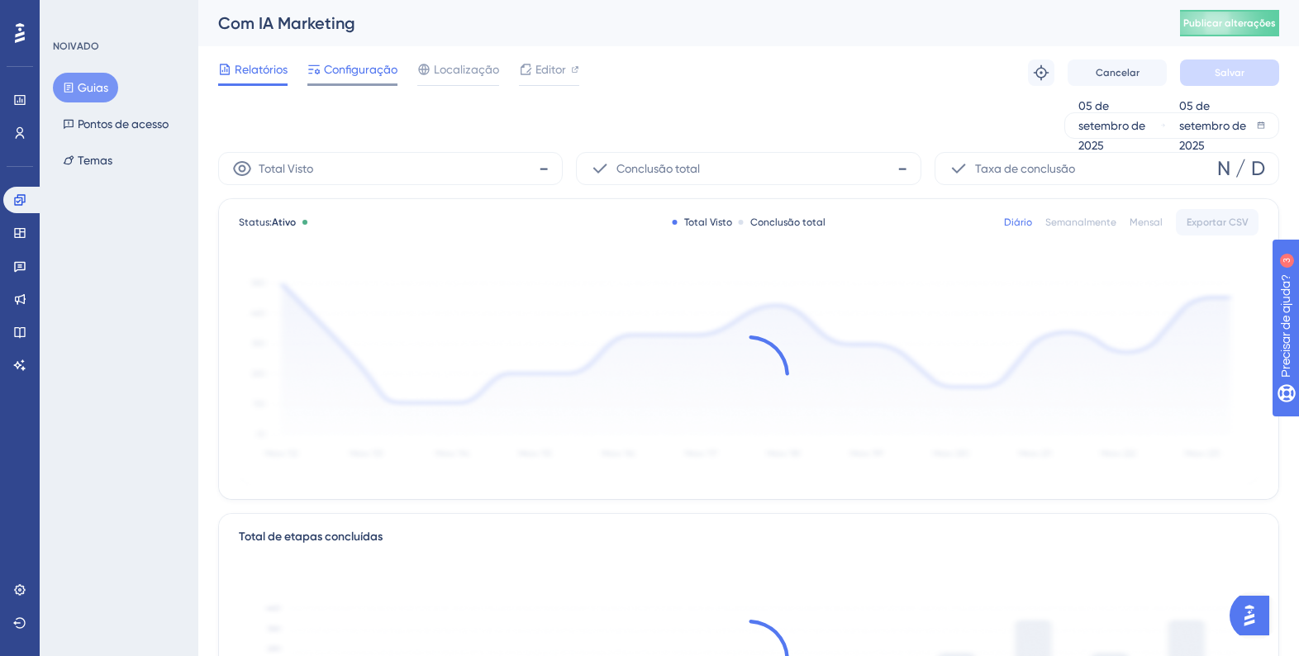
click at [383, 77] on span "Configuração" at bounding box center [361, 69] width 74 height 20
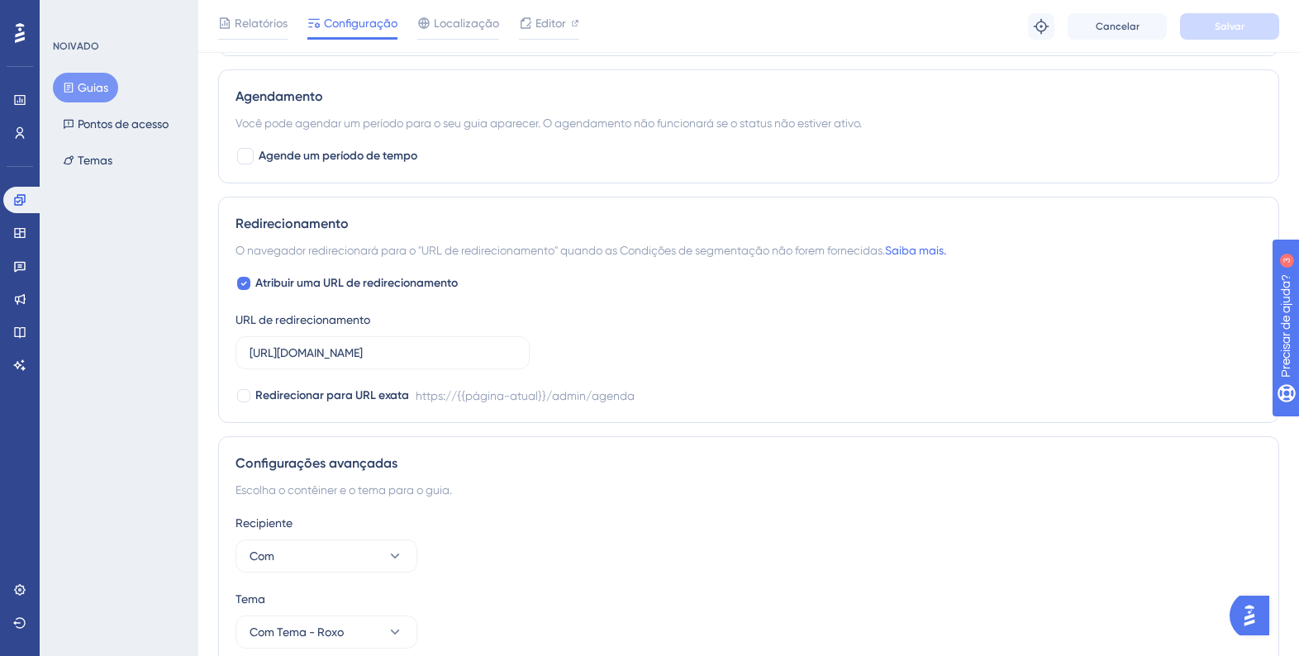
scroll to position [1276, 0]
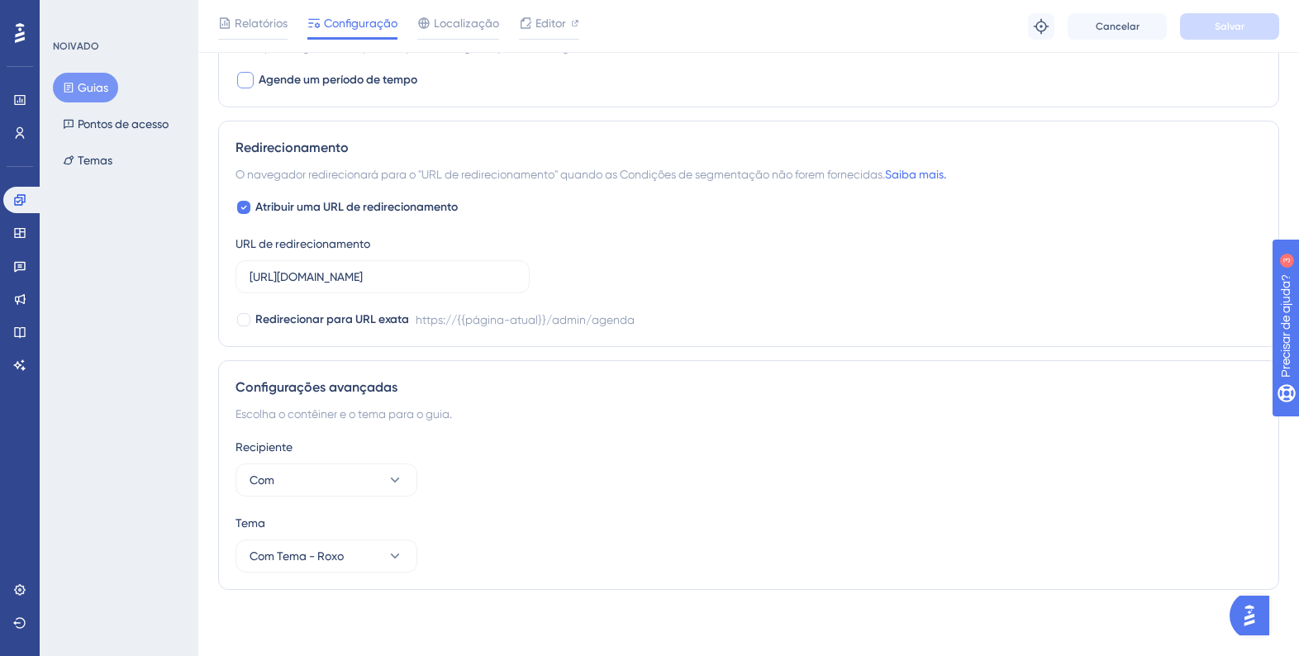
click at [239, 81] on div at bounding box center [245, 80] width 17 height 17
checkbox input "true"
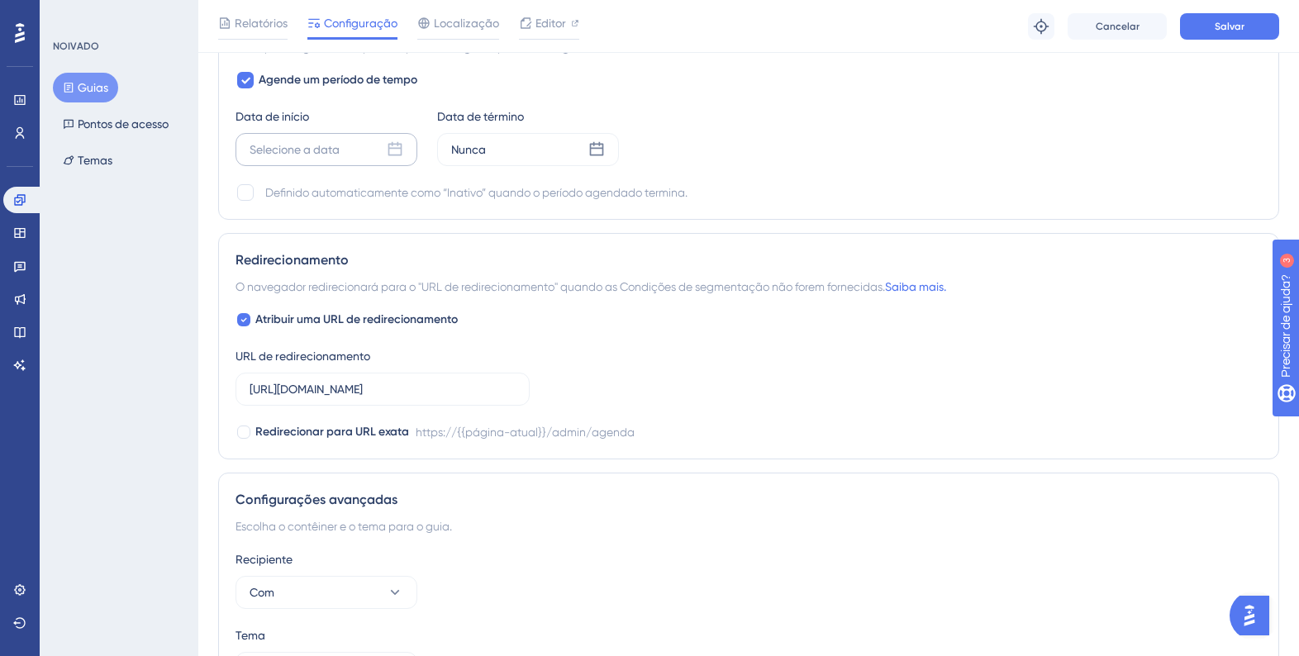
click at [294, 145] on font "Selecione a data" at bounding box center [295, 149] width 90 height 13
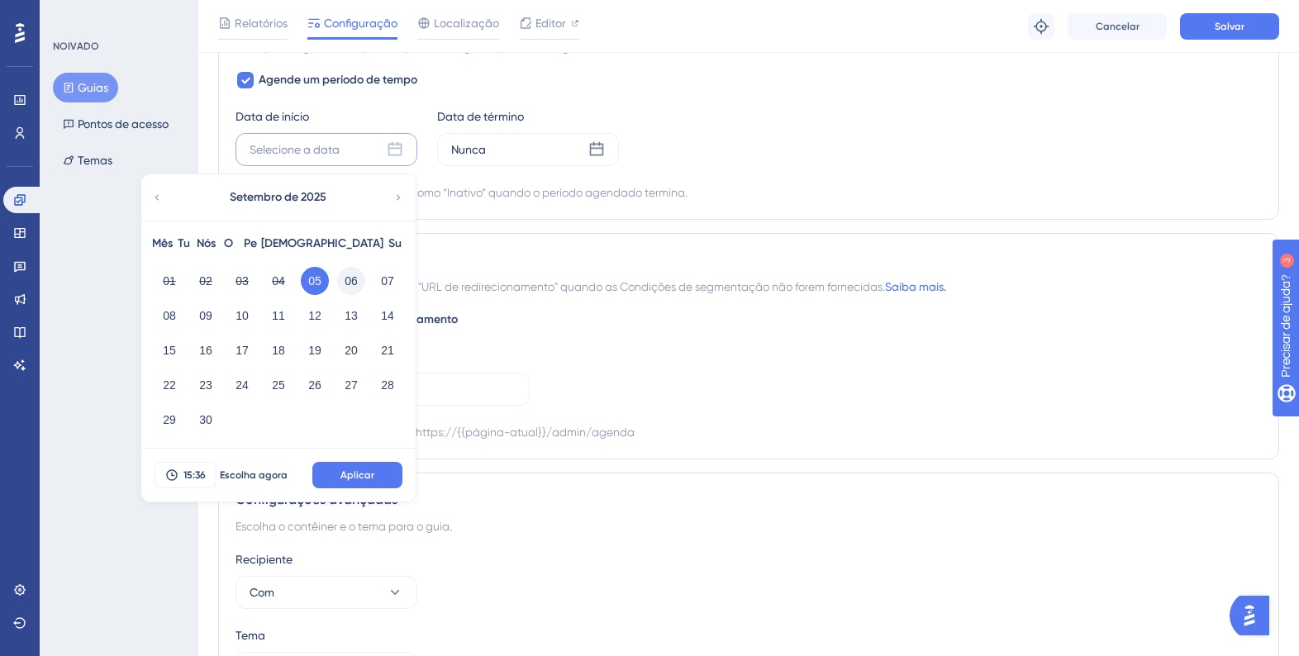
click at [352, 281] on font "06" at bounding box center [351, 280] width 13 height 13
click at [186, 478] on font "15:36" at bounding box center [194, 475] width 22 height 12
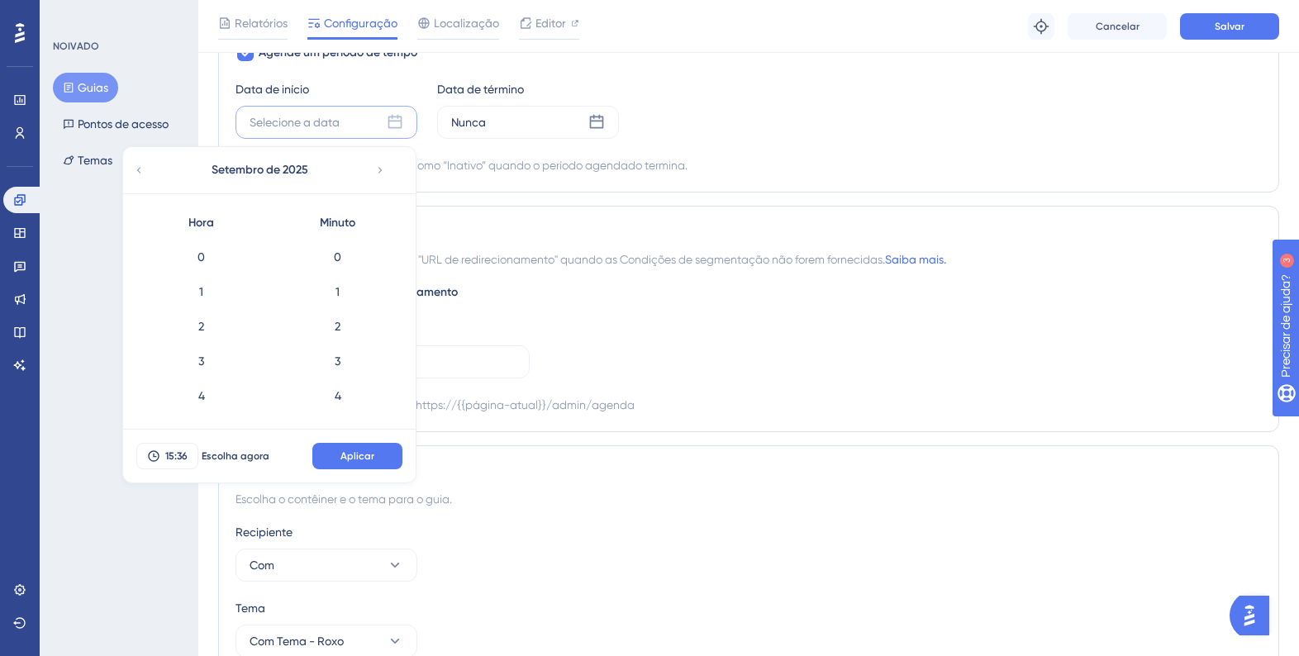
scroll to position [1178, 0]
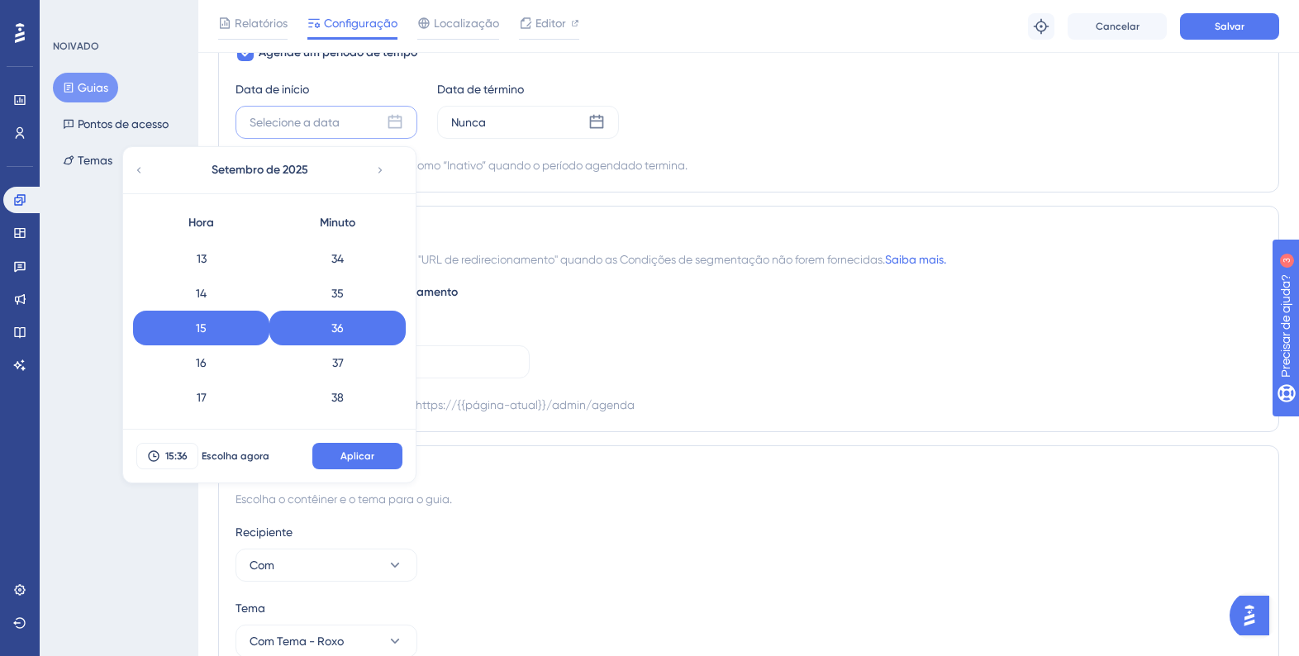
click at [202, 230] on font "Hora" at bounding box center [201, 223] width 26 height 20
click at [202, 254] on font "13" at bounding box center [202, 258] width 10 height 13
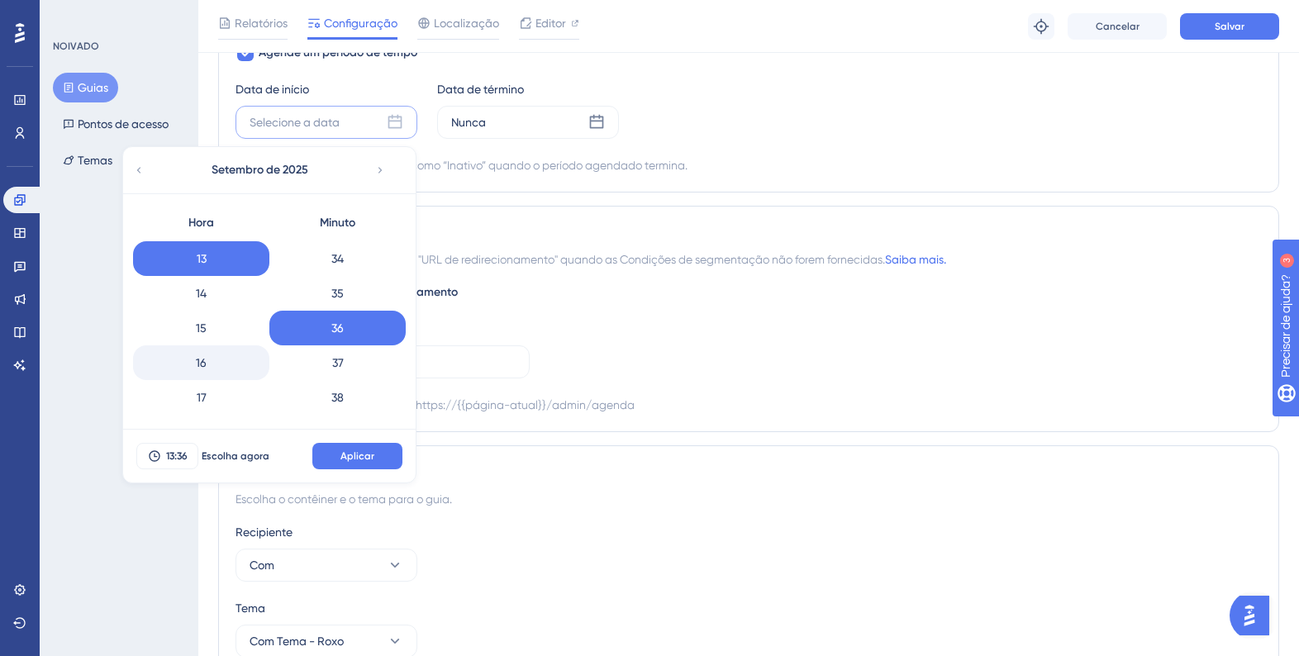
drag, startPoint x: 269, startPoint y: 349, endPoint x: 261, endPoint y: 353, distance: 8.5
click at [269, 347] on div "0 1 2 3 4 5 6 7 8 9 10 11 12 13 14 15 16 17 18 19 20 21 22 23 24 25 26 27 28 29…" at bounding box center [337, 328] width 136 height 177
click at [271, 354] on div "37" at bounding box center [337, 362] width 136 height 35
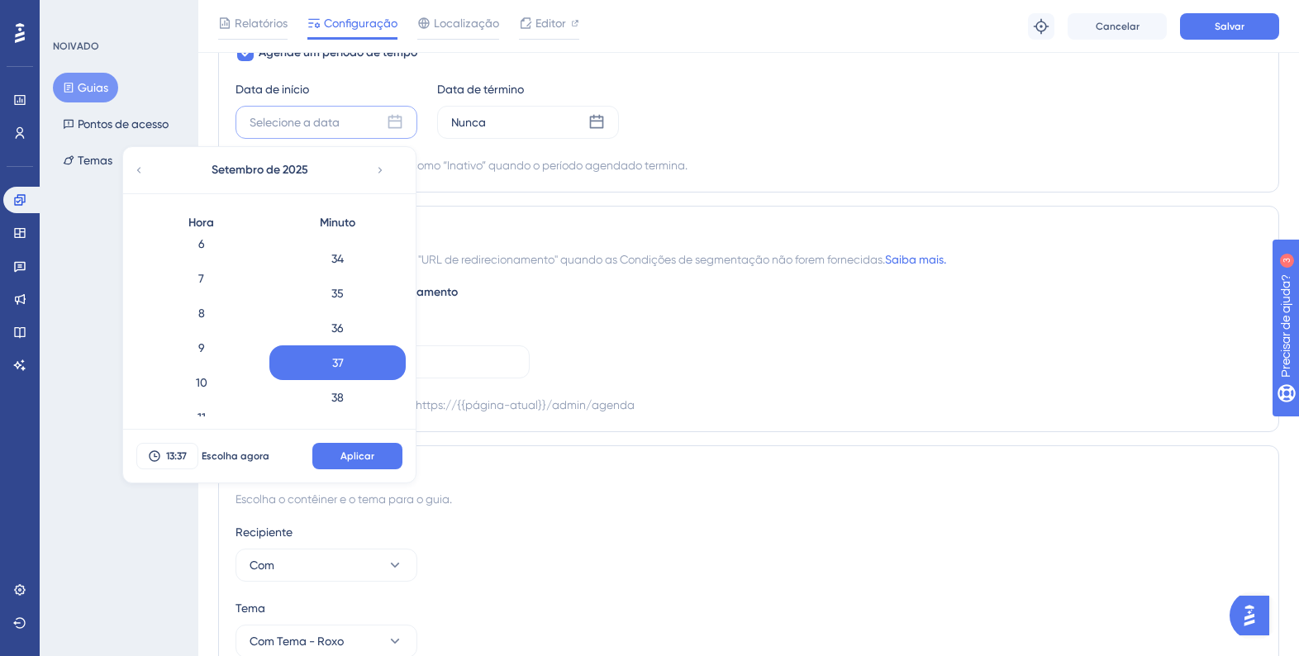
scroll to position [216, 0]
click at [216, 315] on div "8" at bounding box center [201, 319] width 136 height 35
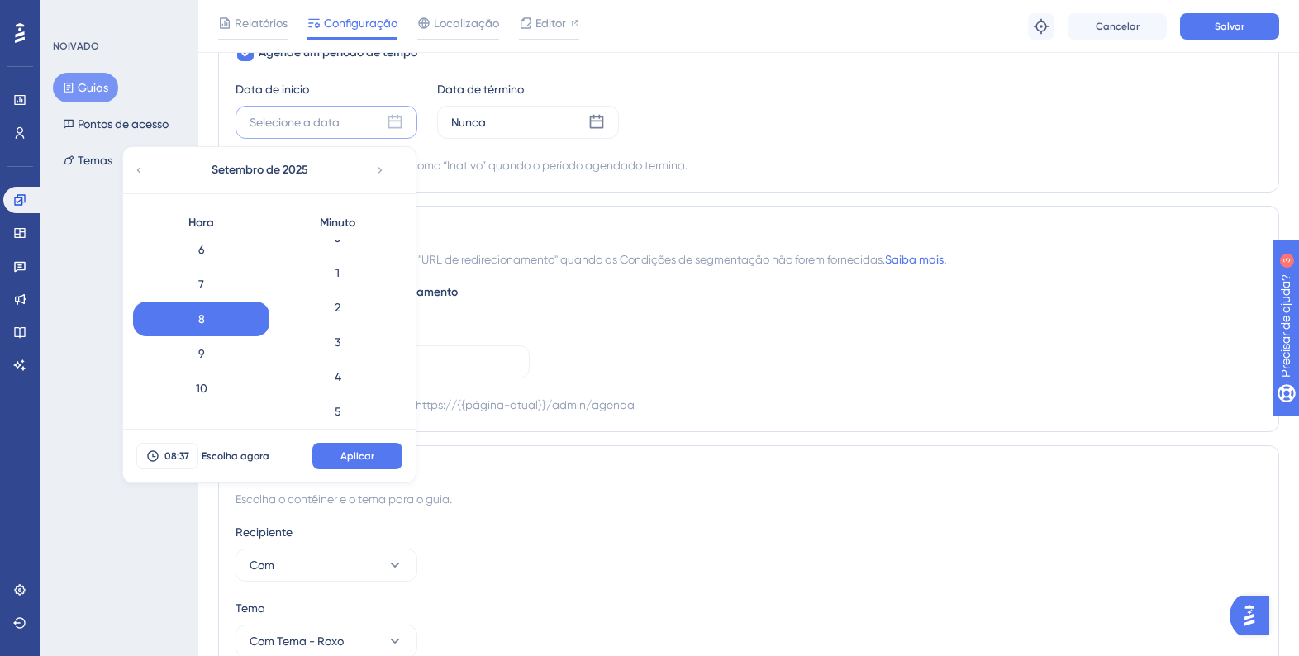
scroll to position [0, 0]
click at [371, 251] on div "0" at bounding box center [337, 257] width 136 height 35
click at [360, 454] on font "Aplicar" at bounding box center [357, 456] width 34 height 12
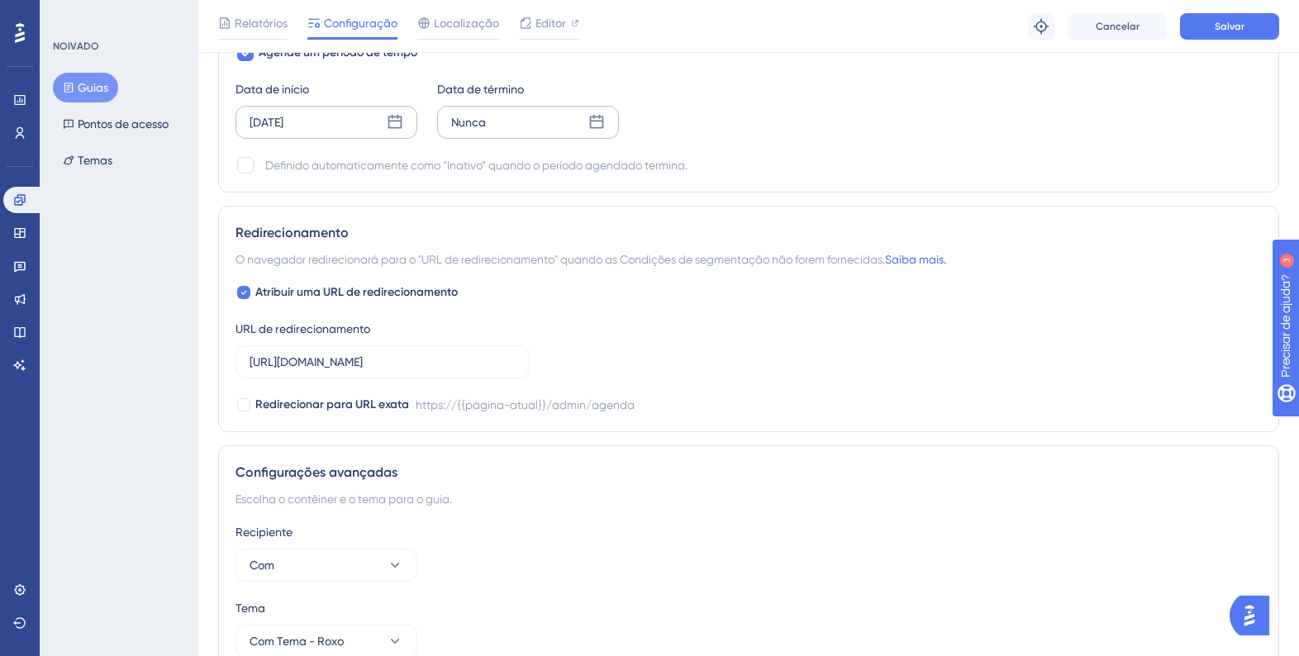
click at [600, 123] on icon at bounding box center [596, 122] width 17 height 17
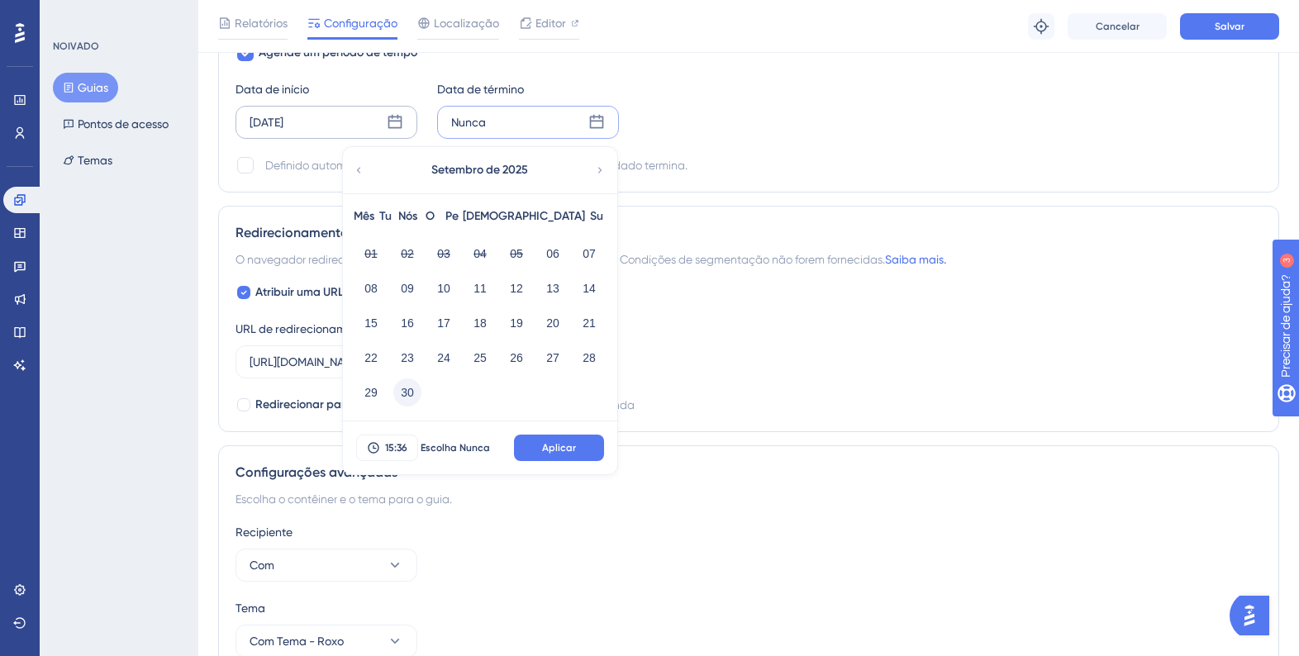
click at [396, 393] on button "30" at bounding box center [407, 392] width 28 height 28
click at [536, 444] on button "Aplicar" at bounding box center [559, 448] width 90 height 26
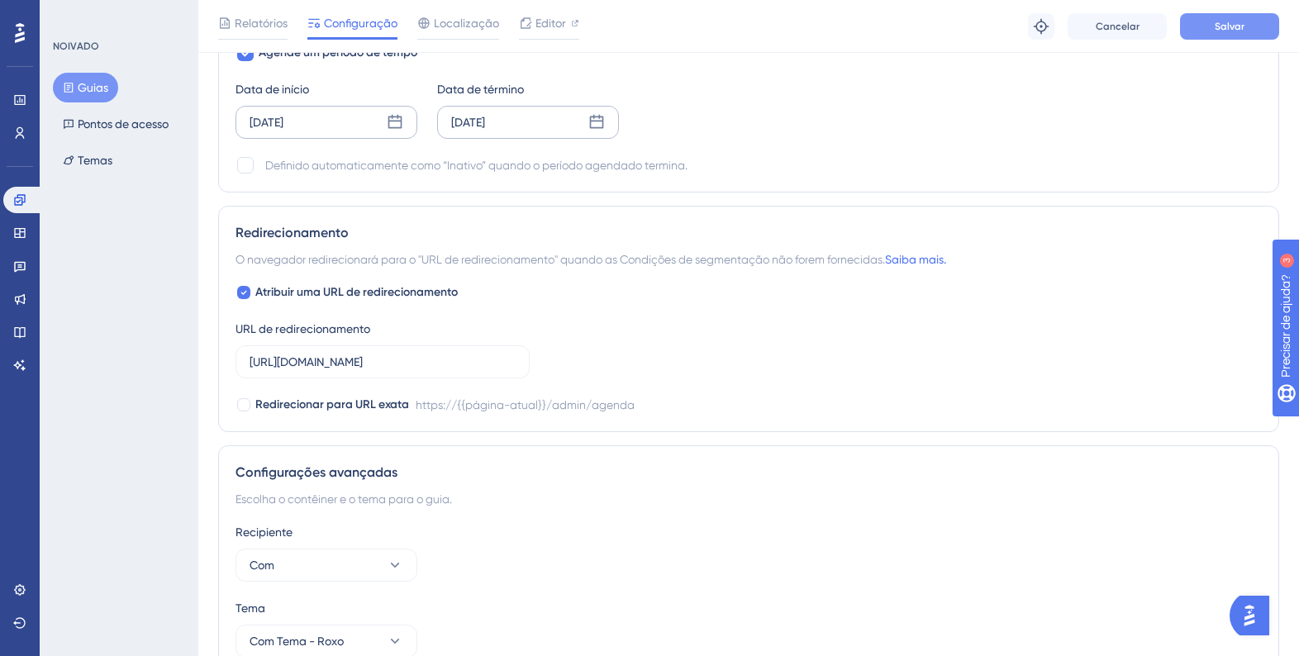
click at [1227, 27] on font "Salvar" at bounding box center [1230, 27] width 30 height 12
click at [20, 267] on icon at bounding box center [20, 267] width 12 height 11
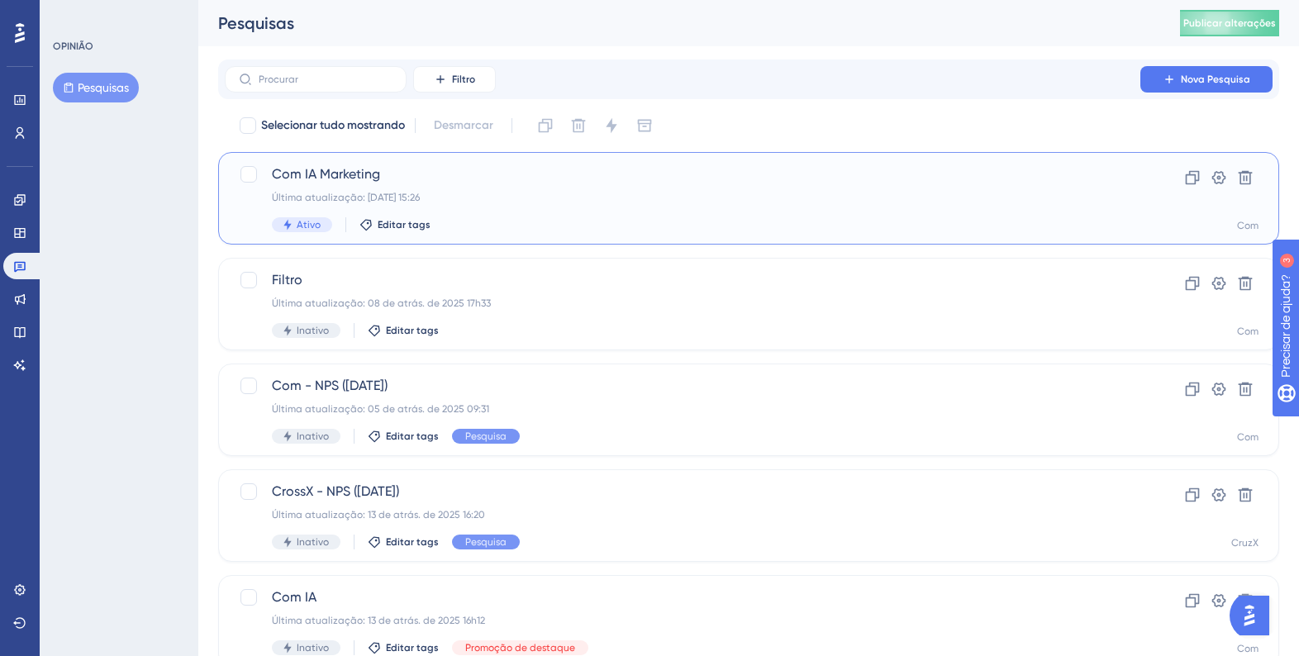
click at [472, 188] on div "Com IA Marketing Última atualização: 05 de set. de 2025 15:26 Ativo Editar tags" at bounding box center [682, 198] width 821 height 68
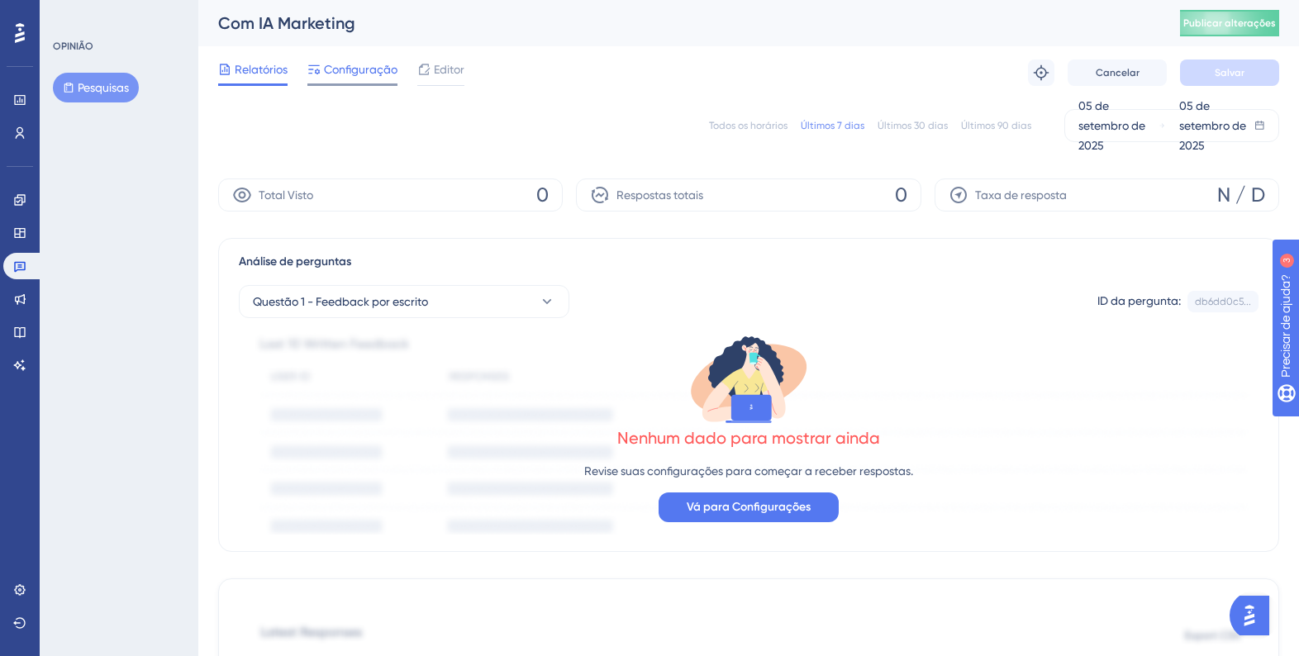
click at [374, 59] on span "Configuração" at bounding box center [361, 69] width 74 height 20
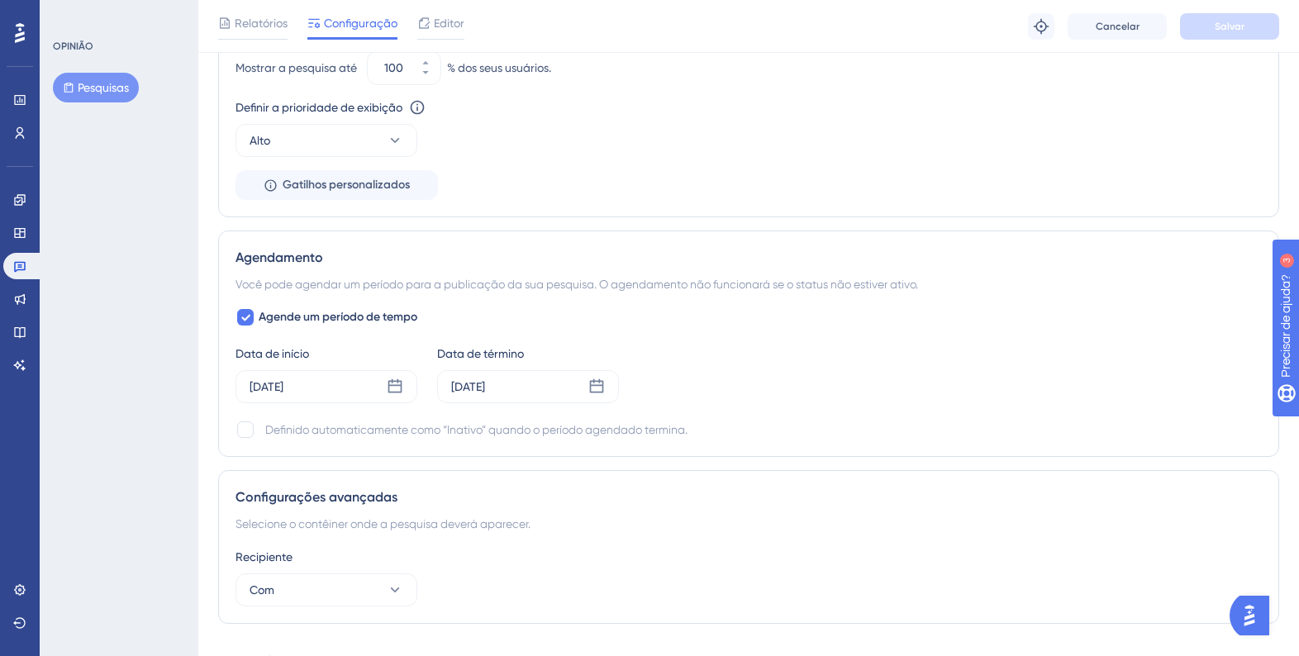
scroll to position [1033, 0]
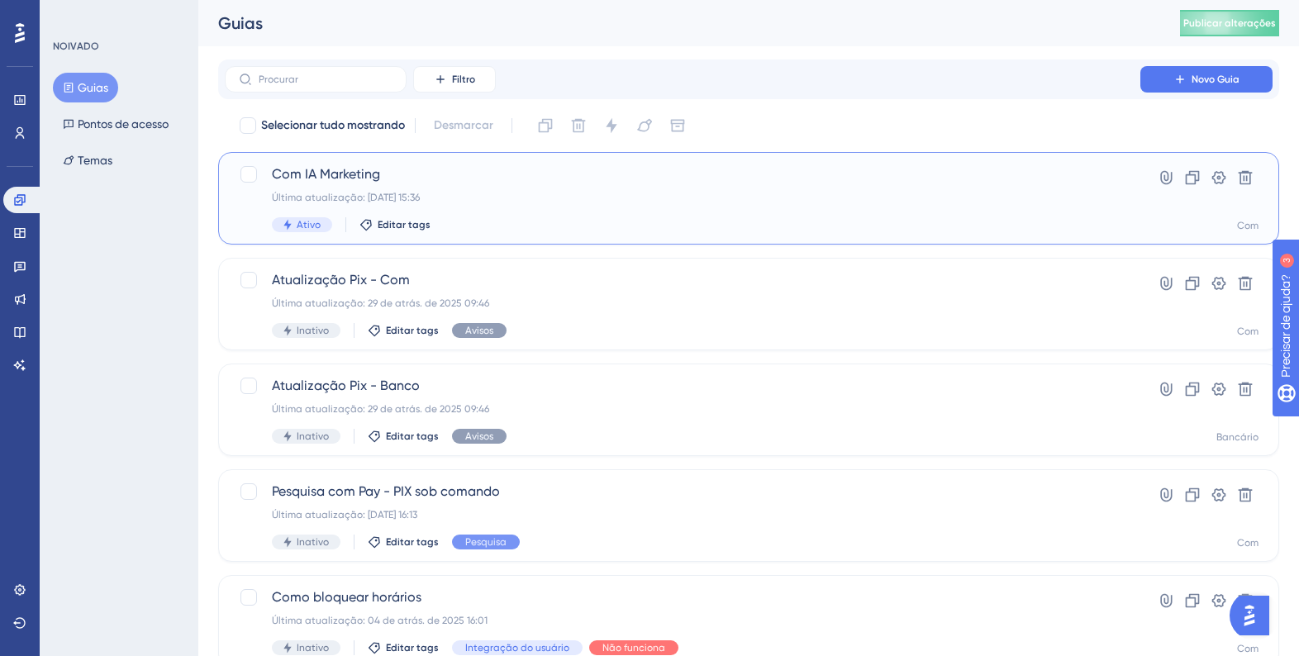
click at [348, 184] on div "Com IA Marketing Última atualização: 05 de set. de 2025 15:36 Ativo Editar tags" at bounding box center [682, 198] width 821 height 68
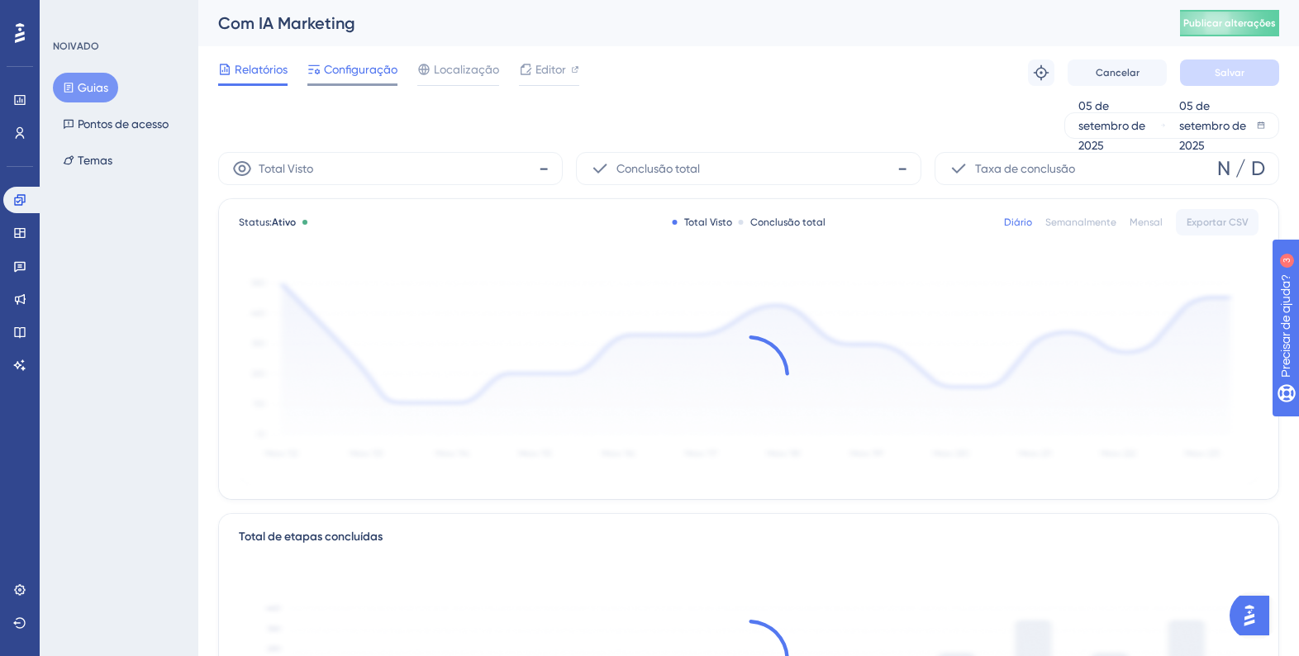
click at [355, 64] on font "Configuração" at bounding box center [361, 69] width 74 height 13
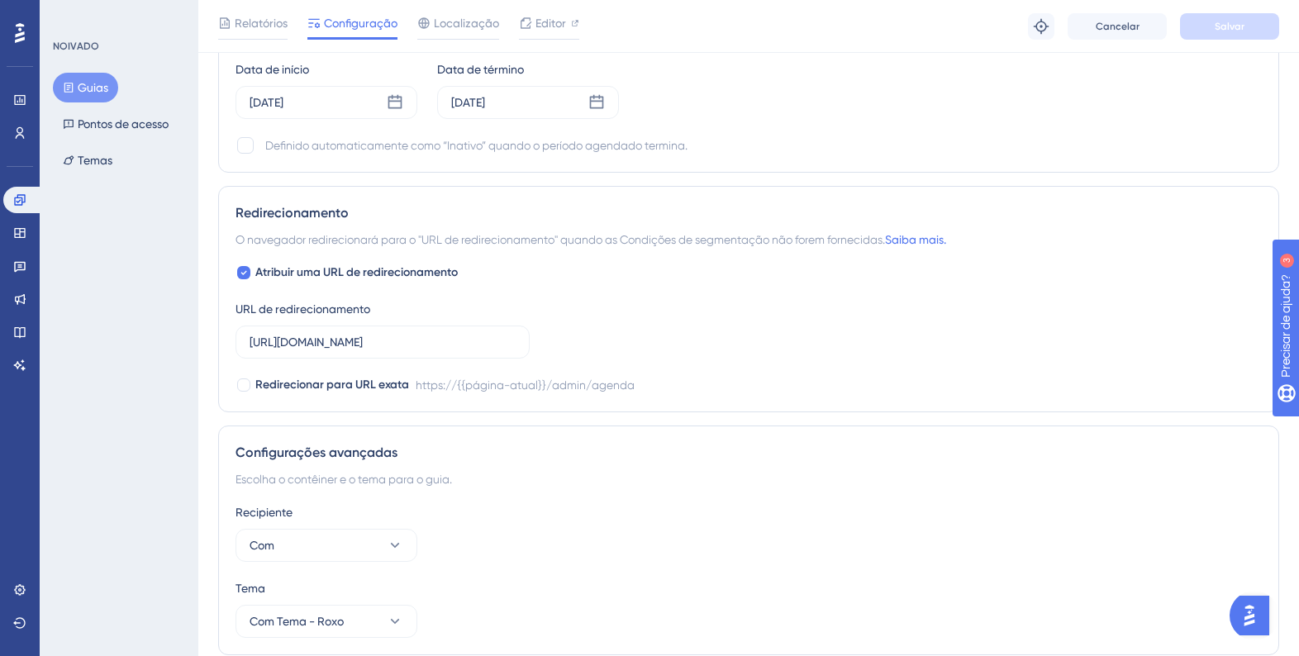
scroll to position [1271, 0]
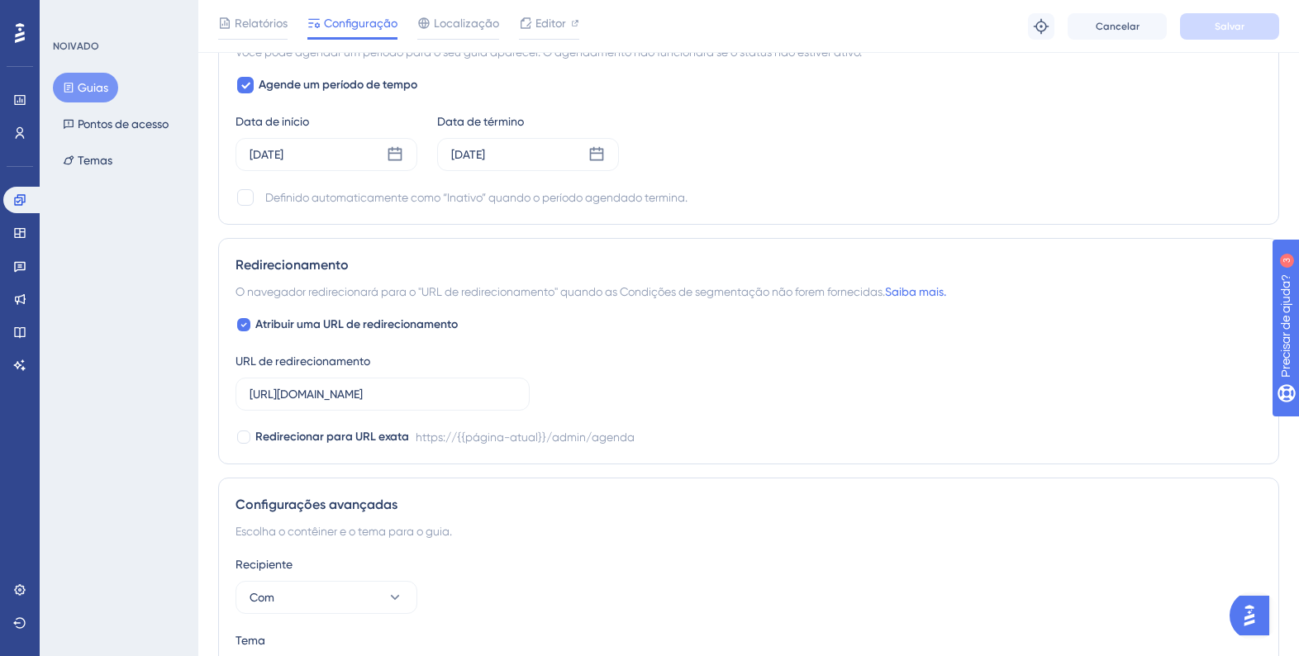
click at [252, 94] on div "Agende um período de tempo Data de início 06 de setembro de 2025 Data de términ…" at bounding box center [749, 141] width 1026 height 132
click at [247, 90] on icon at bounding box center [245, 85] width 10 height 13
checkbox input "false"
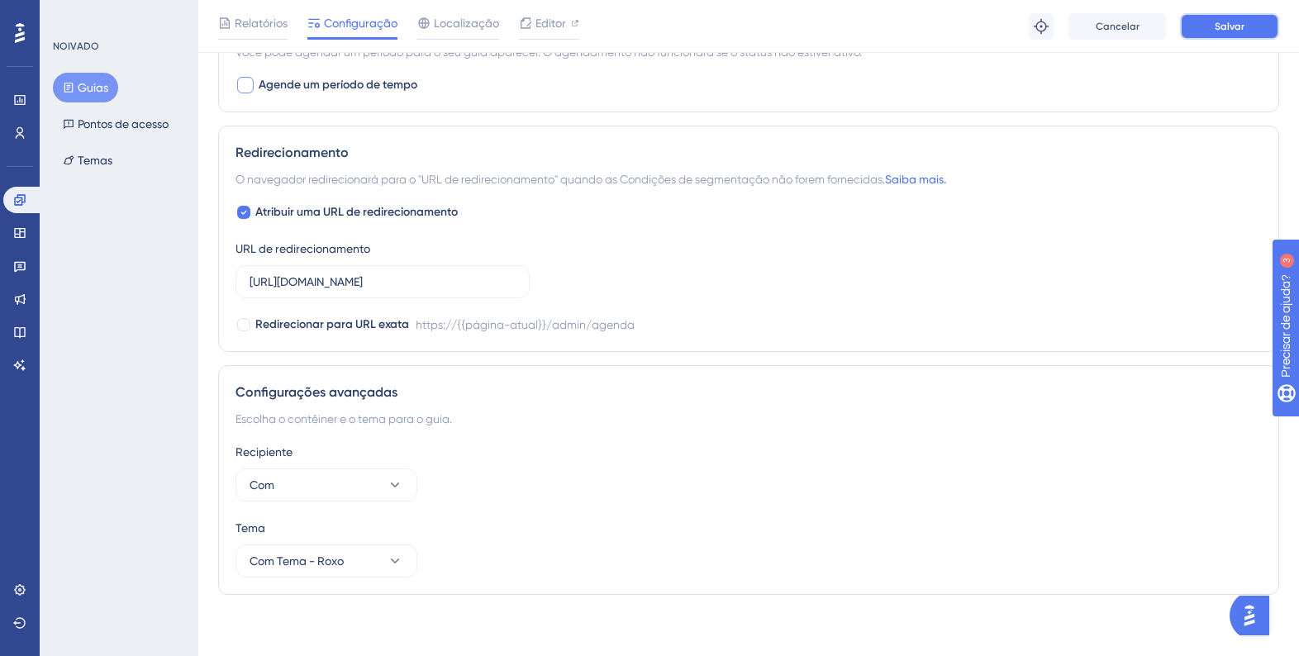
click at [1234, 26] on font "Salvar" at bounding box center [1230, 27] width 30 height 12
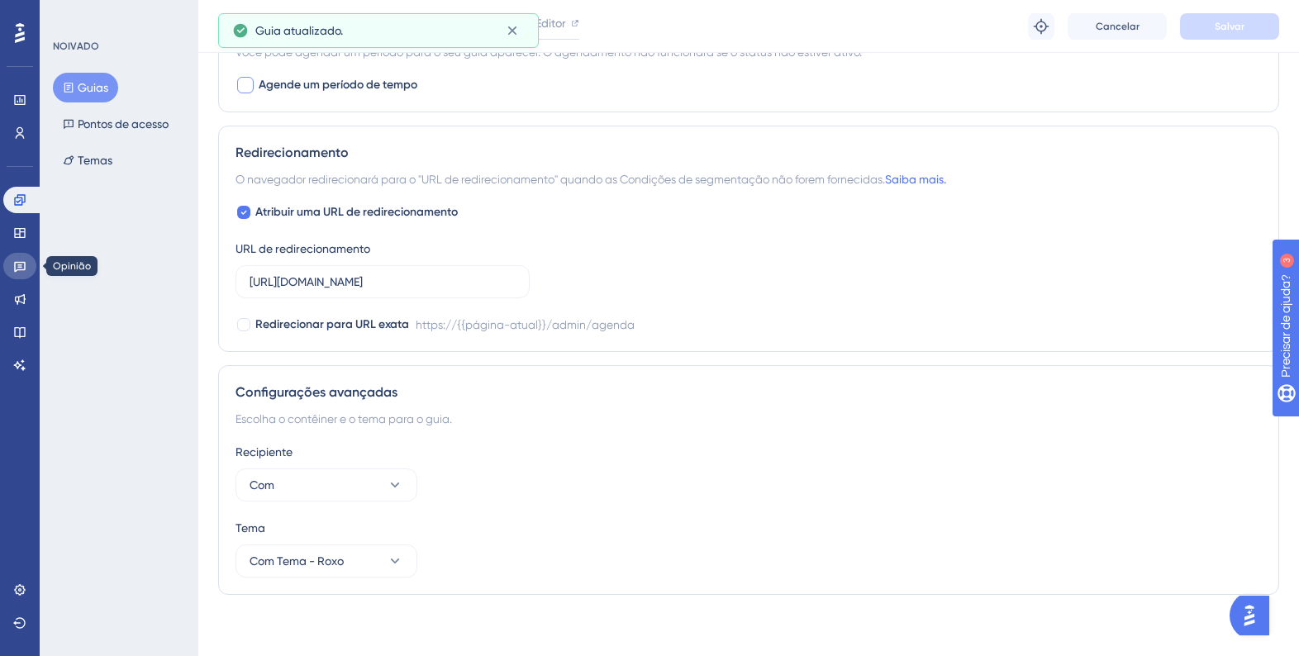
click at [21, 269] on icon at bounding box center [20, 267] width 12 height 11
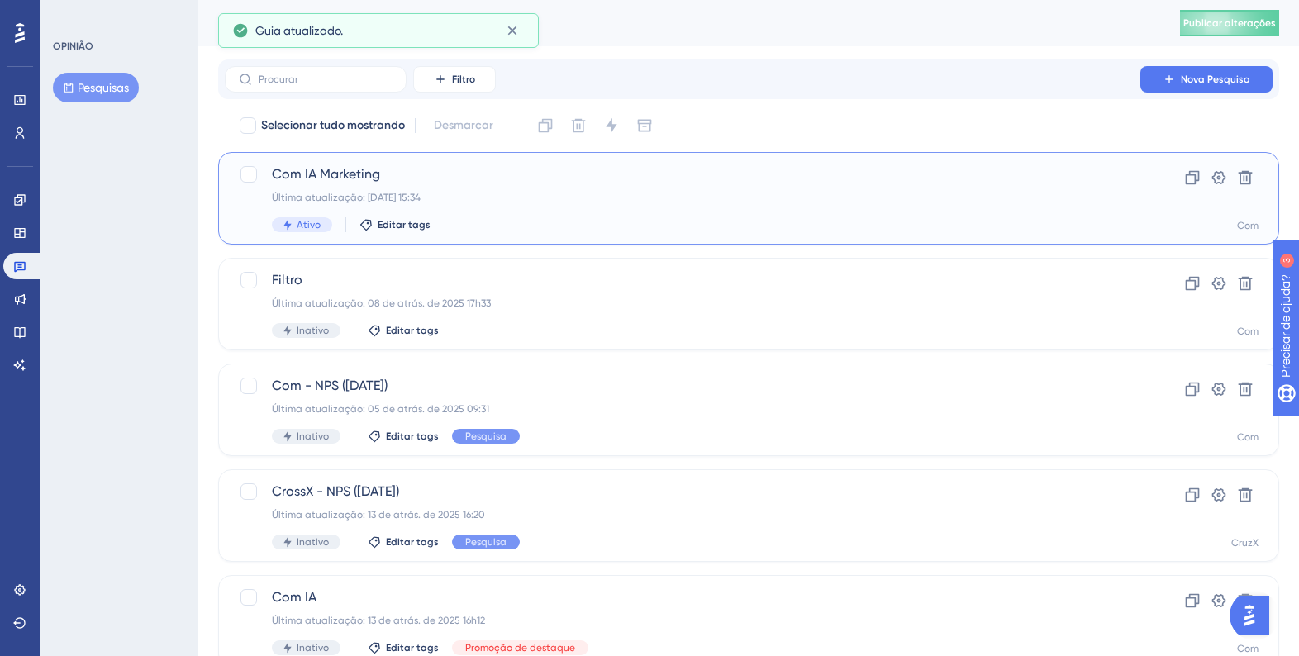
click at [421, 202] on font "Última atualização: 05 de set. de 2025 15:34" at bounding box center [346, 198] width 149 height 12
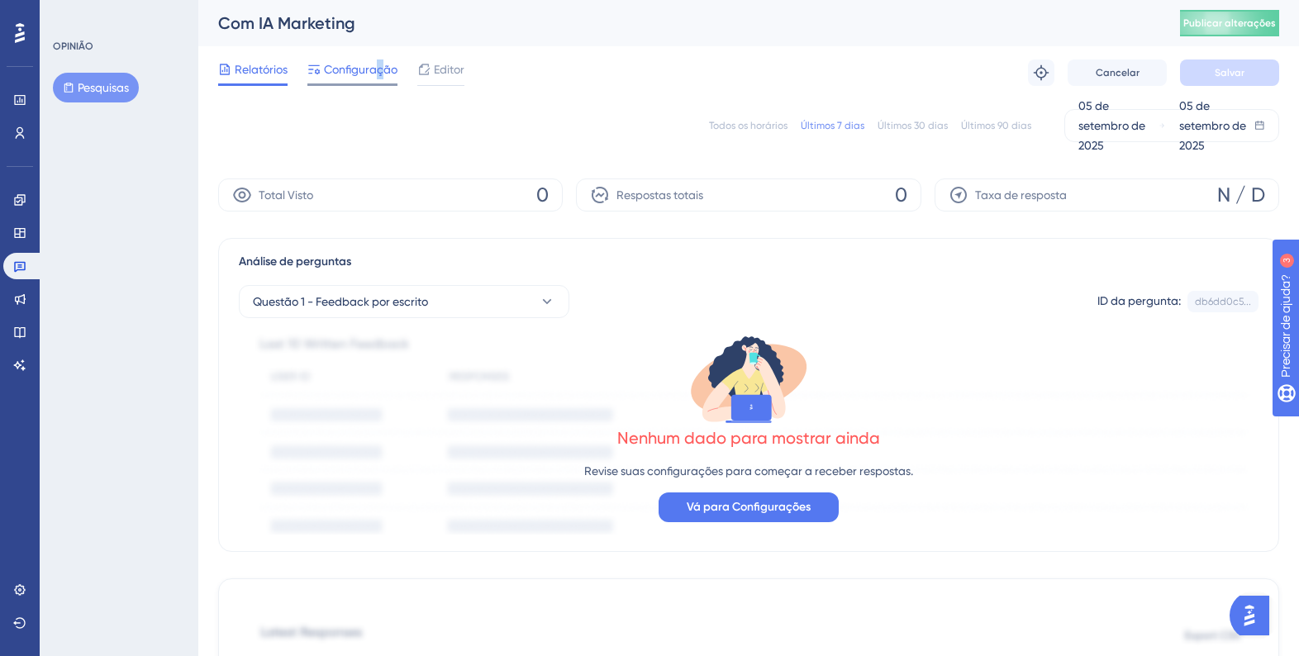
click at [379, 63] on font "Configuração" at bounding box center [361, 69] width 74 height 13
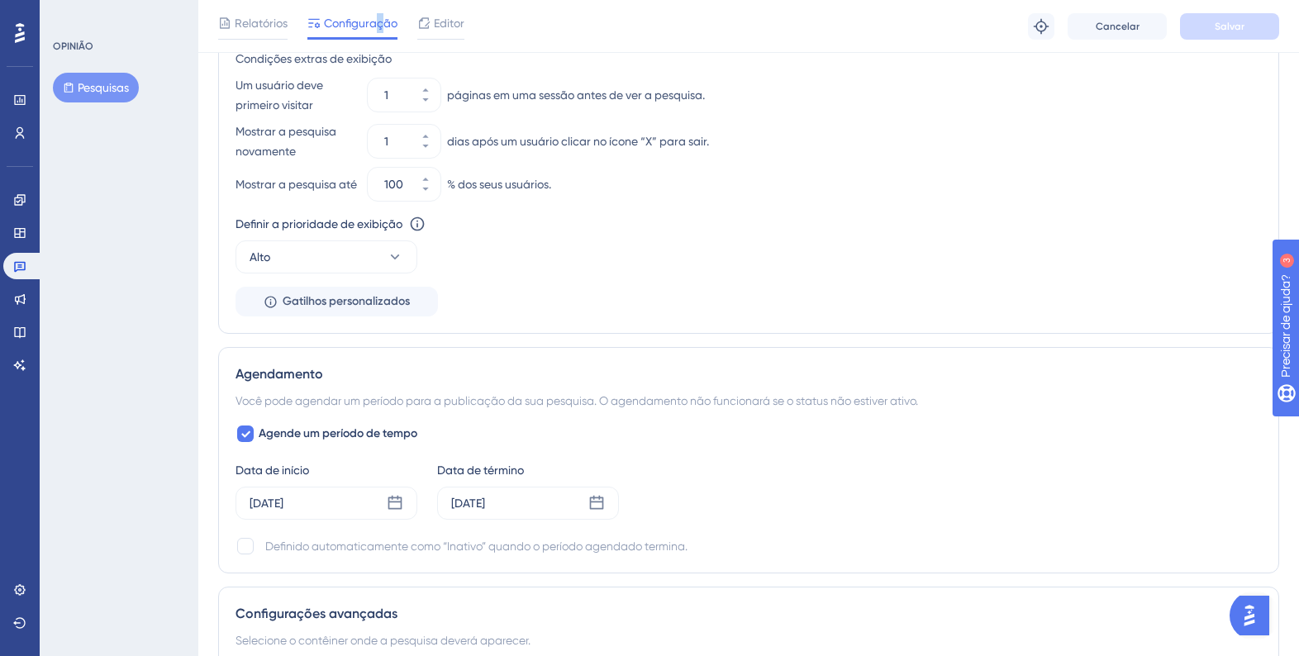
scroll to position [870, 0]
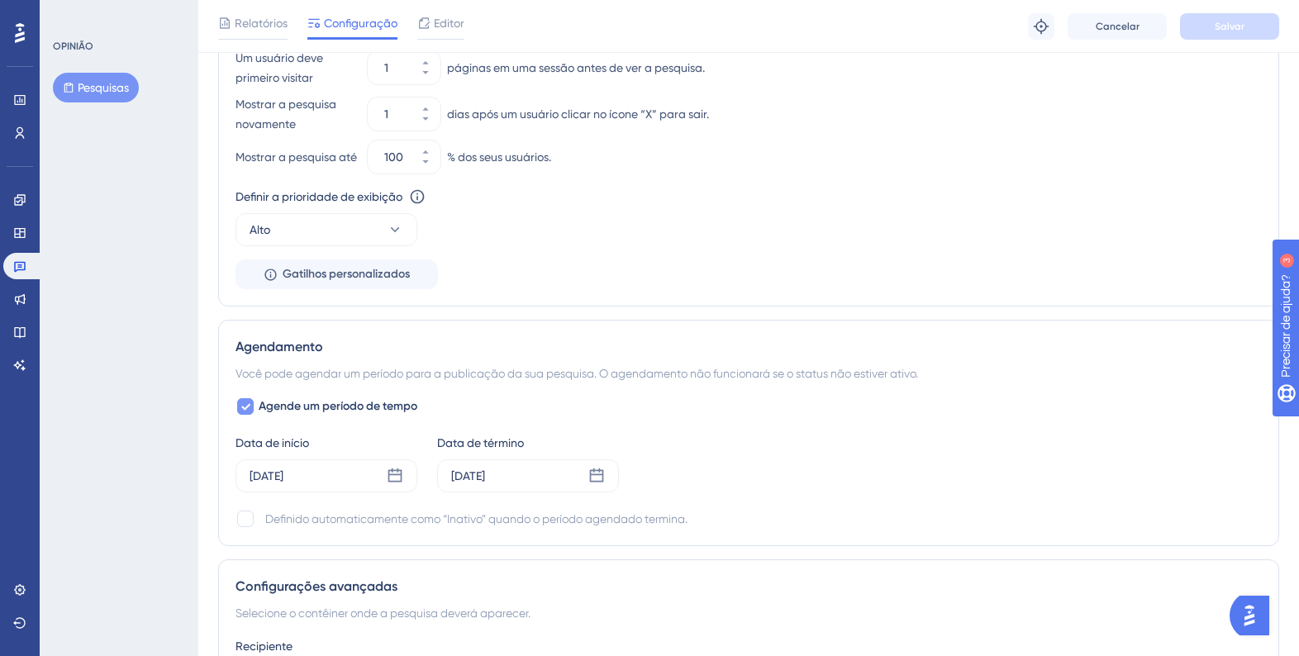
click at [244, 411] on icon at bounding box center [245, 407] width 9 height 7
checkbox input "false"
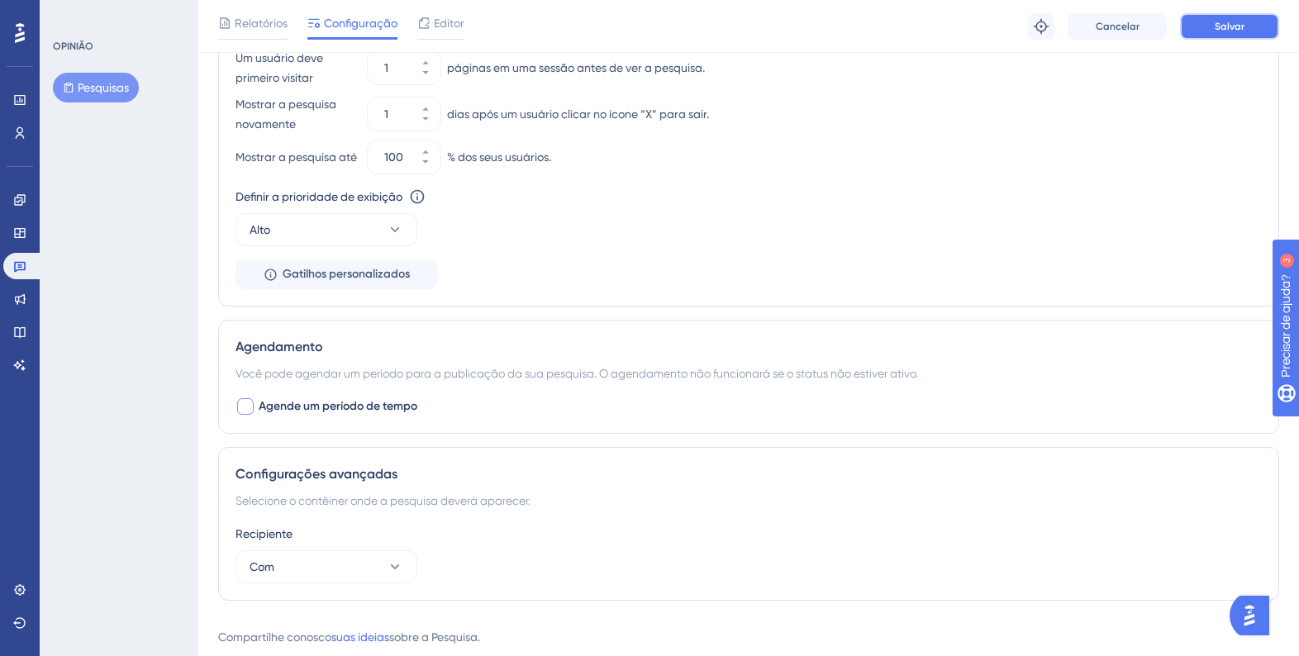
click at [1221, 35] on button "Salvar" at bounding box center [1229, 26] width 99 height 26
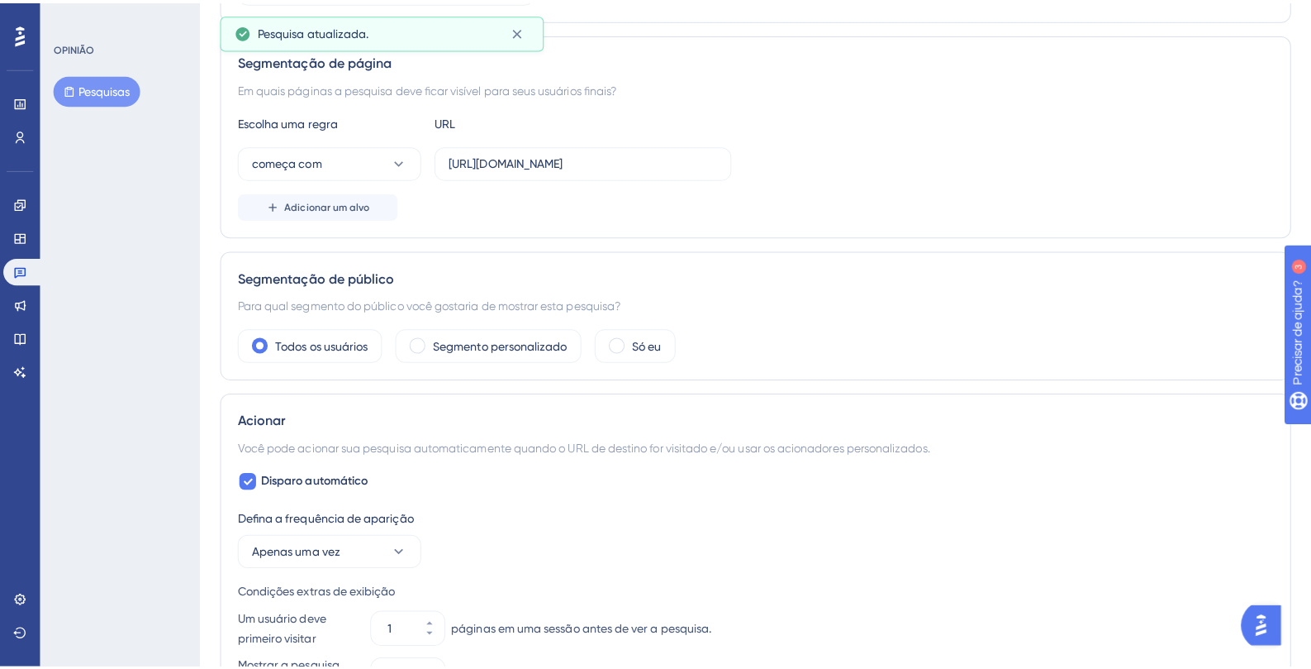
scroll to position [0, 0]
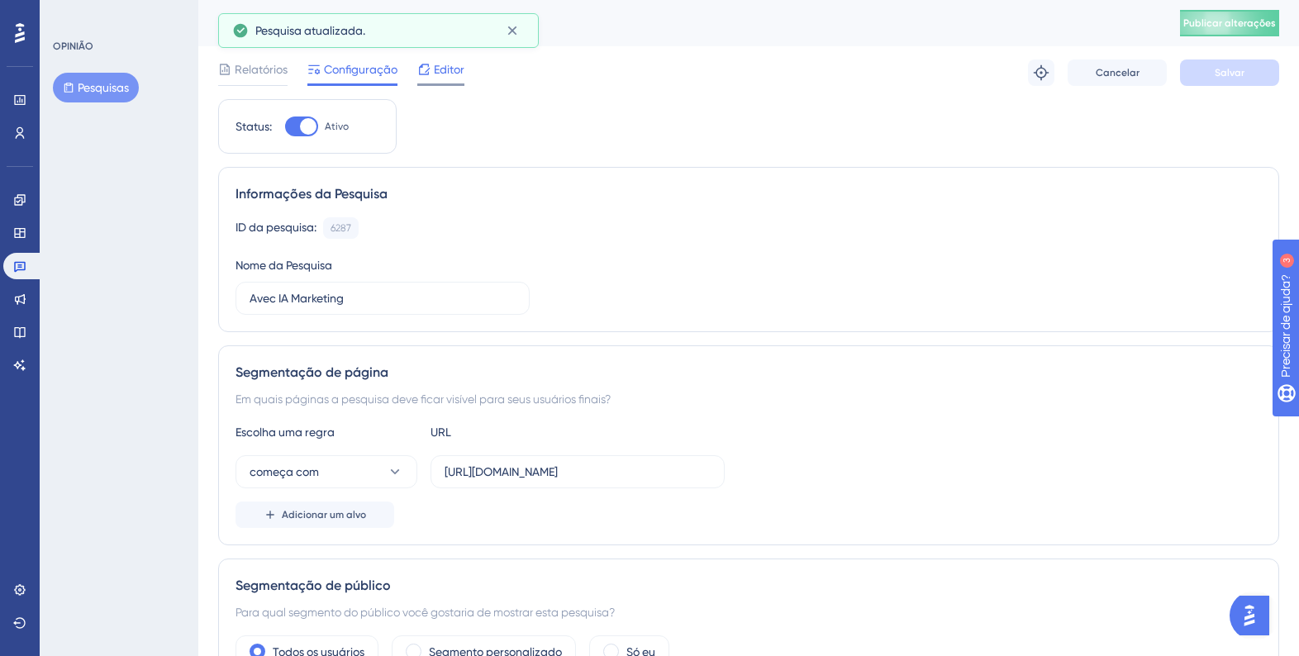
click at [436, 73] on font "Editor" at bounding box center [449, 69] width 31 height 13
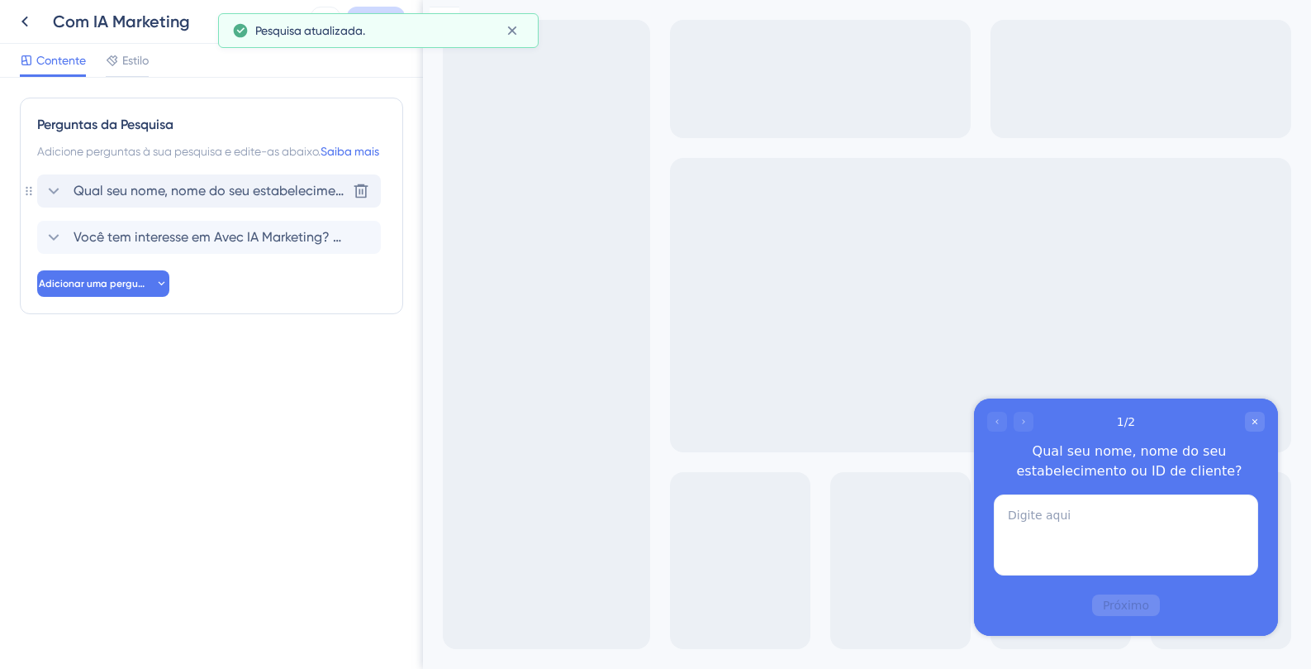
click at [235, 198] on font "Qual seu nome, nome do seu estabelecimento ou ID de cliente?" at bounding box center [268, 191] width 388 height 16
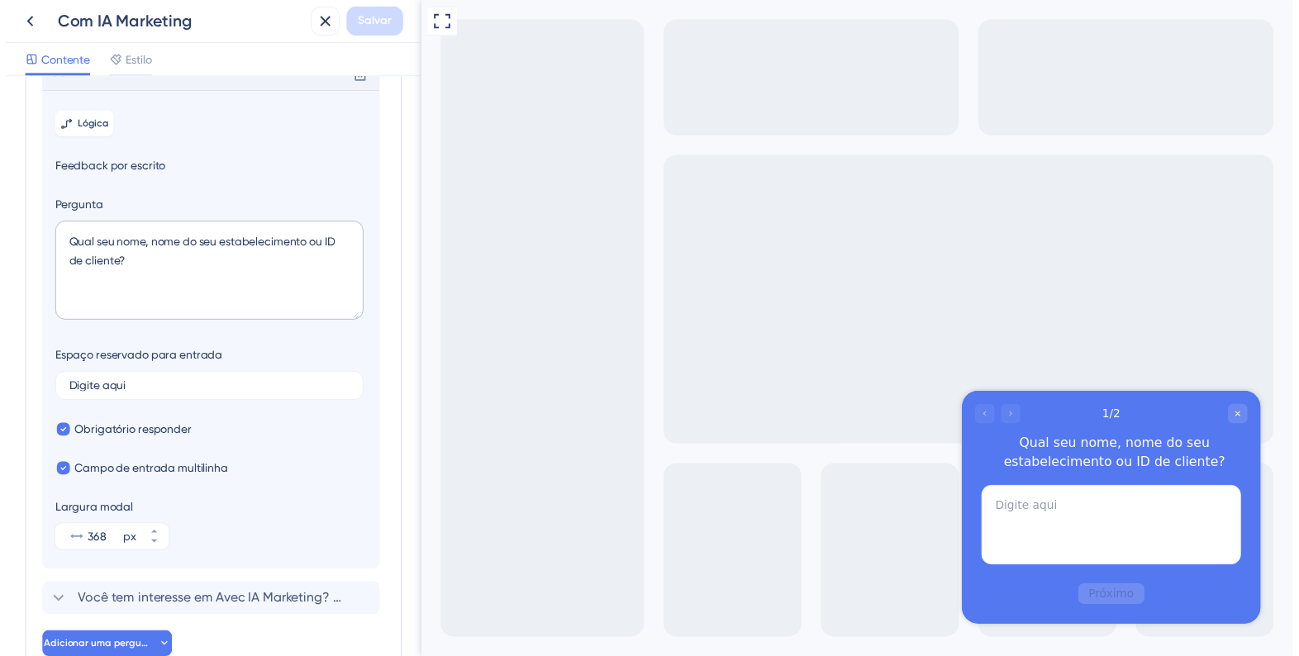
scroll to position [117, 0]
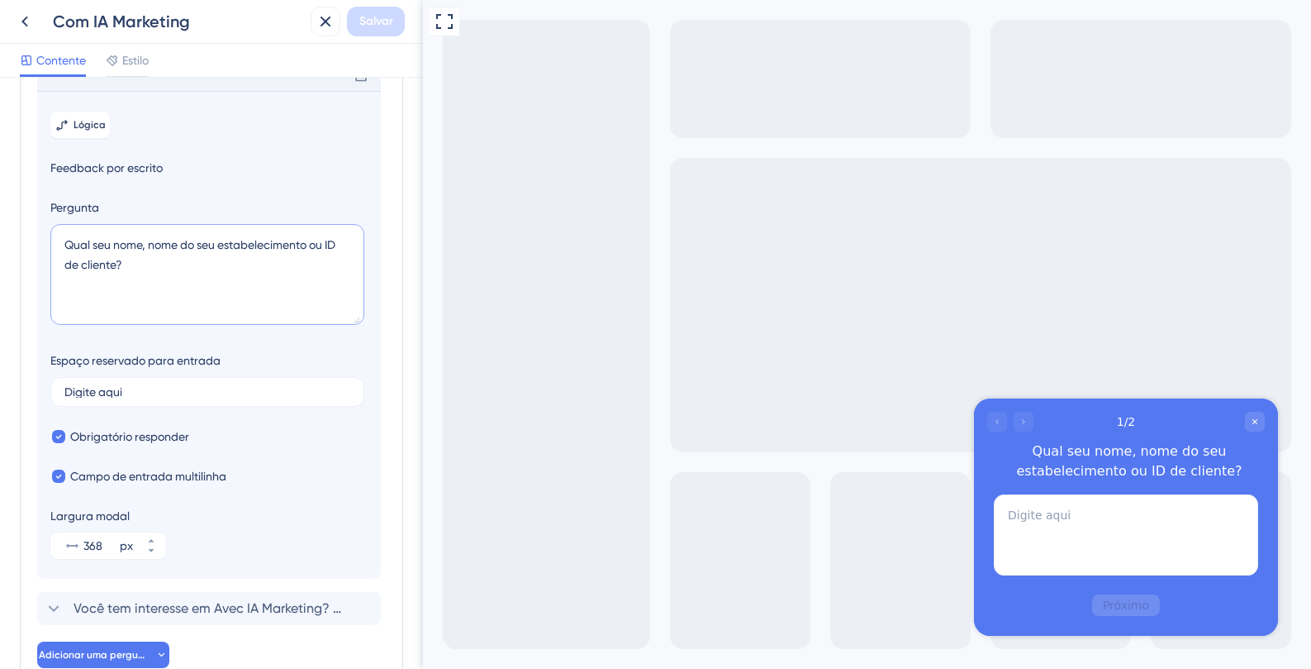
click at [194, 292] on textarea "Qual seu nome, nome do seu estabelecimento ou ID de cliente?" at bounding box center [207, 274] width 314 height 101
type textarea "Qual seu nome, nome do seu estabelecimento ou ID de cliente?"
click at [368, 3] on div "Com IA Marketing Salvar" at bounding box center [211, 22] width 423 height 44
click at [369, 13] on span "Salvar" at bounding box center [376, 22] width 34 height 20
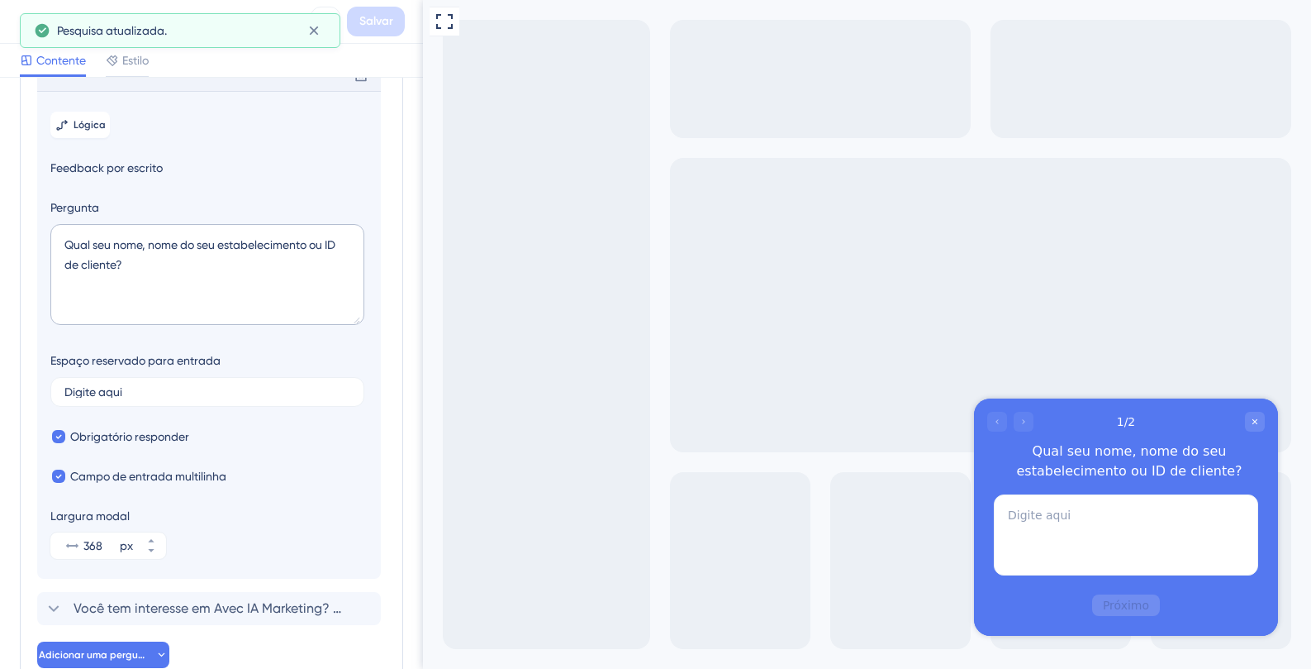
click at [32, 23] on div "Pesquisa atualizada." at bounding box center [180, 30] width 321 height 35
click at [316, 31] on icon at bounding box center [314, 30] width 17 height 17
click at [23, 21] on icon at bounding box center [24, 22] width 7 height 11
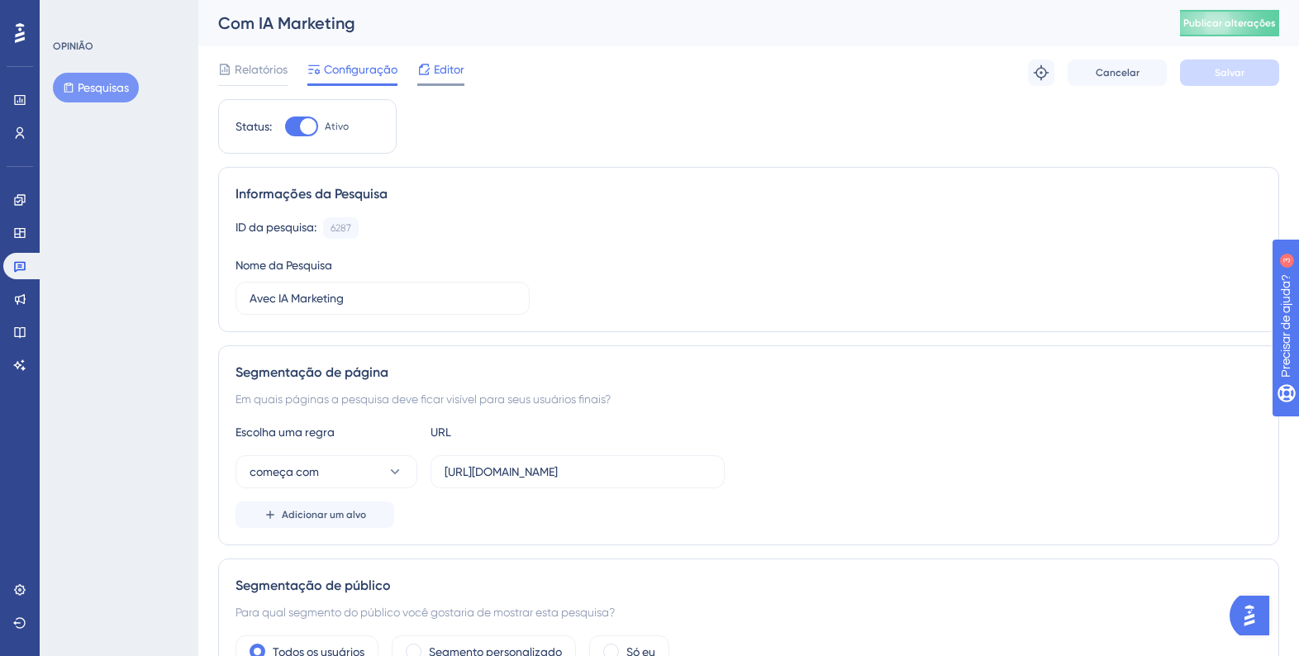
click at [452, 74] on font "Editor" at bounding box center [449, 69] width 31 height 13
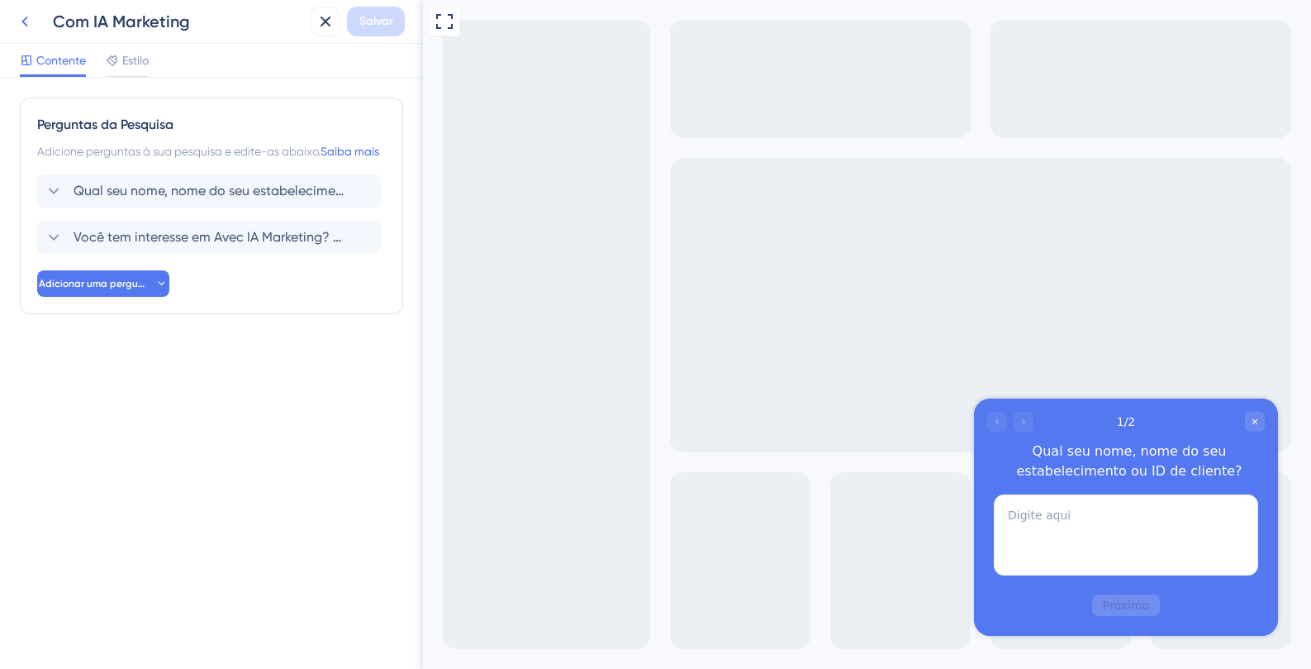
click at [21, 22] on icon at bounding box center [25, 22] width 20 height 20
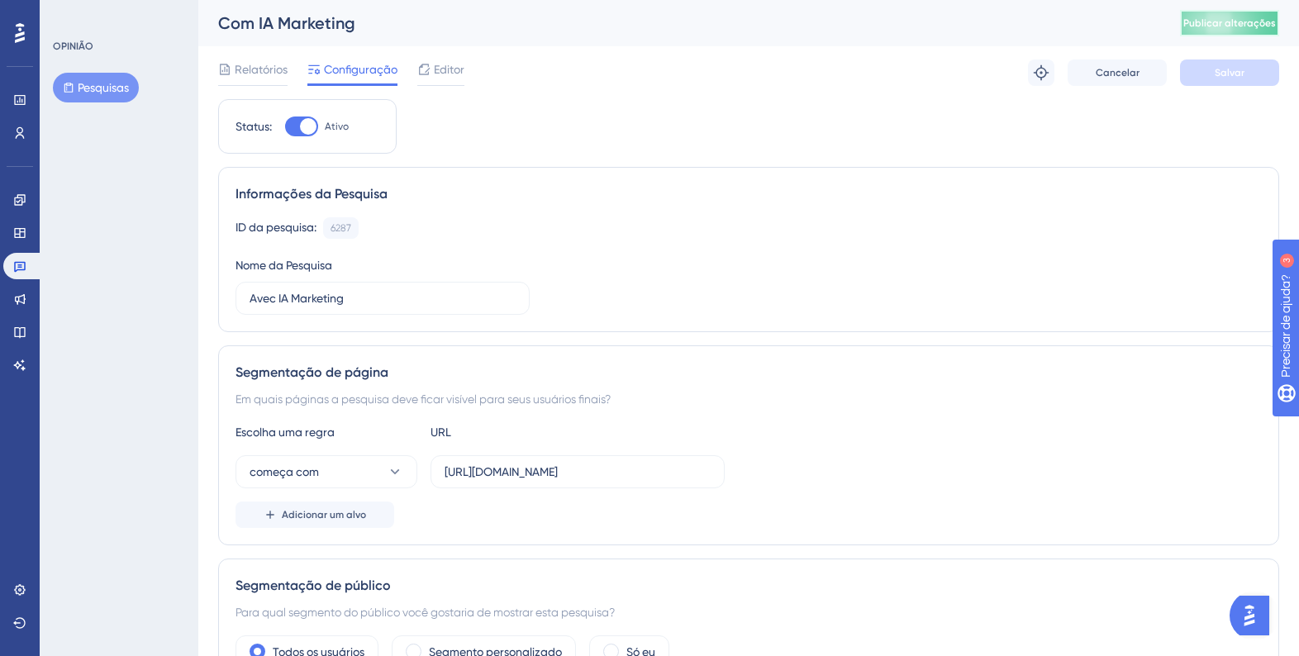
click at [1227, 17] on font "Publicar alterações" at bounding box center [1229, 23] width 93 height 12
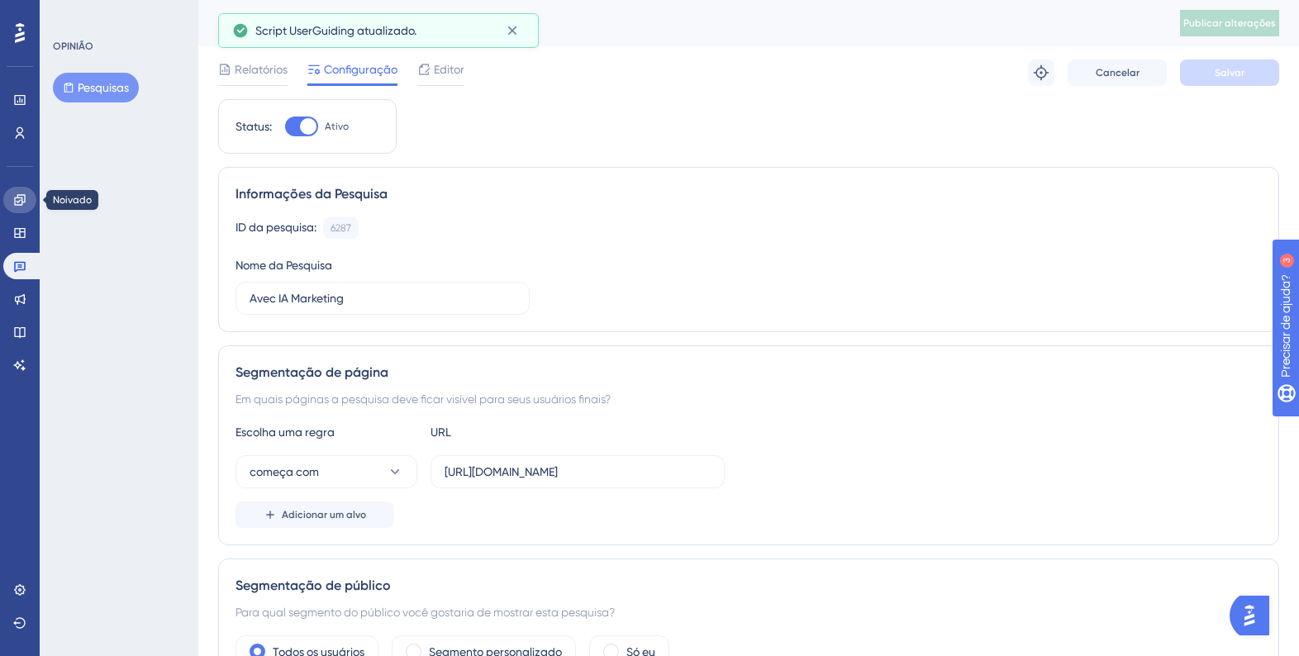
click at [25, 195] on icon at bounding box center [19, 199] width 11 height 11
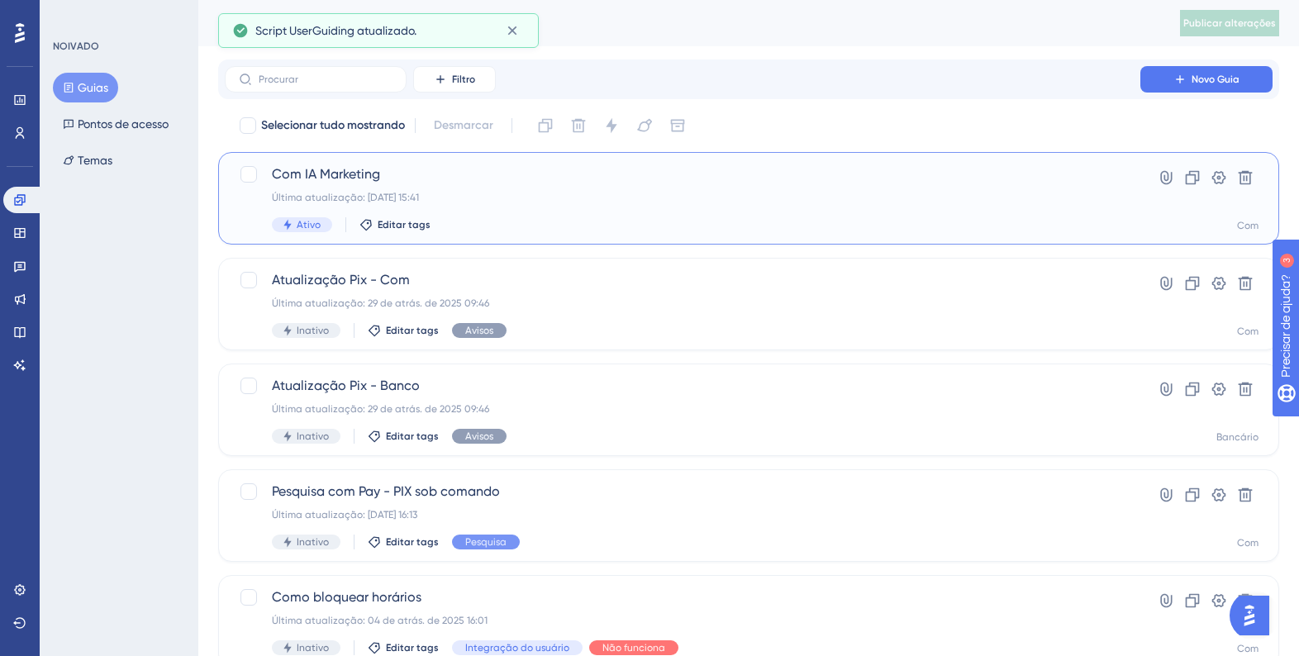
click at [419, 194] on font "Última atualização: [DATE] 15:41" at bounding box center [345, 198] width 147 height 12
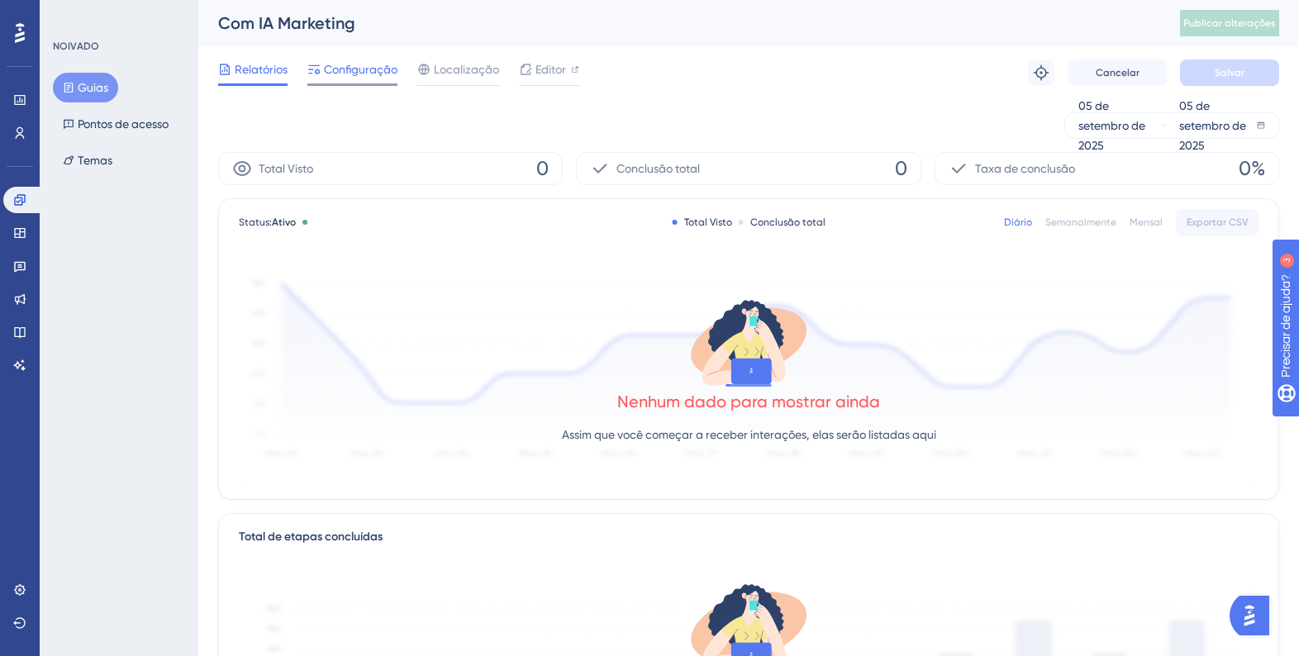
click at [362, 76] on span "Configuração" at bounding box center [361, 69] width 74 height 20
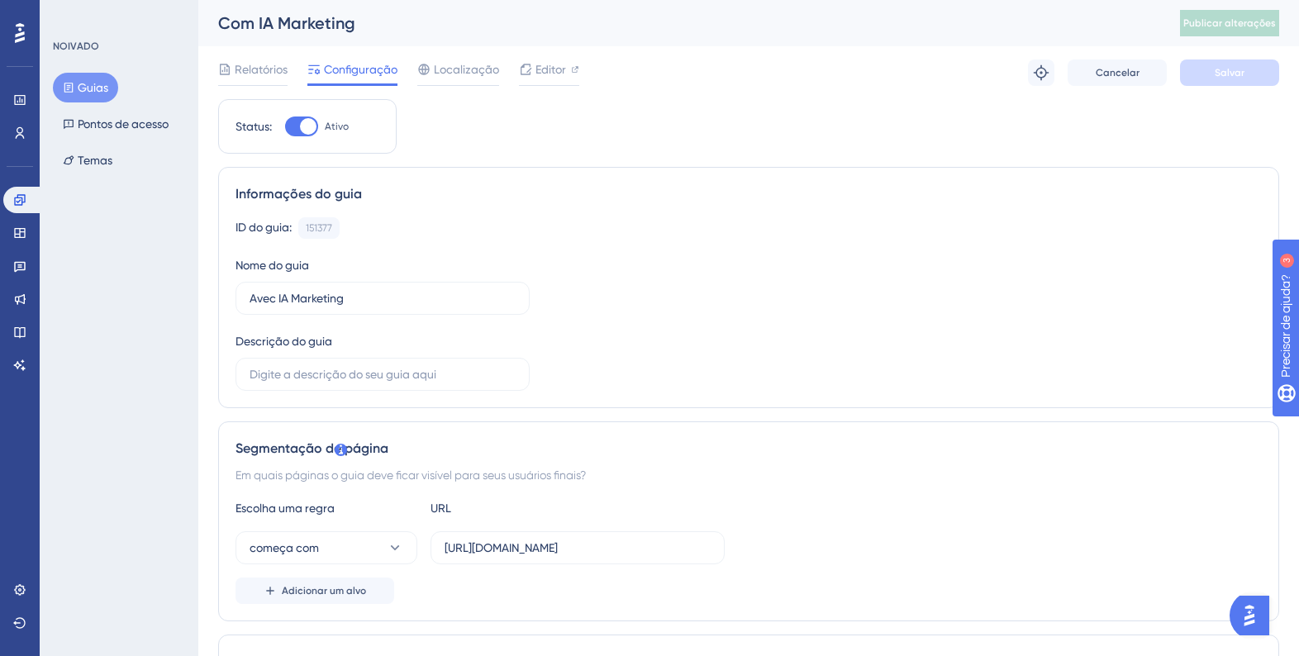
click at [306, 131] on div at bounding box center [308, 126] width 17 height 17
click at [285, 127] on input "Ativo" at bounding box center [284, 126] width 1 height 1
checkbox input "false"
click at [1201, 65] on button "Salvar" at bounding box center [1229, 72] width 99 height 26
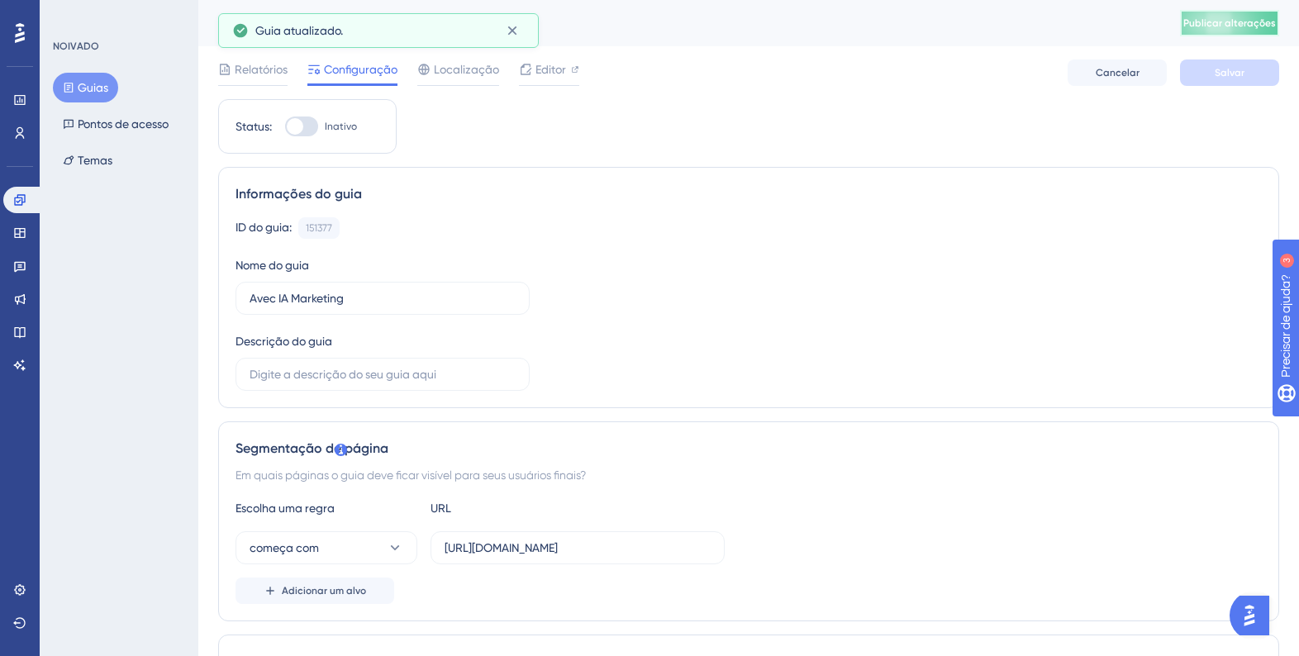
click at [1237, 17] on button "Publicar alterações" at bounding box center [1229, 23] width 99 height 26
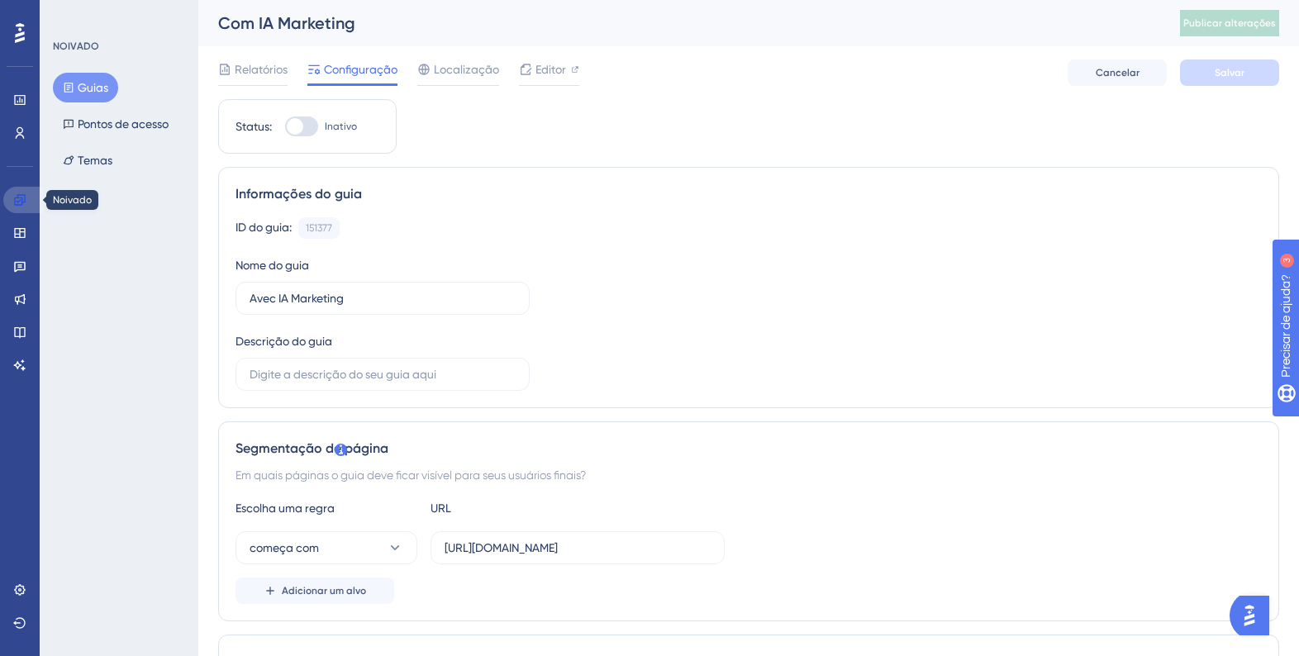
click at [21, 197] on icon at bounding box center [19, 199] width 13 height 13
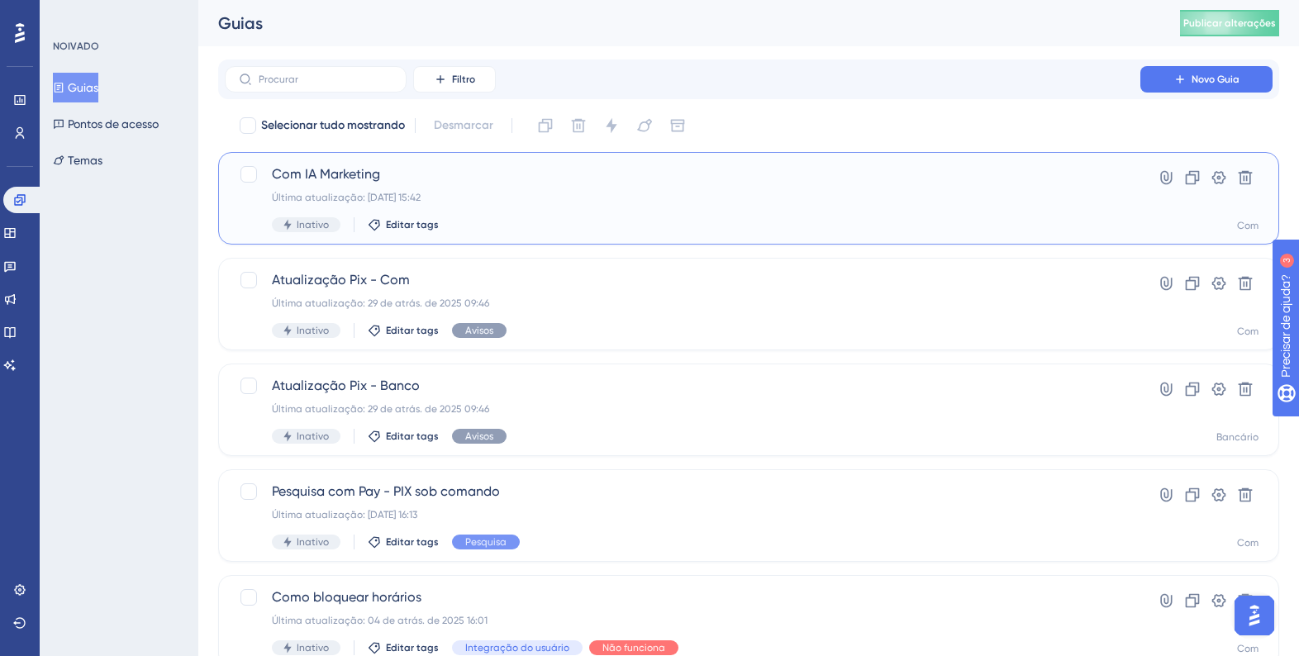
click at [395, 192] on font "Última atualização: [DATE] 15:42" at bounding box center [346, 198] width 149 height 12
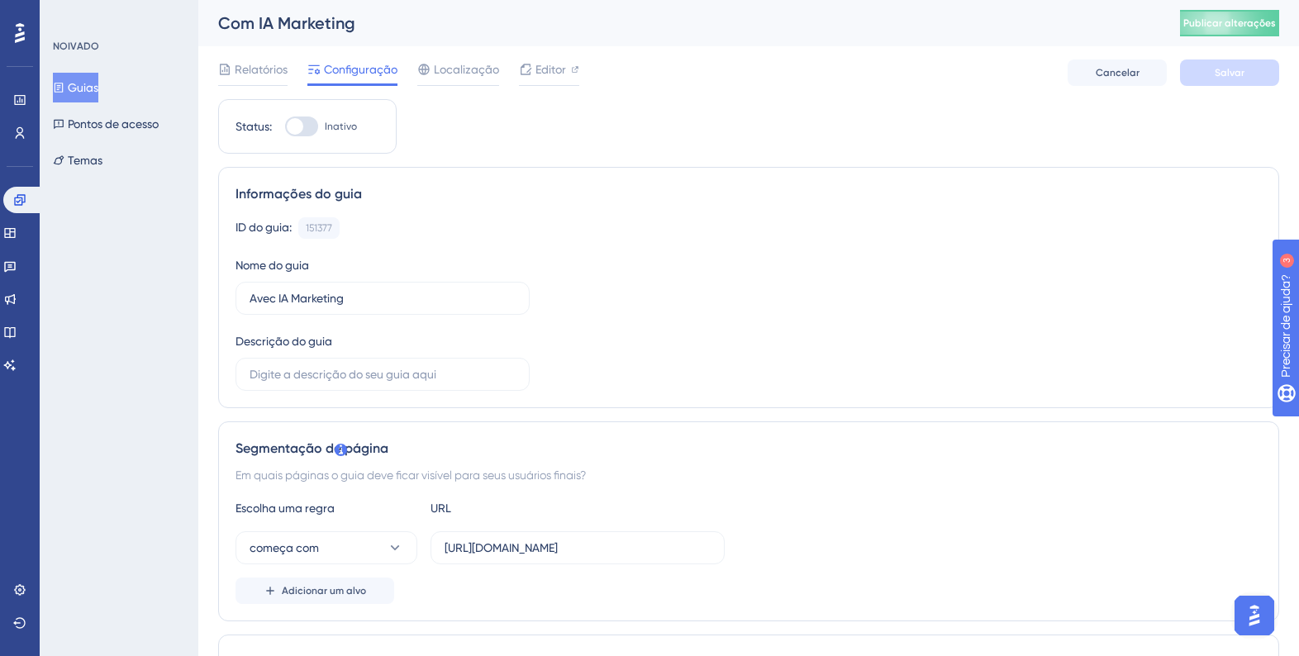
click at [302, 121] on div at bounding box center [295, 126] width 17 height 17
click at [285, 126] on input "Inativo" at bounding box center [284, 126] width 1 height 1
checkbox input "true"
click at [550, 555] on input "[URL][DOMAIN_NAME]" at bounding box center [578, 548] width 266 height 18
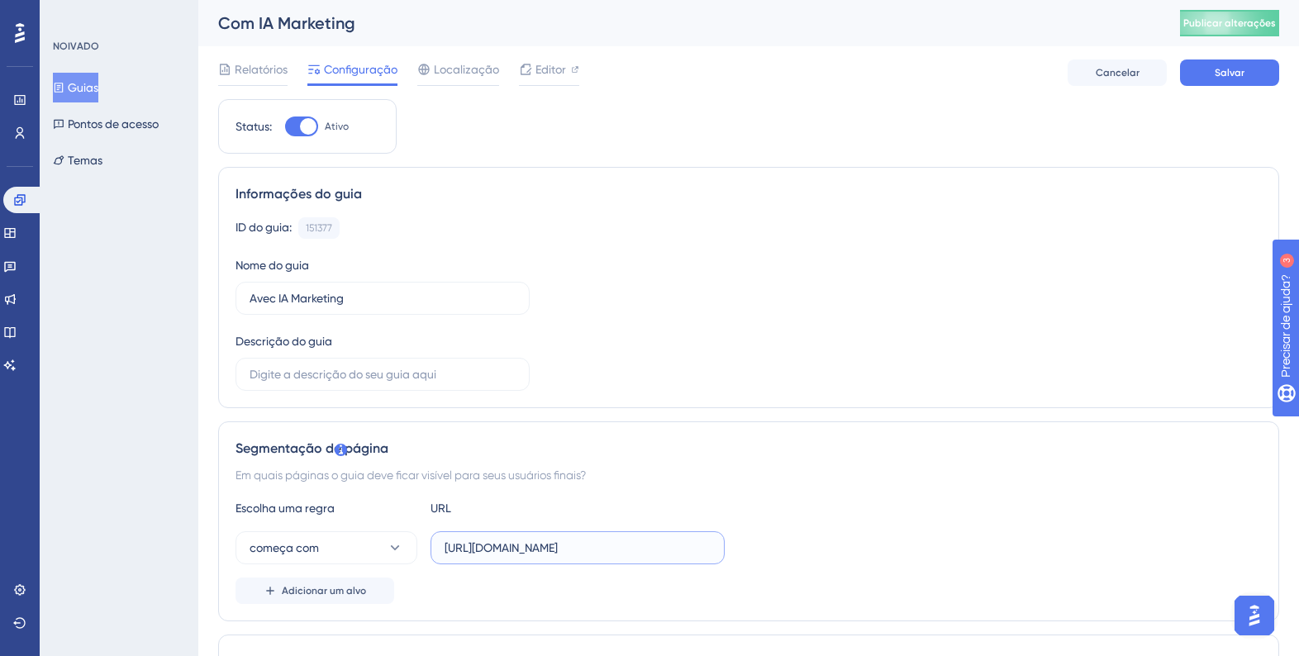
click at [550, 555] on input "[URL][DOMAIN_NAME]" at bounding box center [578, 548] width 266 height 18
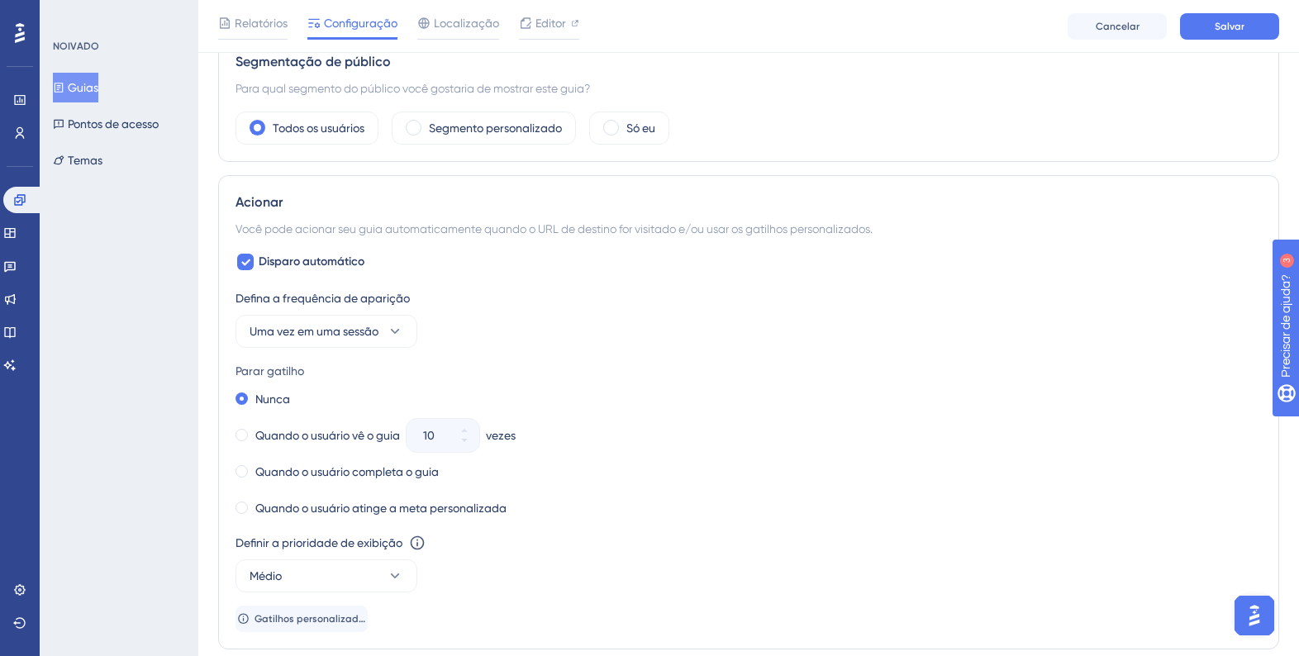
drag, startPoint x: 1302, startPoint y: 212, endPoint x: 121, endPoint y: 7, distance: 1199.4
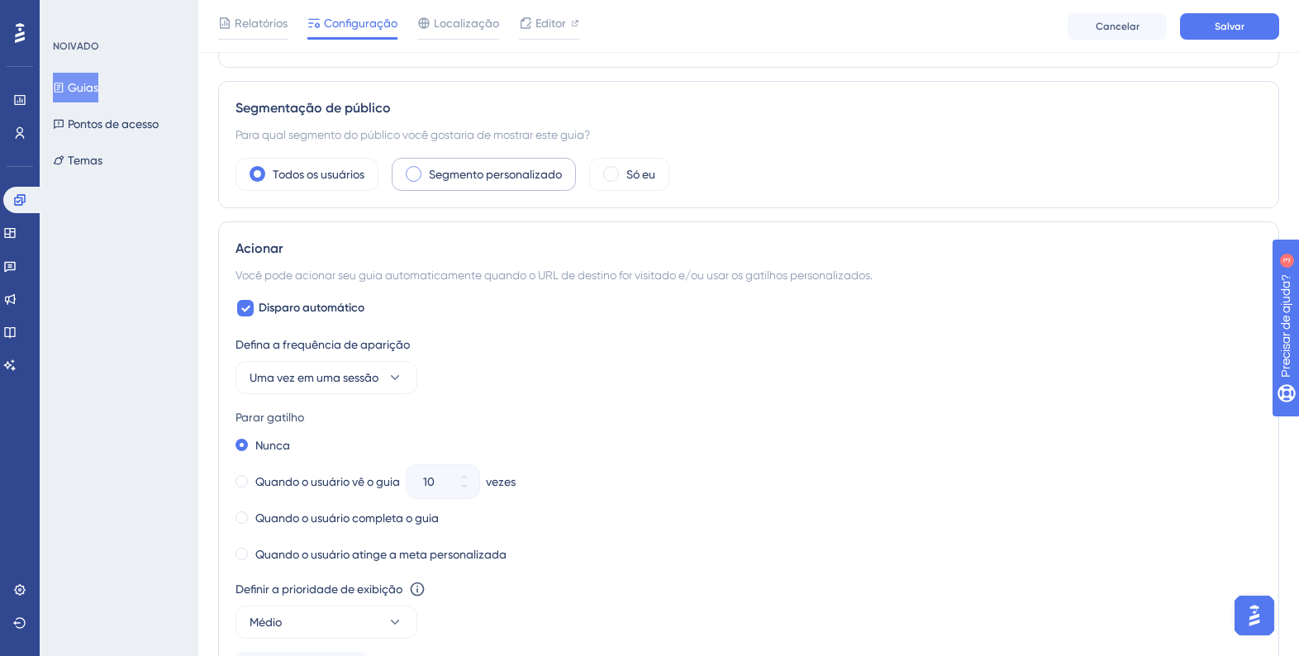
click at [477, 168] on font "Segmento personalizado" at bounding box center [495, 174] width 133 height 13
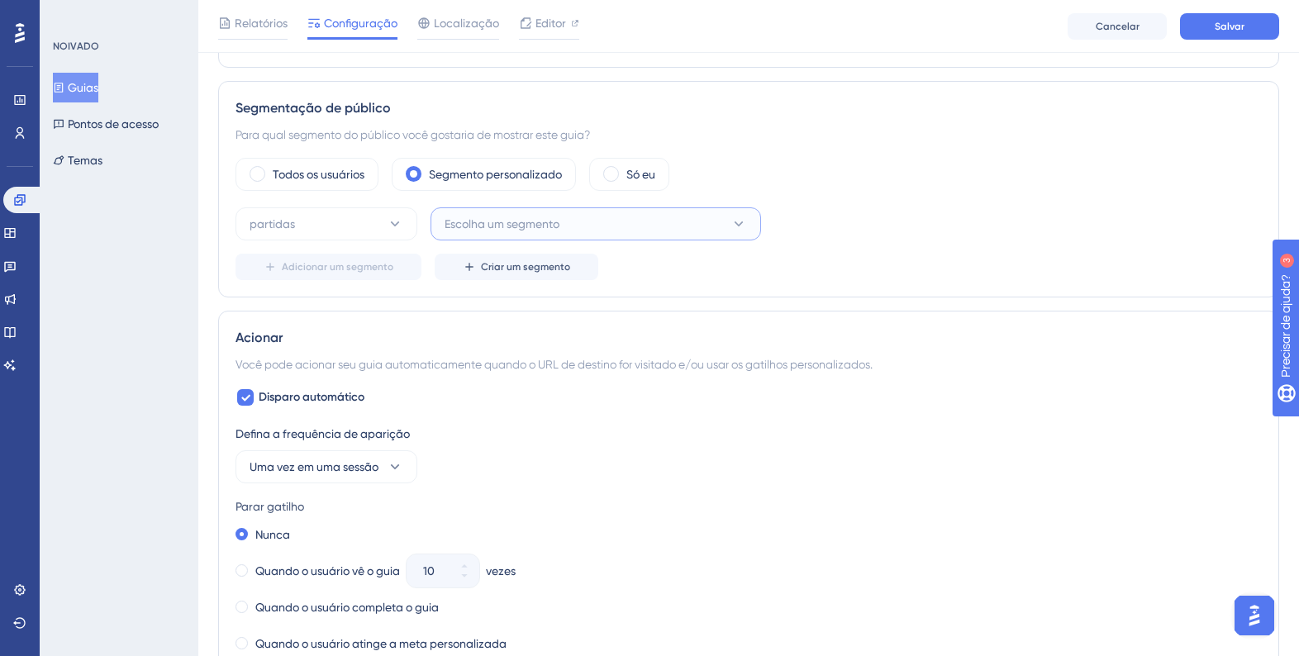
click at [502, 234] on button "Escolha um segmento" at bounding box center [596, 223] width 331 height 33
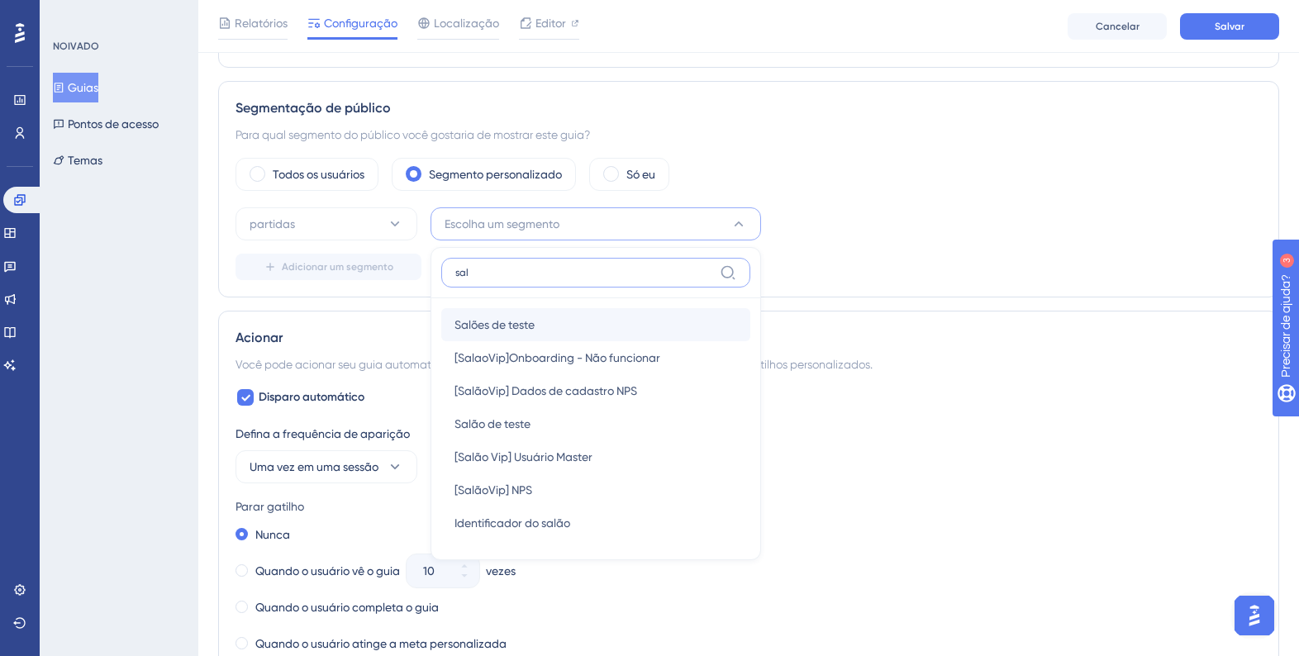
type input "sal"
click at [540, 329] on div "Salões de teste Salões de teste" at bounding box center [595, 324] width 283 height 33
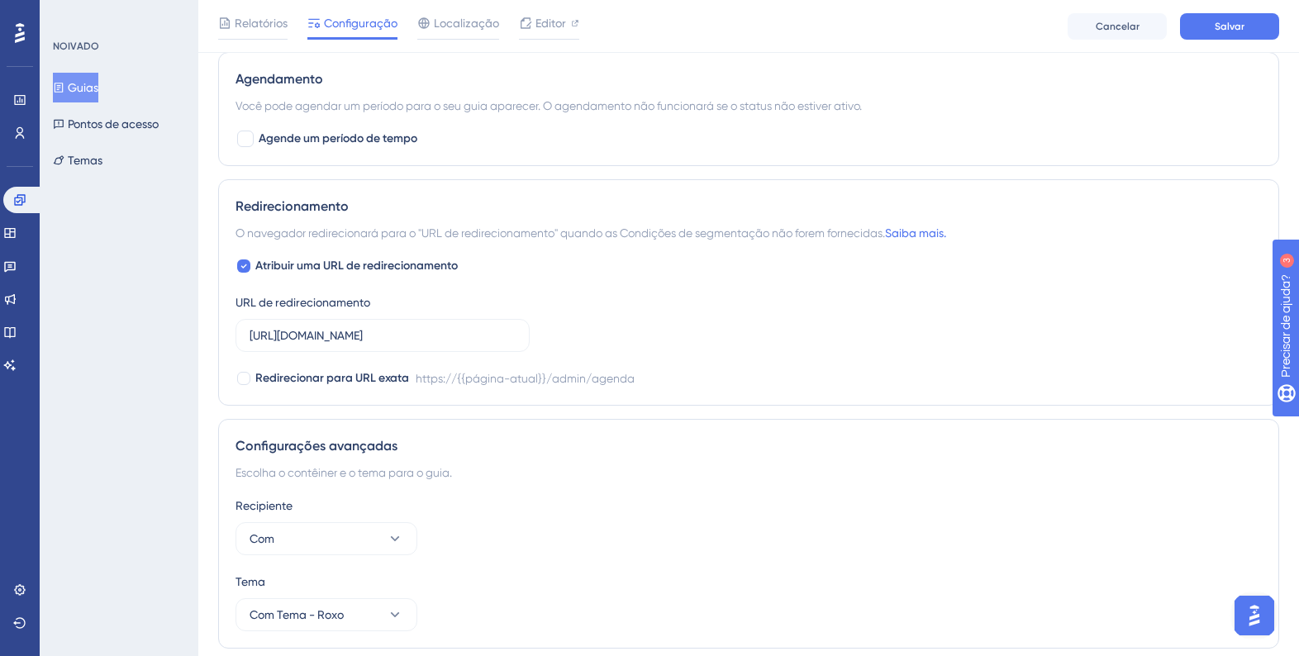
scroll to position [1324, 0]
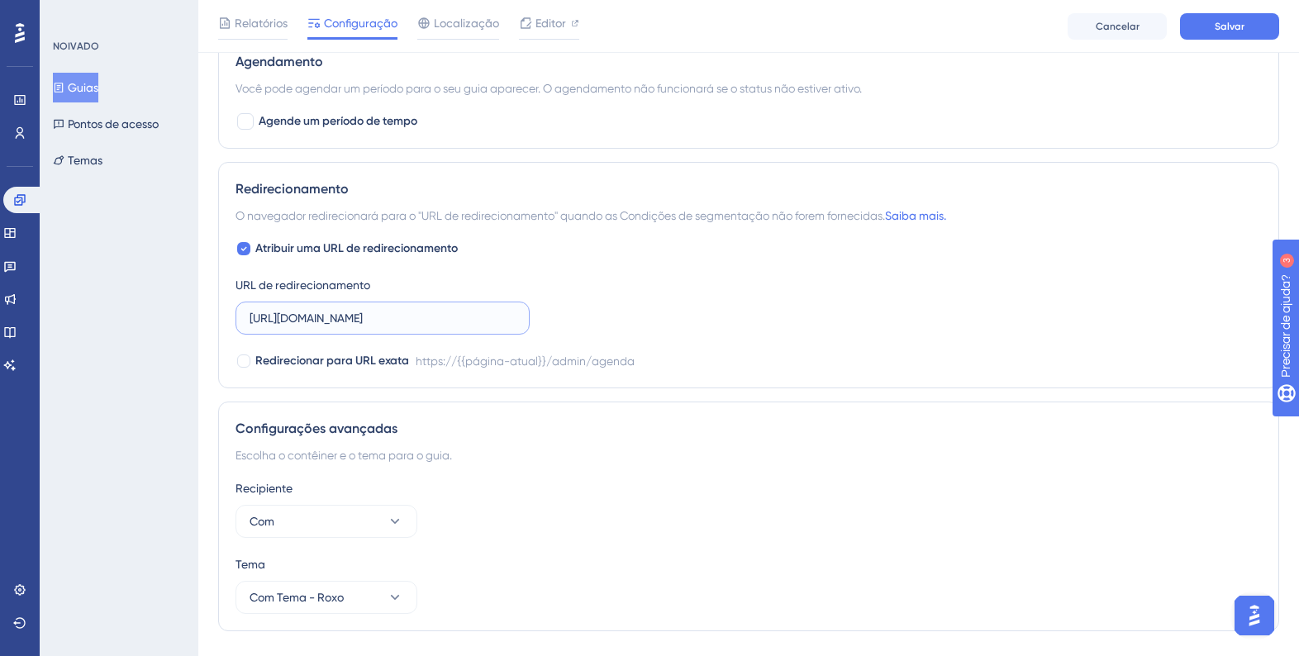
click at [483, 319] on input "[URL][DOMAIN_NAME]" at bounding box center [383, 318] width 266 height 18
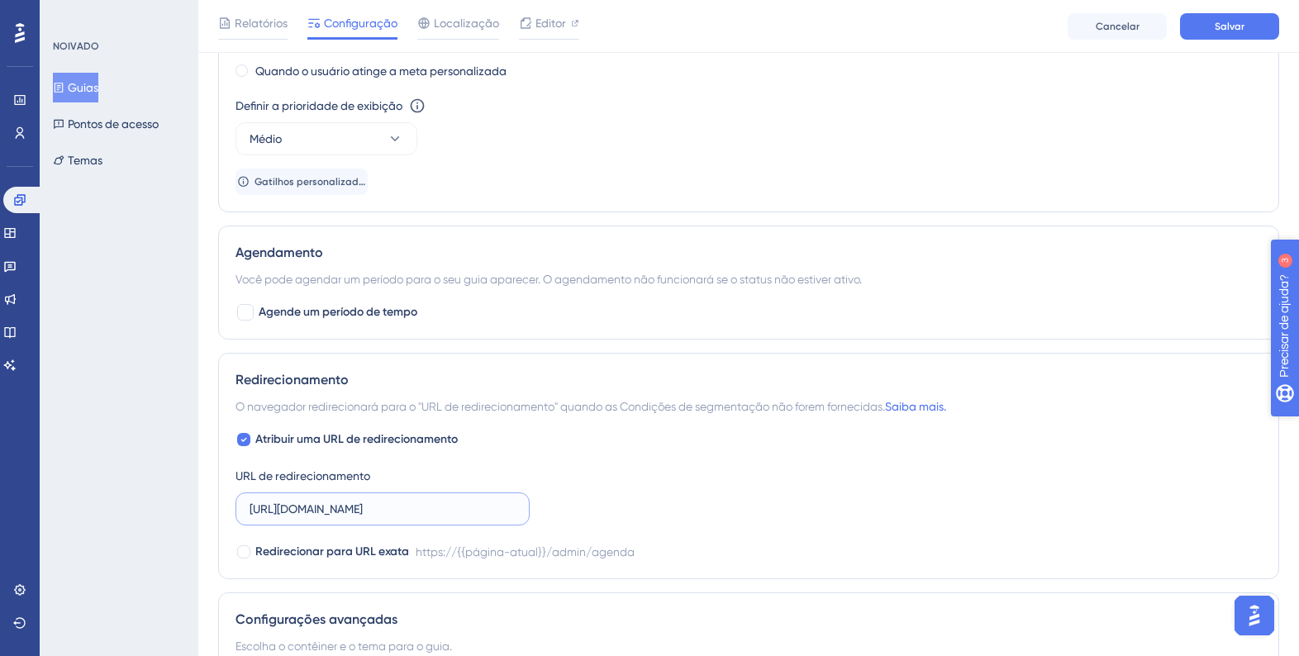
scroll to position [1137, 0]
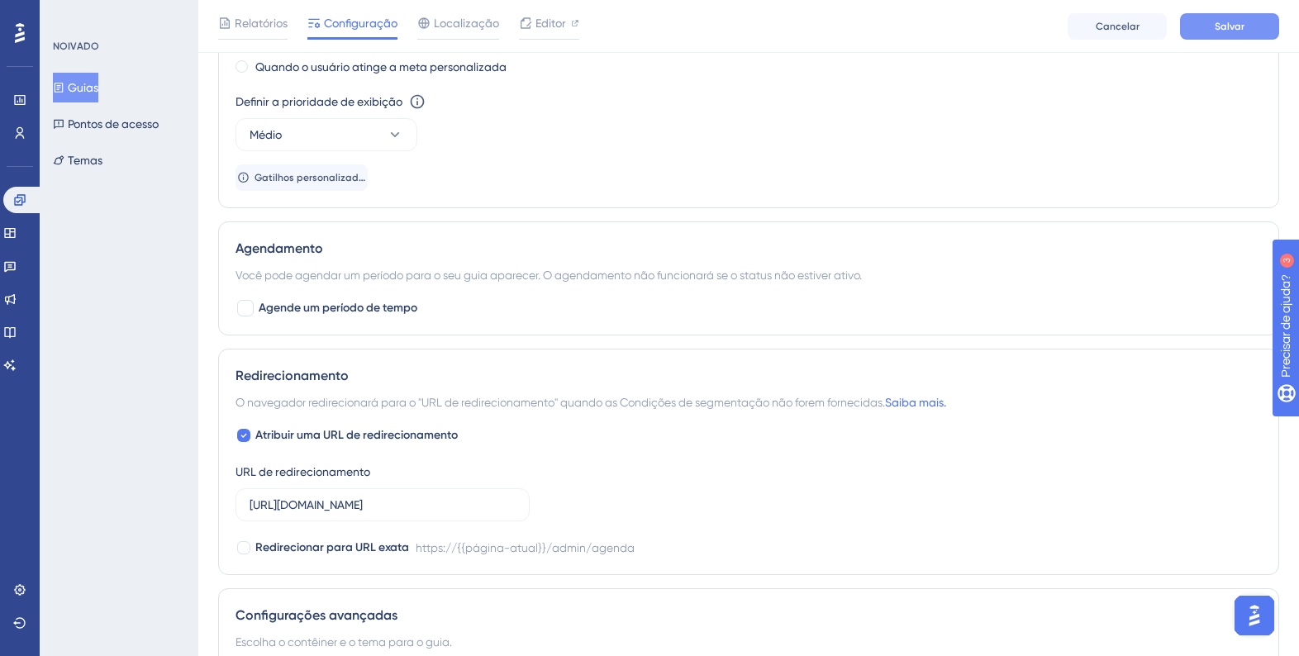
click at [1227, 38] on button "Salvar" at bounding box center [1229, 26] width 99 height 26
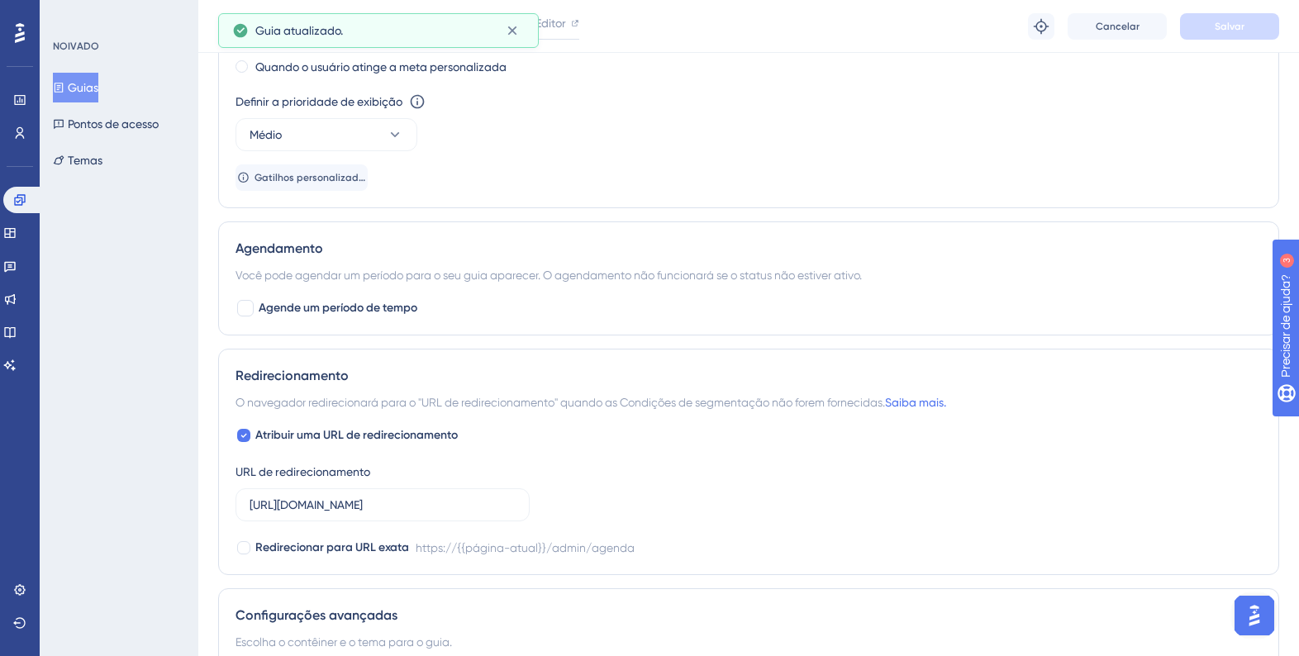
scroll to position [0, 0]
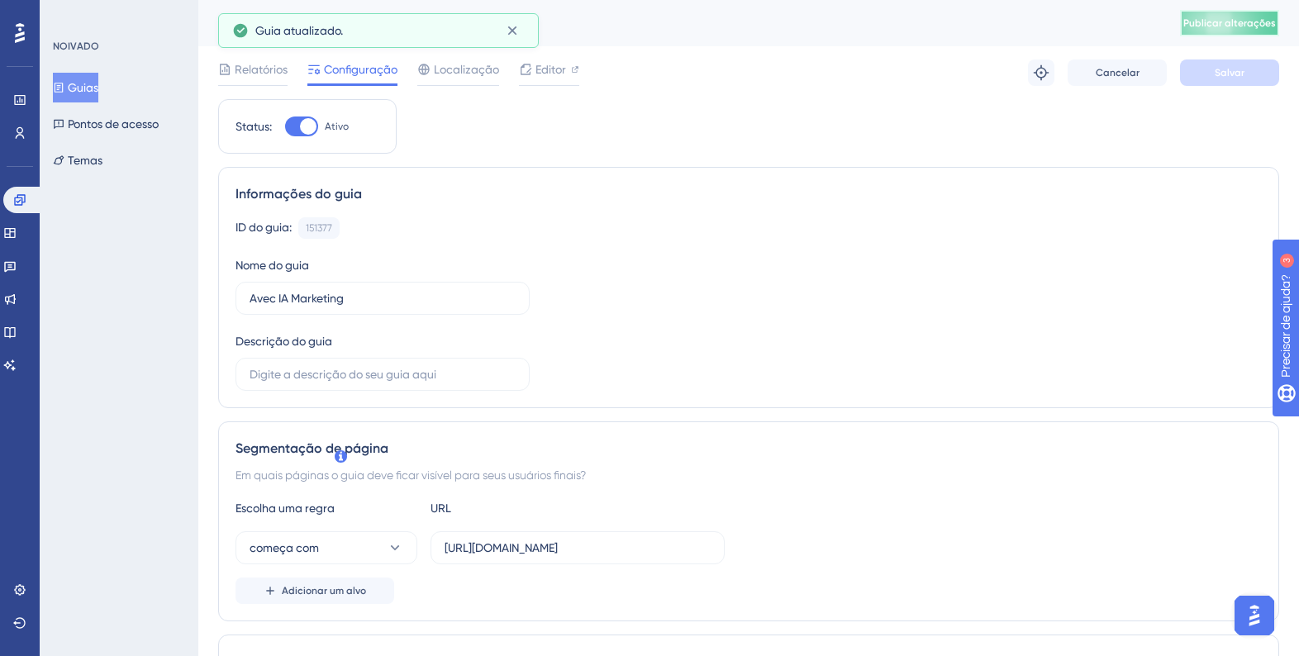
click at [1256, 27] on font "Publicar alterações" at bounding box center [1229, 23] width 93 height 12
click at [26, 198] on icon at bounding box center [19, 199] width 13 height 13
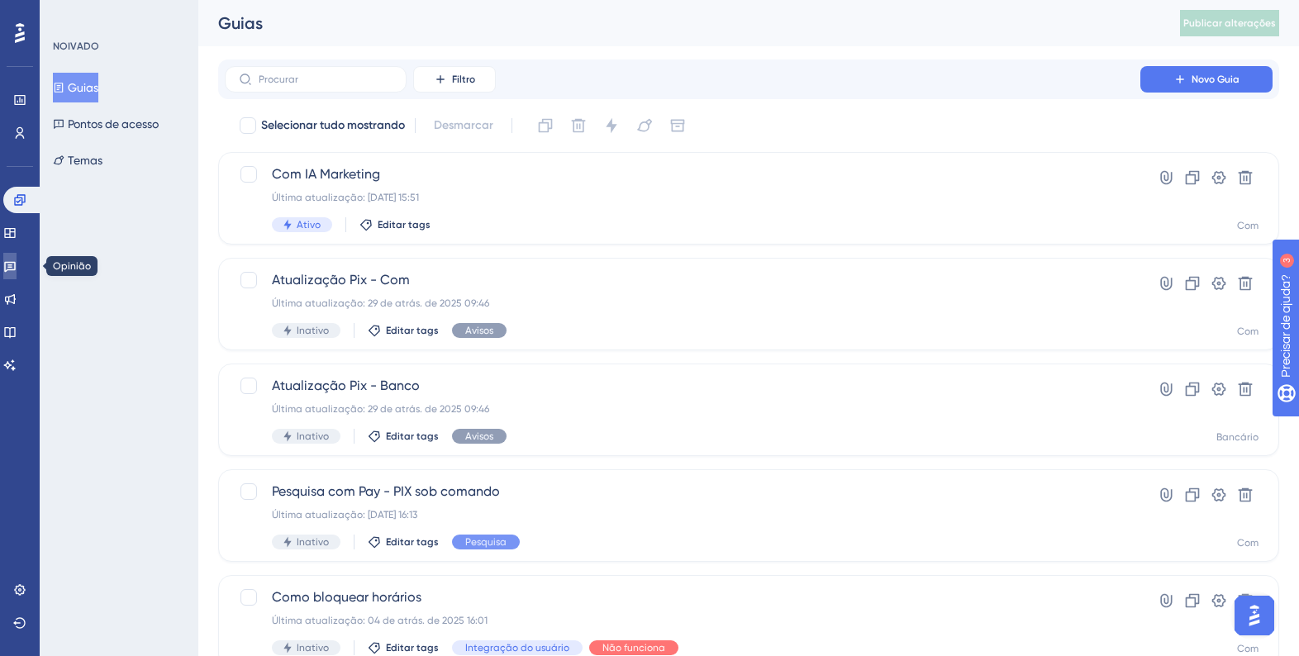
click at [17, 272] on icon at bounding box center [9, 265] width 13 height 13
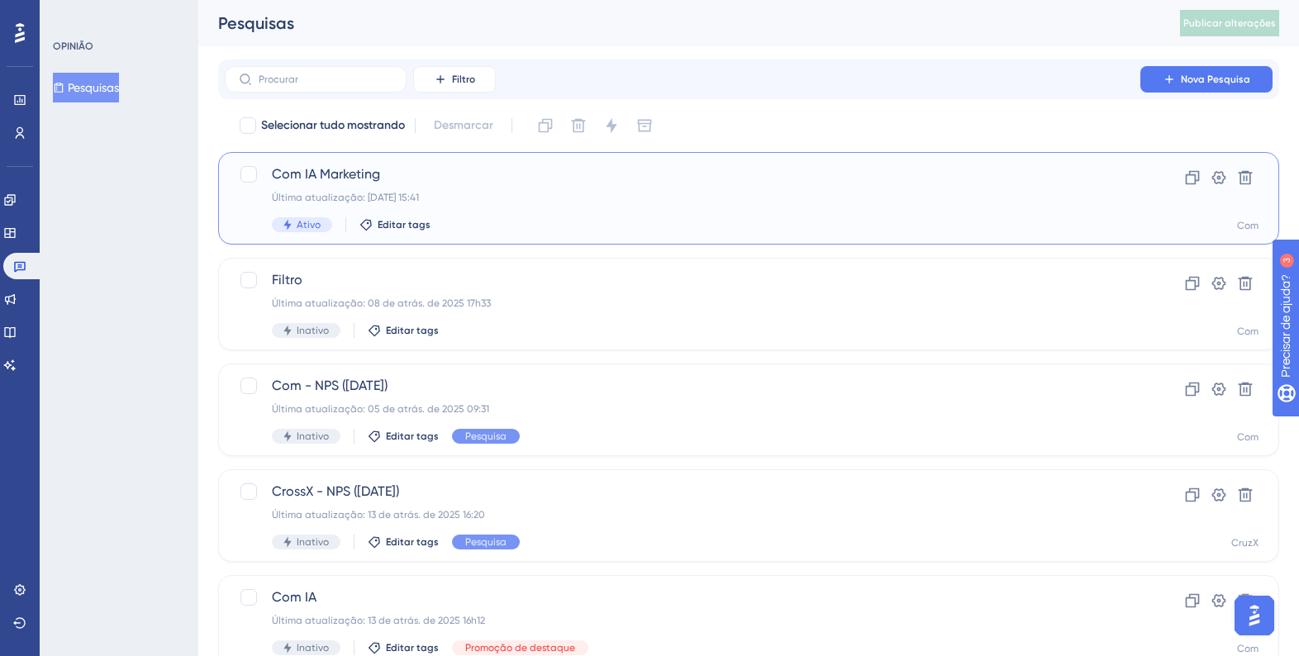
click at [419, 198] on font "Última atualização: [DATE] 15:41" at bounding box center [345, 198] width 147 height 12
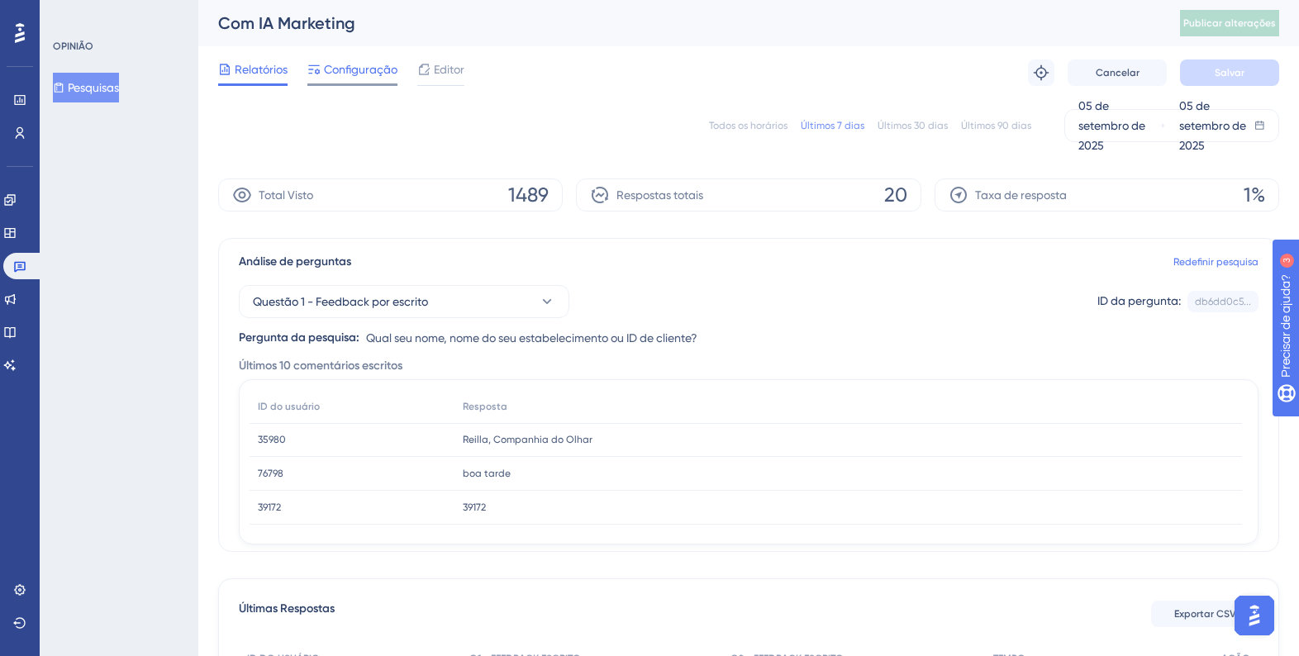
click at [358, 65] on font "Configuração" at bounding box center [361, 69] width 74 height 13
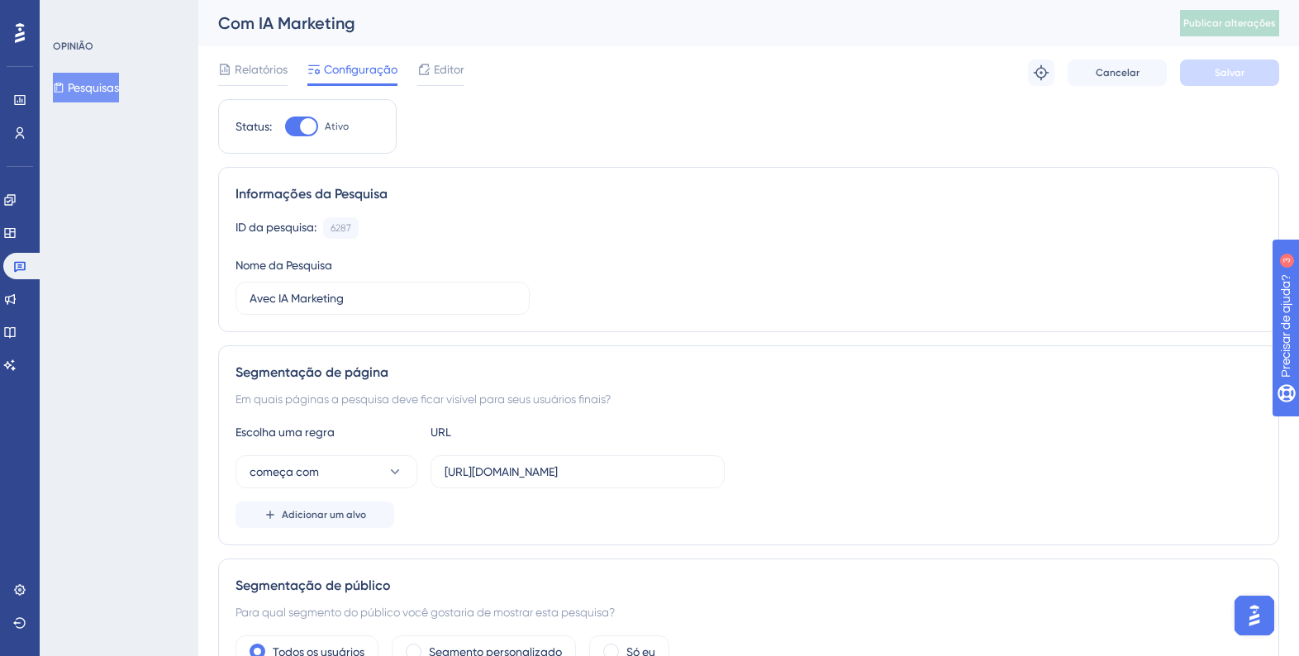
click at [307, 129] on div at bounding box center [308, 126] width 17 height 17
click at [285, 127] on input "Ativo" at bounding box center [284, 126] width 1 height 1
click at [307, 129] on div at bounding box center [301, 127] width 33 height 20
click at [285, 127] on input "Inativo" at bounding box center [284, 126] width 1 height 1
checkbox input "true"
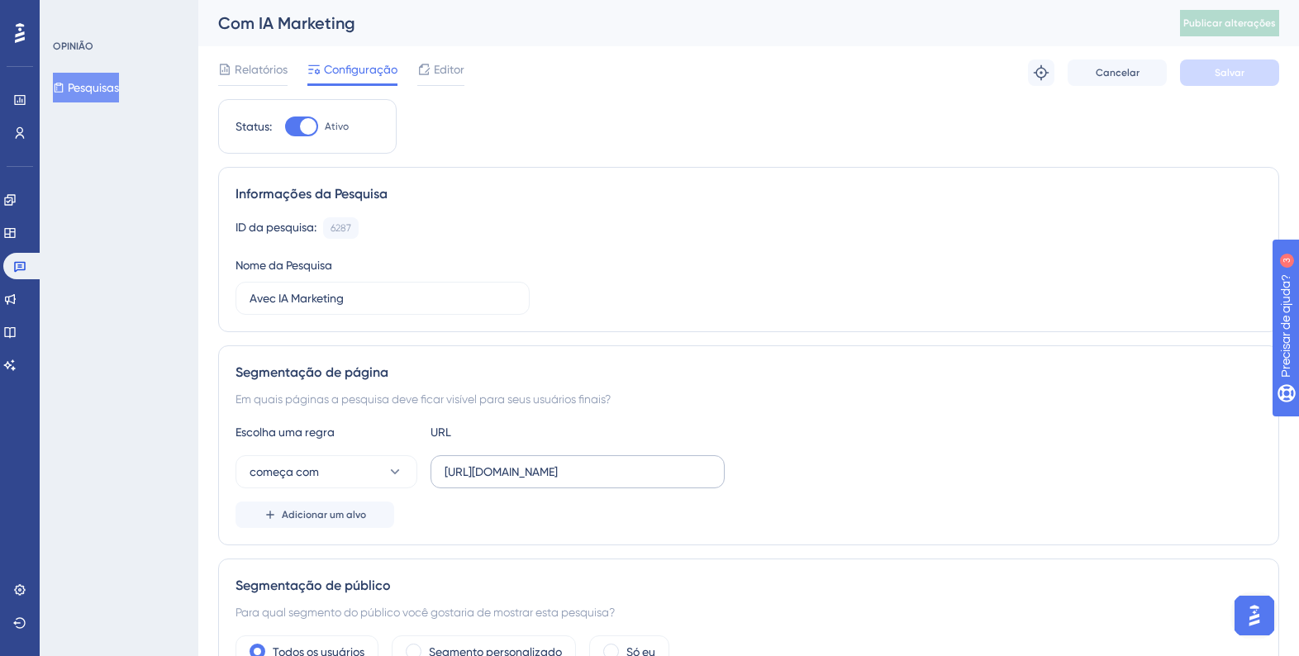
click at [616, 456] on label "[URL][DOMAIN_NAME]" at bounding box center [578, 471] width 294 height 33
click at [616, 463] on input "[URL][DOMAIN_NAME]" at bounding box center [578, 472] width 266 height 18
click at [616, 456] on label "[URL][DOMAIN_NAME]" at bounding box center [578, 471] width 294 height 33
click at [616, 463] on input "[URL][DOMAIN_NAME]" at bounding box center [578, 472] width 266 height 18
click at [616, 456] on label "[URL][DOMAIN_NAME]" at bounding box center [578, 471] width 294 height 33
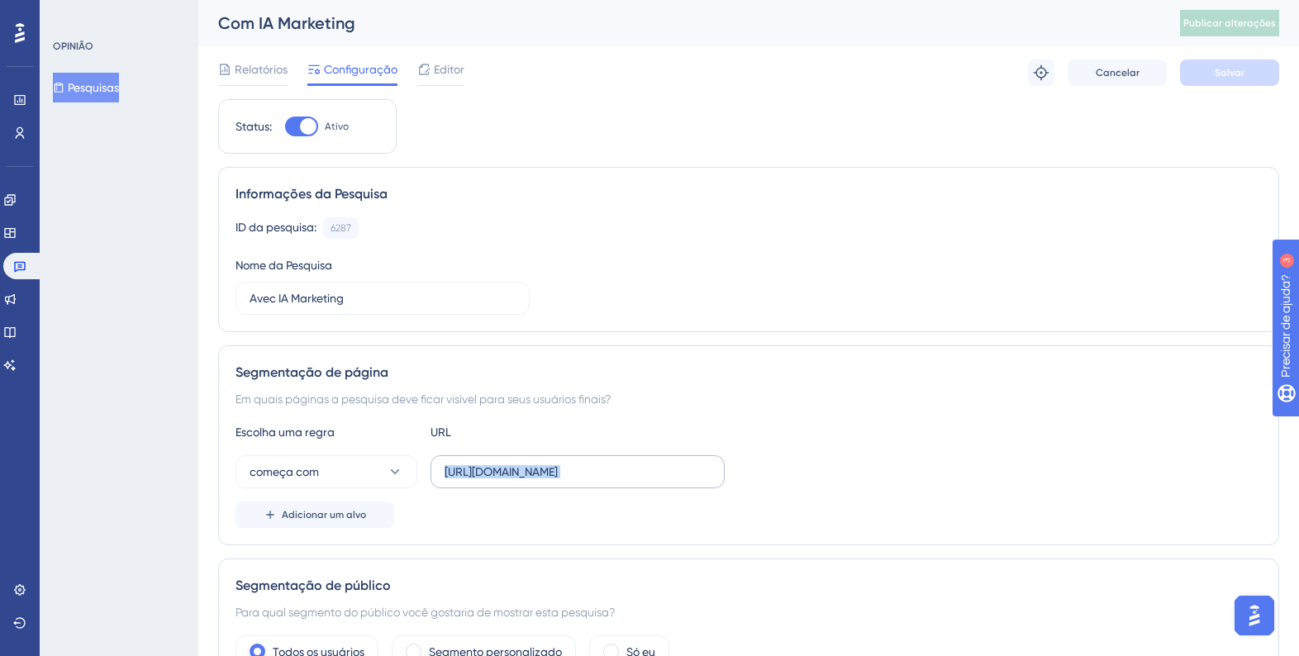
click at [616, 463] on input "[URL][DOMAIN_NAME]" at bounding box center [578, 472] width 266 height 18
click at [655, 476] on input "[URL][DOMAIN_NAME]" at bounding box center [578, 472] width 266 height 18
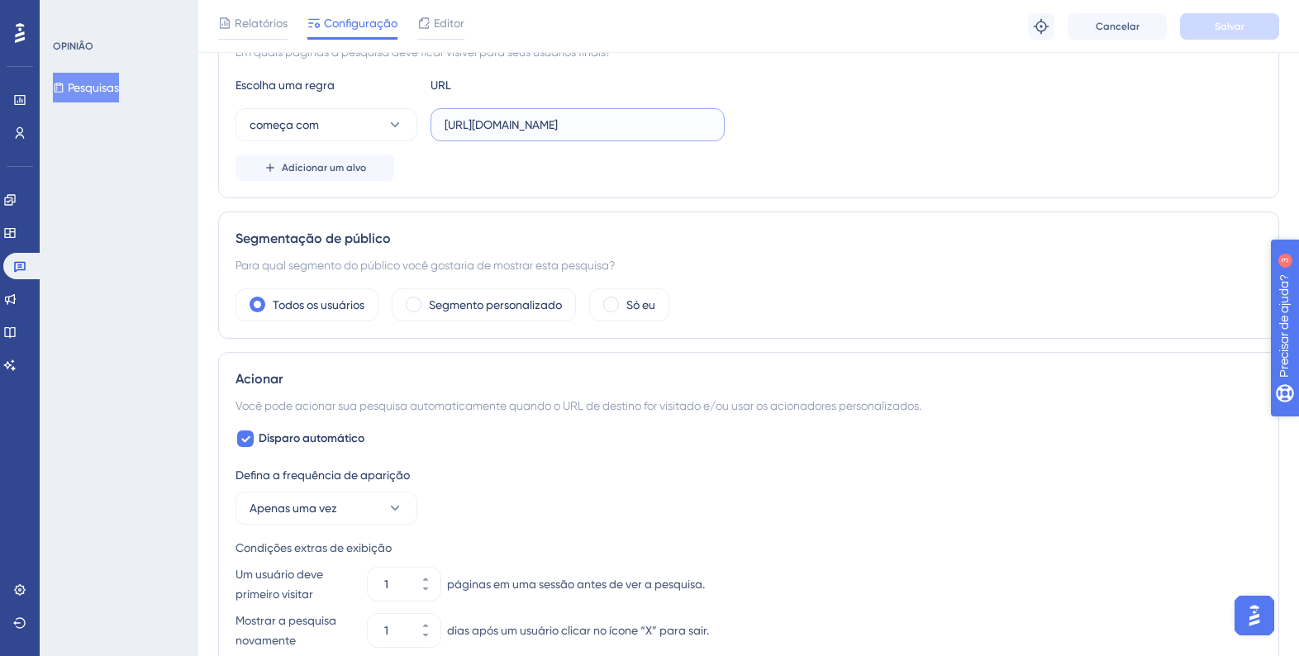
scroll to position [354, 0]
click at [547, 302] on font "Segmento personalizado" at bounding box center [495, 303] width 133 height 13
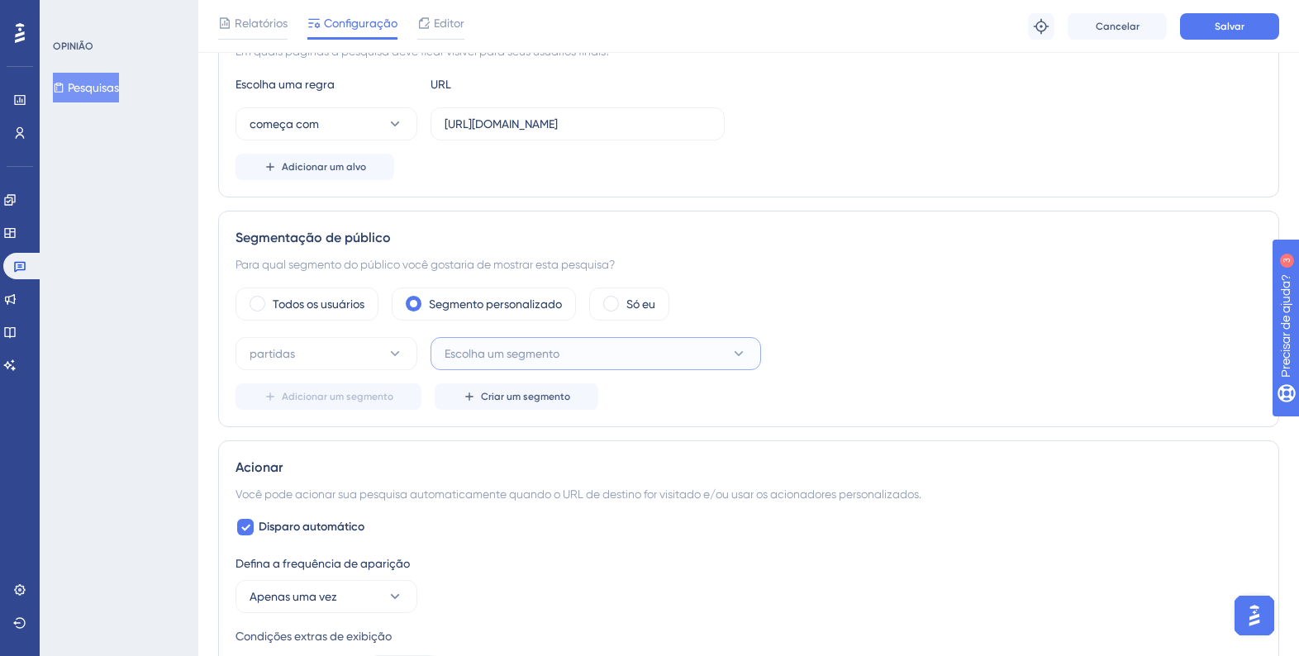
click at [527, 354] on font "Escolha um segmento" at bounding box center [502, 353] width 115 height 13
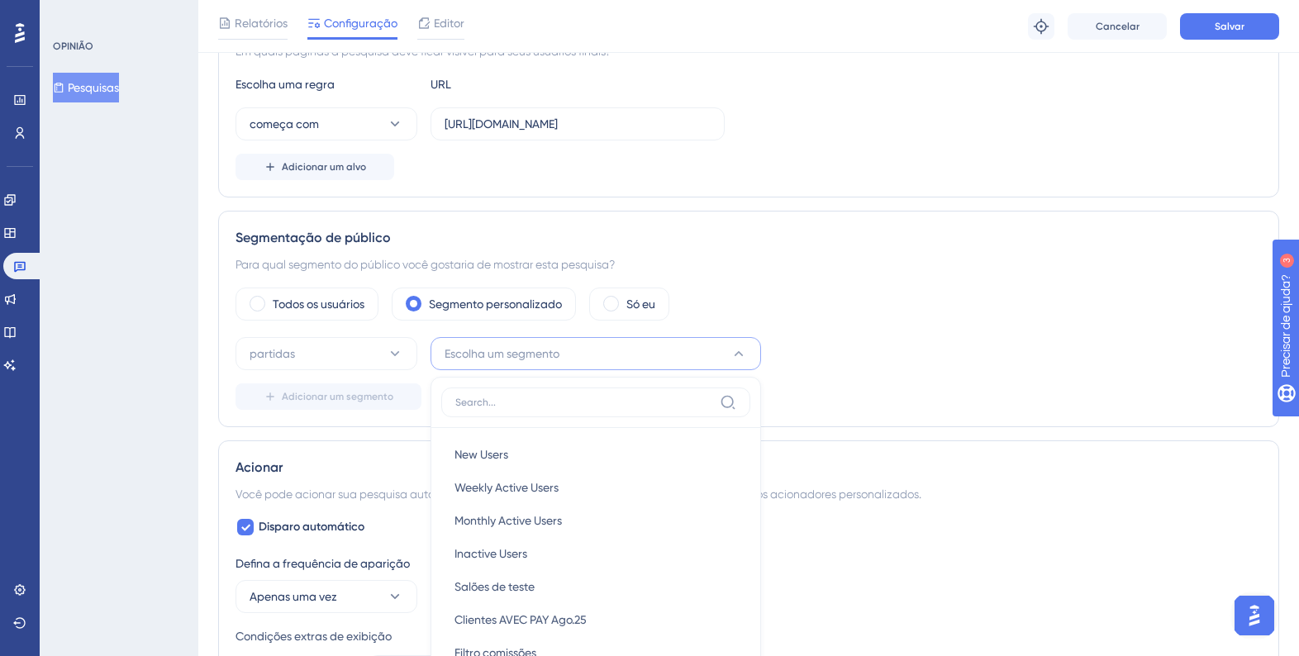
scroll to position [407, 0]
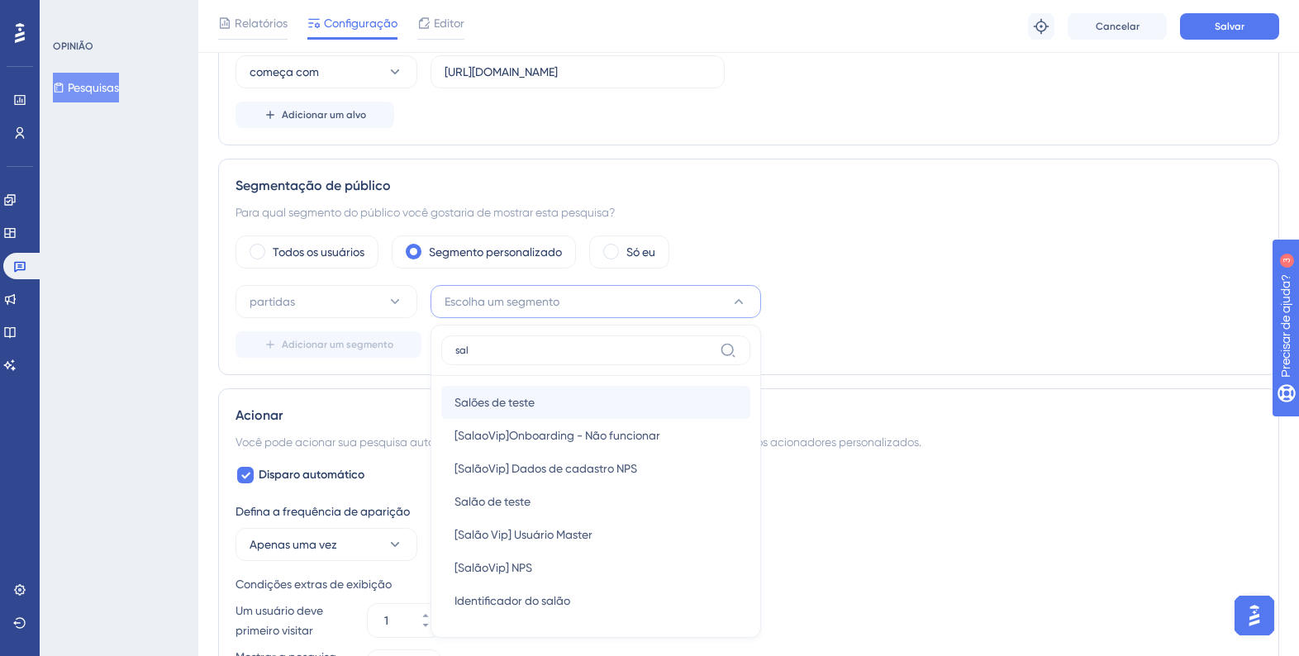
type input "sal"
click at [527, 397] on font "Salões de teste" at bounding box center [494, 402] width 80 height 13
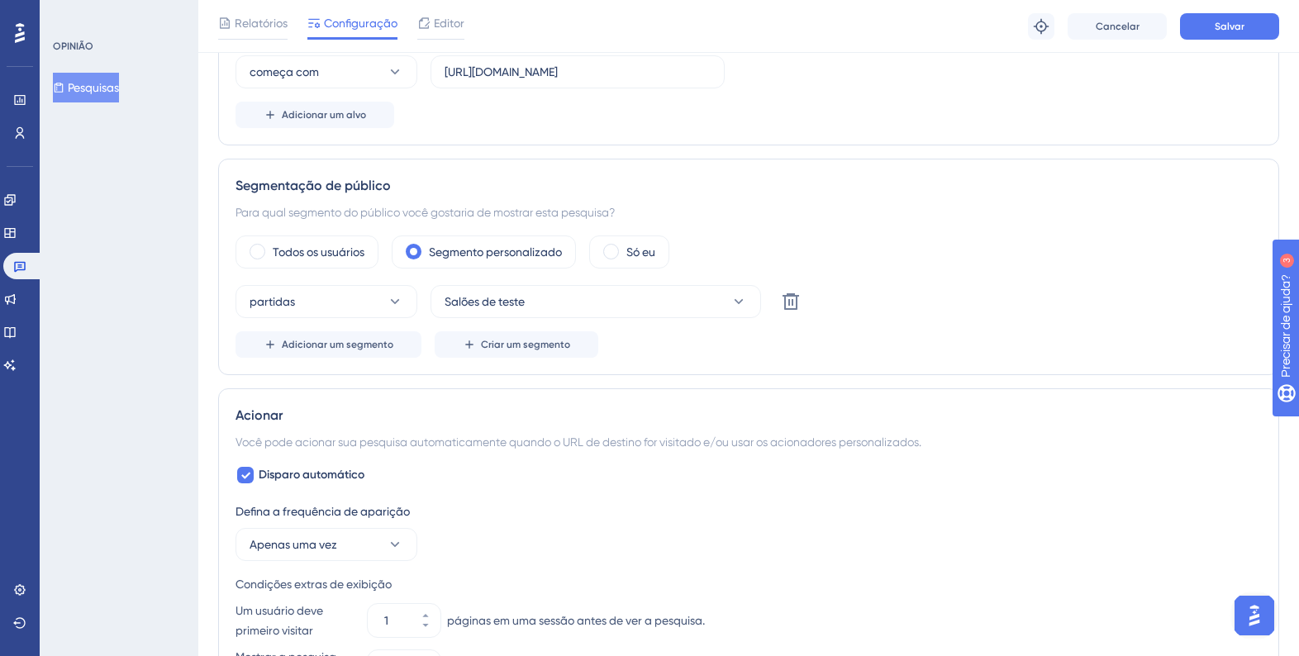
click at [960, 328] on div "partidas Salões de teste Excluir Adicionar um segmento Criar um segmento" at bounding box center [749, 321] width 1026 height 73
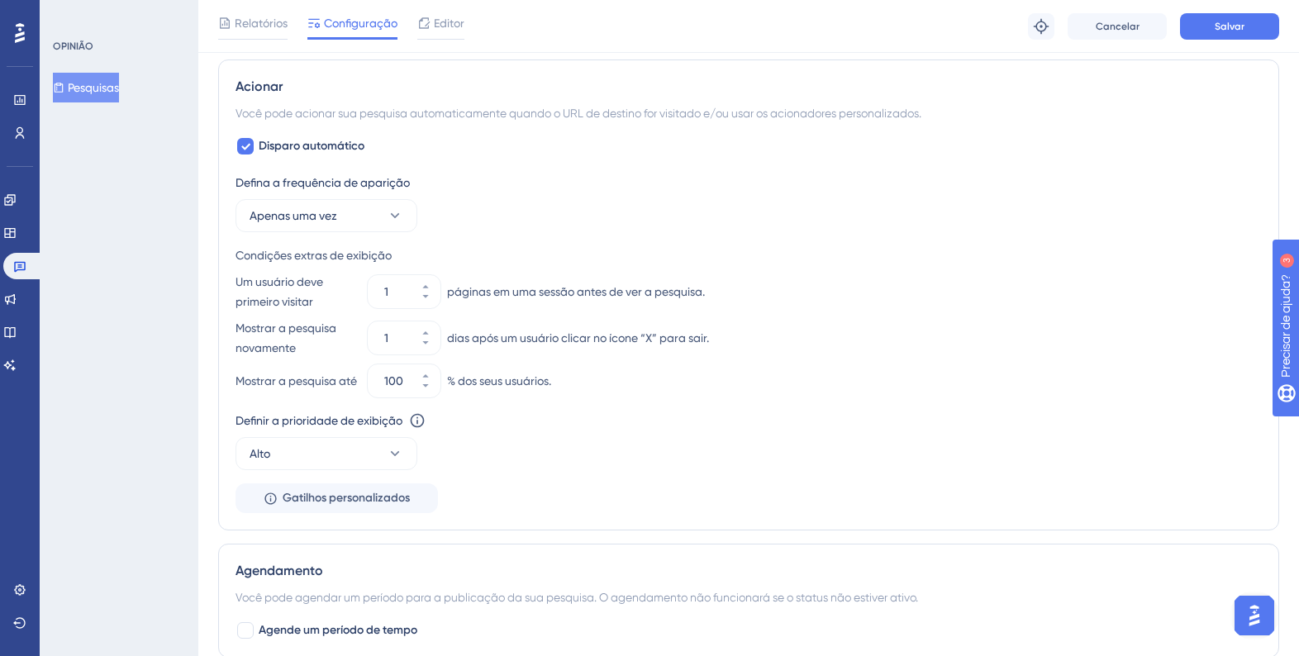
scroll to position [1010, 0]
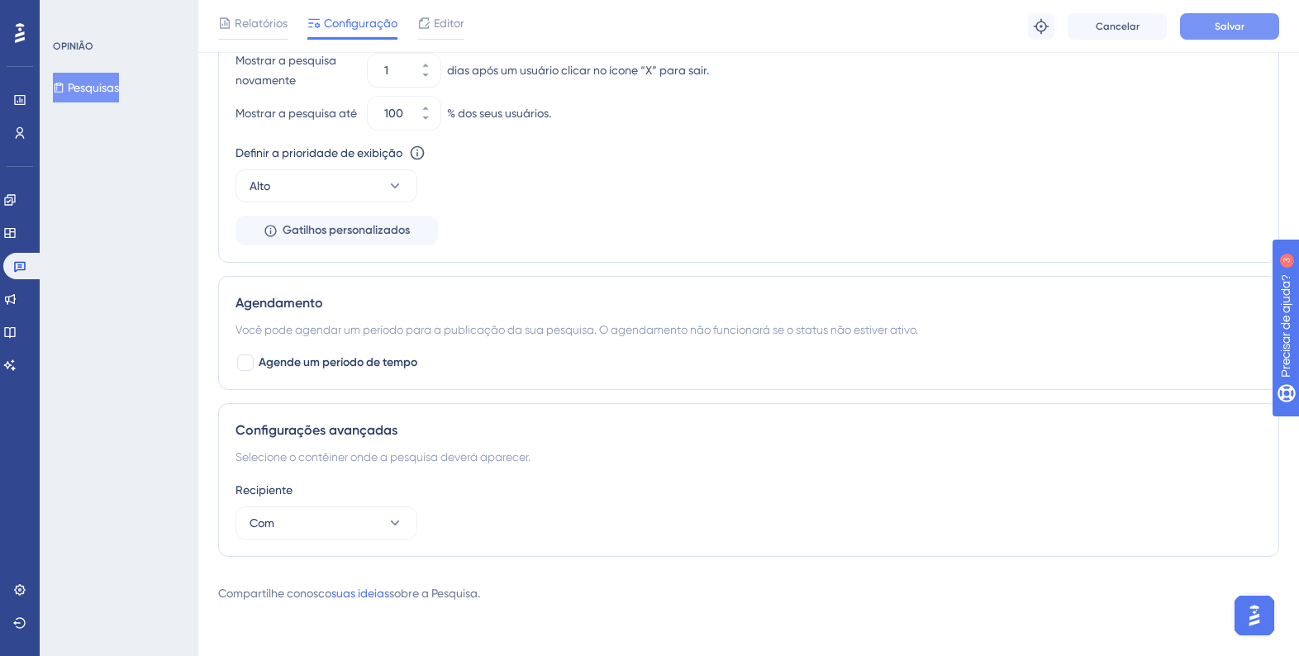
click at [1218, 16] on button "Salvar" at bounding box center [1229, 26] width 99 height 26
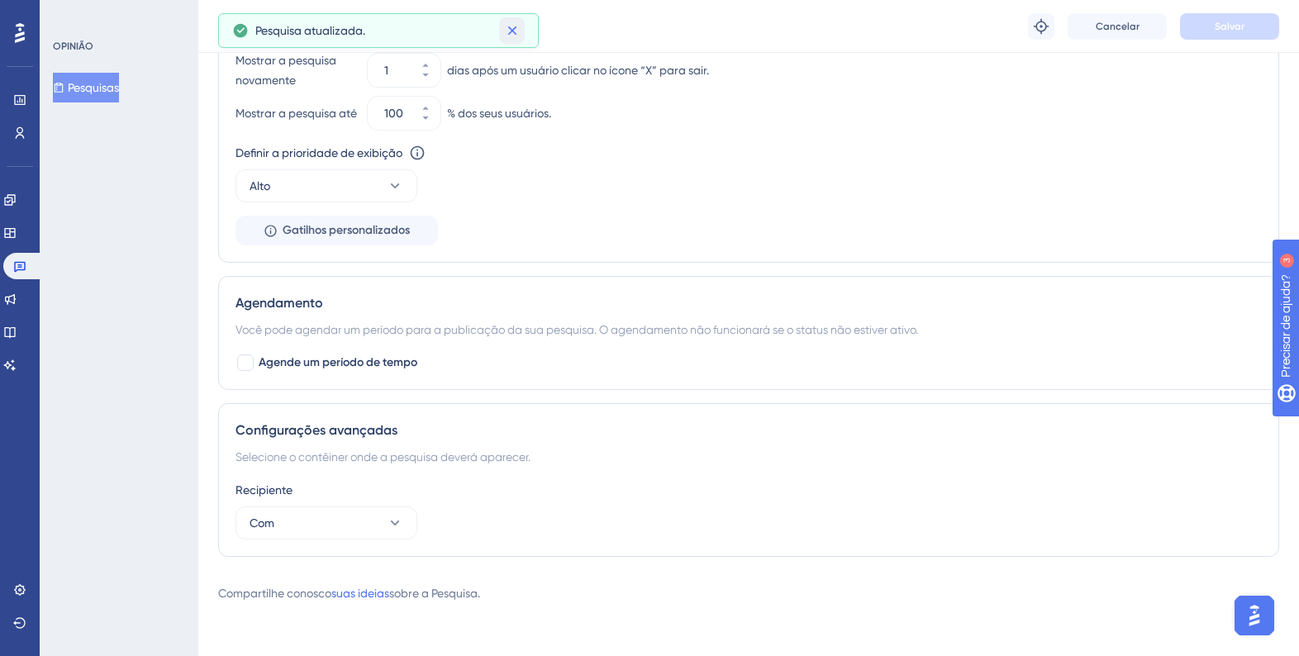
click at [519, 26] on icon at bounding box center [512, 30] width 17 height 17
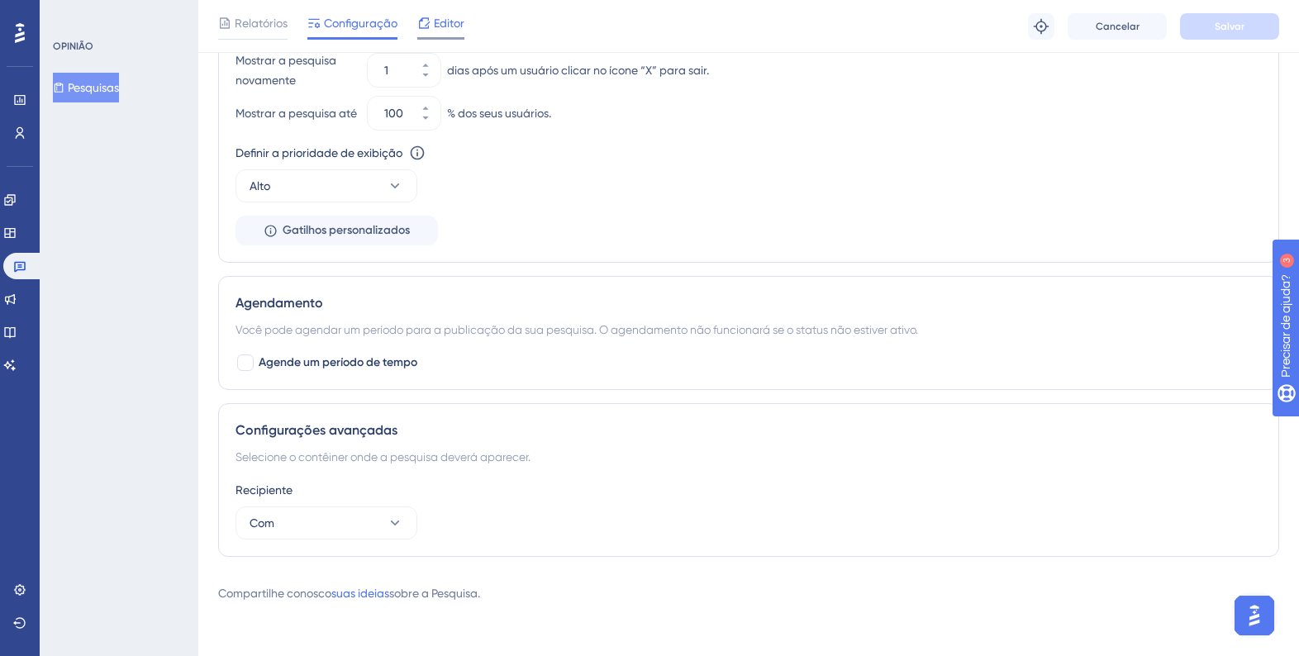
click at [441, 25] on font "Editor" at bounding box center [449, 23] width 31 height 13
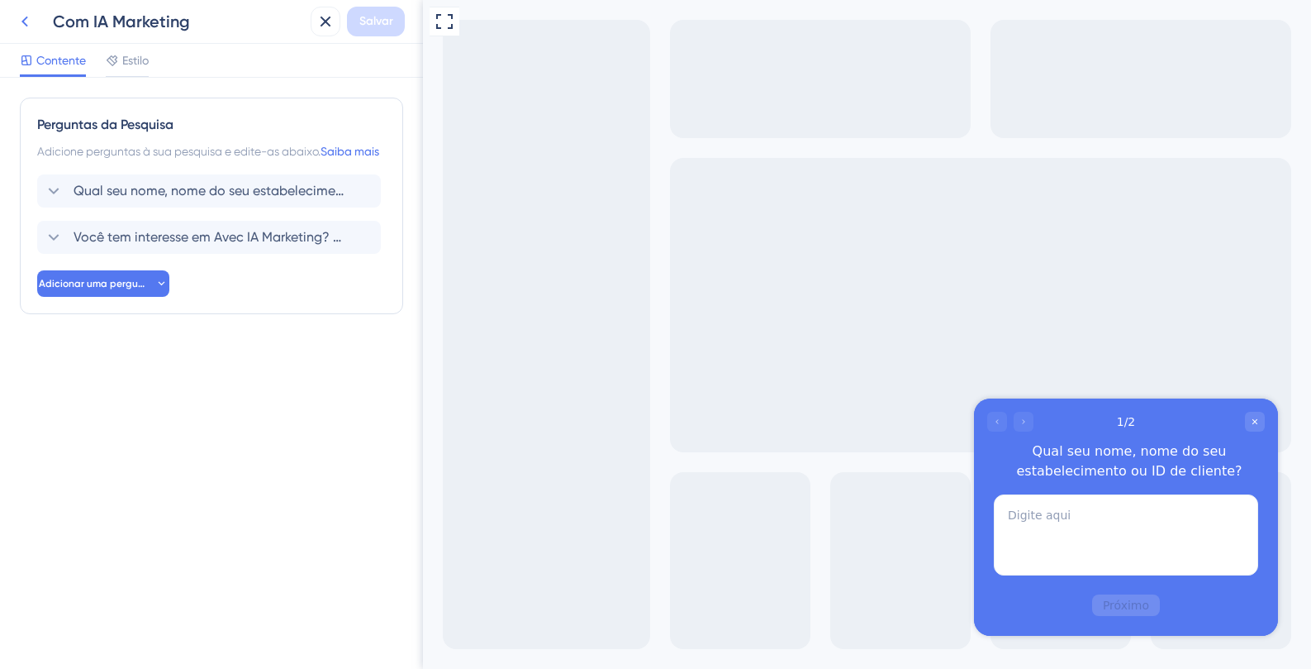
click at [27, 21] on icon at bounding box center [25, 22] width 20 height 20
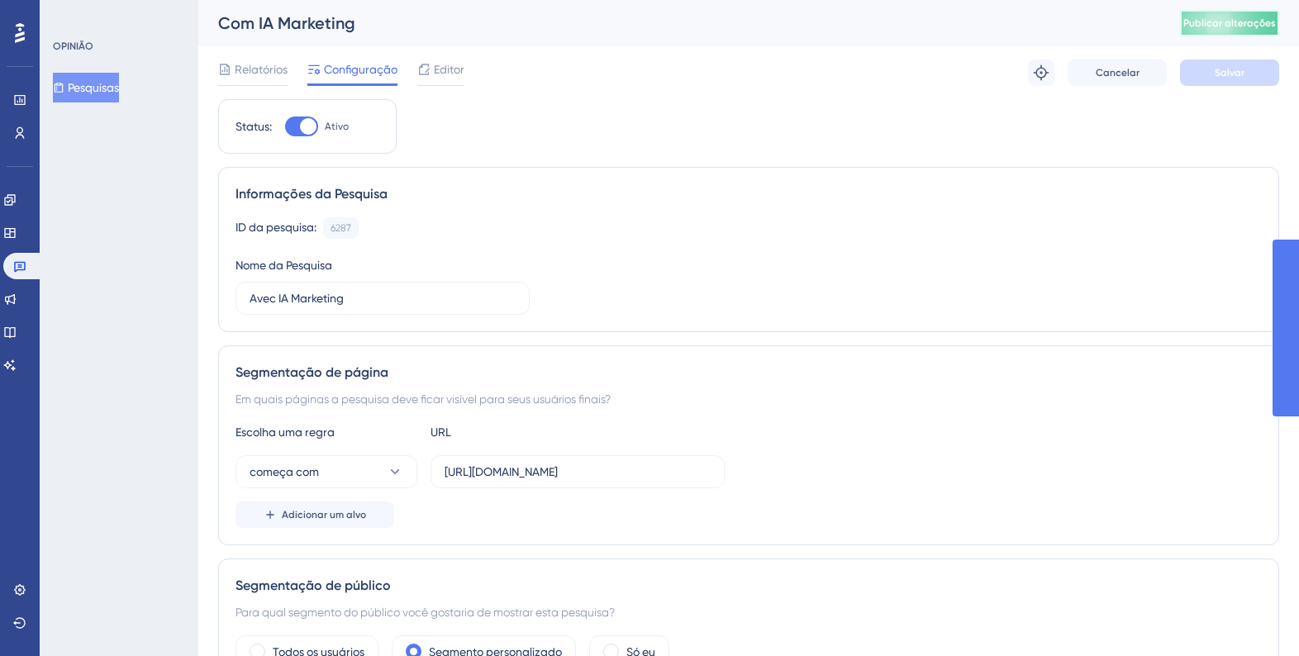
click at [1232, 25] on font "Publicar alterações" at bounding box center [1229, 23] width 93 height 12
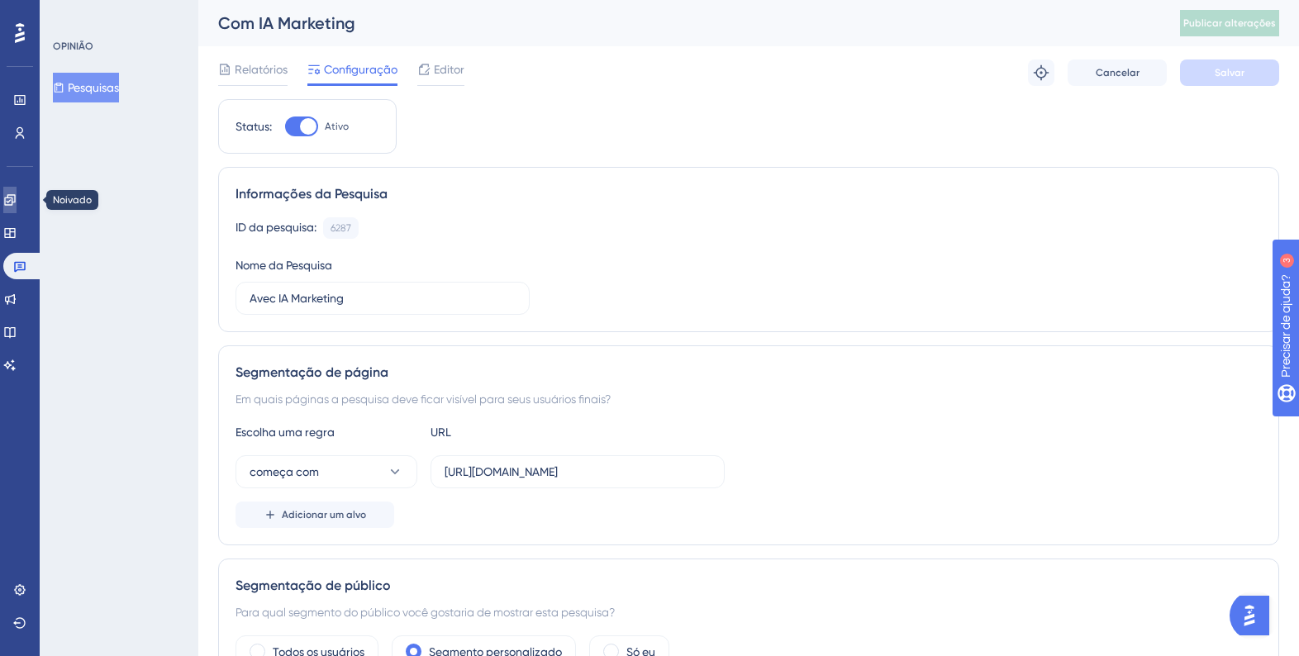
click at [17, 200] on icon at bounding box center [9, 199] width 13 height 13
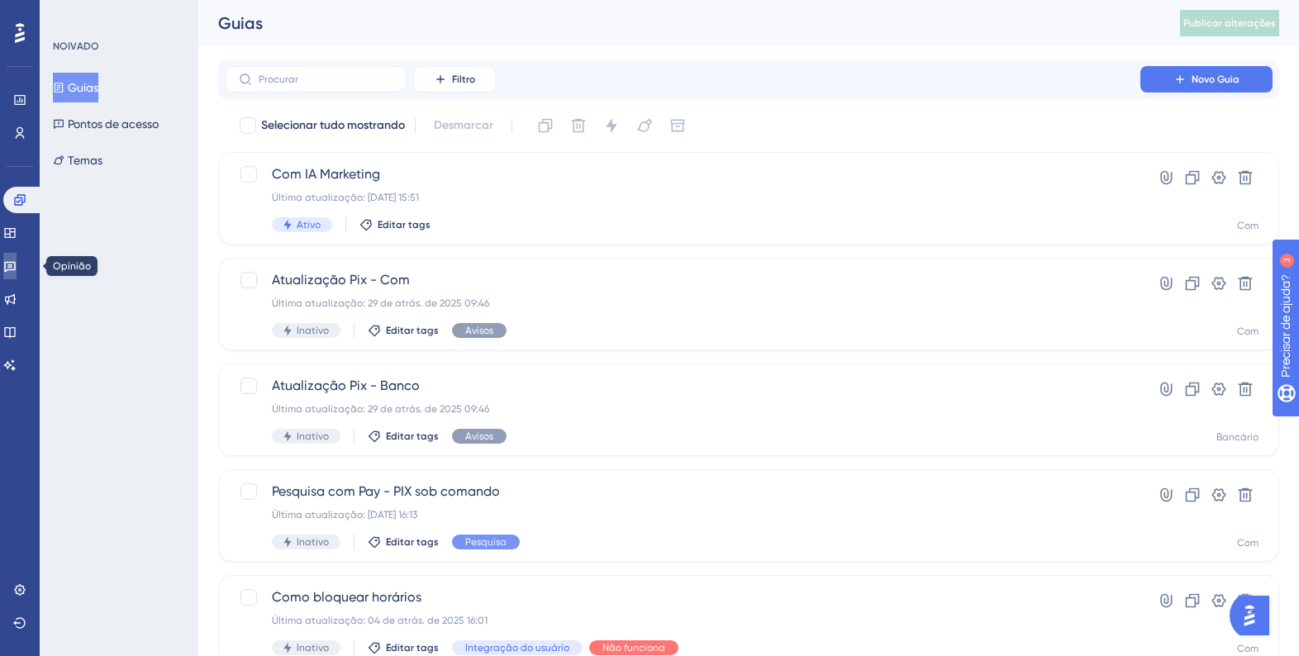
click at [15, 267] on icon at bounding box center [10, 267] width 12 height 11
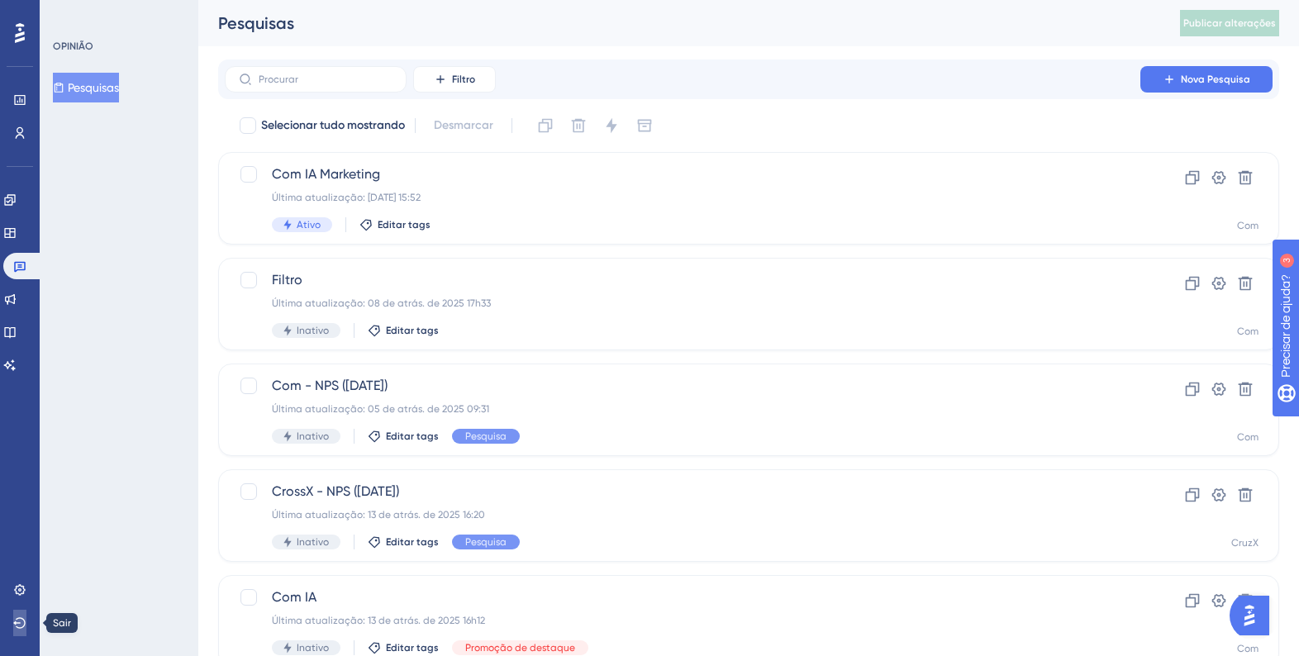
click at [21, 621] on icon at bounding box center [19, 622] width 13 height 13
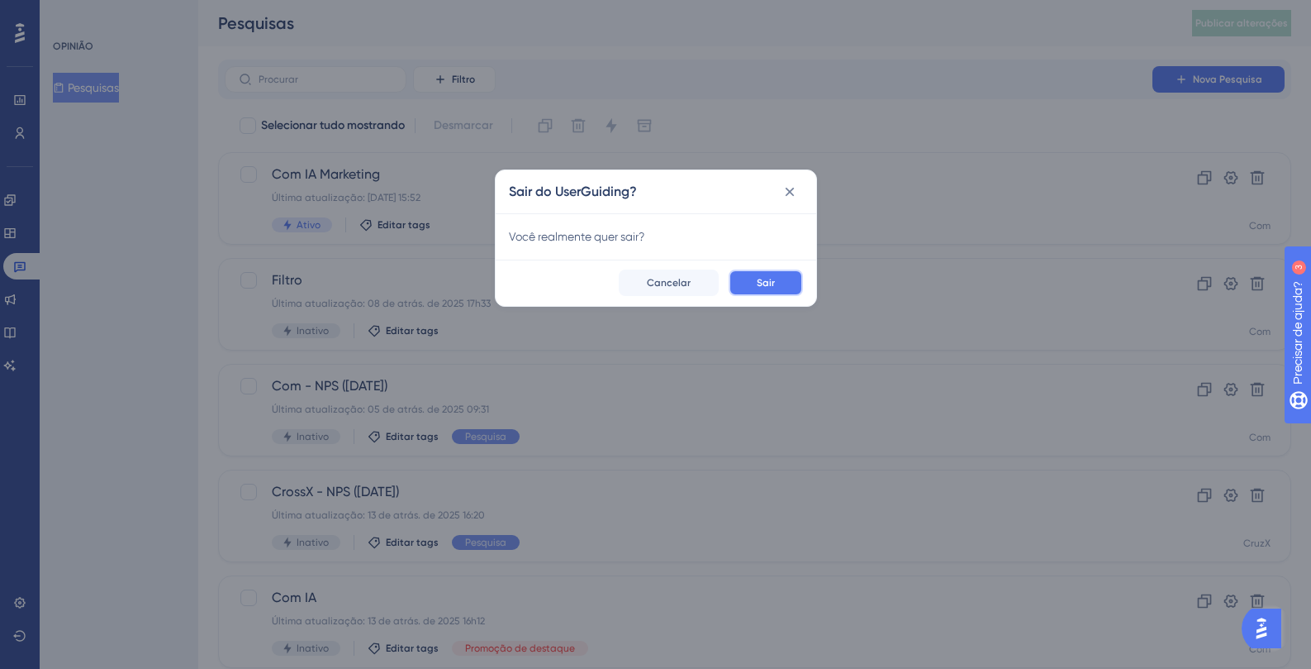
click at [768, 280] on font "Sair" at bounding box center [766, 283] width 18 height 12
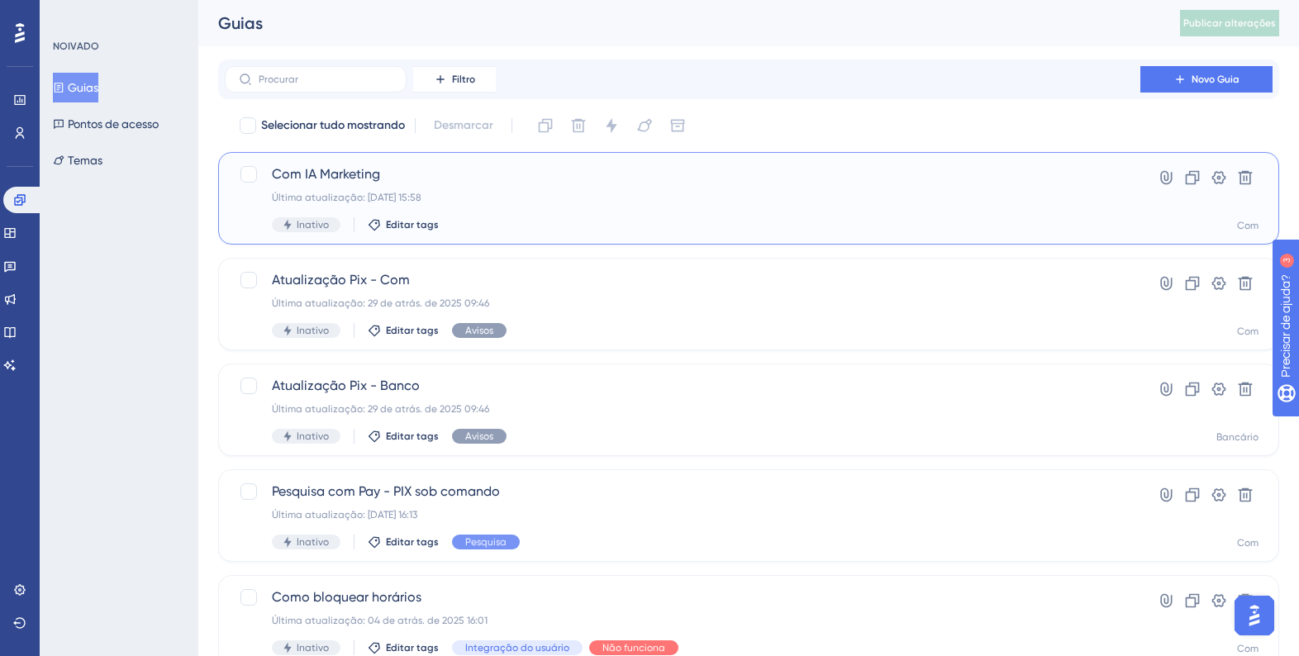
click at [574, 177] on span "Com IA Marketing" at bounding box center [682, 174] width 821 height 20
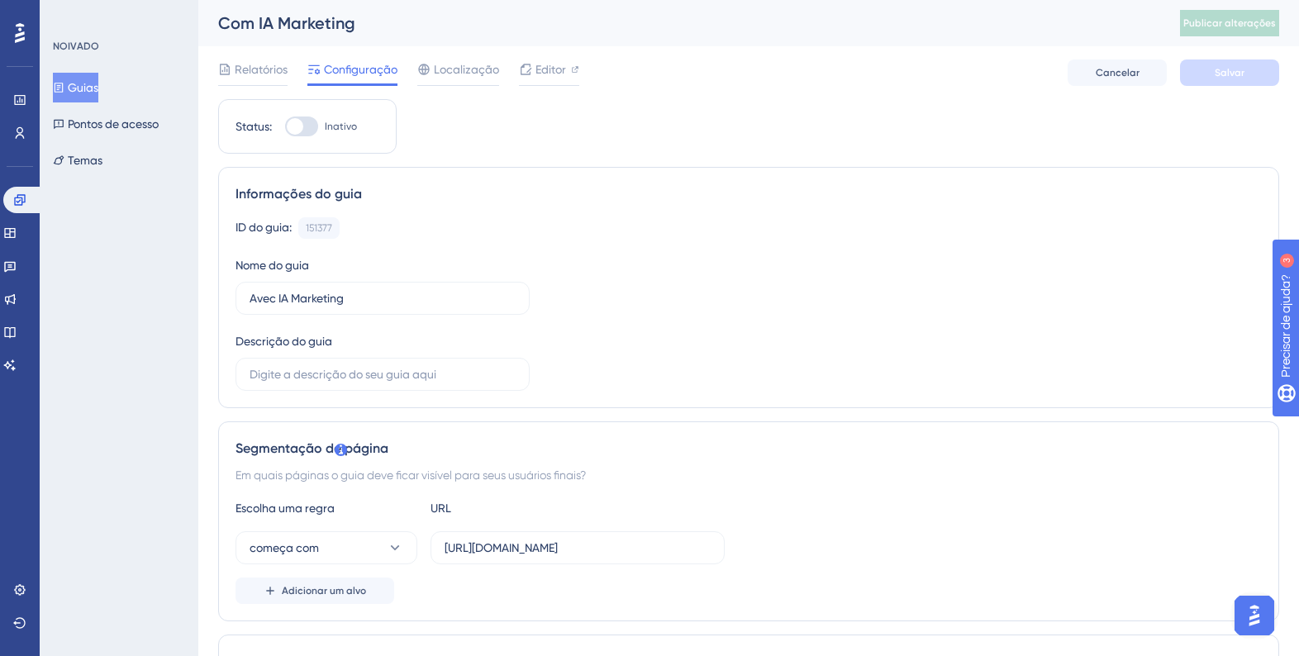
click at [302, 135] on div "Status: Inativo" at bounding box center [307, 126] width 178 height 55
click at [305, 129] on div at bounding box center [301, 127] width 33 height 20
click at [285, 127] on input "Inativo" at bounding box center [284, 126] width 1 height 1
checkbox input "true"
click at [1220, 62] on button "Salvar" at bounding box center [1229, 72] width 99 height 26
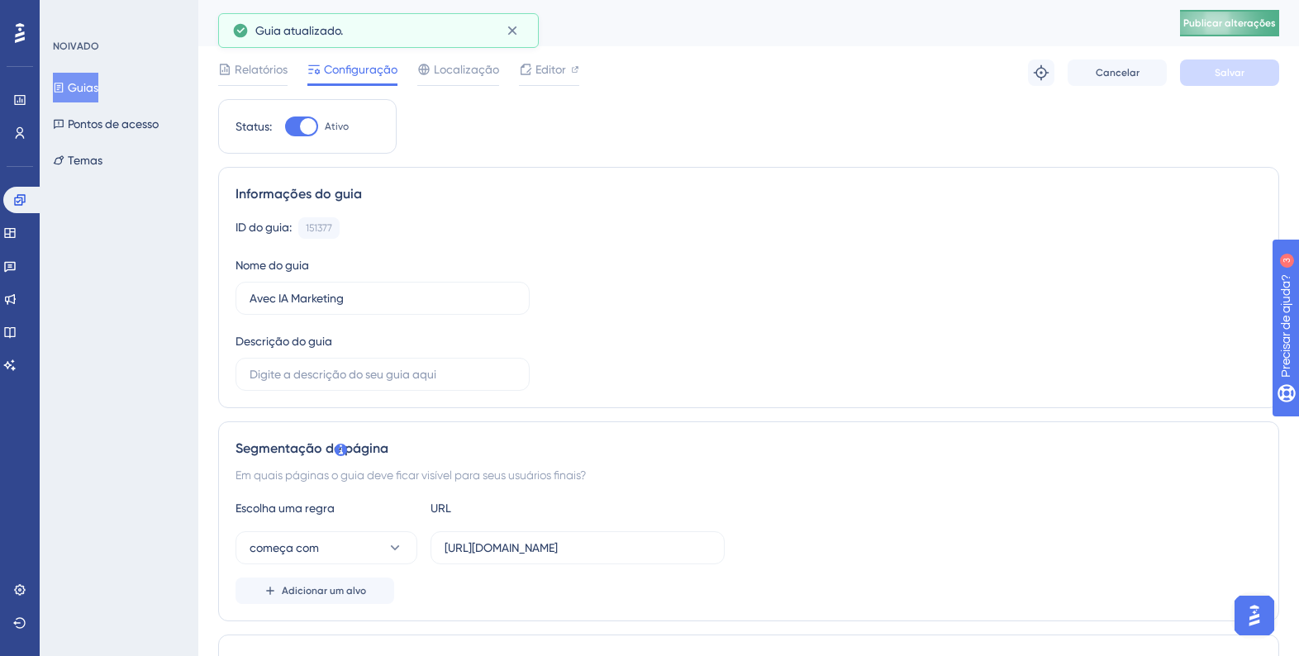
click at [1218, 23] on font "Publicar alterações" at bounding box center [1229, 23] width 93 height 12
click at [17, 267] on icon at bounding box center [9, 265] width 13 height 13
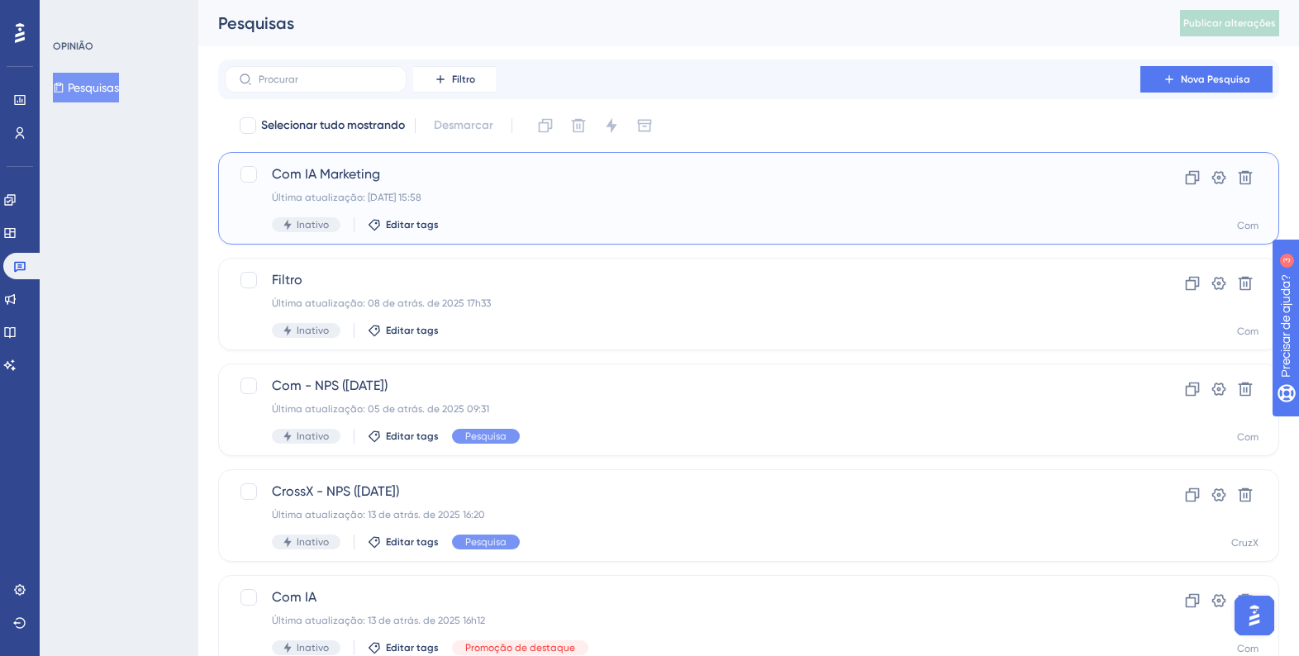
click at [325, 192] on font "Última atualização: [DATE] 15:58" at bounding box center [347, 198] width 150 height 12
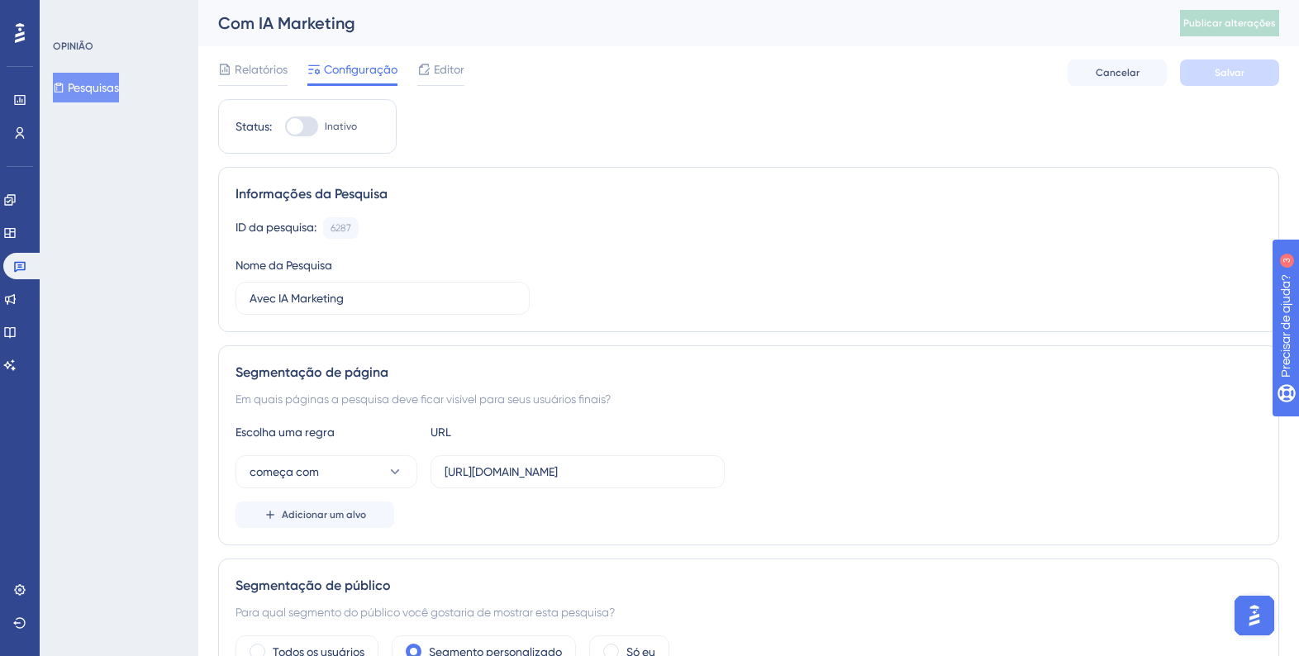
click at [311, 131] on div at bounding box center [301, 127] width 33 height 20
click at [285, 127] on input "Inativo" at bounding box center [284, 126] width 1 height 1
checkbox input "true"
click at [1230, 73] on font "Salvar" at bounding box center [1230, 73] width 30 height 12
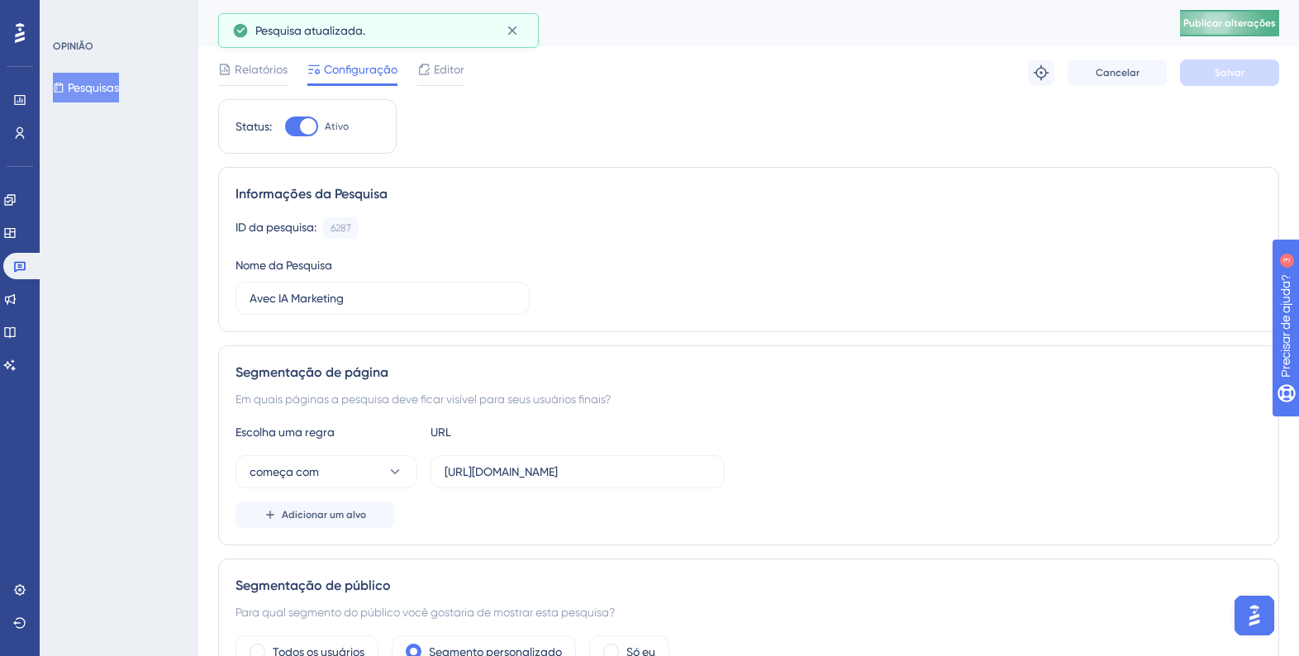
click at [1204, 25] on font "Publicar alterações" at bounding box center [1229, 23] width 93 height 12
click at [517, 22] on icon at bounding box center [512, 30] width 17 height 17
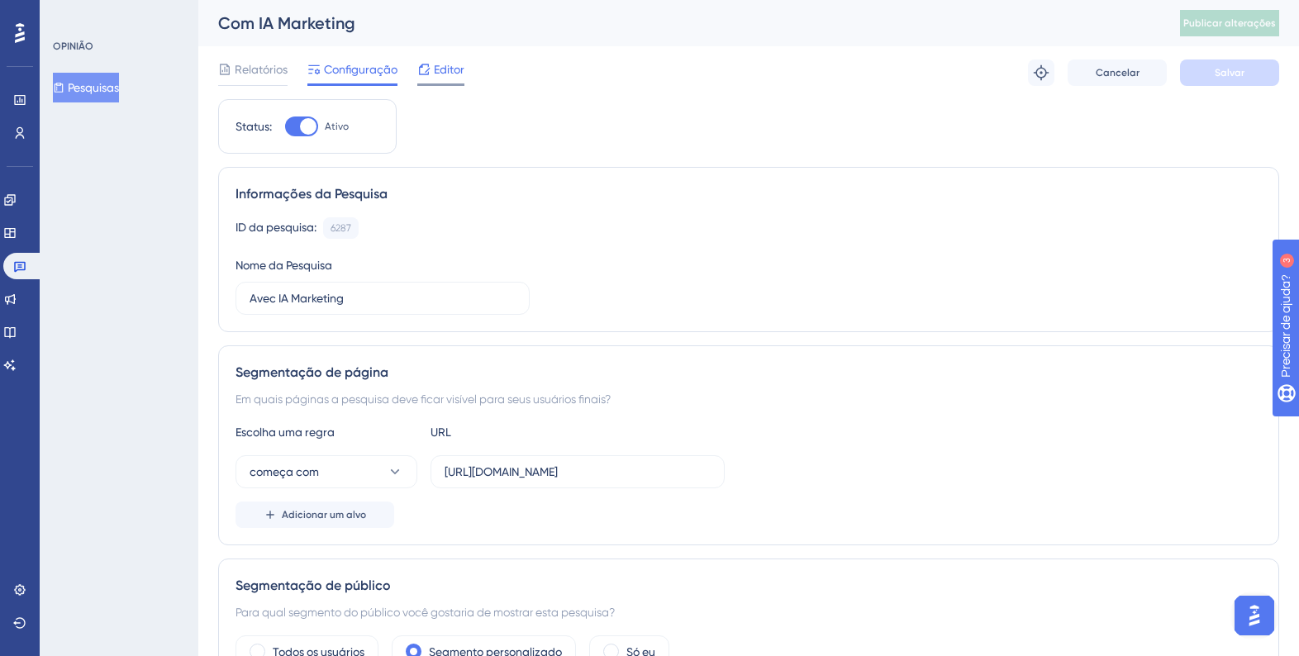
click at [417, 79] on div "Editor" at bounding box center [440, 72] width 47 height 26
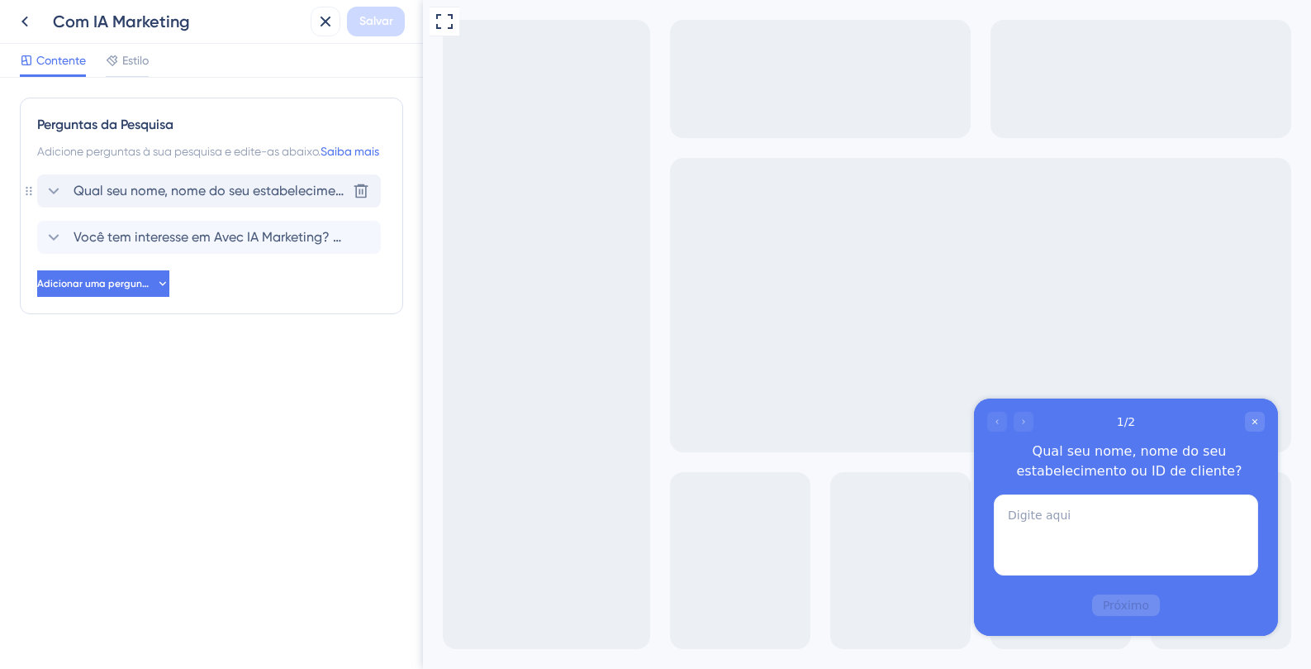
click at [231, 198] on font "Qual seu nome, nome do seu estabelecimento ou ID de cliente?" at bounding box center [268, 191] width 388 height 16
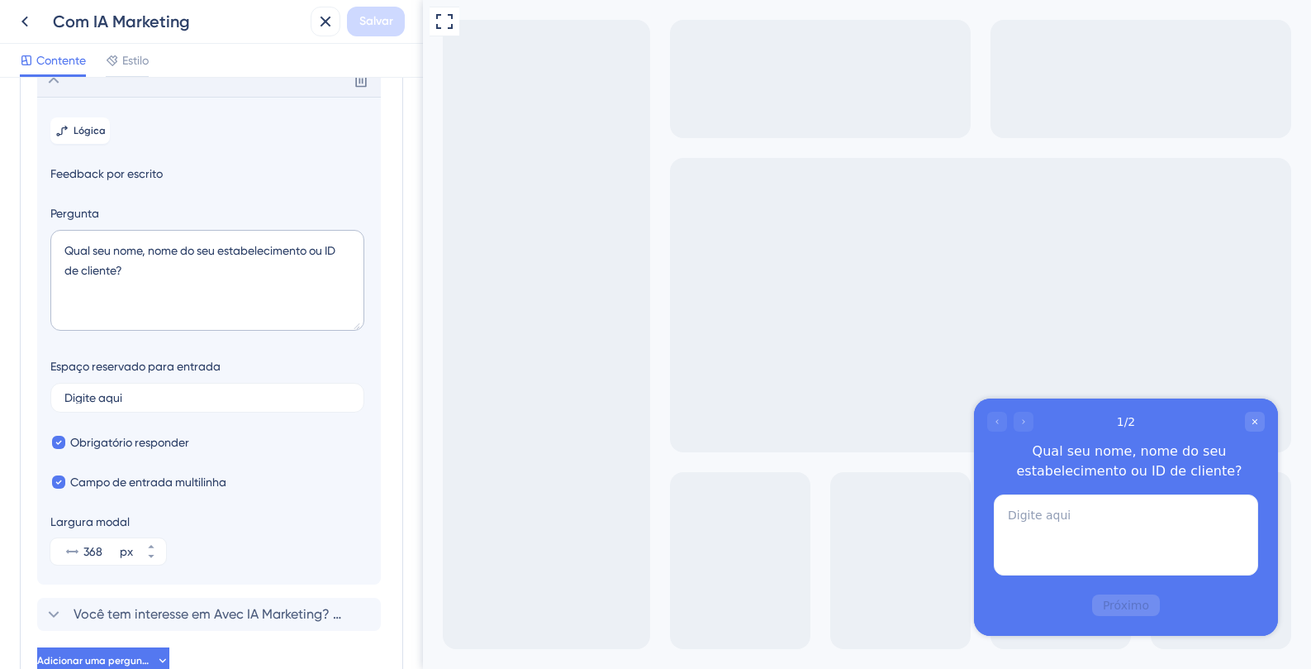
scroll to position [117, 0]
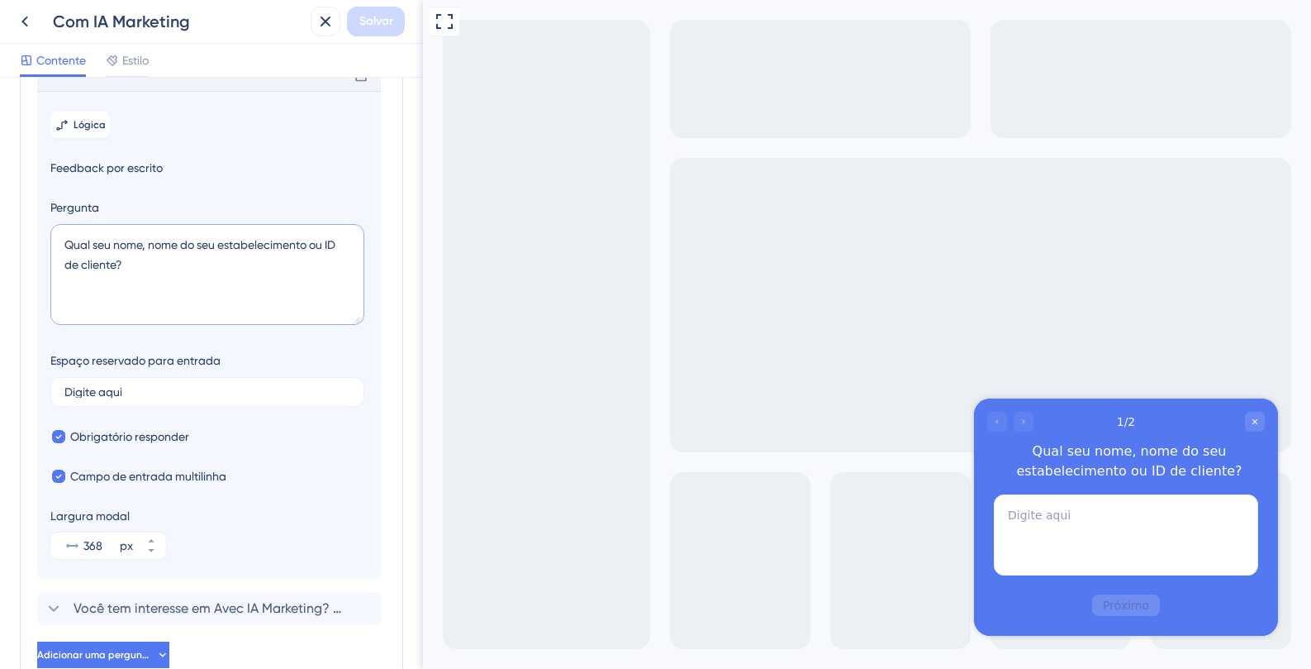
click at [69, 264] on textarea "Qual seu nome, nome do seu estabelecimento ou ID de cliente?" at bounding box center [207, 274] width 314 height 101
click at [131, 397] on input "Digite aqui" at bounding box center [207, 392] width 286 height 12
type input "Seu nome, estabelecimento ou ID"
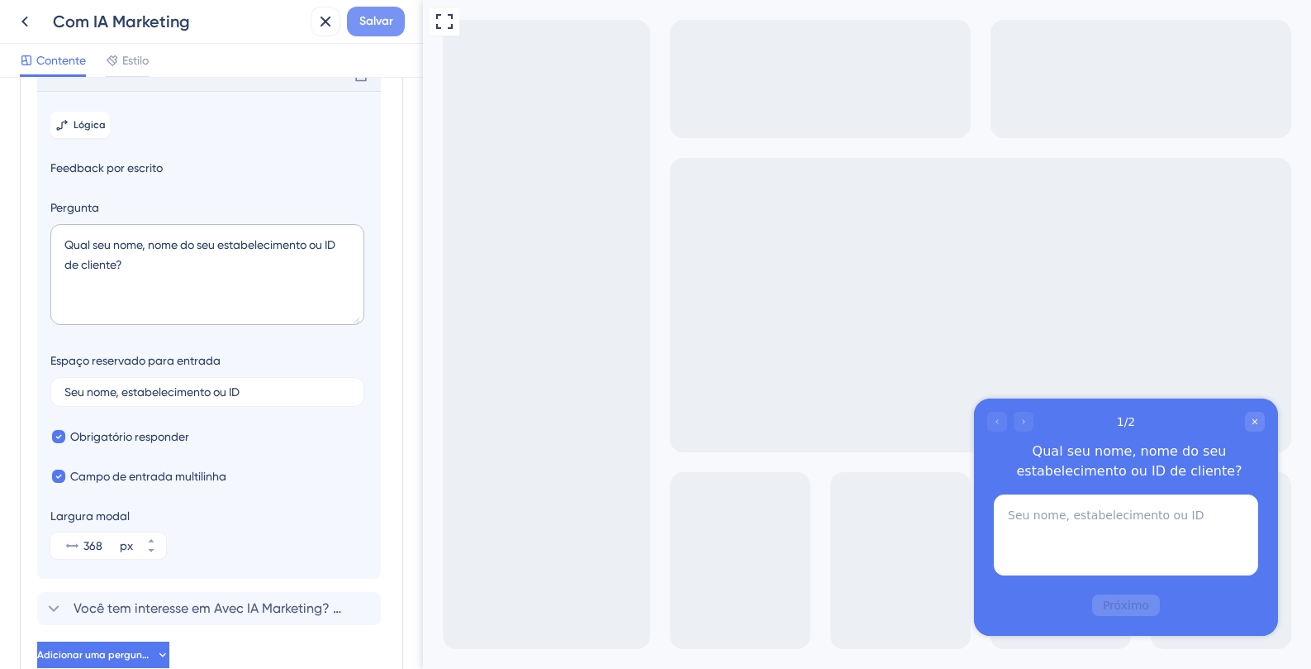
click at [393, 24] on button "Salvar" at bounding box center [376, 22] width 58 height 30
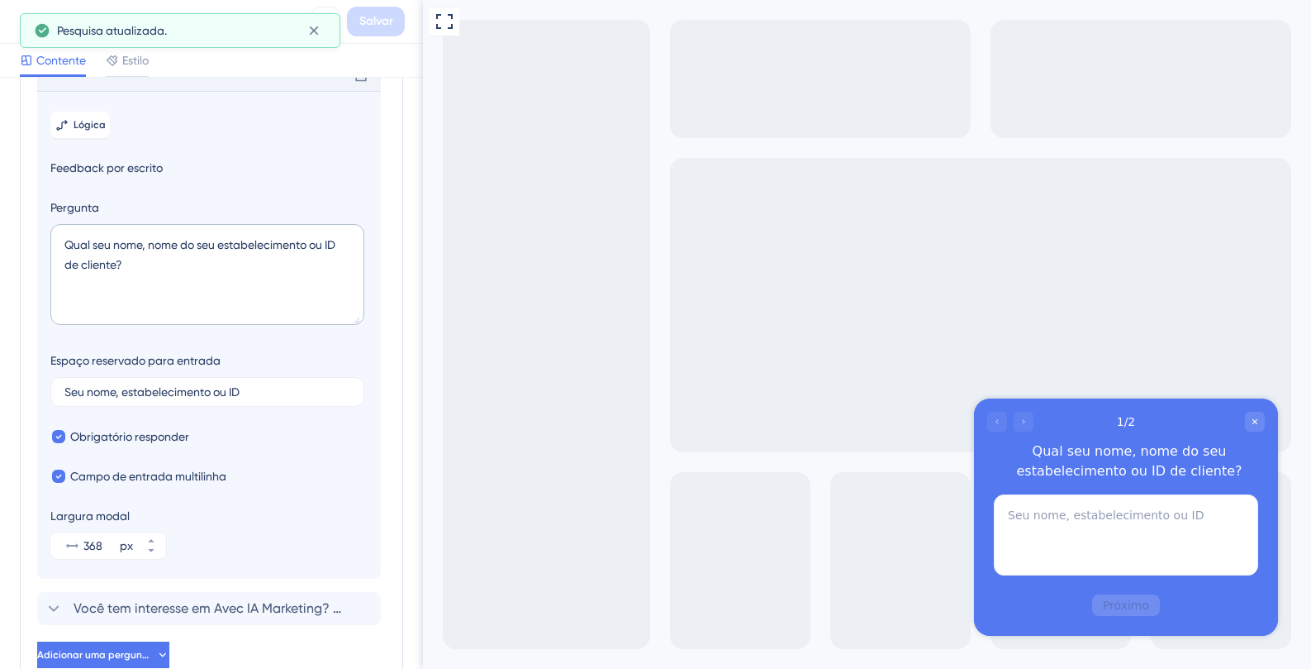
scroll to position [239, 0]
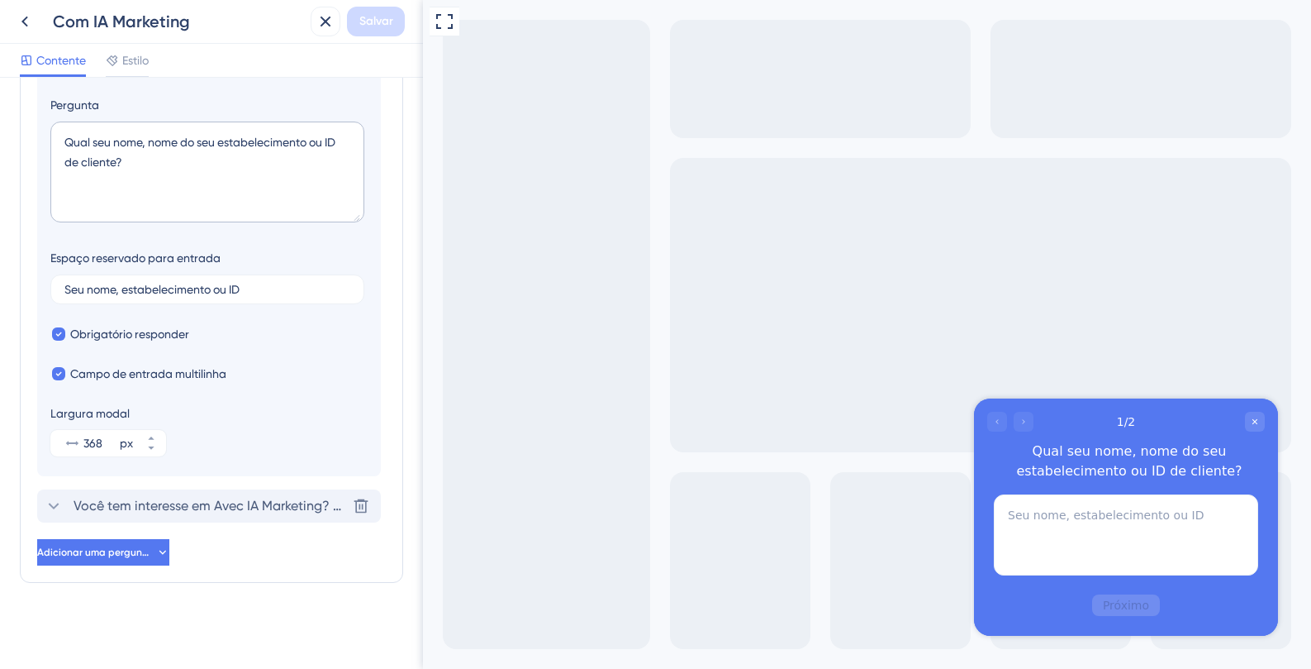
click at [282, 502] on font "Você tem interesse em Avec IA Marketing? Deixe seu WhatsApp para contato." at bounding box center [310, 505] width 472 height 16
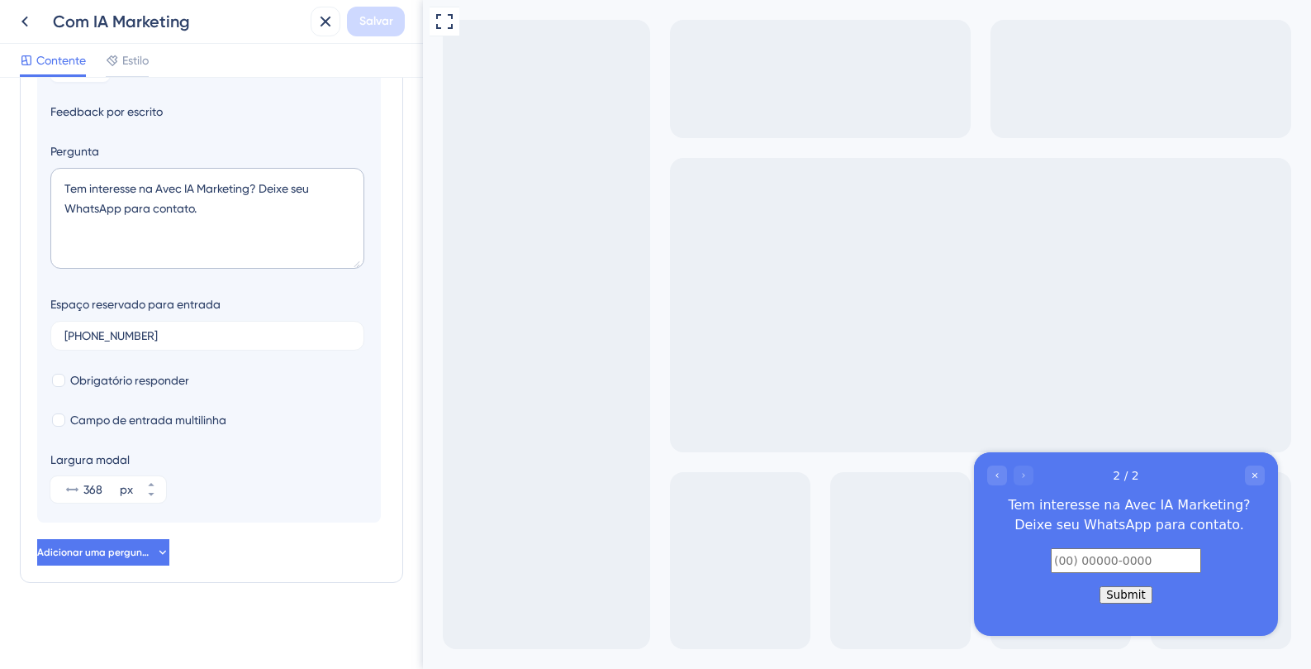
scroll to position [163, 0]
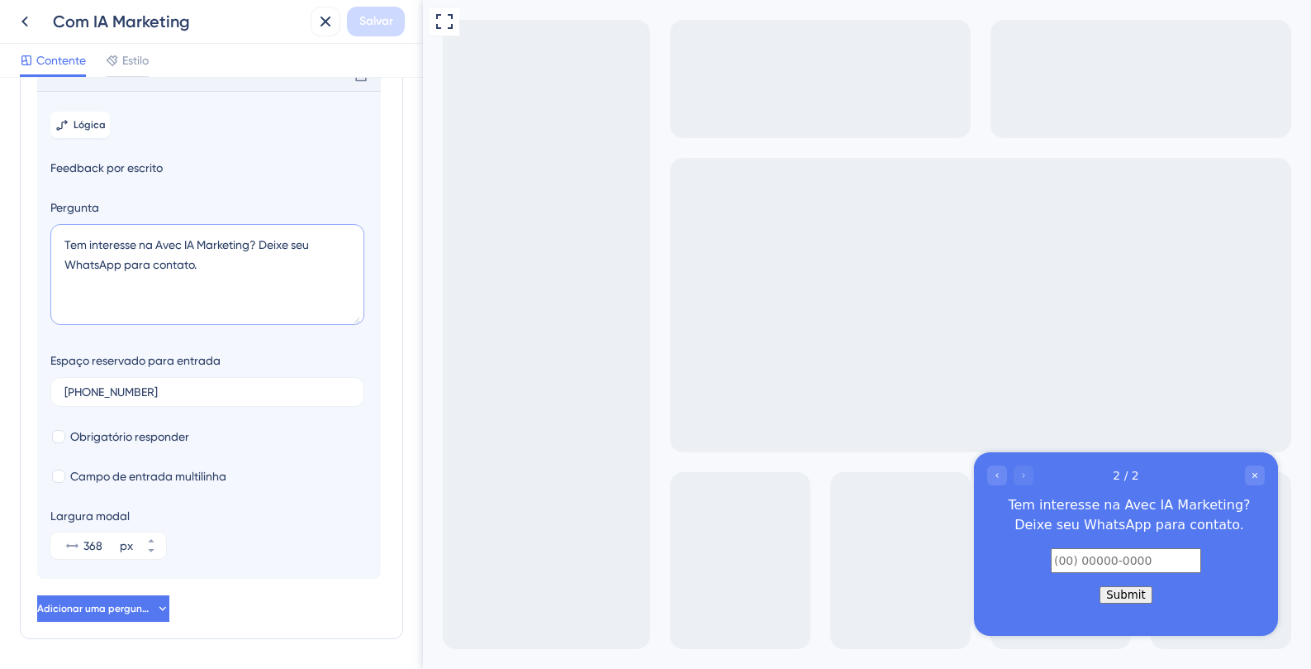
click at [254, 297] on textarea "Tem interesse na Avec IA Marketing? Deixe seu WhatsApp para contato." at bounding box center [207, 274] width 314 height 101
click at [251, 293] on textarea "Tem interesse na Avec IA Marketing? Deixe seu WhatsApp para contato." at bounding box center [207, 274] width 314 height 101
type textarea "Tem interesse na Avec IA Marketing? Deixe seu WhatsApp para contato!"
click at [57, 443] on div at bounding box center [58, 436] width 13 height 13
checkbox input "true"
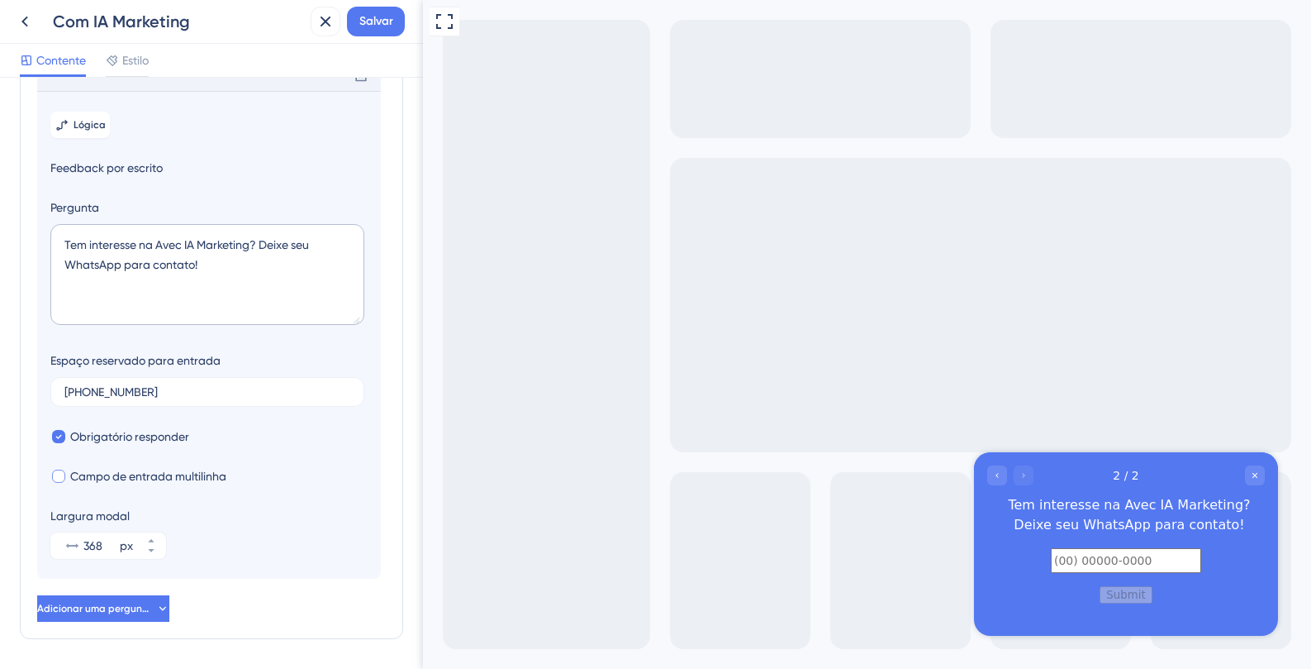
click at [58, 483] on div at bounding box center [58, 475] width 13 height 13
checkbox input "true"
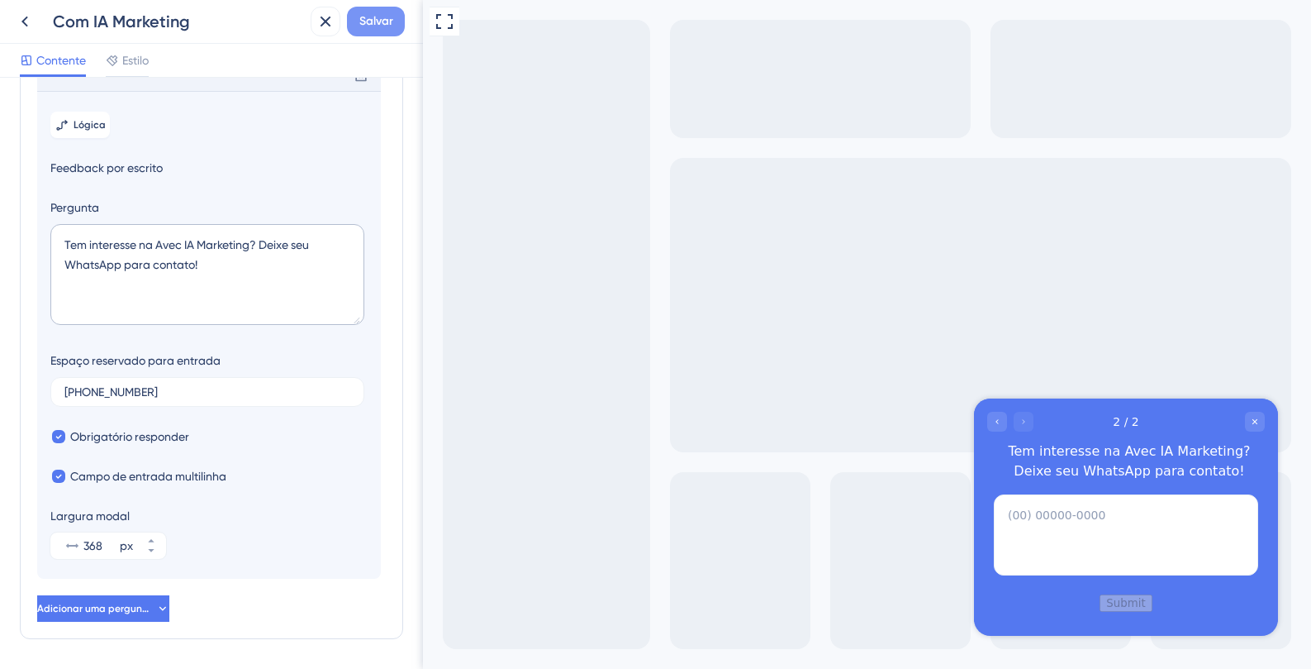
click at [387, 27] on font "Salvar" at bounding box center [376, 21] width 34 height 14
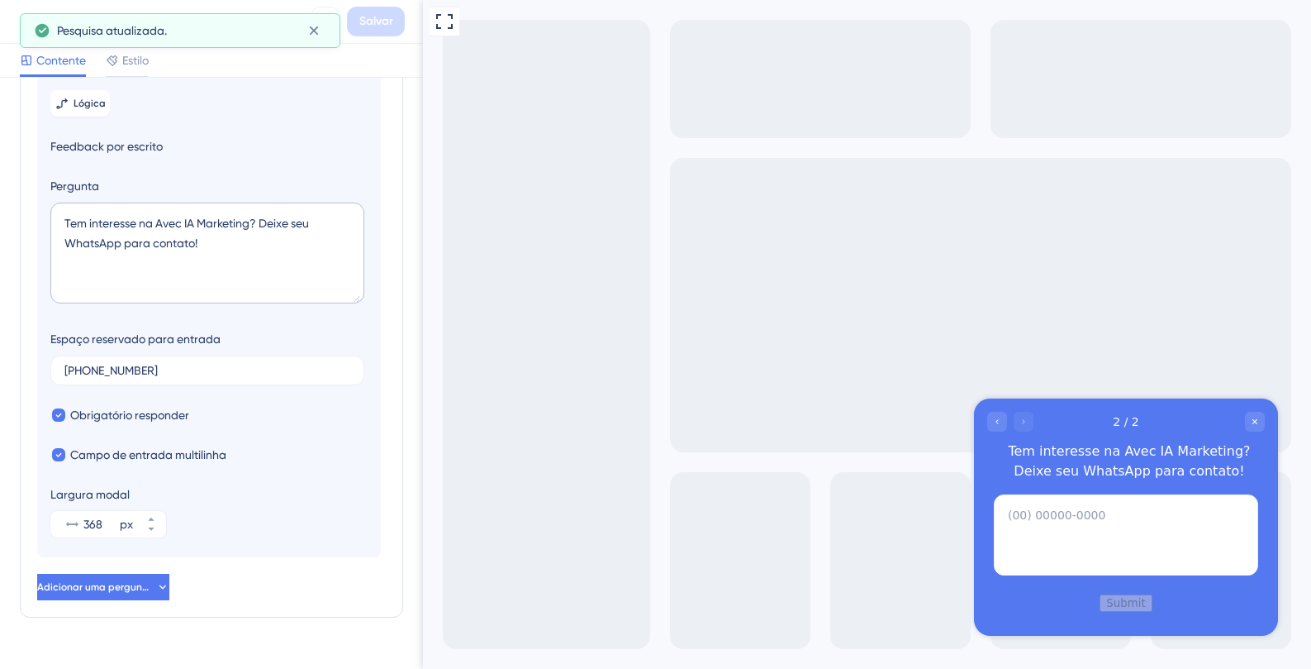
scroll to position [0, 0]
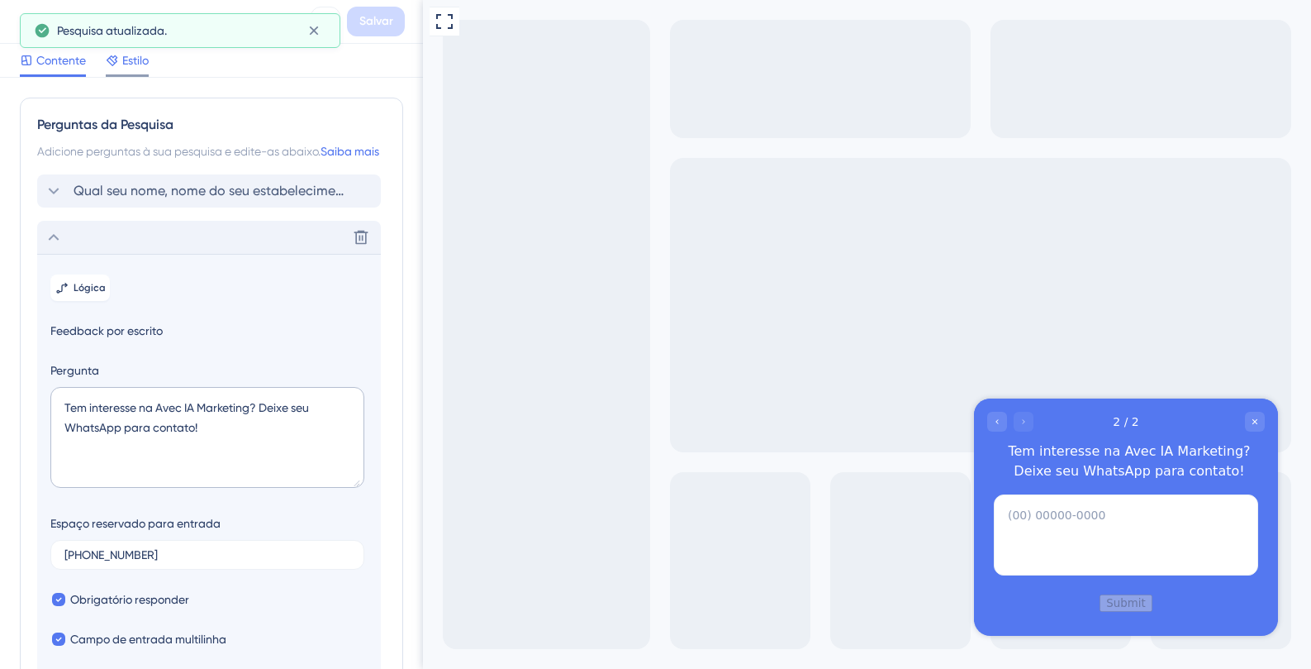
click at [140, 63] on font "Estilo" at bounding box center [135, 60] width 26 height 13
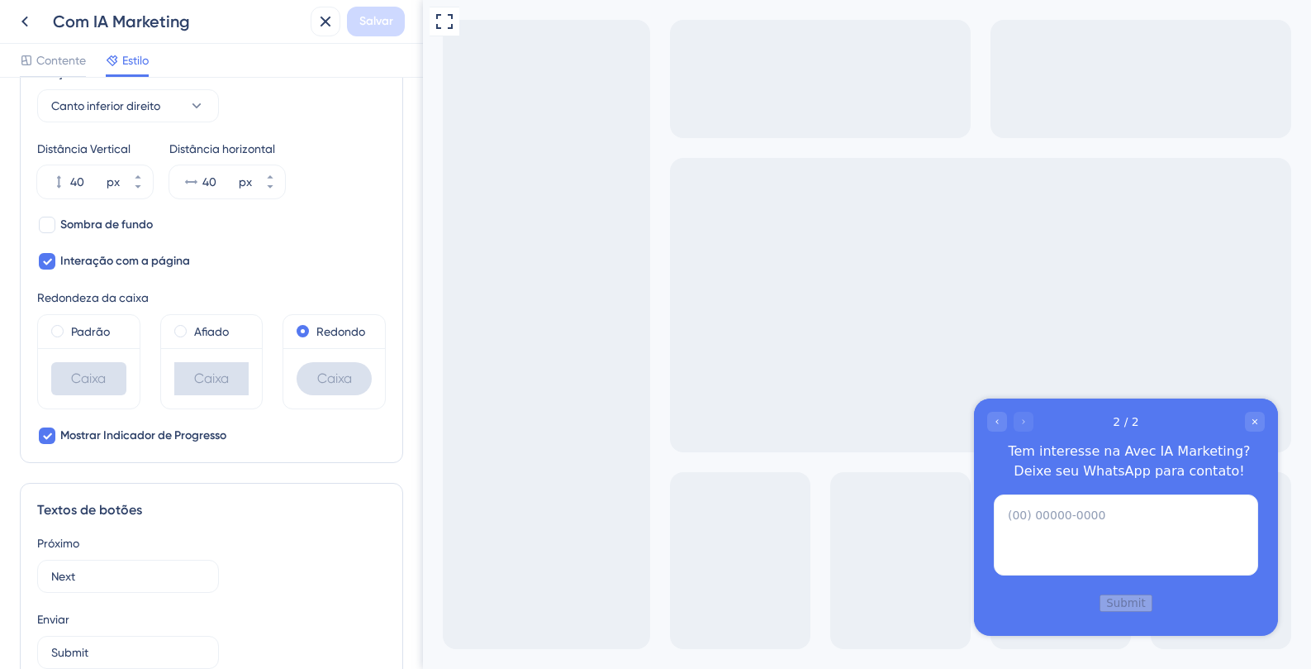
scroll to position [596, 0]
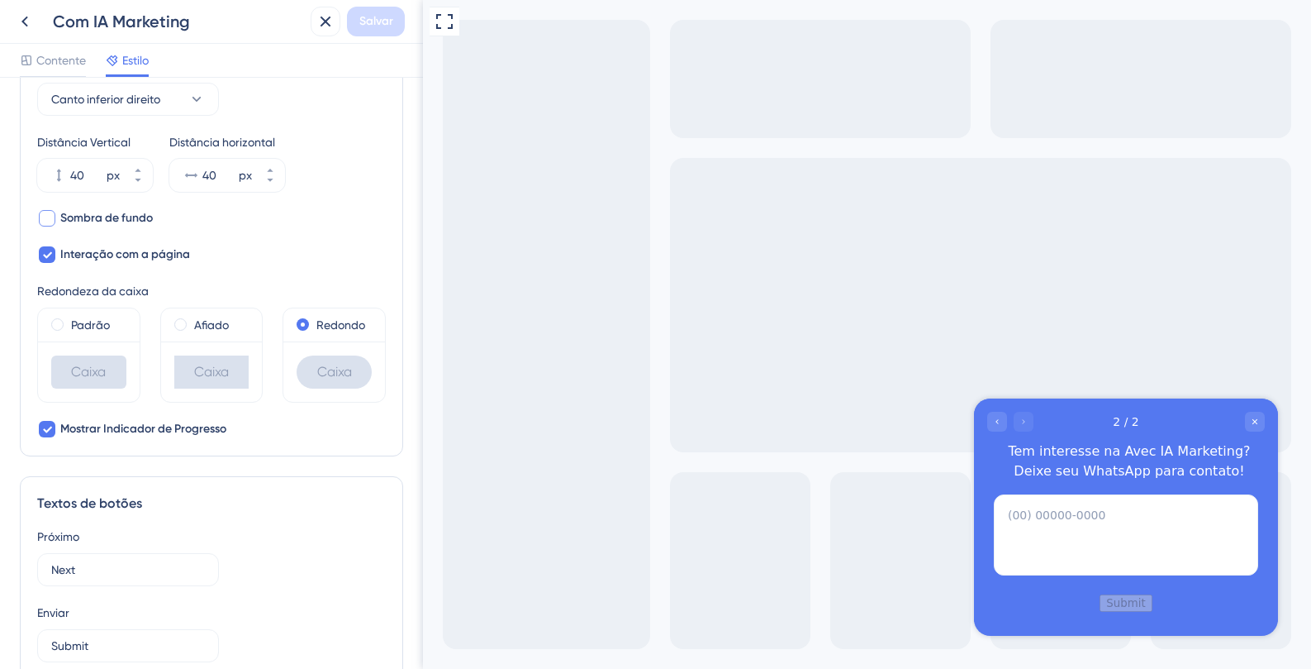
click at [47, 212] on div at bounding box center [47, 218] width 17 height 17
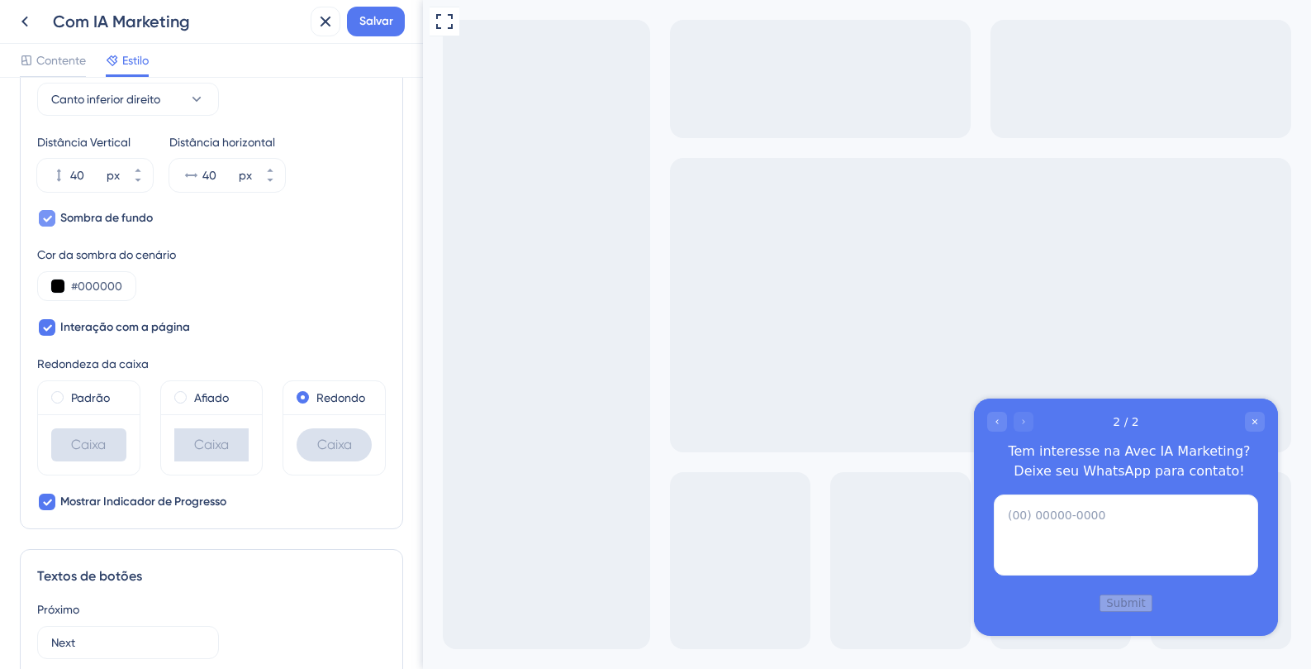
click at [47, 212] on icon at bounding box center [47, 218] width 10 height 13
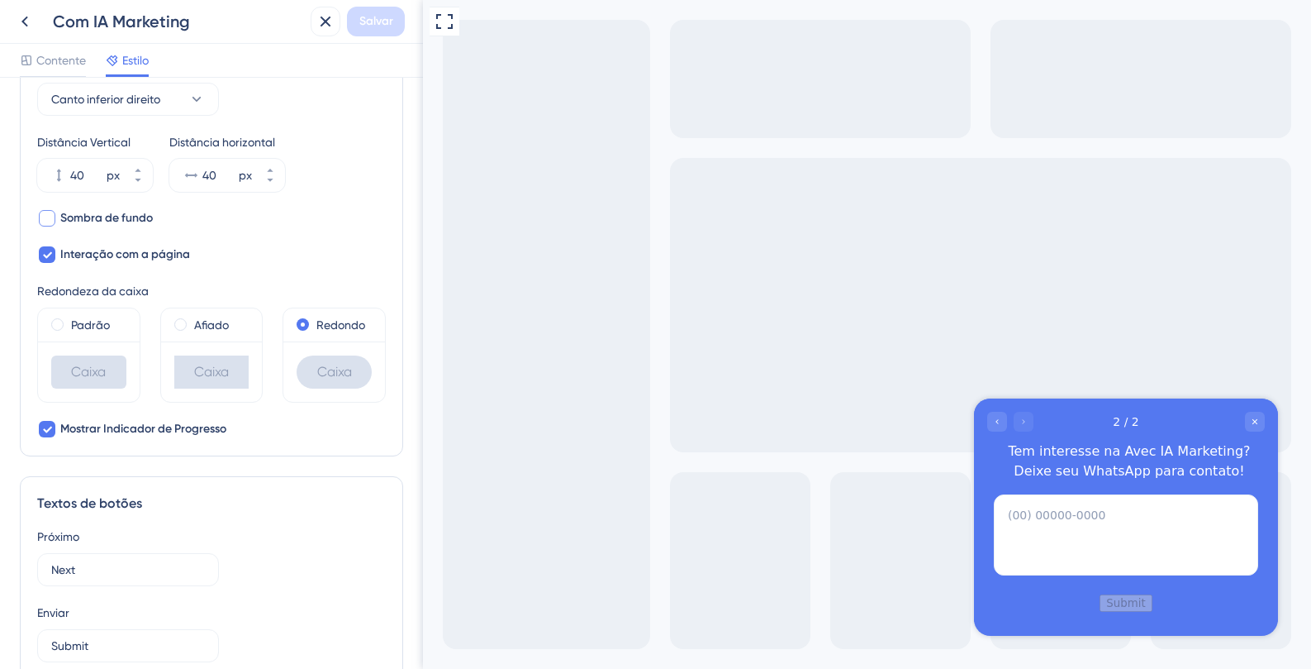
click at [47, 212] on div at bounding box center [47, 218] width 17 height 17
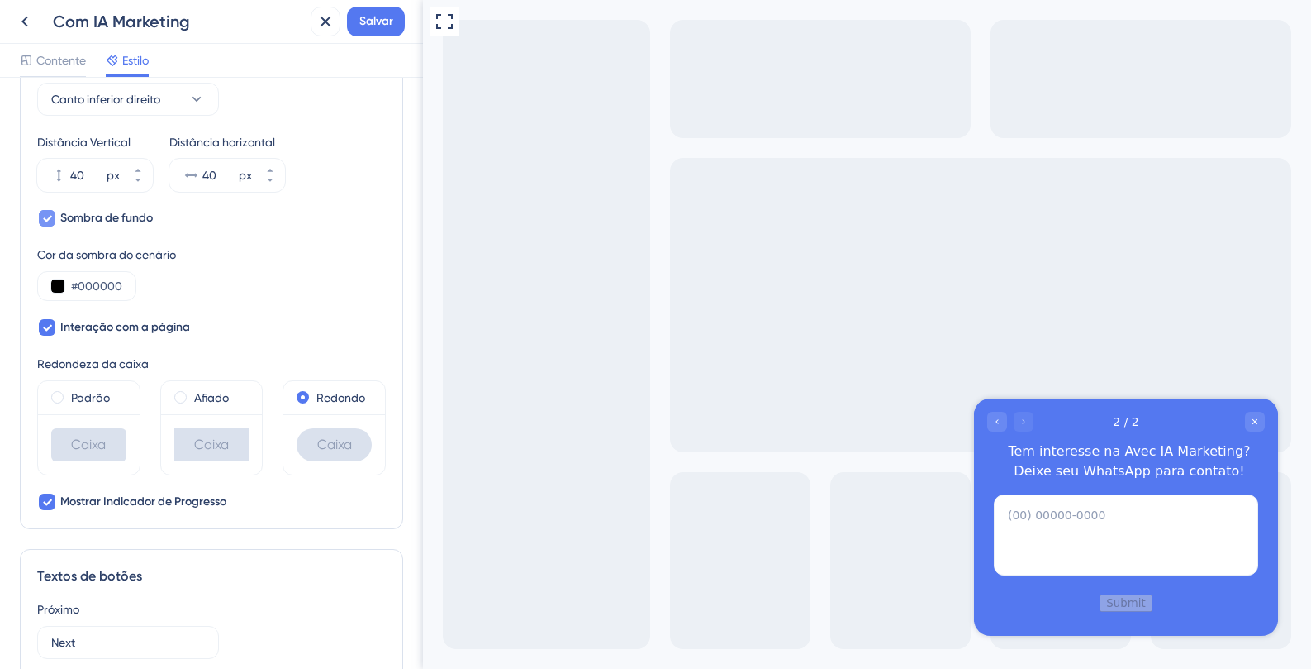
click at [47, 212] on icon at bounding box center [47, 218] width 10 height 13
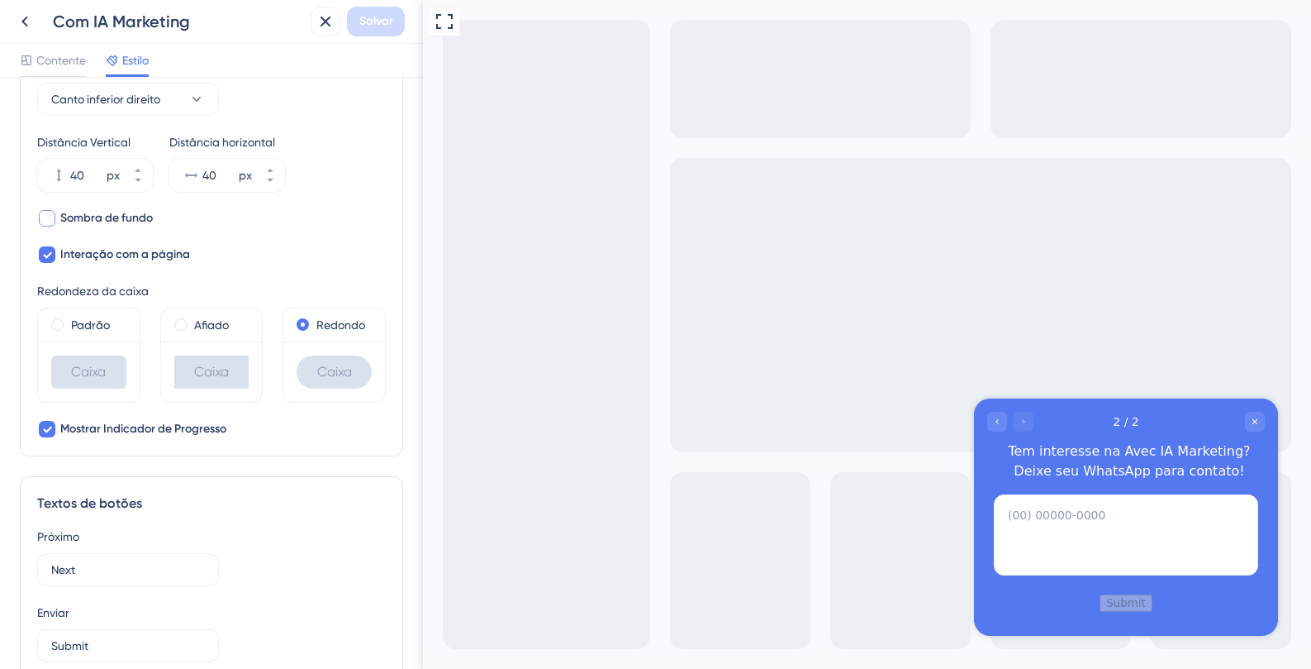
click at [47, 212] on div at bounding box center [47, 218] width 17 height 17
checkbox input "true"
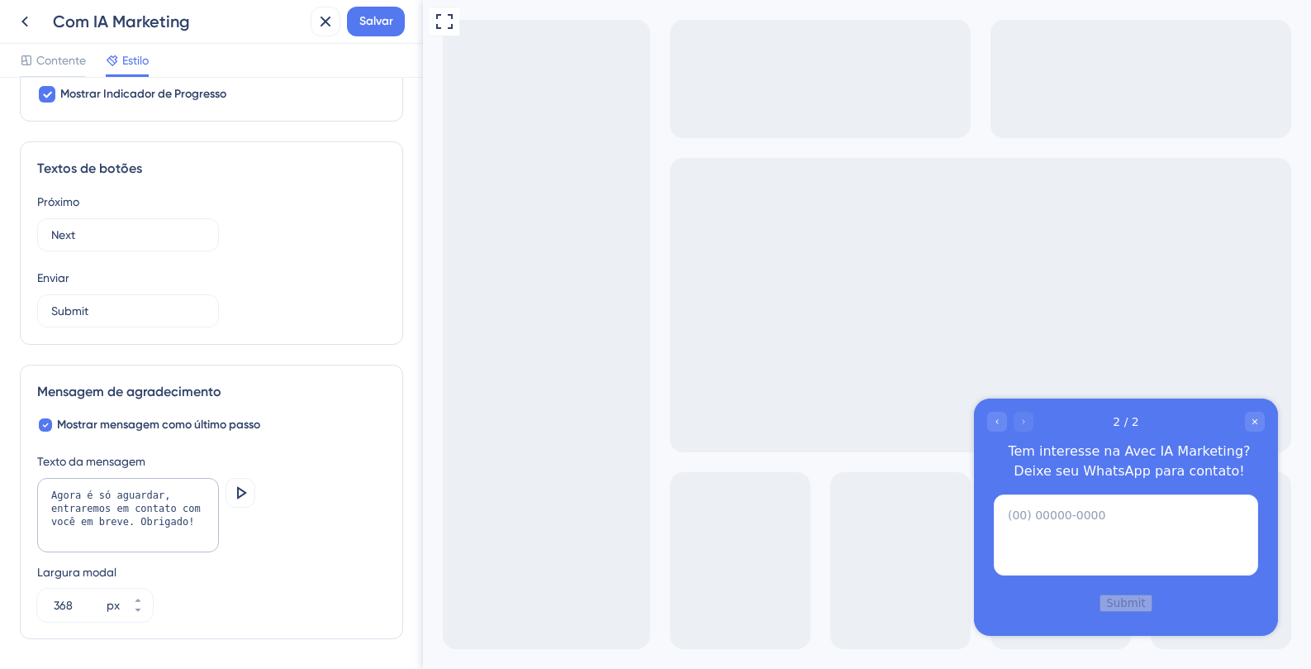
scroll to position [1005, 0]
click at [117, 233] on input "Next" at bounding box center [128, 233] width 154 height 18
click at [103, 304] on input "Submit" at bounding box center [128, 309] width 154 height 18
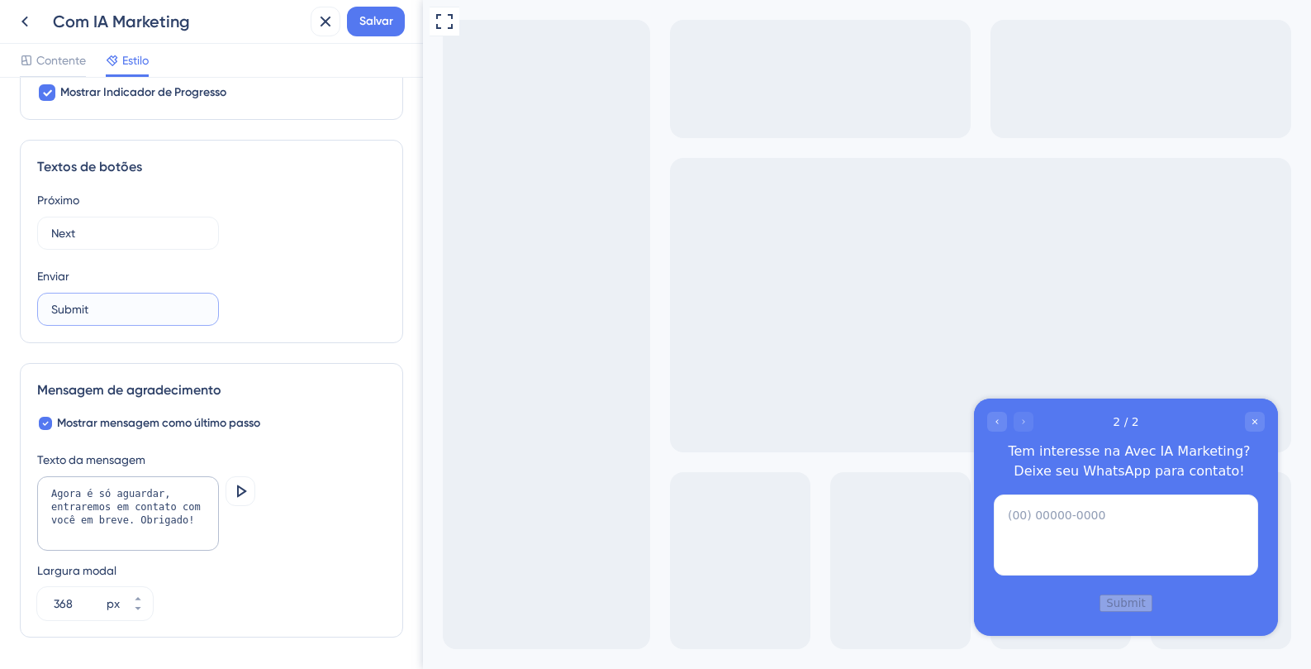
click at [103, 304] on input "Submit" at bounding box center [128, 309] width 154 height 18
type input "Enviar"
click at [95, 228] on input "Next" at bounding box center [128, 233] width 154 height 18
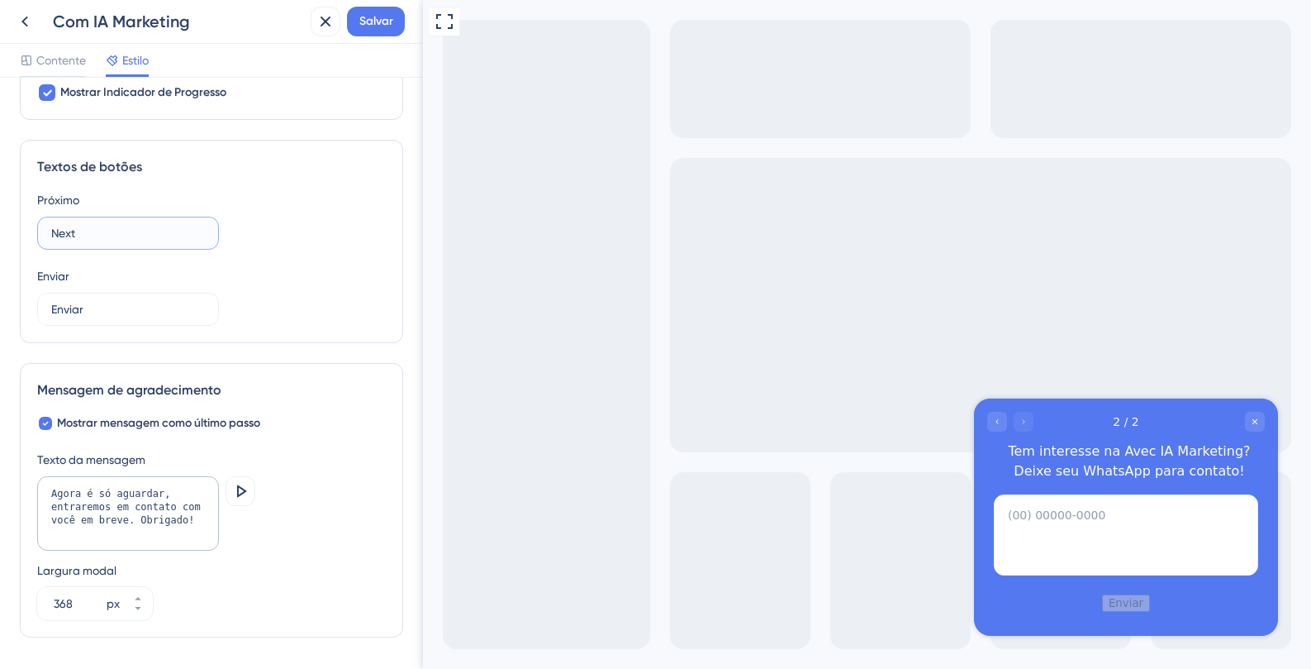
click at [95, 228] on input "Next" at bounding box center [128, 233] width 154 height 18
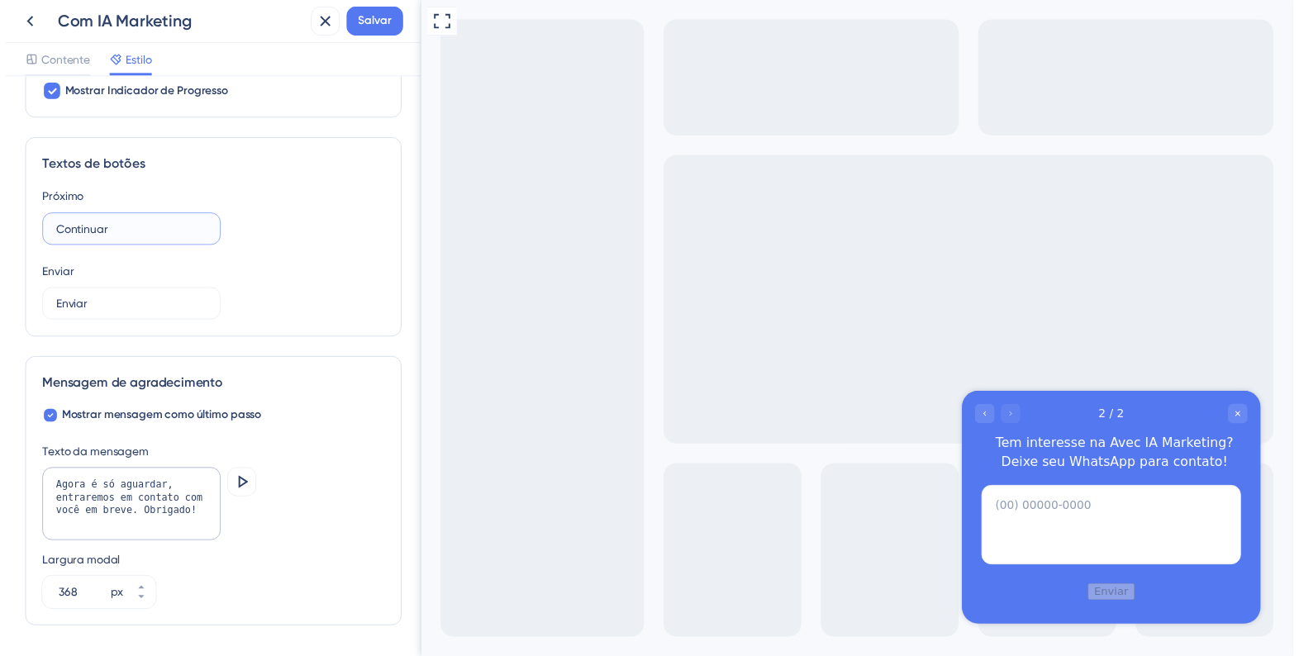
scroll to position [1059, 0]
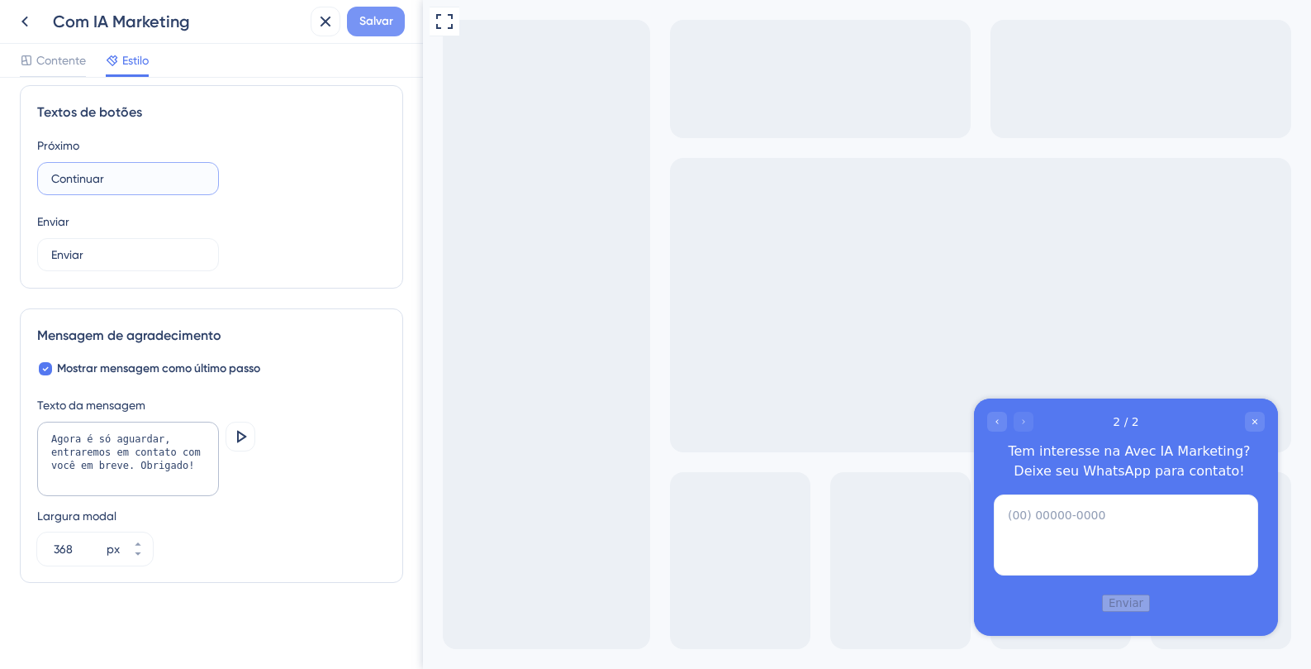
type input "Continuar"
click at [374, 18] on font "Salvar" at bounding box center [376, 21] width 34 height 14
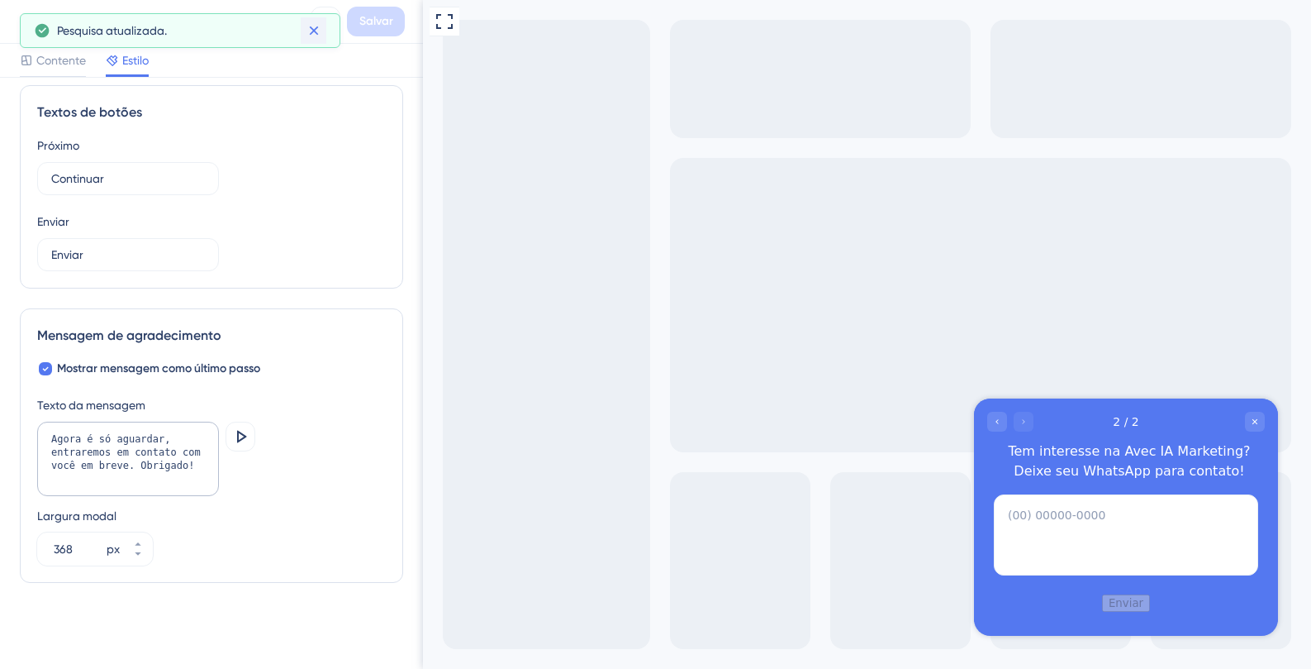
click at [318, 27] on icon at bounding box center [314, 30] width 17 height 17
click at [37, 23] on button at bounding box center [25, 22] width 30 height 30
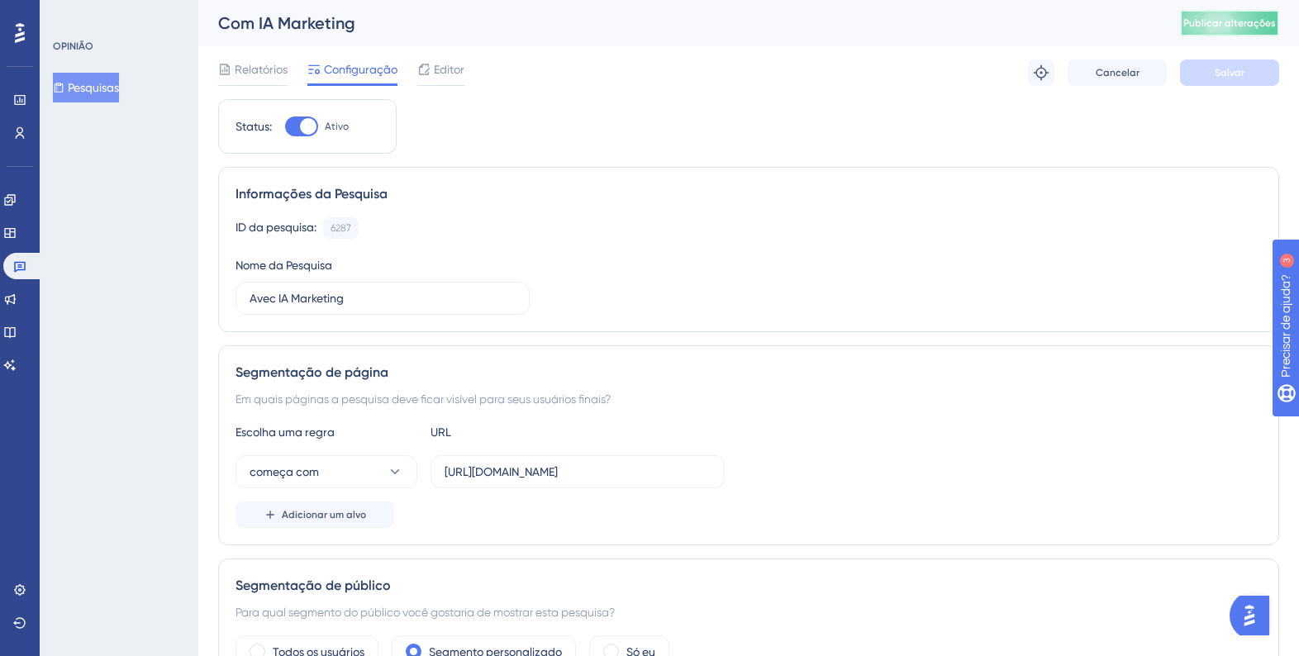
click at [1229, 27] on font "Publicar alterações" at bounding box center [1229, 23] width 93 height 12
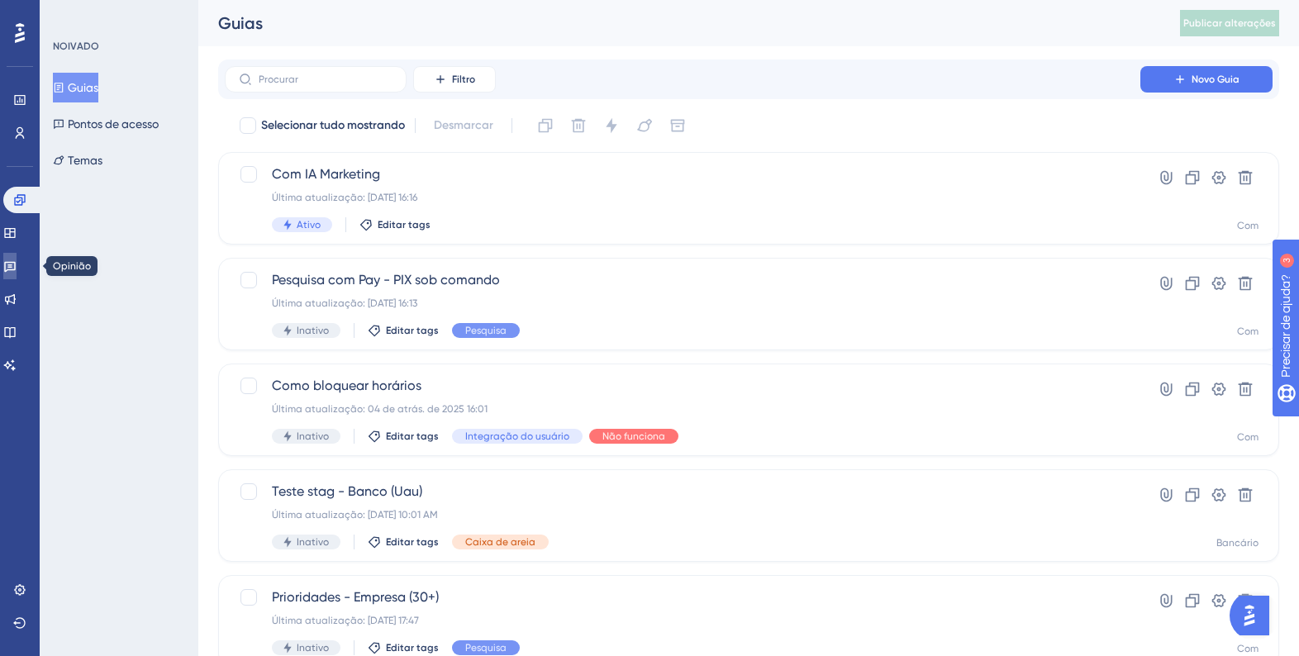
click at [17, 259] on link at bounding box center [9, 266] width 13 height 26
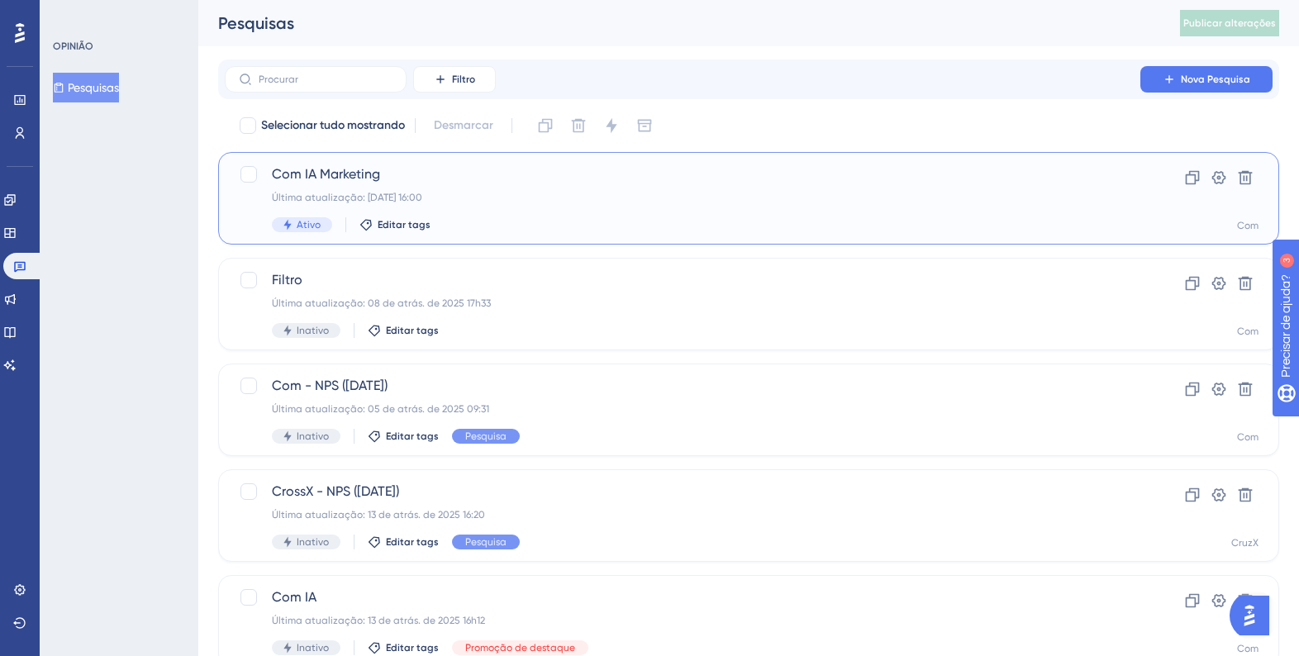
click at [521, 178] on span "Com IA Marketing" at bounding box center [682, 174] width 821 height 20
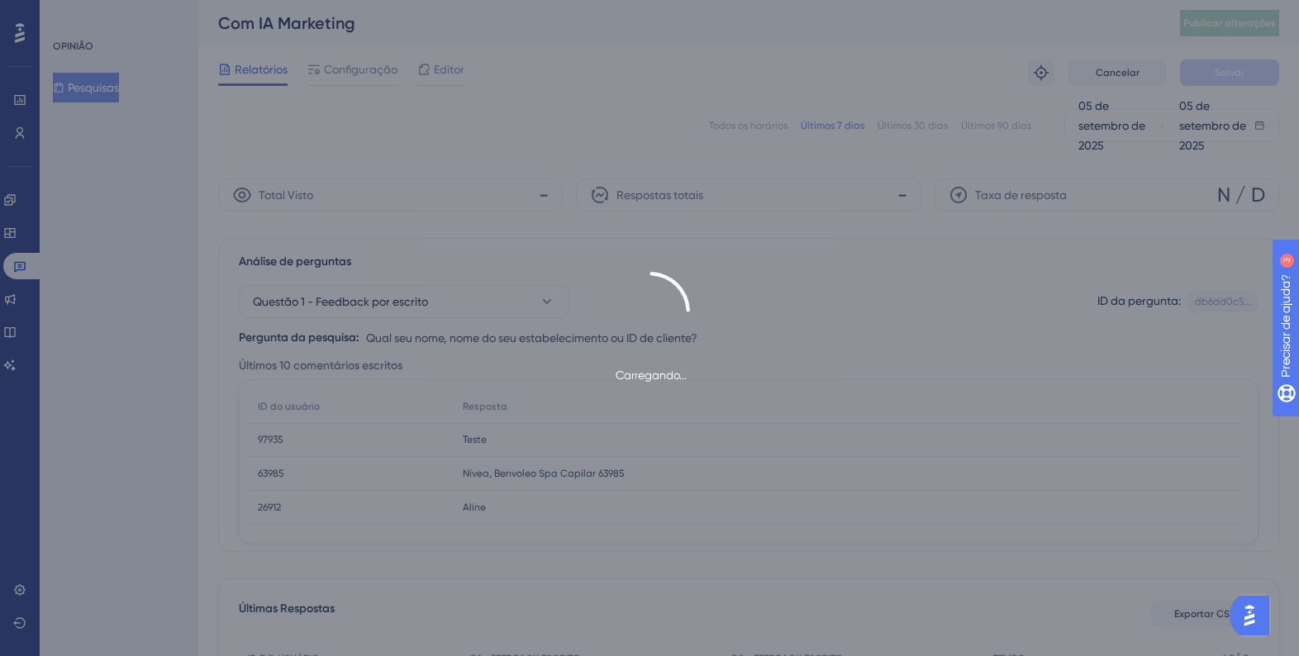
click at [435, 68] on div "Carregando..." at bounding box center [649, 328] width 1299 height 656
click at [445, 69] on div "Carregando..." at bounding box center [649, 328] width 1299 height 656
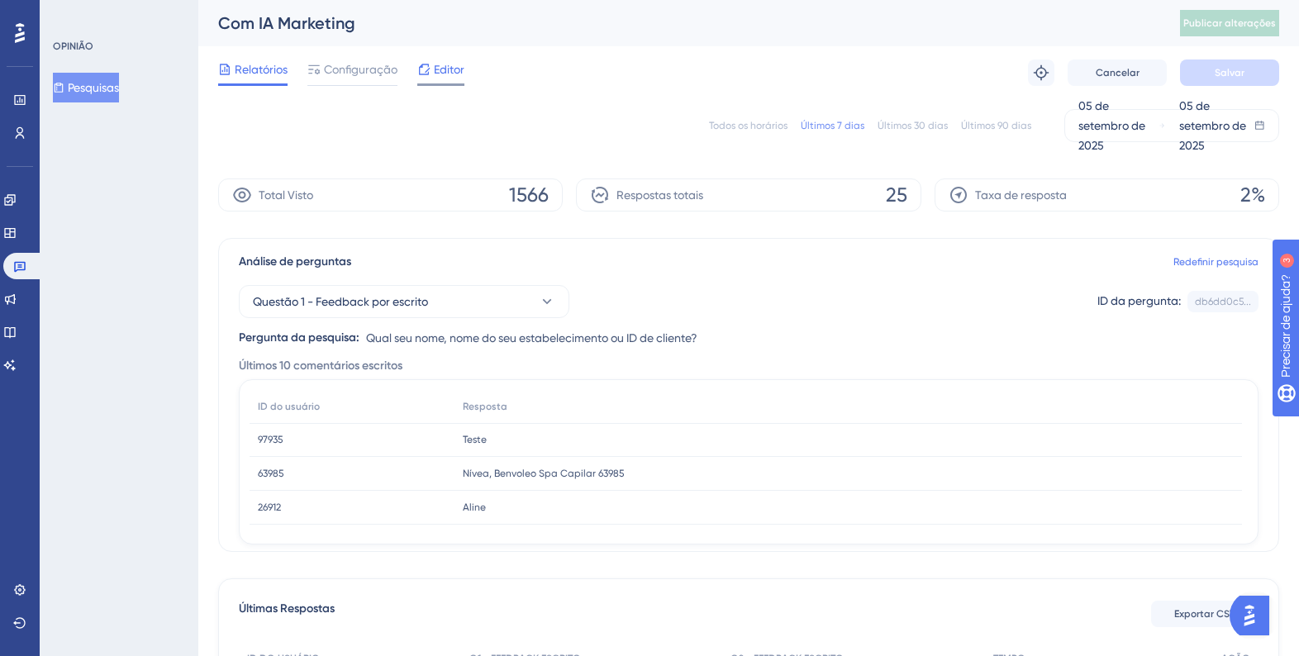
click at [449, 77] on span "Editor" at bounding box center [449, 69] width 31 height 20
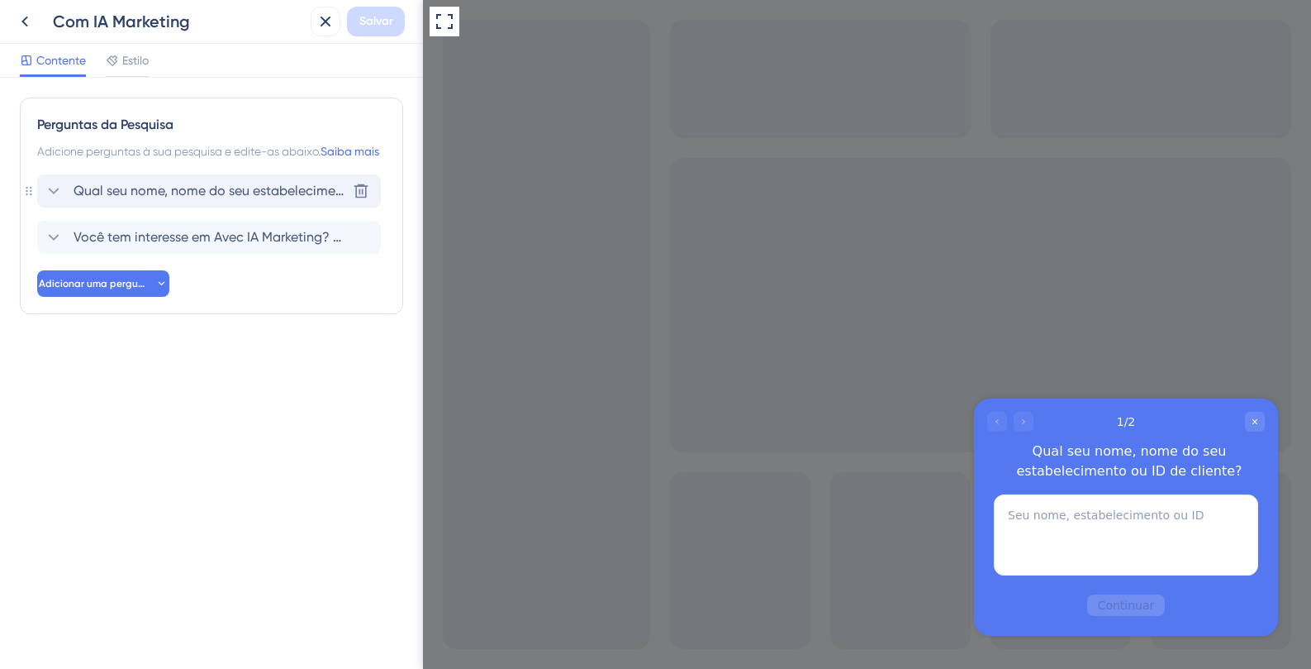
click at [237, 198] on font "Qual seu nome, nome do seu estabelecimento ou ID de cliente?" at bounding box center [268, 191] width 388 height 16
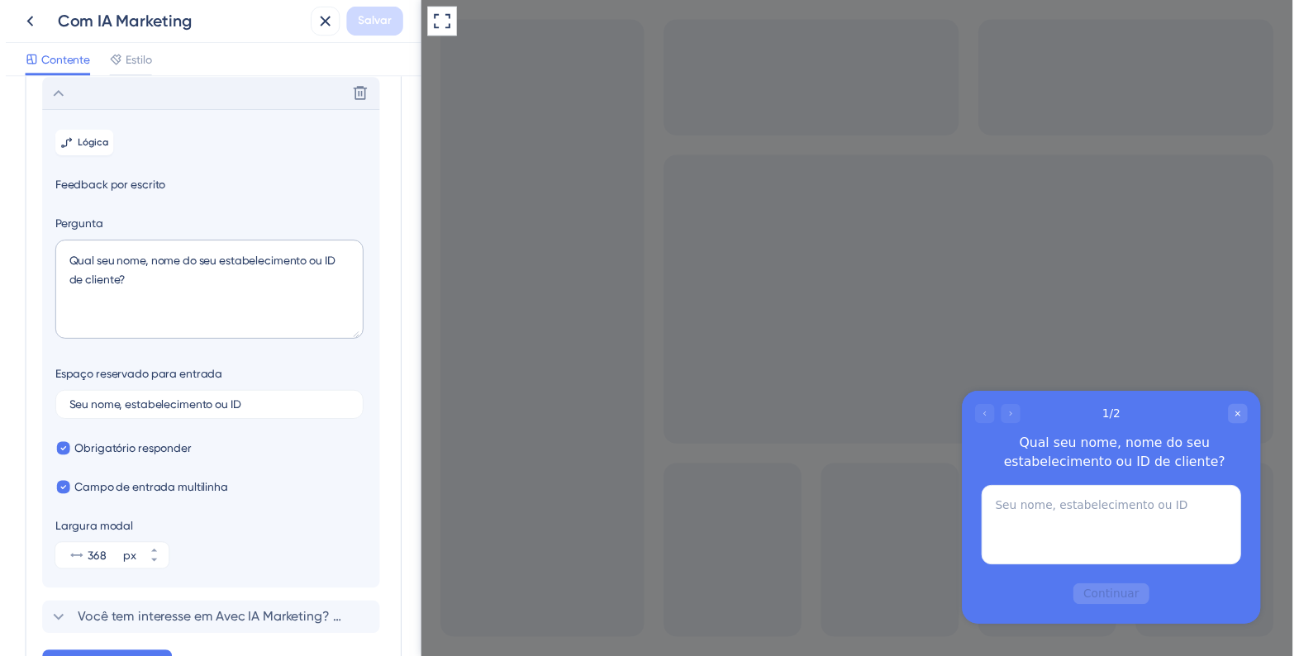
scroll to position [117, 0]
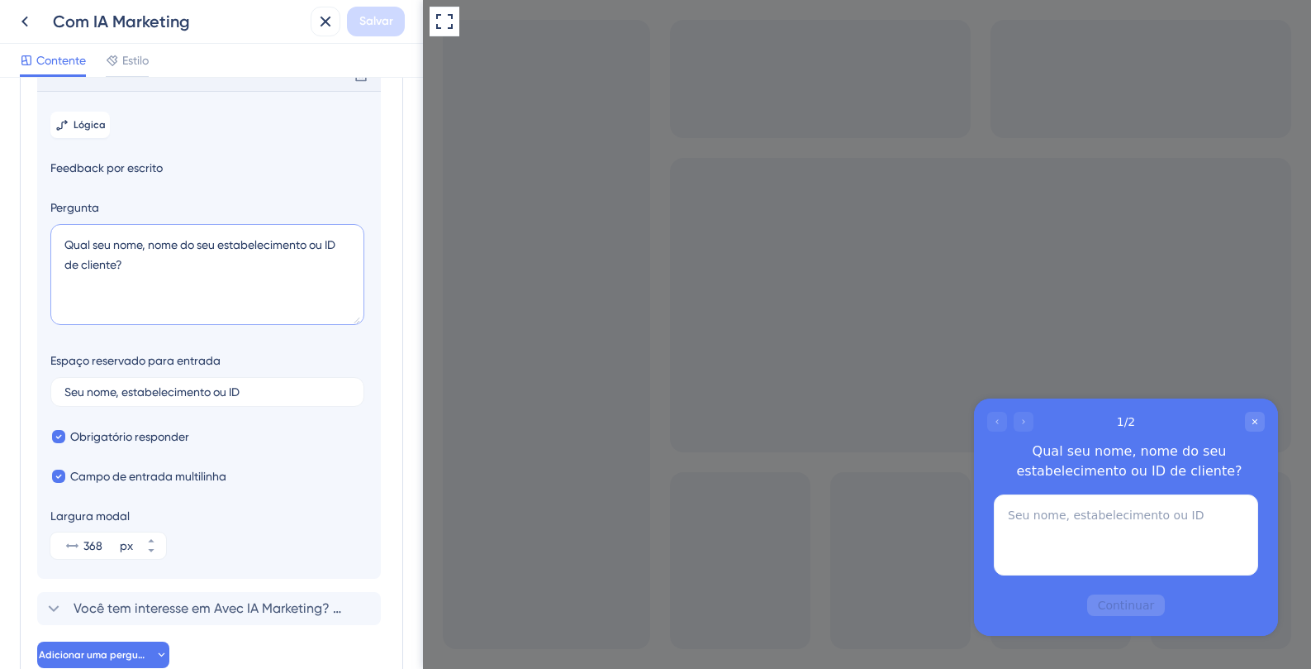
drag, startPoint x: 315, startPoint y: 265, endPoint x: 311, endPoint y: 283, distance: 17.8
click at [311, 283] on textarea "Qual seu nome, nome do seu estabelecimento ou ID de cliente?" at bounding box center [207, 274] width 314 height 101
click at [146, 262] on textarea "Qual seu nome, nome do seu estabelecimento" at bounding box center [207, 274] width 314 height 101
click at [331, 268] on textarea "Qual seu nome e nome do seu estabelecimento" at bounding box center [207, 274] width 314 height 101
type textarea "Qual seu nome e nome do seu estabelecimento?"
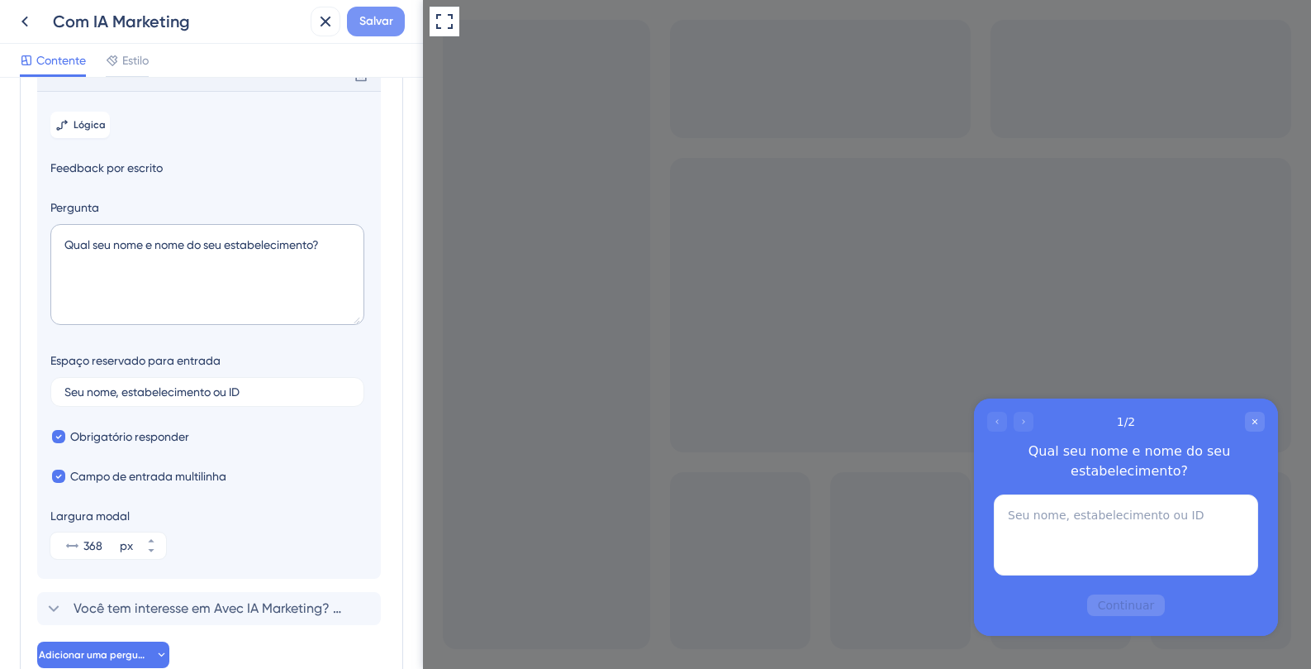
click at [378, 25] on font "Salvar" at bounding box center [376, 21] width 34 height 14
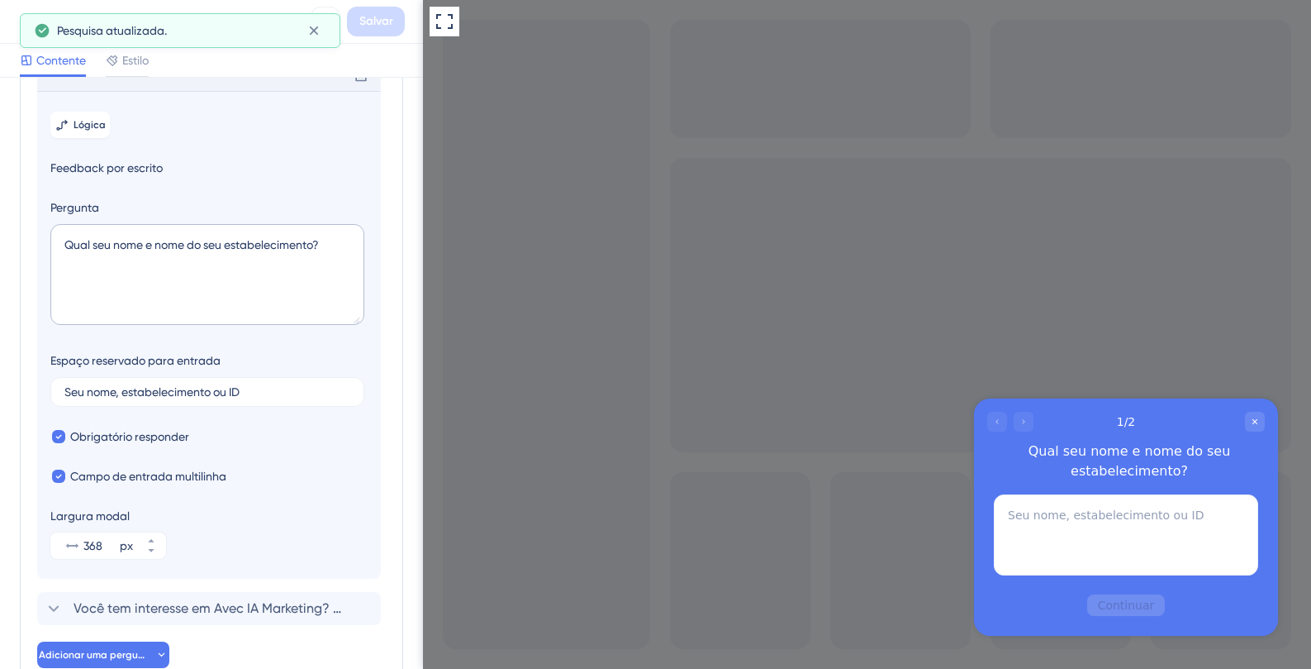
click at [492, 50] on div at bounding box center [867, 334] width 888 height 669
click at [30, 24] on icon at bounding box center [25, 22] width 20 height 20
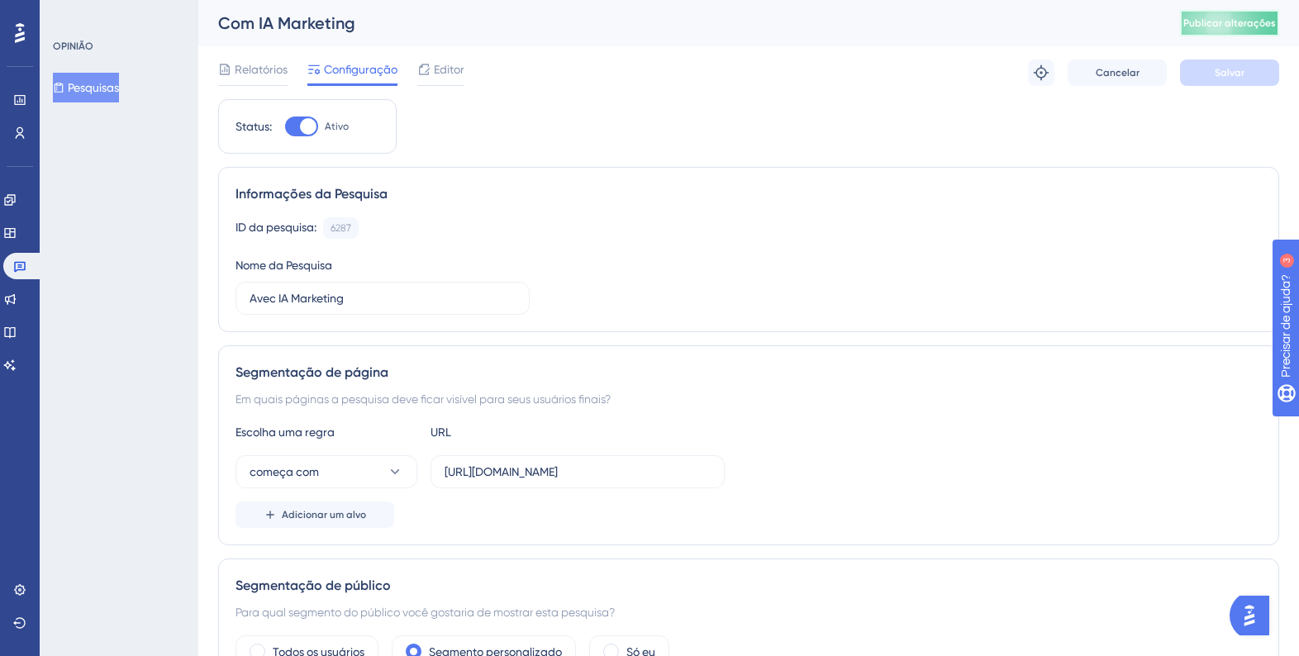
click at [1259, 22] on font "Publicar alterações" at bounding box center [1229, 23] width 93 height 12
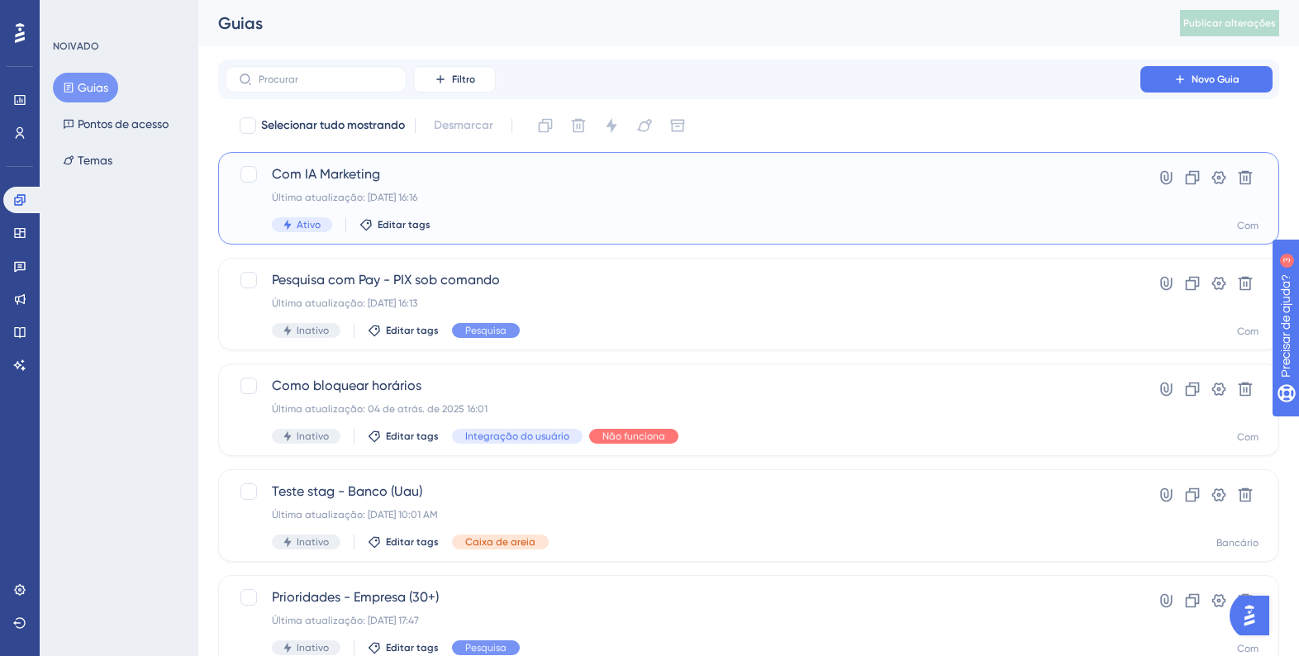
click at [354, 192] on font "Última atualização: [DATE] 16:16" at bounding box center [344, 198] width 145 height 12
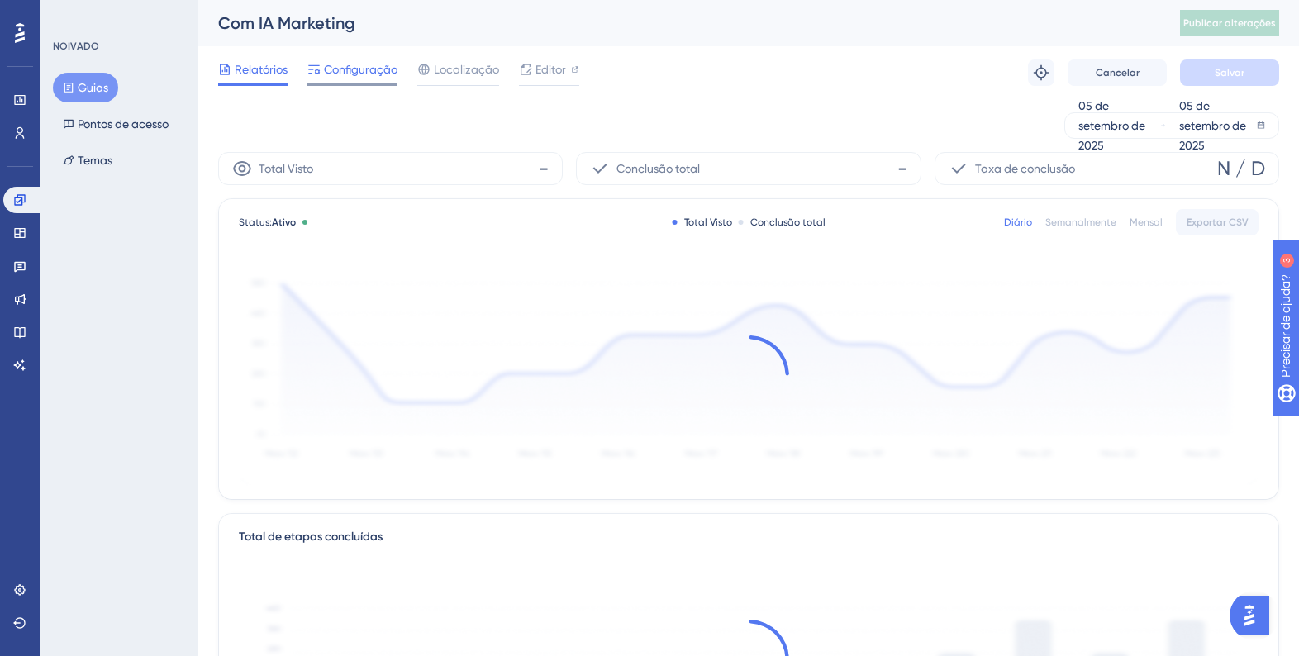
click at [367, 75] on font "Configuração" at bounding box center [361, 69] width 74 height 13
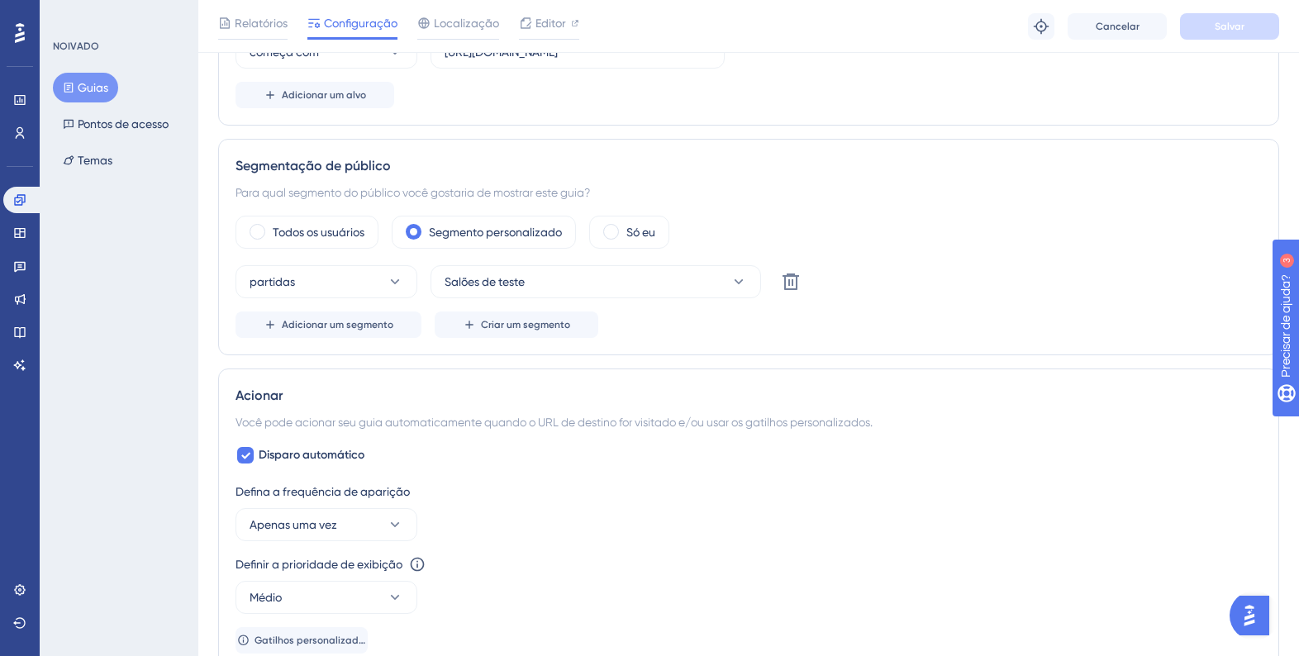
scroll to position [568, 0]
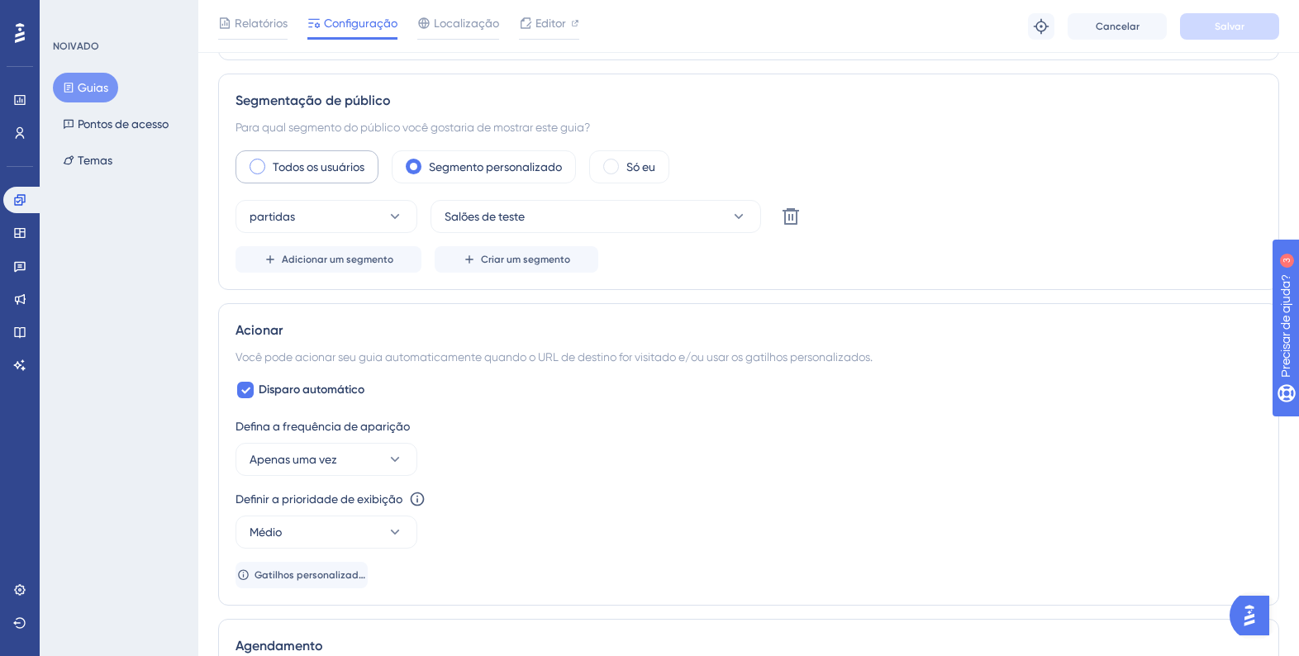
click at [318, 166] on font "Todos os usuários" at bounding box center [319, 166] width 92 height 13
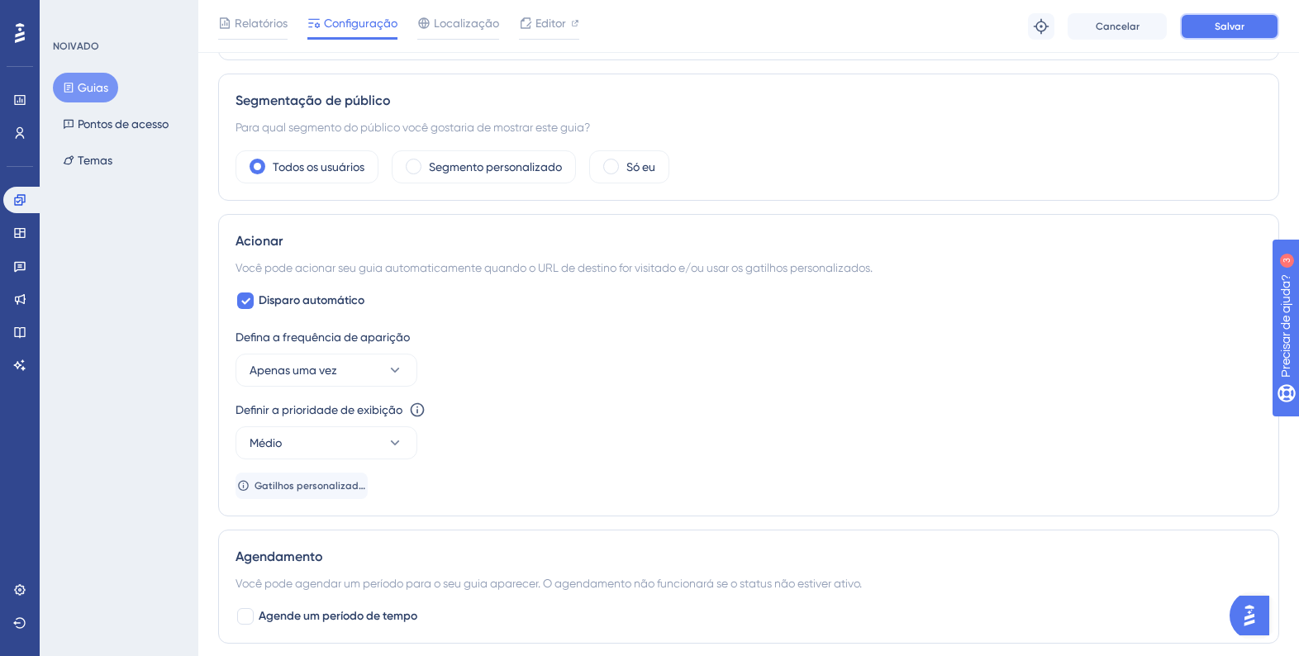
click at [1249, 28] on button "Salvar" at bounding box center [1229, 26] width 99 height 26
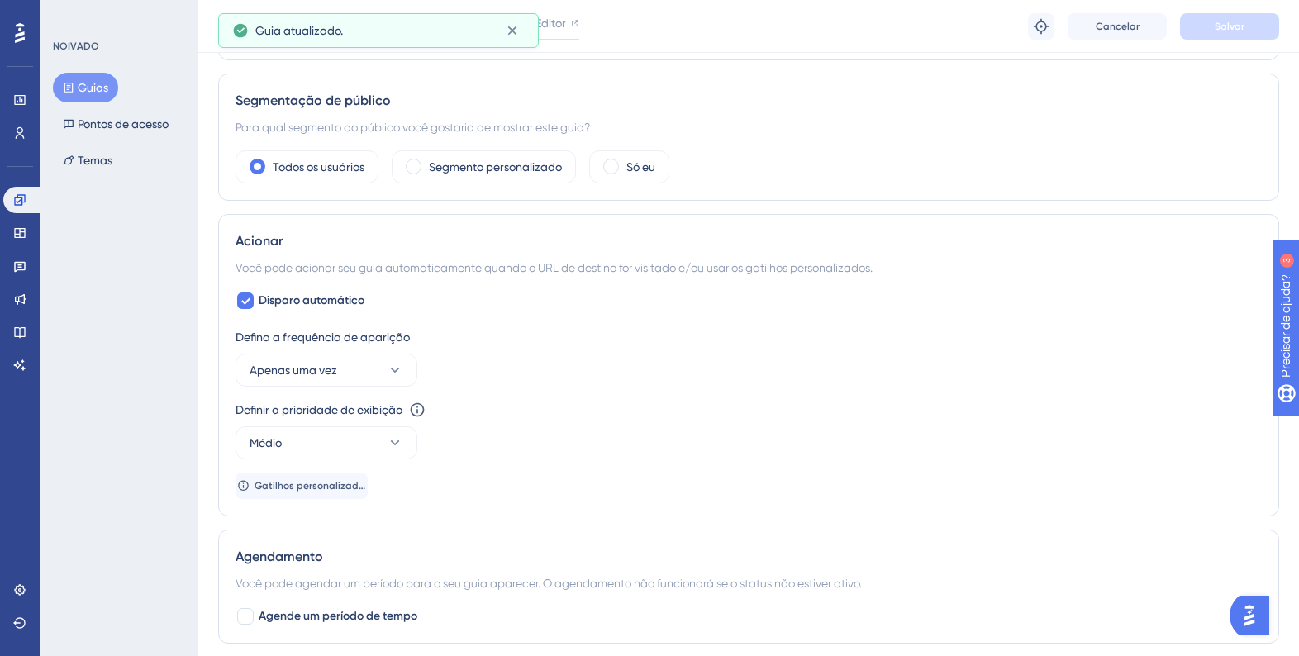
click at [1291, 84] on div "Desempenho Usuários Noivado Widgets Opinião Atualizações de produtos Base de co…" at bounding box center [748, 299] width 1101 height 1734
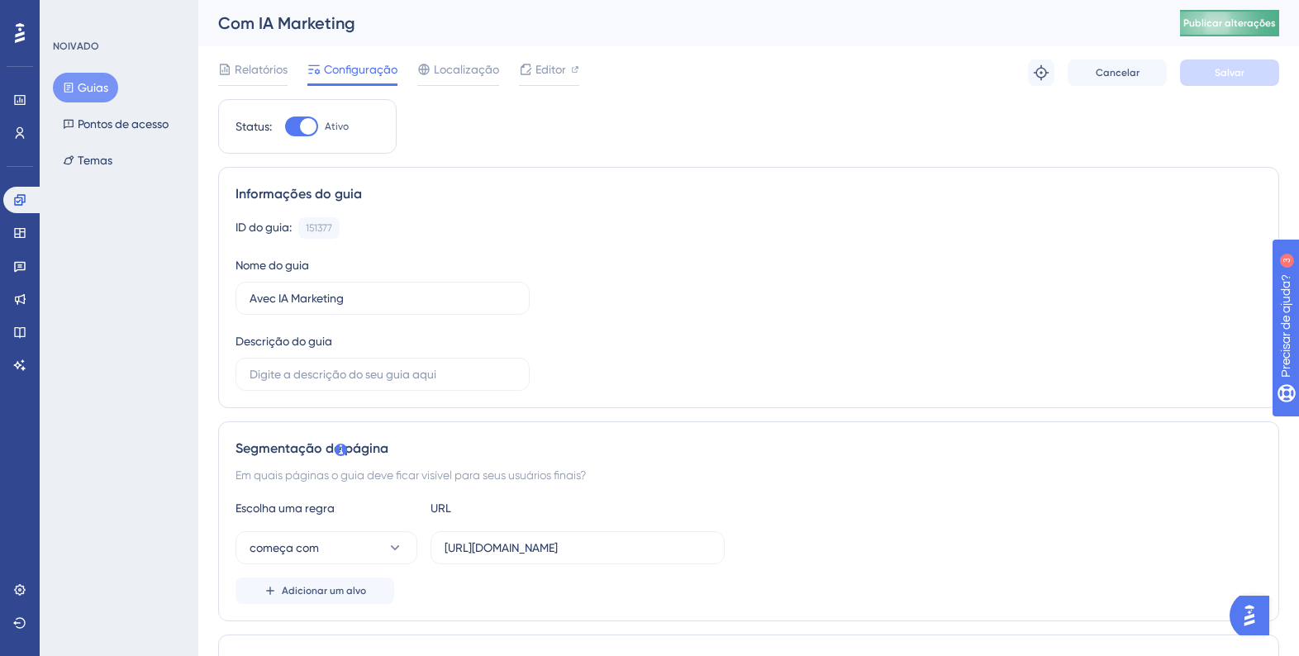
click at [1254, 18] on font "Publicar alterações" at bounding box center [1229, 23] width 93 height 12
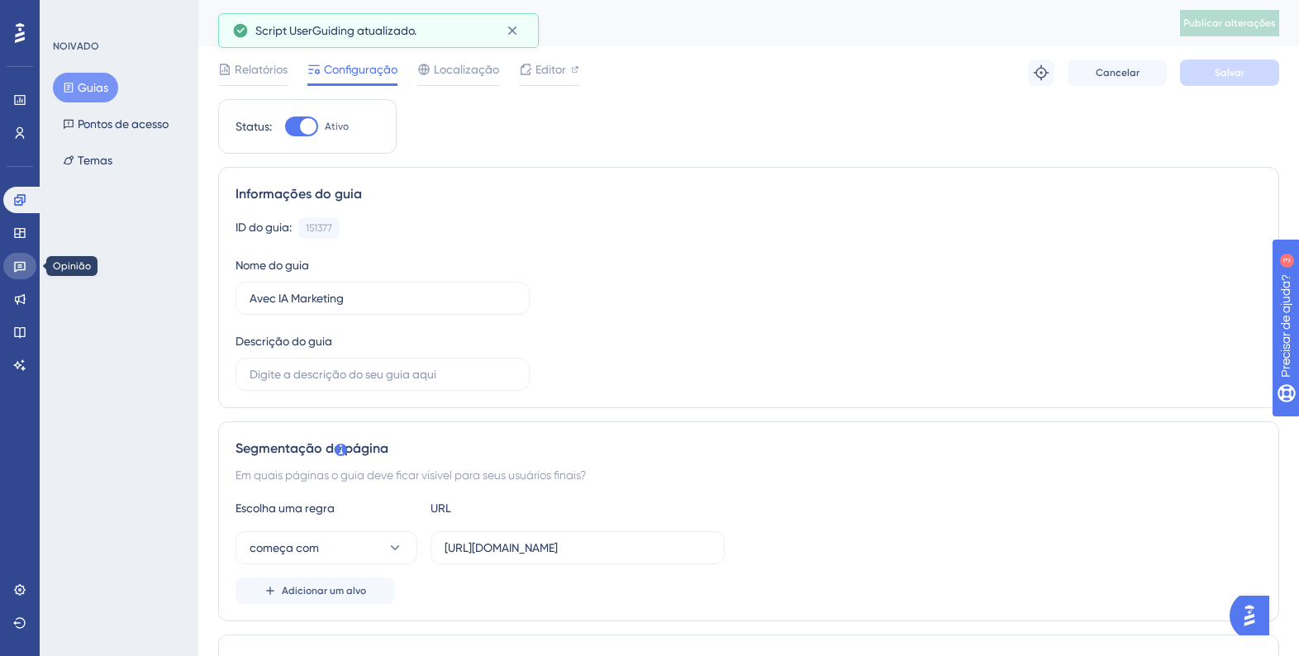
click at [23, 261] on icon at bounding box center [19, 265] width 13 height 13
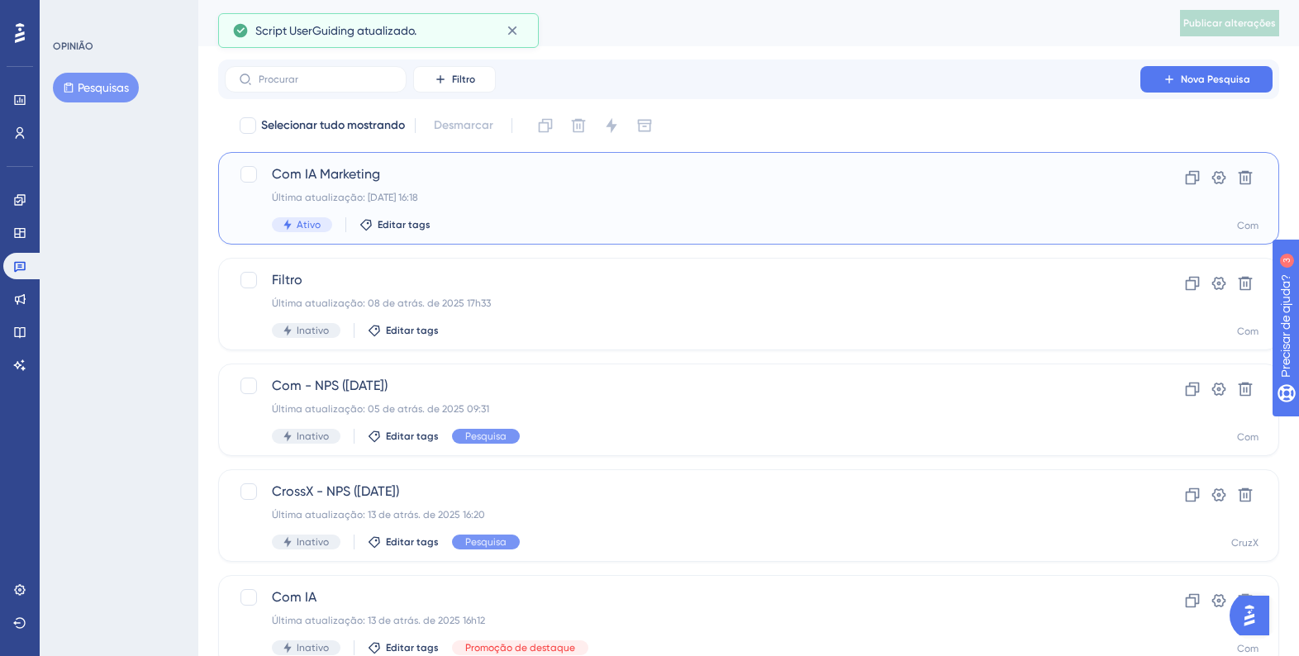
click at [390, 183] on span "Com IA Marketing" at bounding box center [682, 174] width 821 height 20
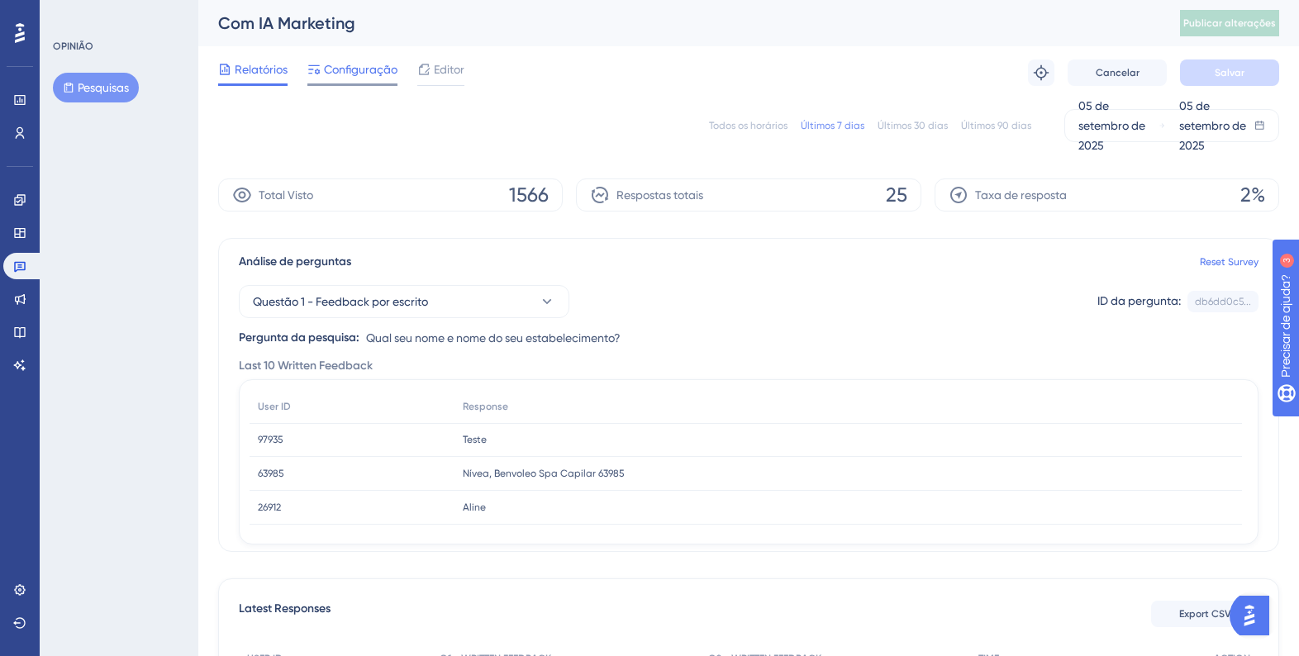
click at [358, 65] on font "Configuração" at bounding box center [361, 69] width 74 height 13
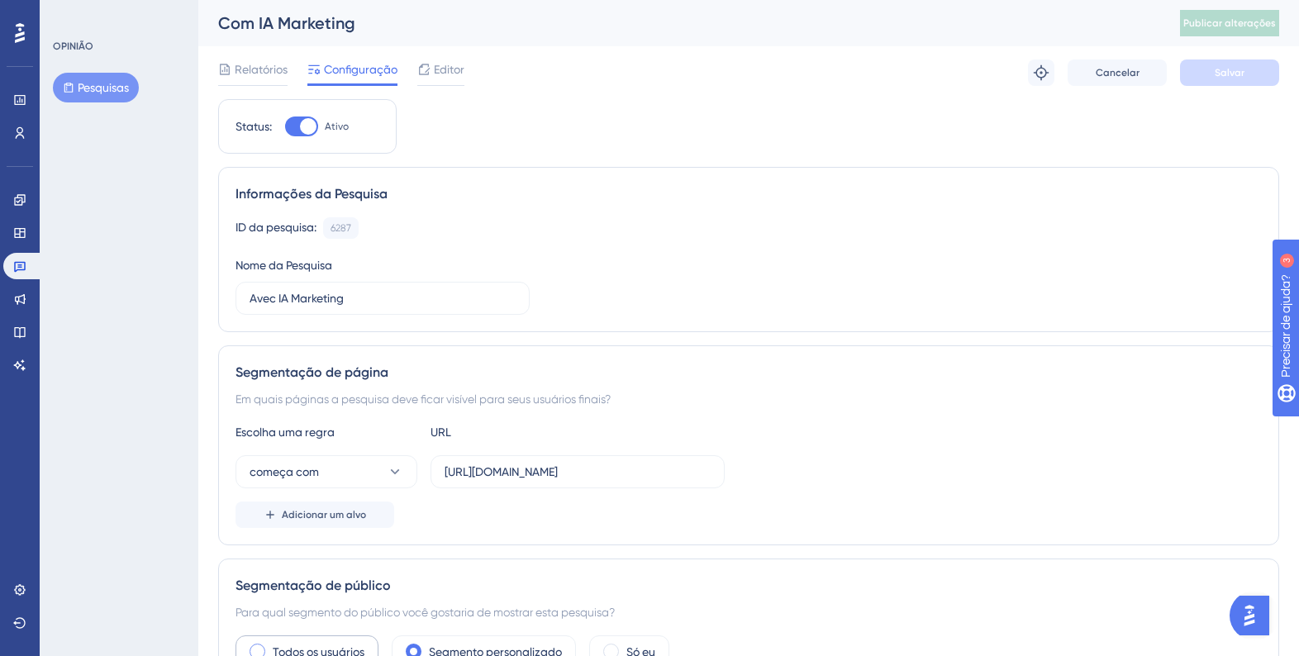
click at [323, 642] on label "Todos os usuários" at bounding box center [319, 652] width 92 height 20
click at [1267, 66] on button "Salvar" at bounding box center [1229, 72] width 99 height 26
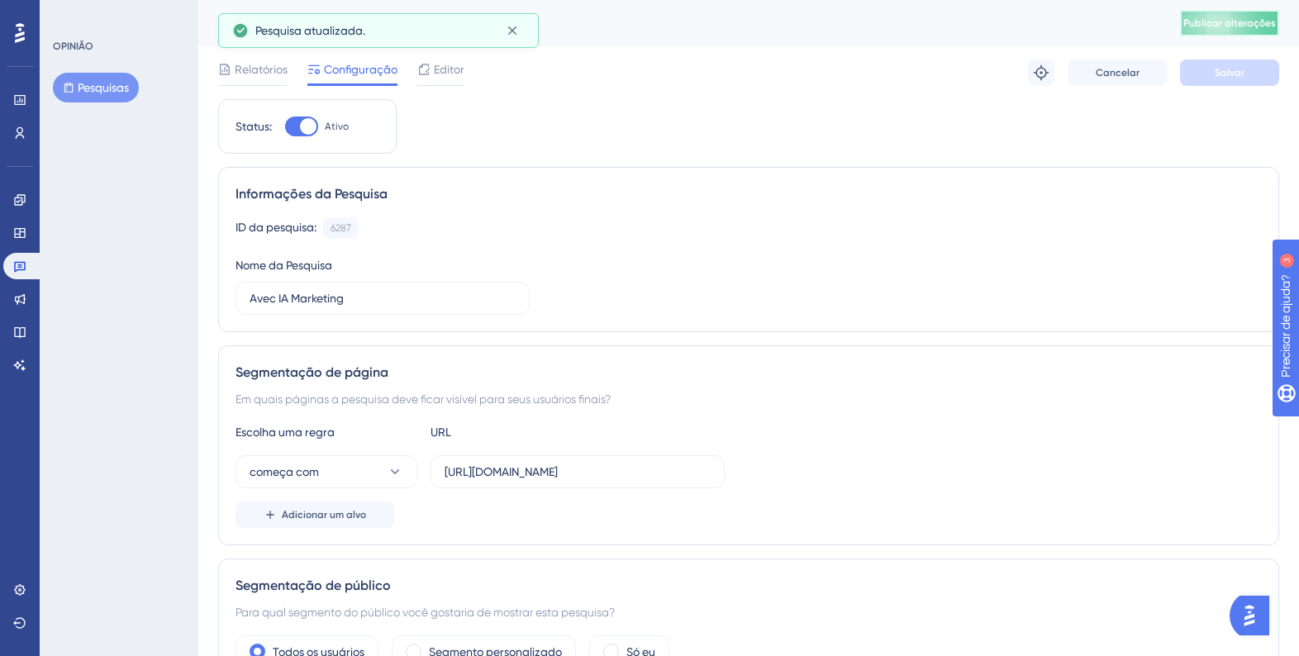
click at [1251, 25] on font "Publicar alterações" at bounding box center [1229, 23] width 93 height 12
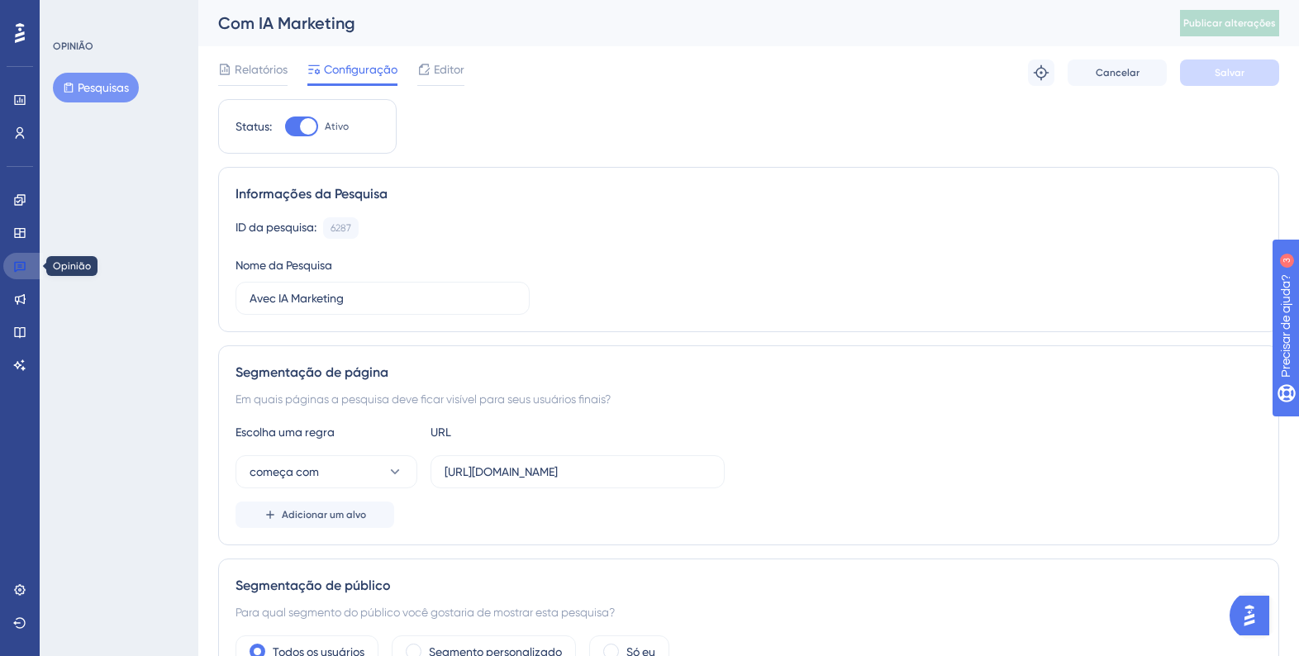
click at [21, 264] on icon at bounding box center [19, 265] width 13 height 13
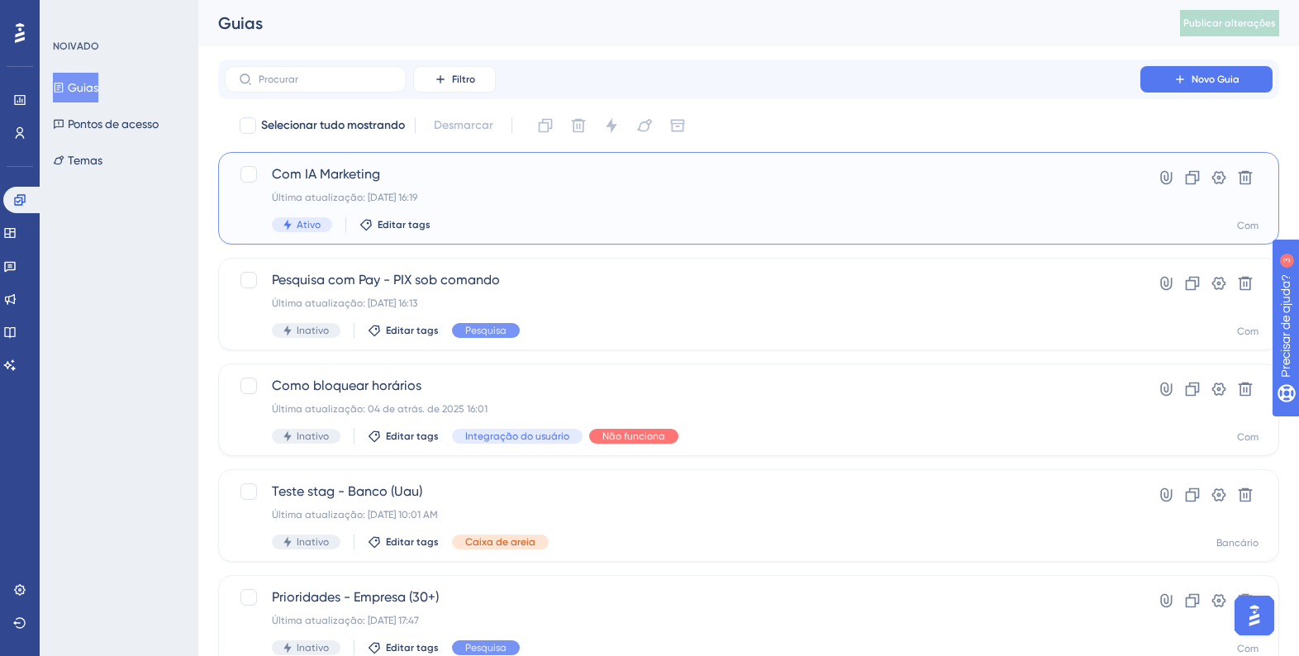
click at [516, 202] on div "Última atualização: [DATE] 16:19" at bounding box center [682, 197] width 821 height 13
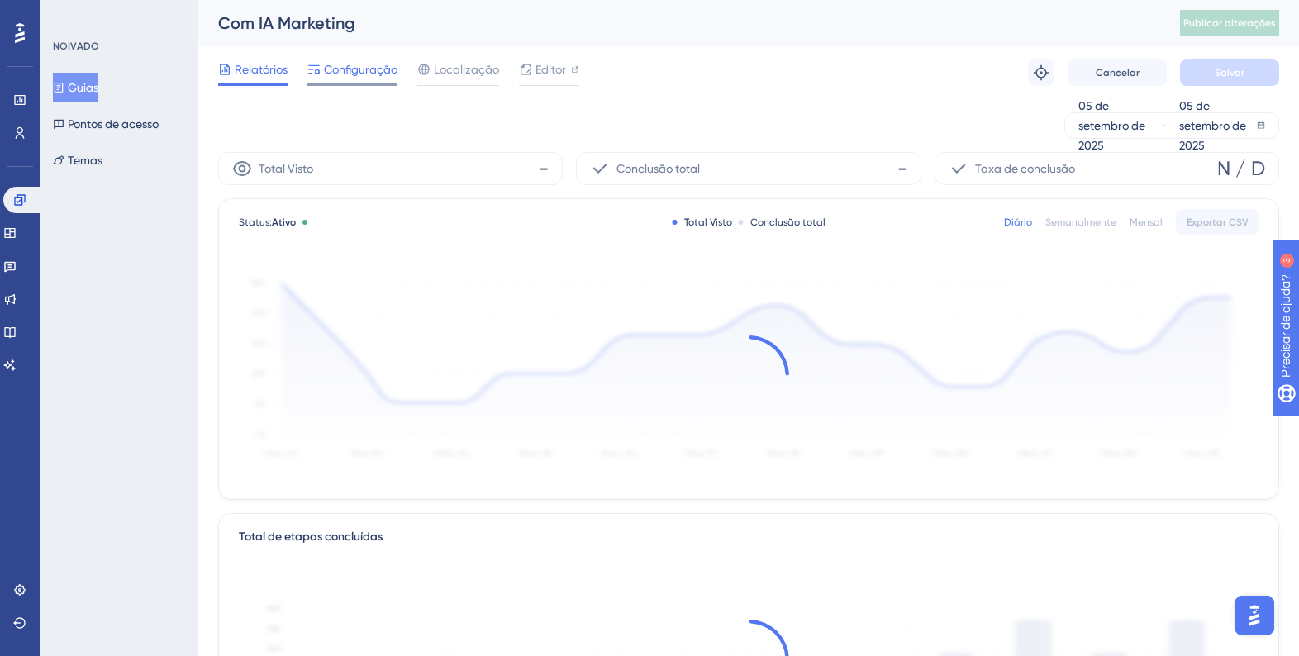
click at [374, 74] on font "Configuração" at bounding box center [361, 69] width 74 height 13
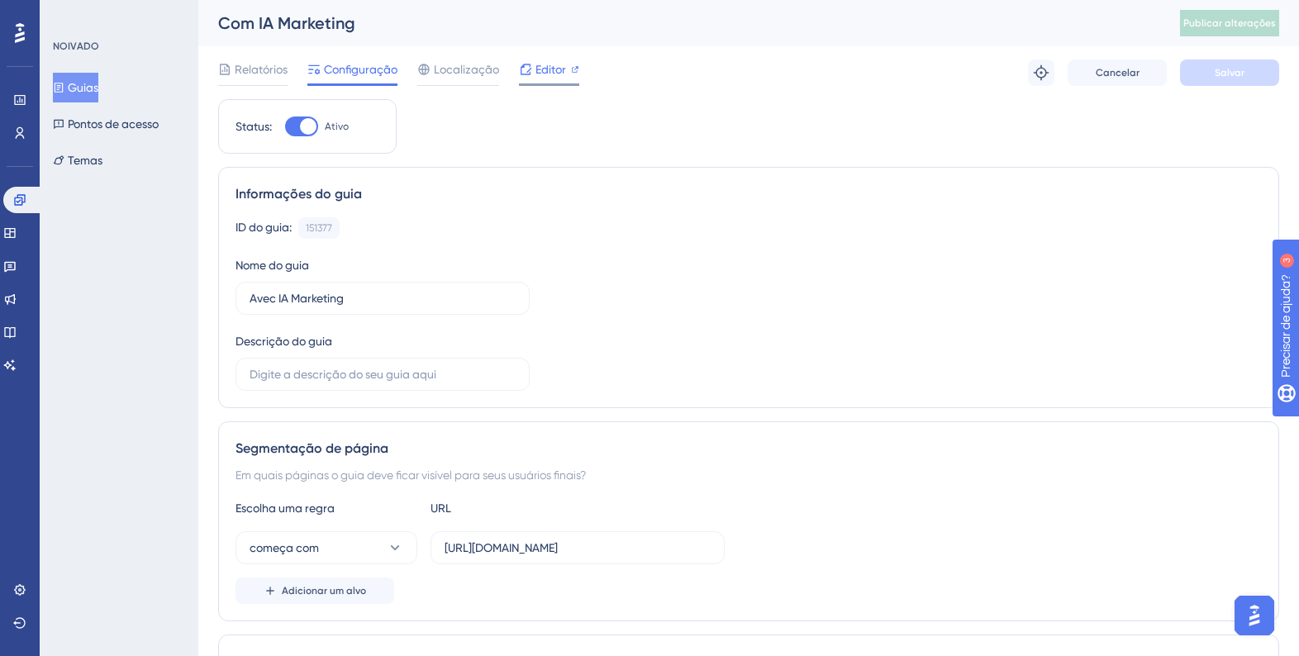
click at [560, 83] on div at bounding box center [549, 84] width 60 height 2
click at [1240, 25] on button "Publicar alterações" at bounding box center [1229, 23] width 99 height 26
click at [17, 265] on icon at bounding box center [9, 265] width 13 height 13
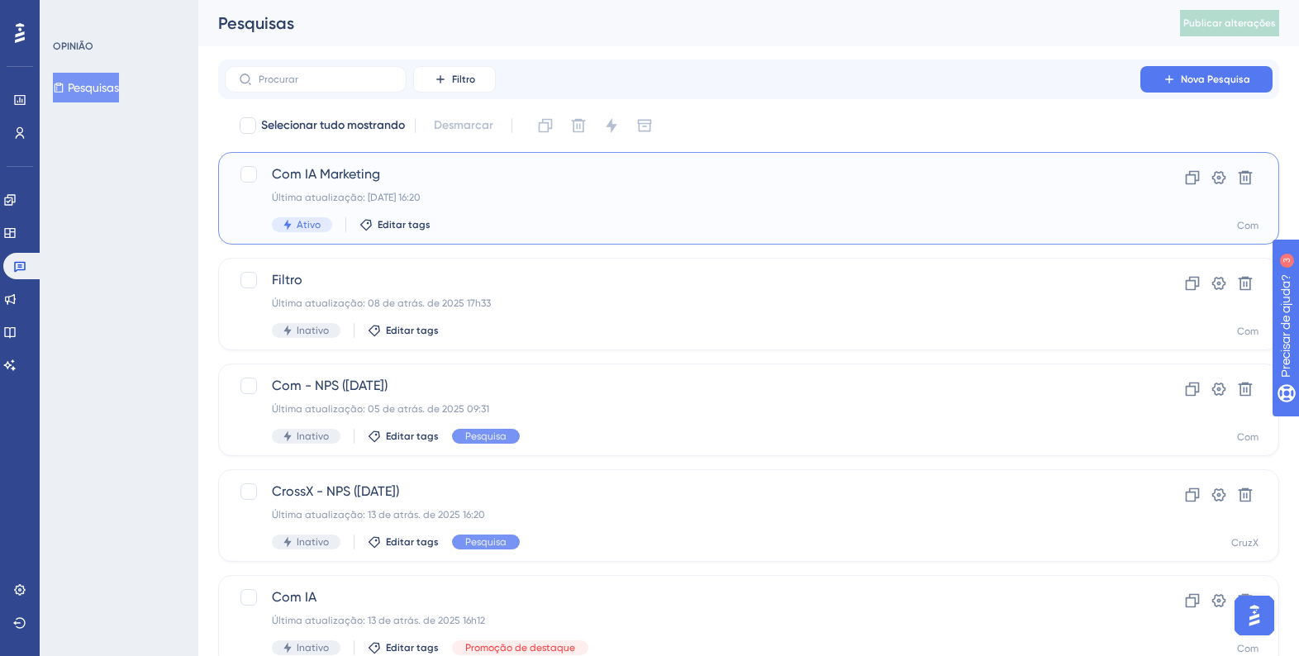
click at [389, 172] on span "Com IA Marketing" at bounding box center [682, 174] width 821 height 20
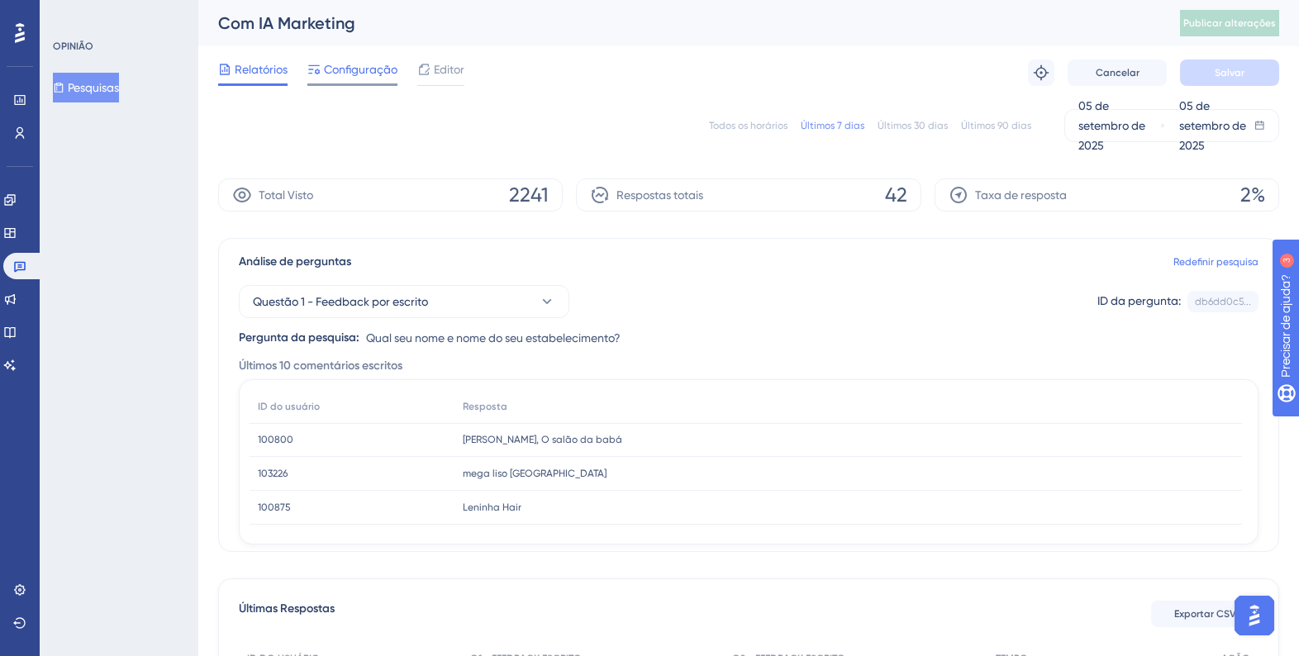
click at [340, 79] on span "Configuração" at bounding box center [361, 69] width 74 height 20
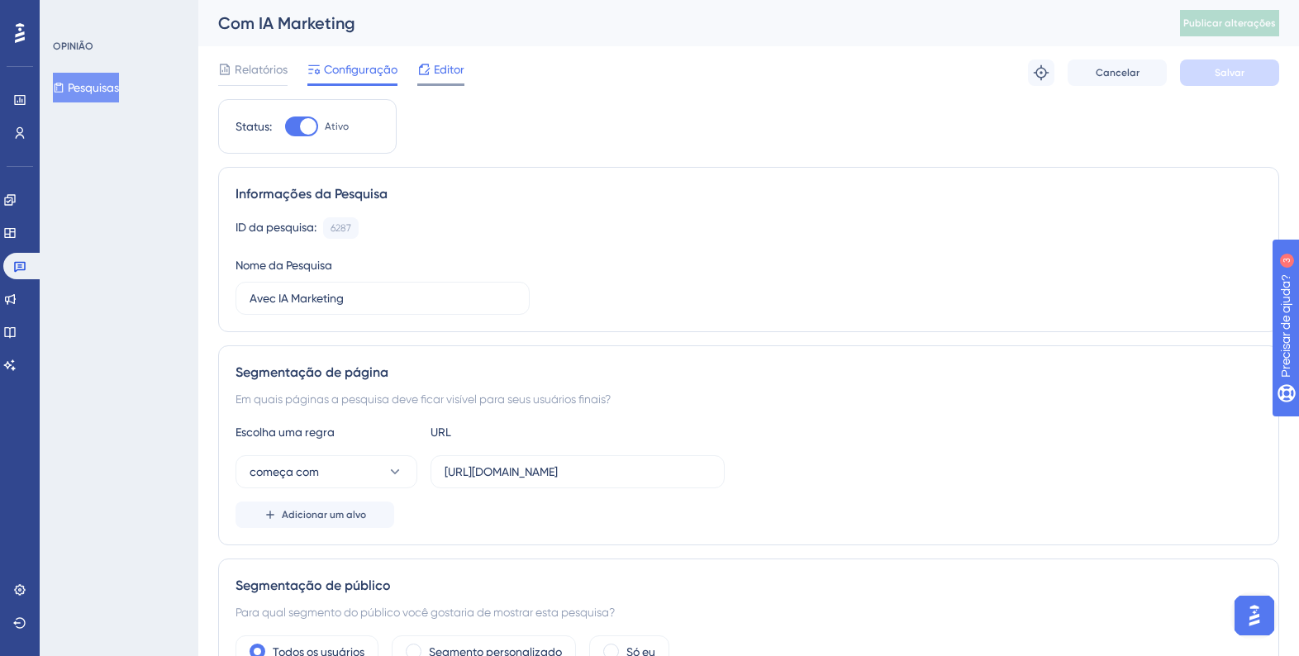
click at [431, 68] on div "Editor" at bounding box center [440, 69] width 47 height 20
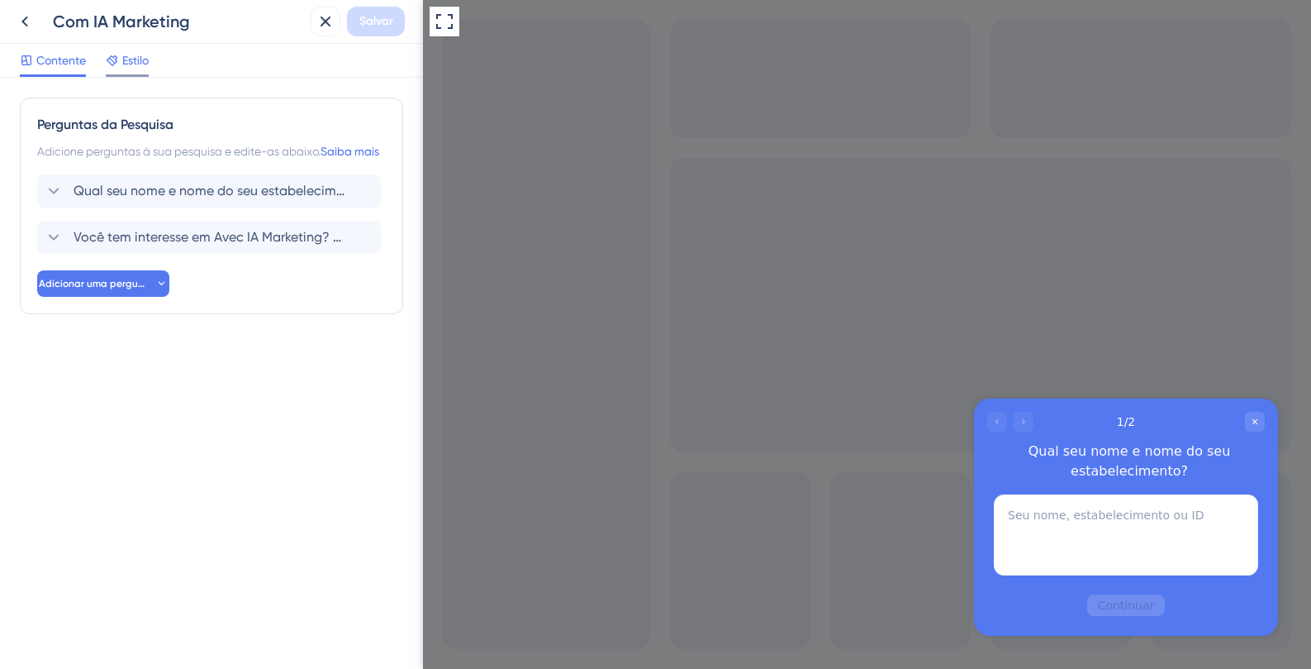
click at [143, 63] on font "Estilo" at bounding box center [135, 60] width 26 height 13
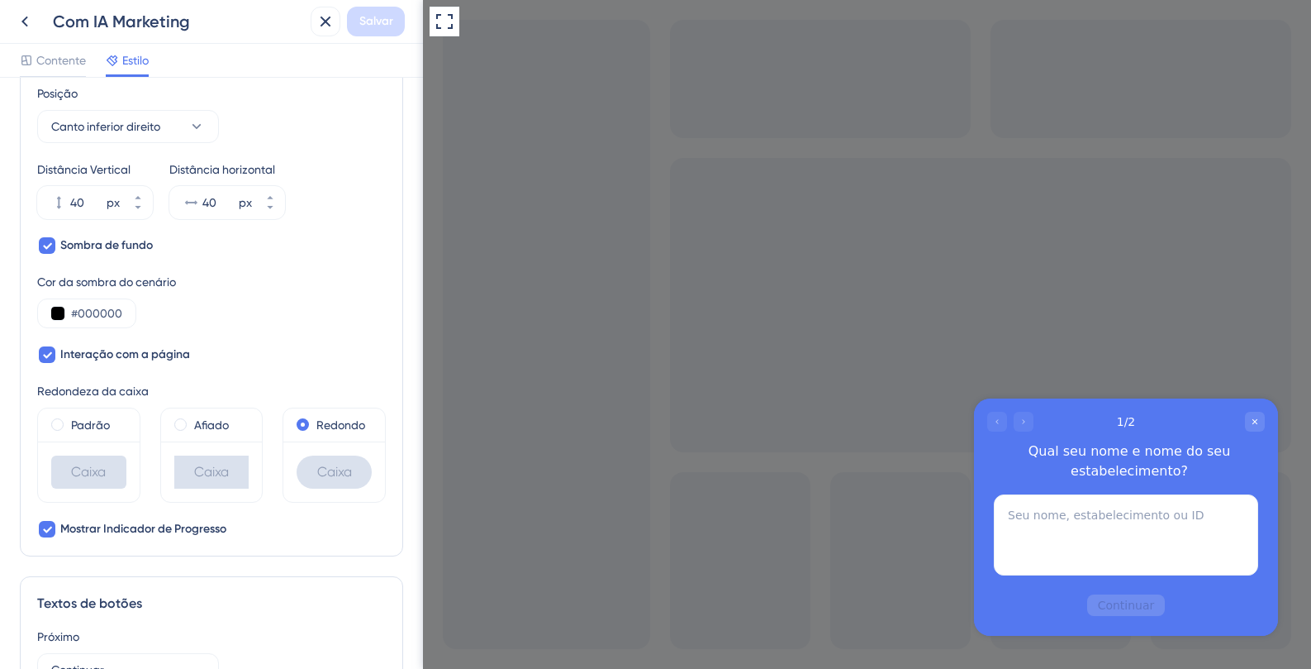
scroll to position [557, 0]
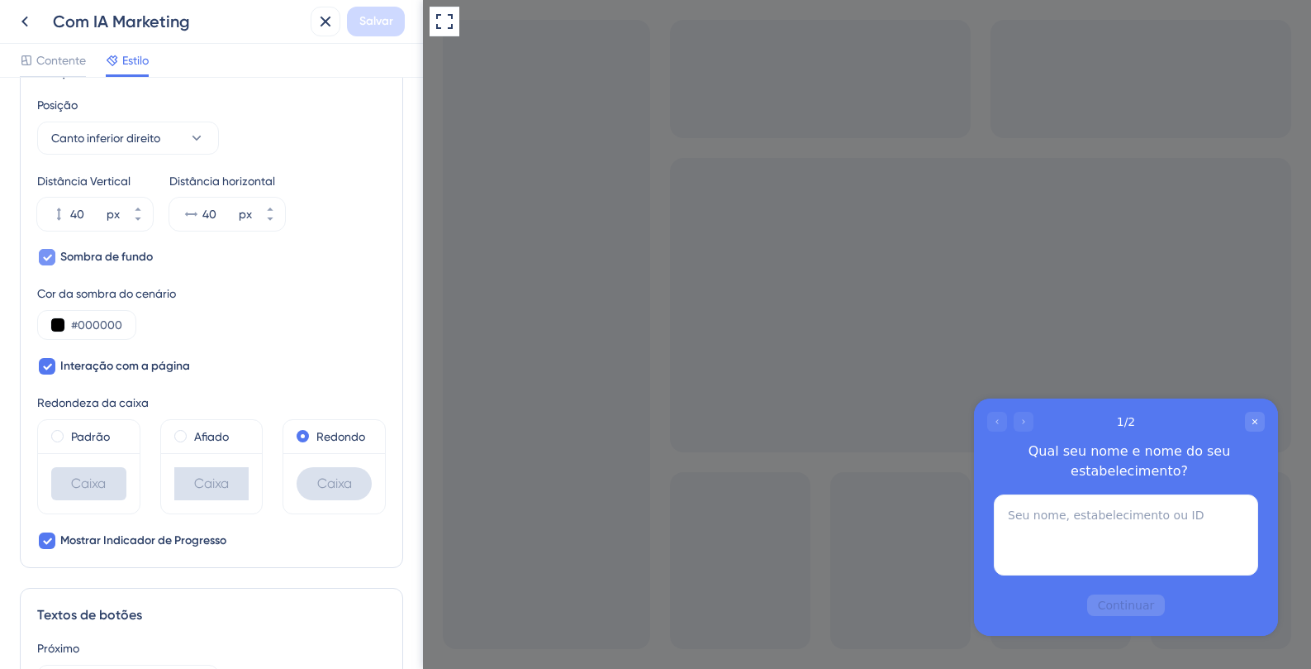
click at [48, 259] on icon at bounding box center [47, 256] width 10 height 13
checkbox input "false"
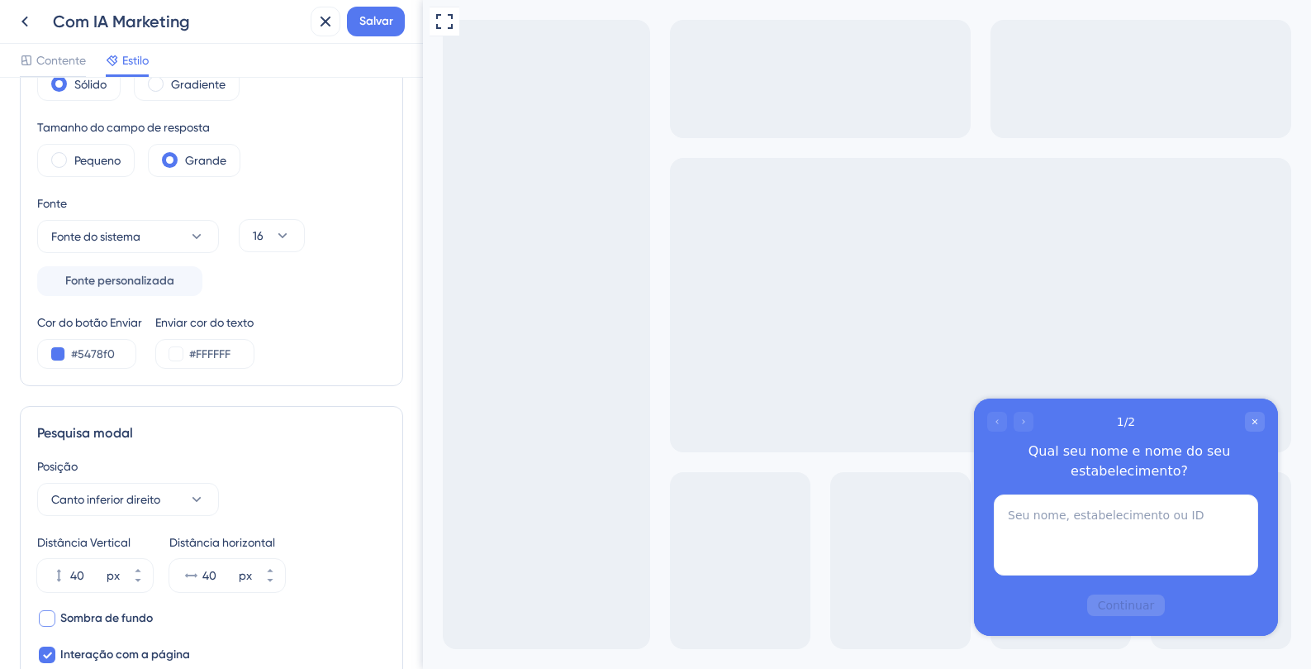
scroll to position [0, 0]
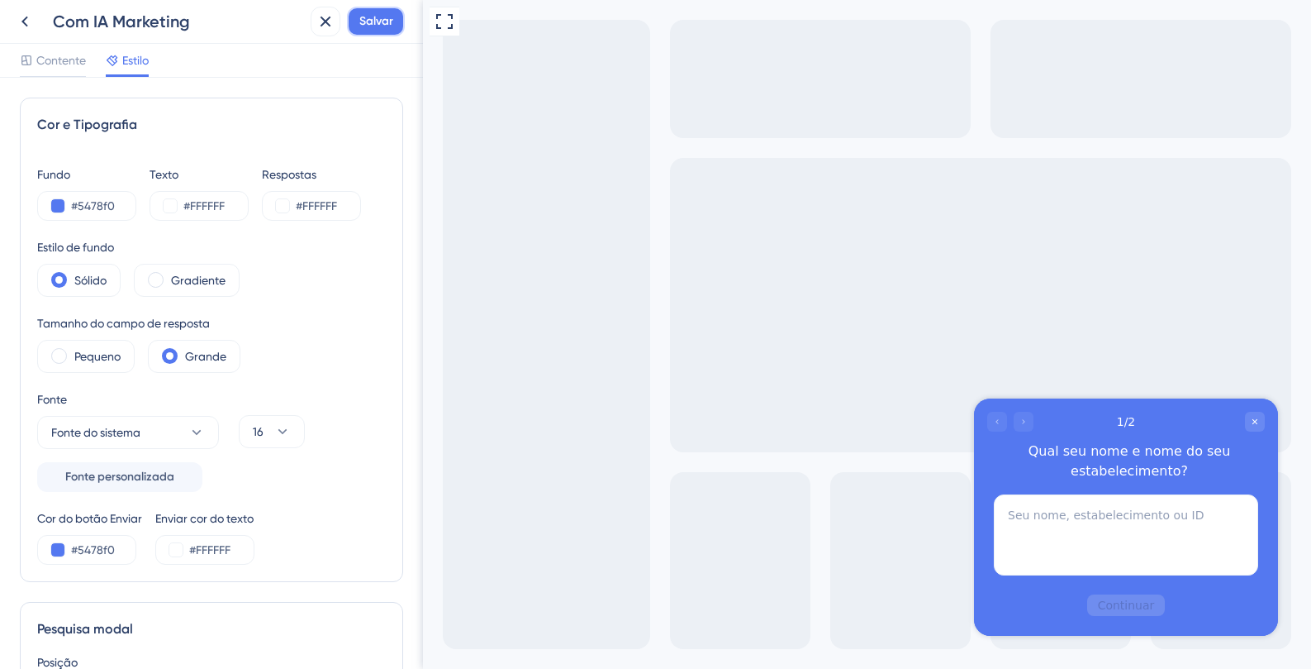
click at [382, 22] on font "Salvar" at bounding box center [376, 21] width 34 height 14
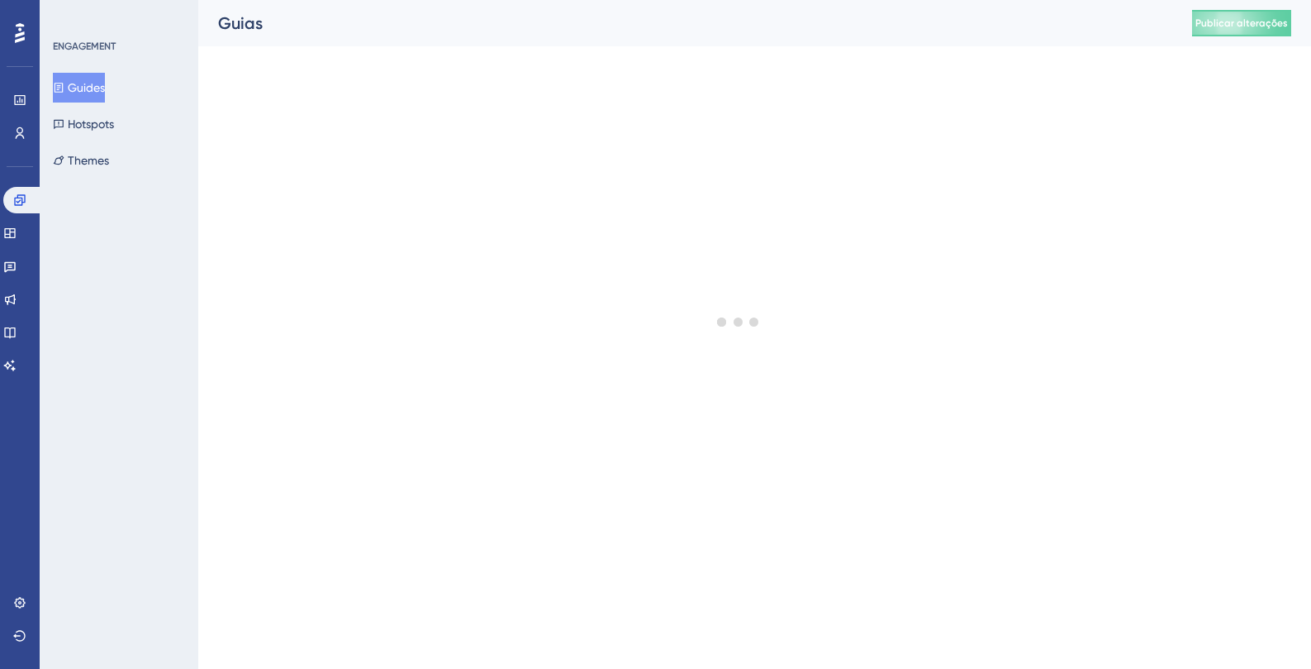
click at [737, 0] on html "Performance Users Engagement Widgets Feedback Product Updates Knowledge Base AI…" at bounding box center [655, 0] width 1311 height 0
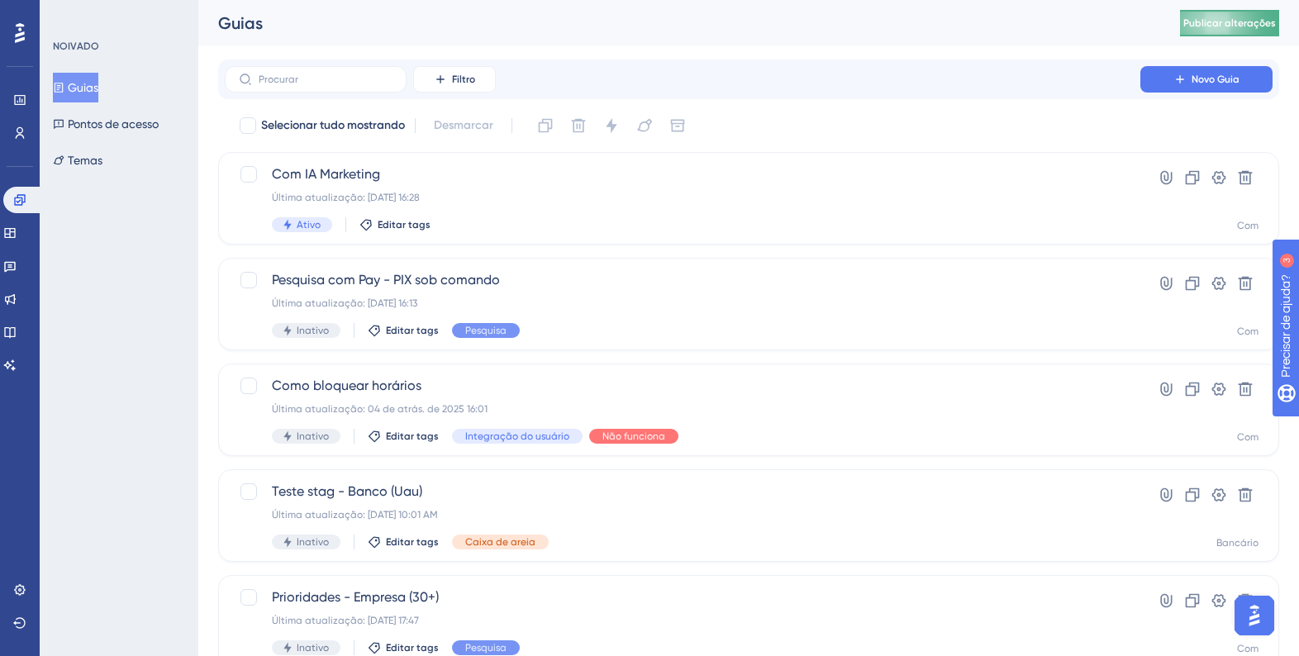
click at [1264, 20] on font "Publicar alterações" at bounding box center [1229, 23] width 93 height 12
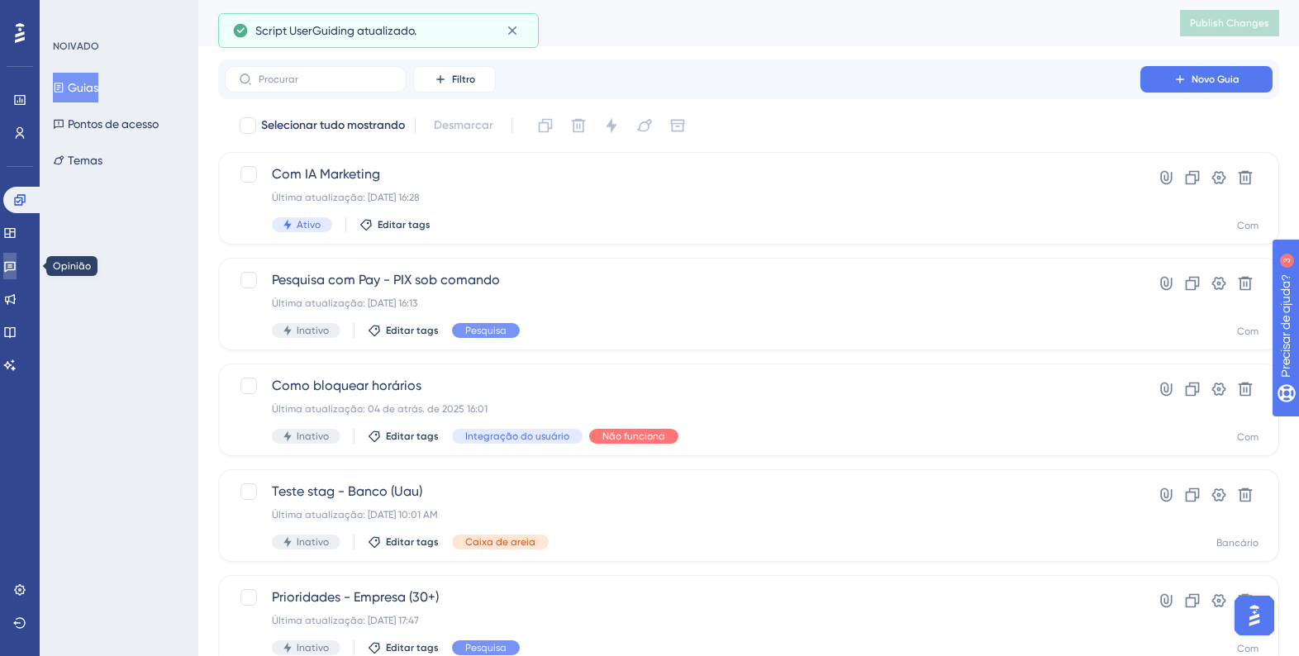
click at [16, 264] on icon at bounding box center [10, 267] width 12 height 11
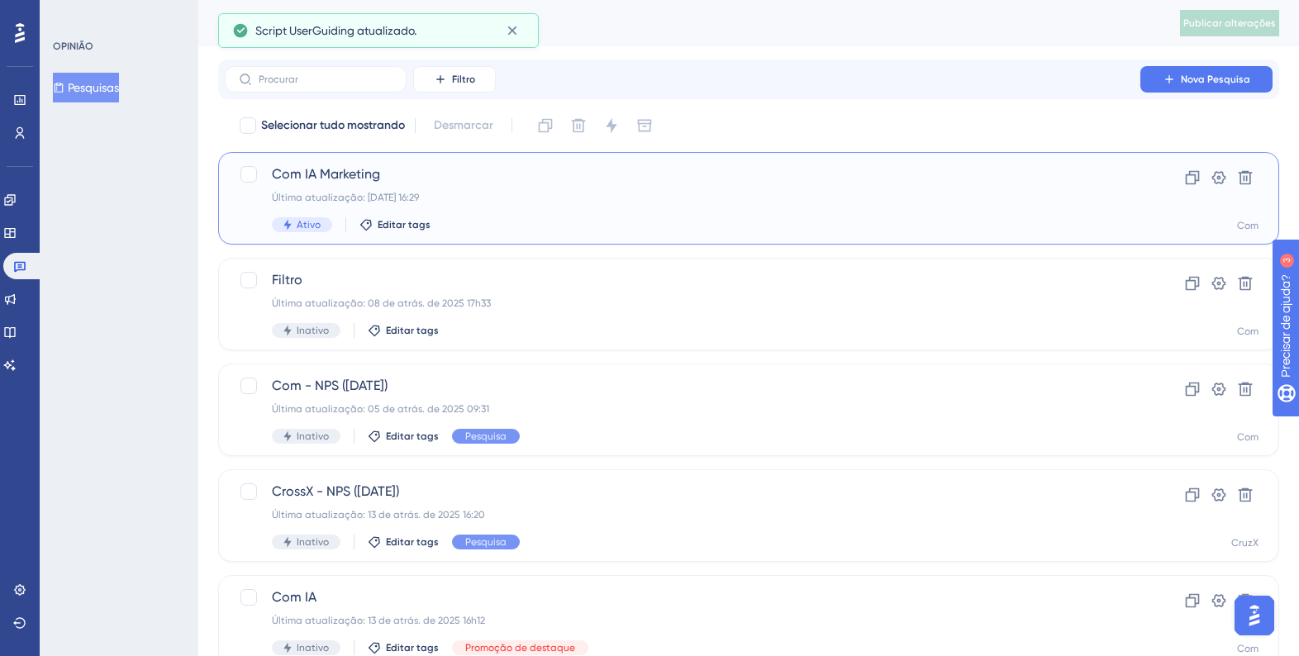
click at [596, 184] on div "Com IA Marketing Última atualização: [DATE] 16:29 Ativo Editar tags" at bounding box center [682, 198] width 821 height 68
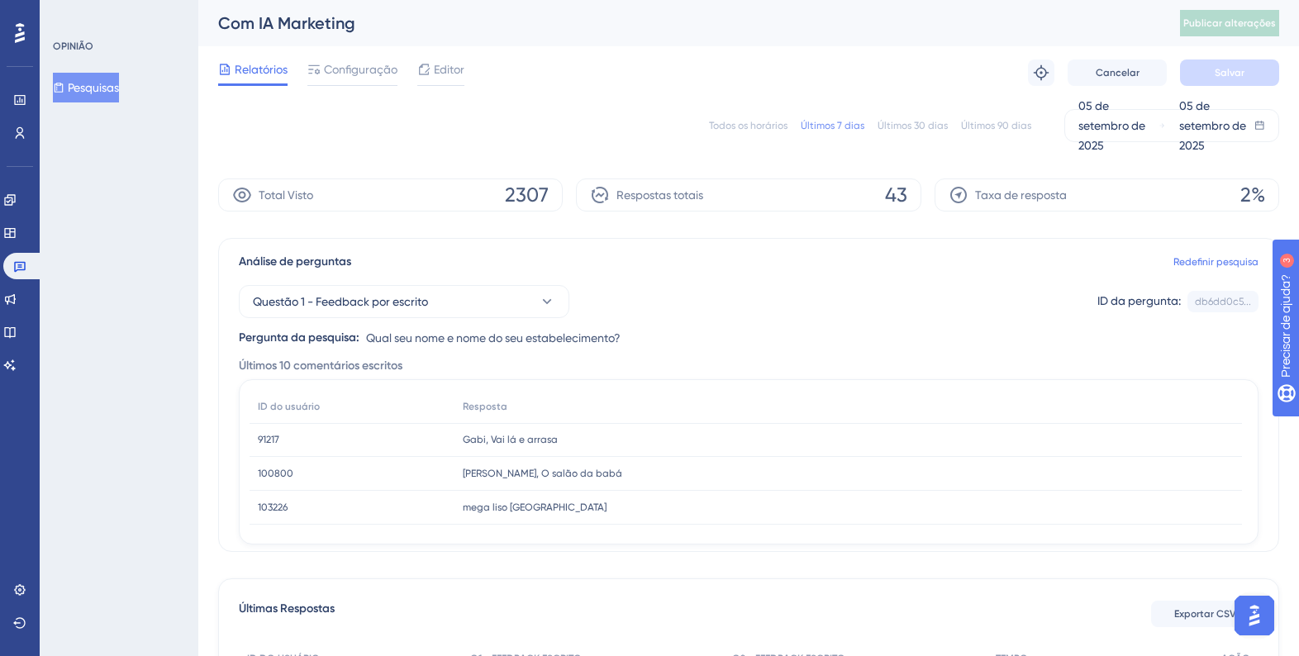
click at [444, 69] on font "Editor" at bounding box center [449, 69] width 31 height 13
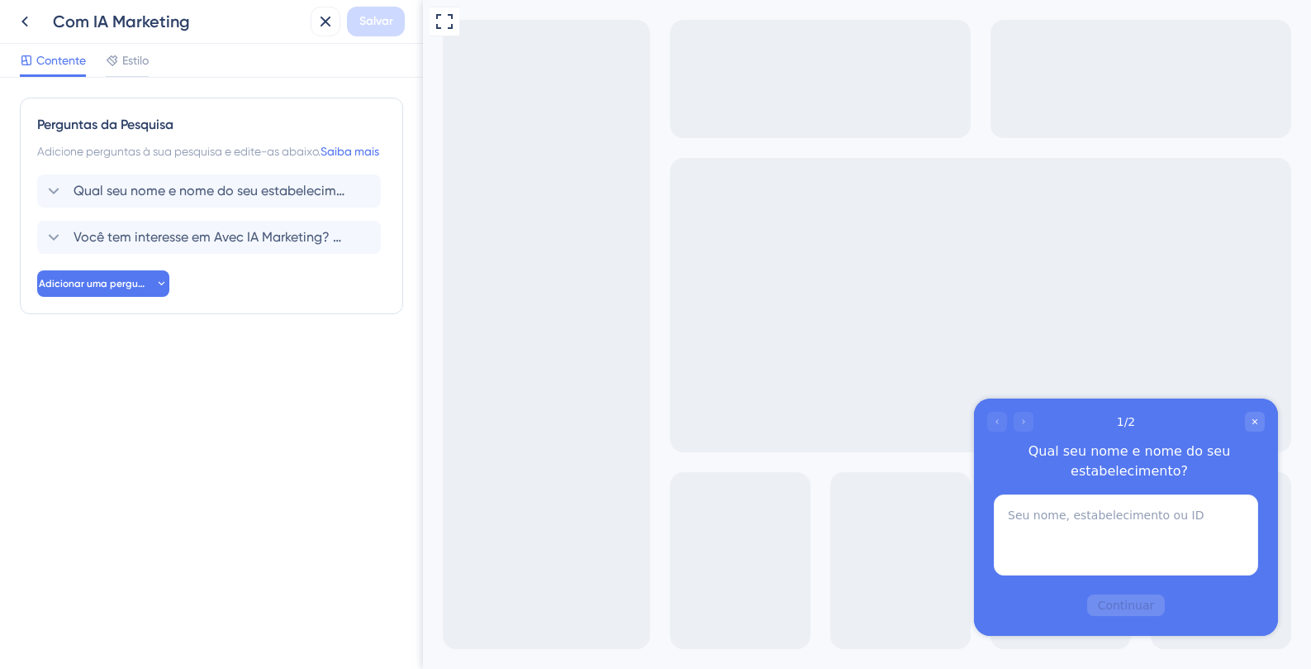
drag, startPoint x: 137, startPoint y: 57, endPoint x: 64, endPoint y: 43, distance: 74.9
click at [137, 57] on font "Estilo" at bounding box center [135, 60] width 26 height 13
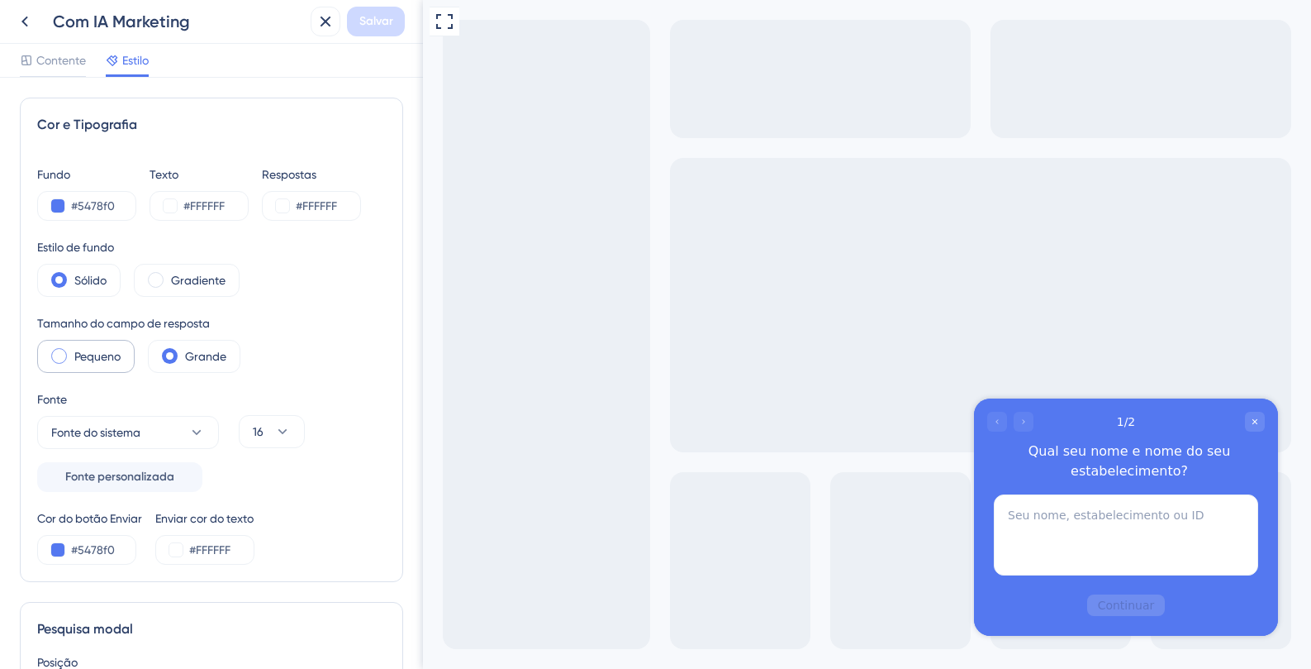
click at [79, 354] on font "Pequeno" at bounding box center [97, 356] width 46 height 13
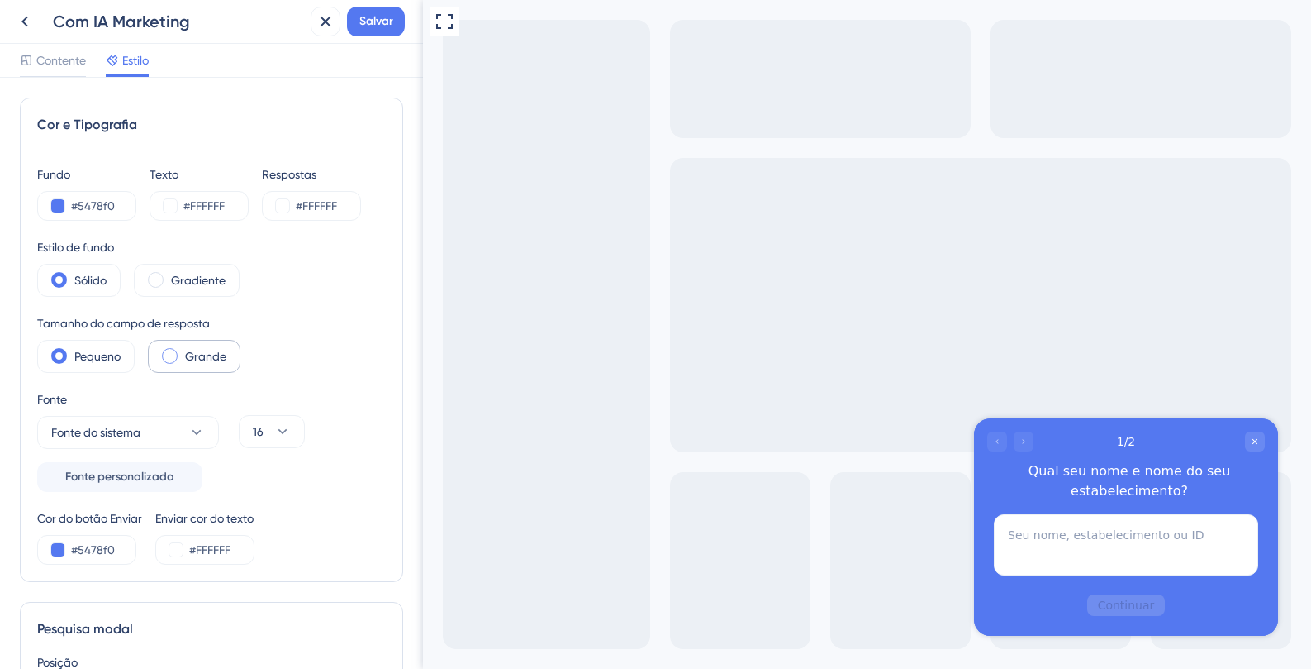
click at [183, 354] on div "Grande" at bounding box center [194, 356] width 93 height 33
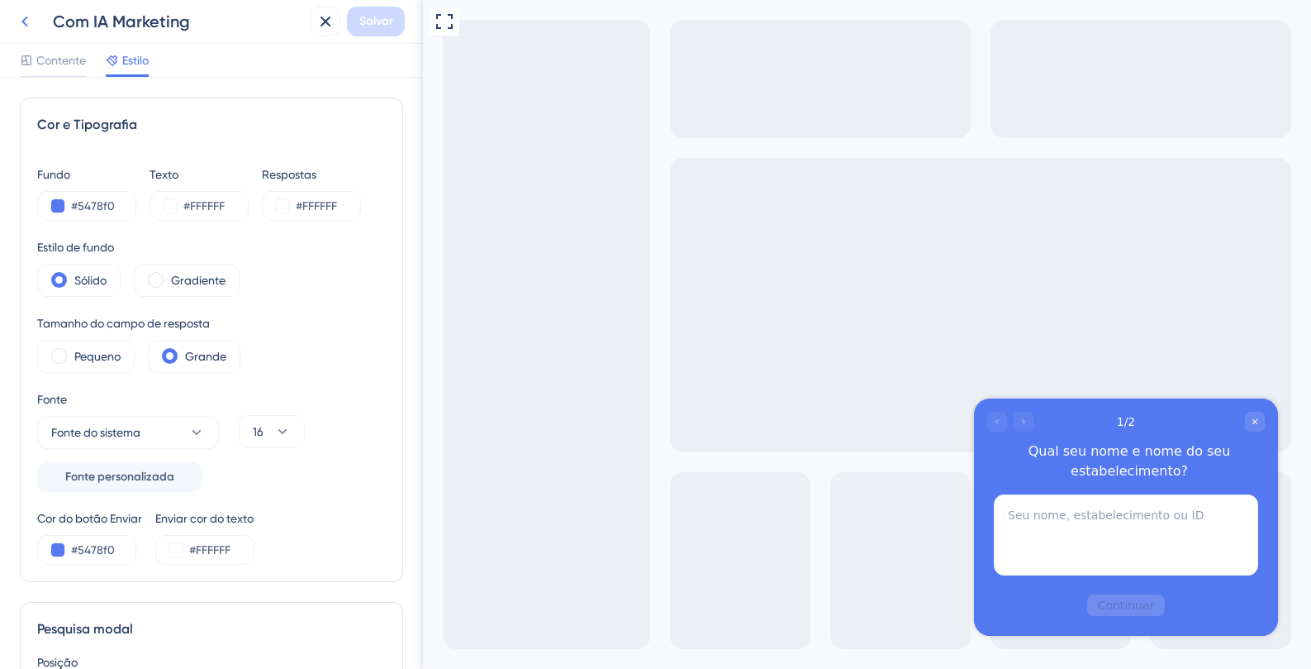
click at [36, 20] on button at bounding box center [25, 22] width 30 height 30
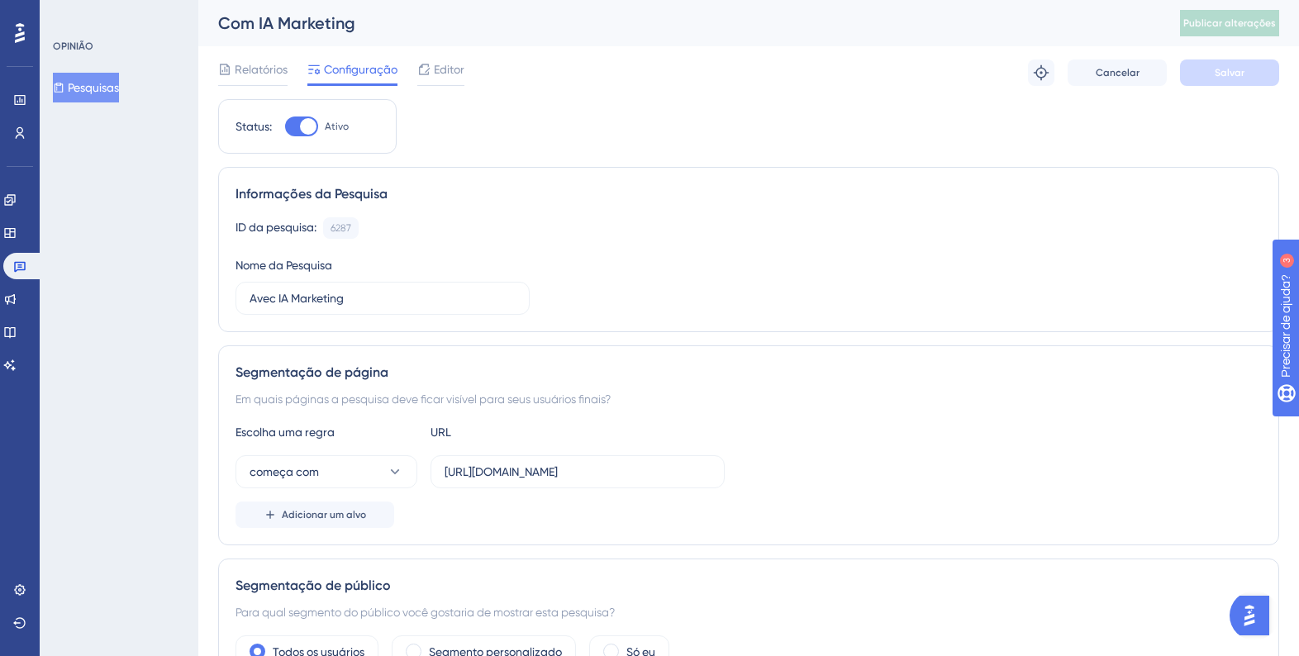
click at [298, 130] on div at bounding box center [301, 127] width 33 height 20
click at [285, 127] on input "Ativo" at bounding box center [284, 126] width 1 height 1
click at [1227, 80] on button "Salvar" at bounding box center [1229, 72] width 99 height 26
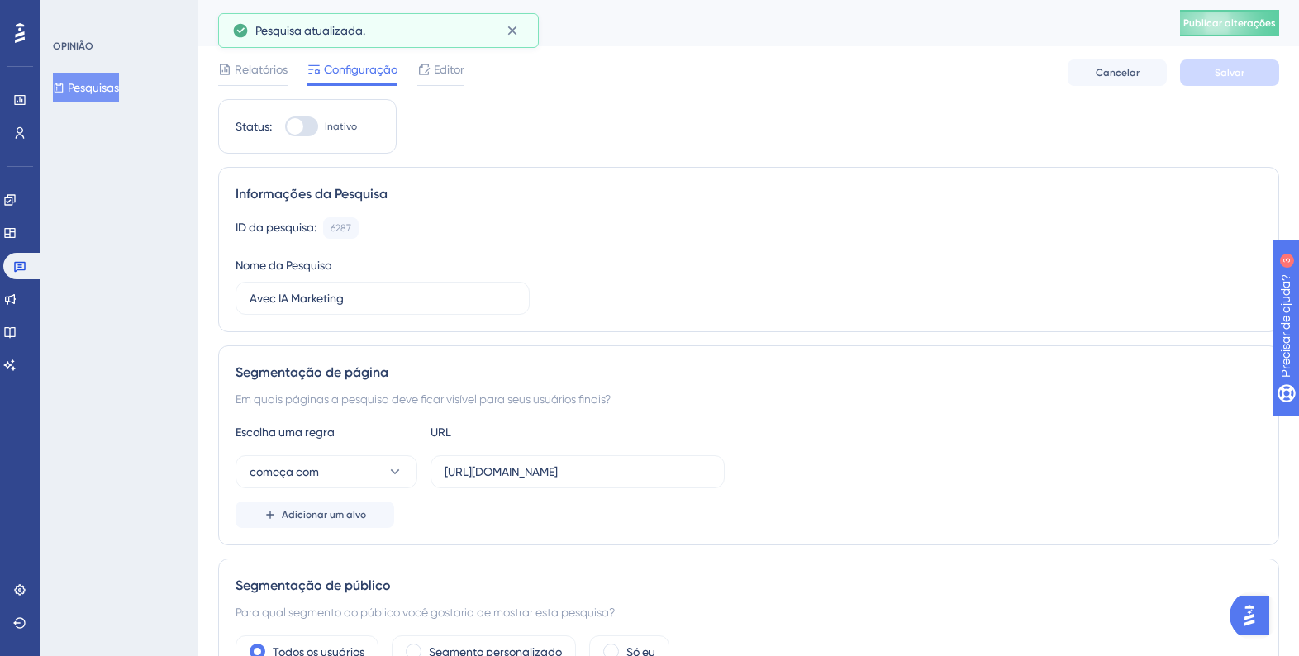
click at [301, 127] on div at bounding box center [295, 126] width 17 height 17
click at [285, 127] on input "Inativo" at bounding box center [284, 126] width 1 height 1
checkbox input "true"
click at [1243, 79] on button "Salvar" at bounding box center [1229, 72] width 99 height 26
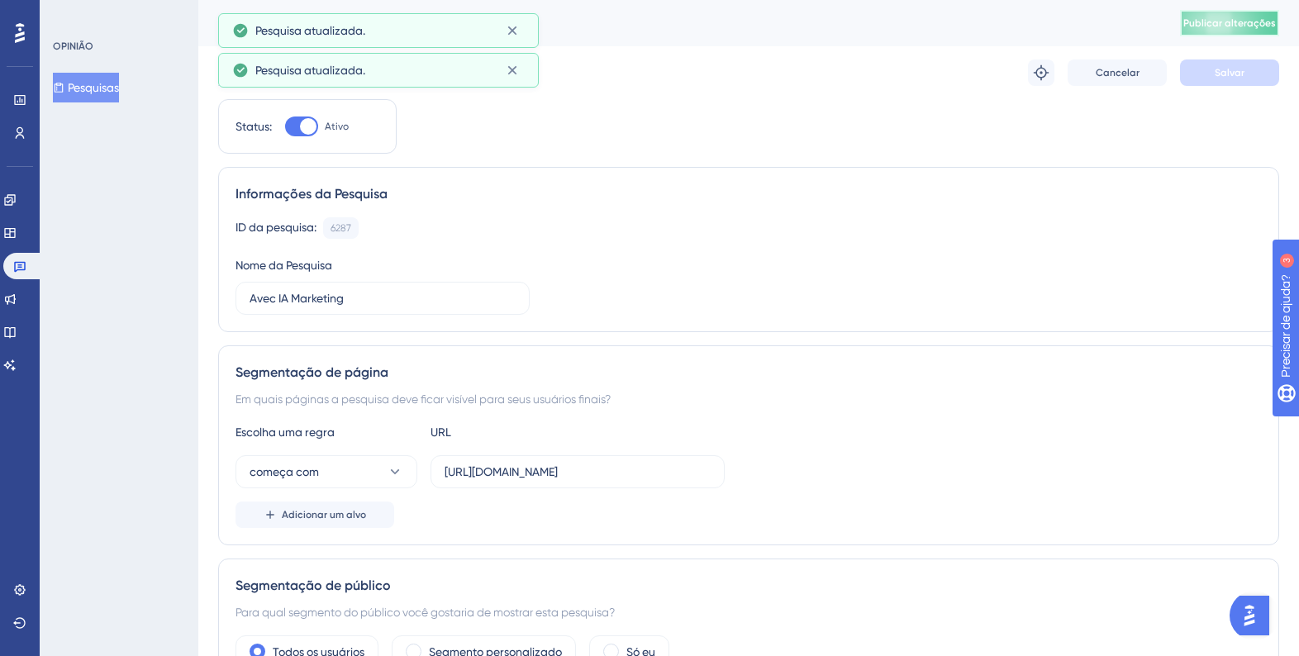
click at [1240, 29] on span "Publicar alterações" at bounding box center [1229, 23] width 93 height 13
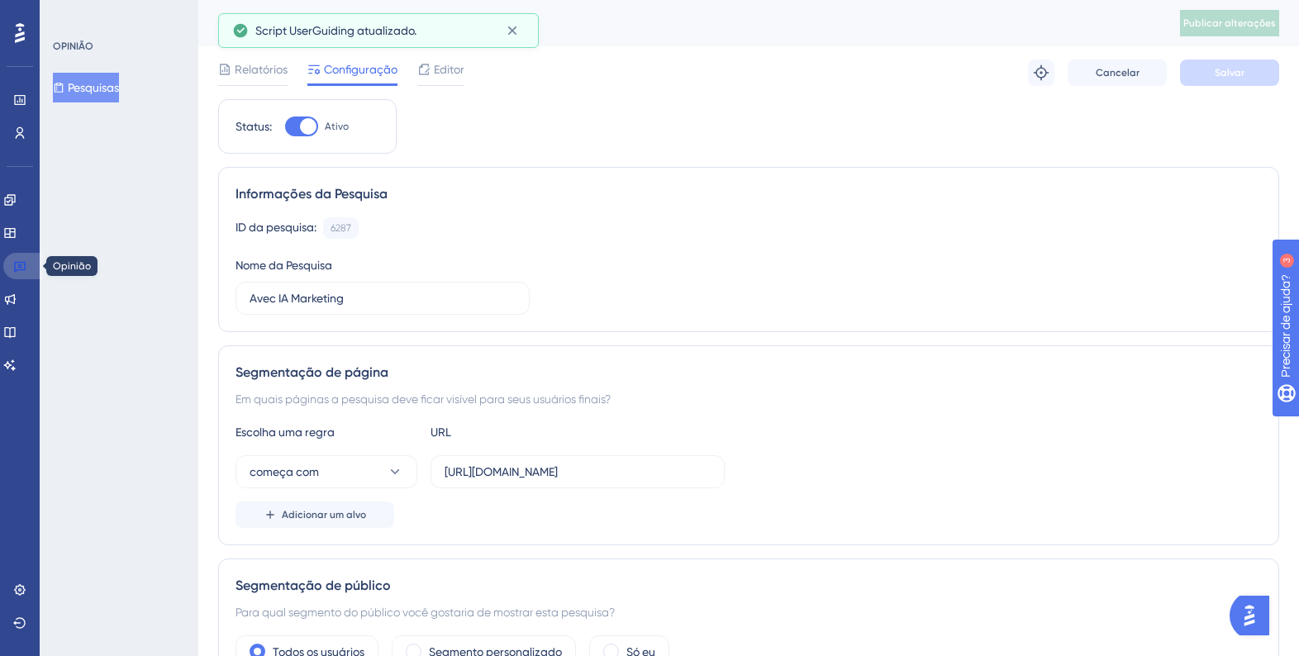
click at [24, 266] on icon at bounding box center [20, 267] width 12 height 11
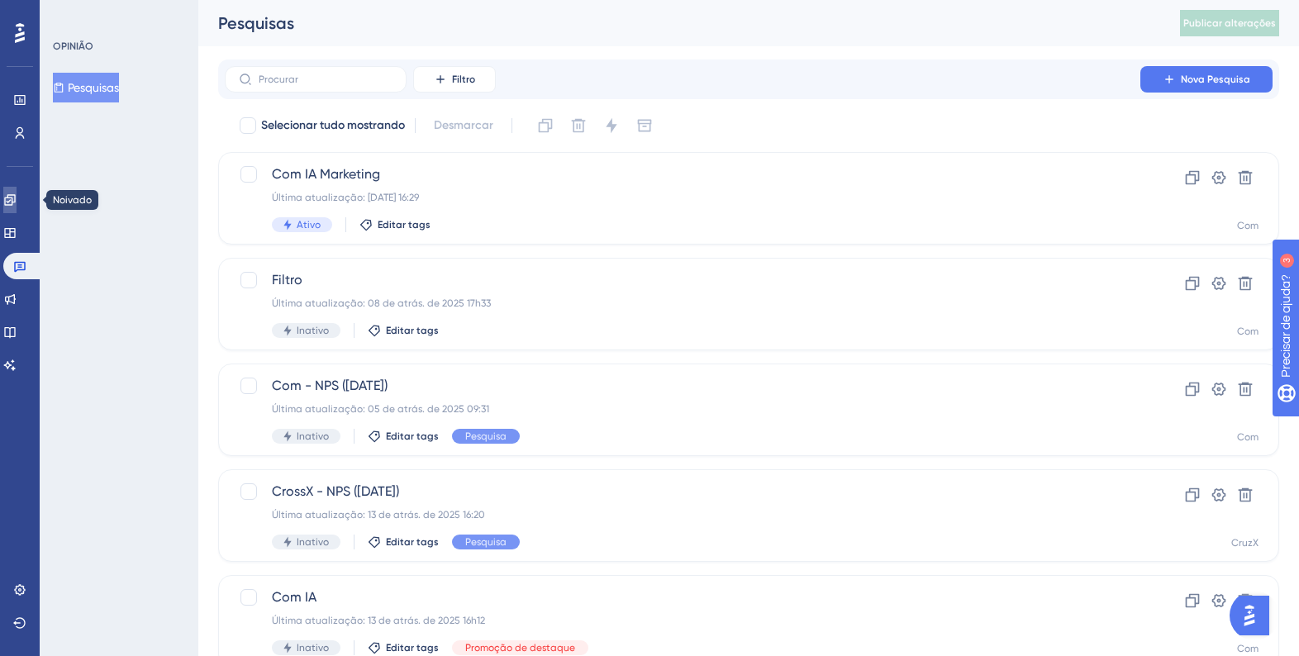
click at [15, 197] on icon at bounding box center [9, 199] width 11 height 11
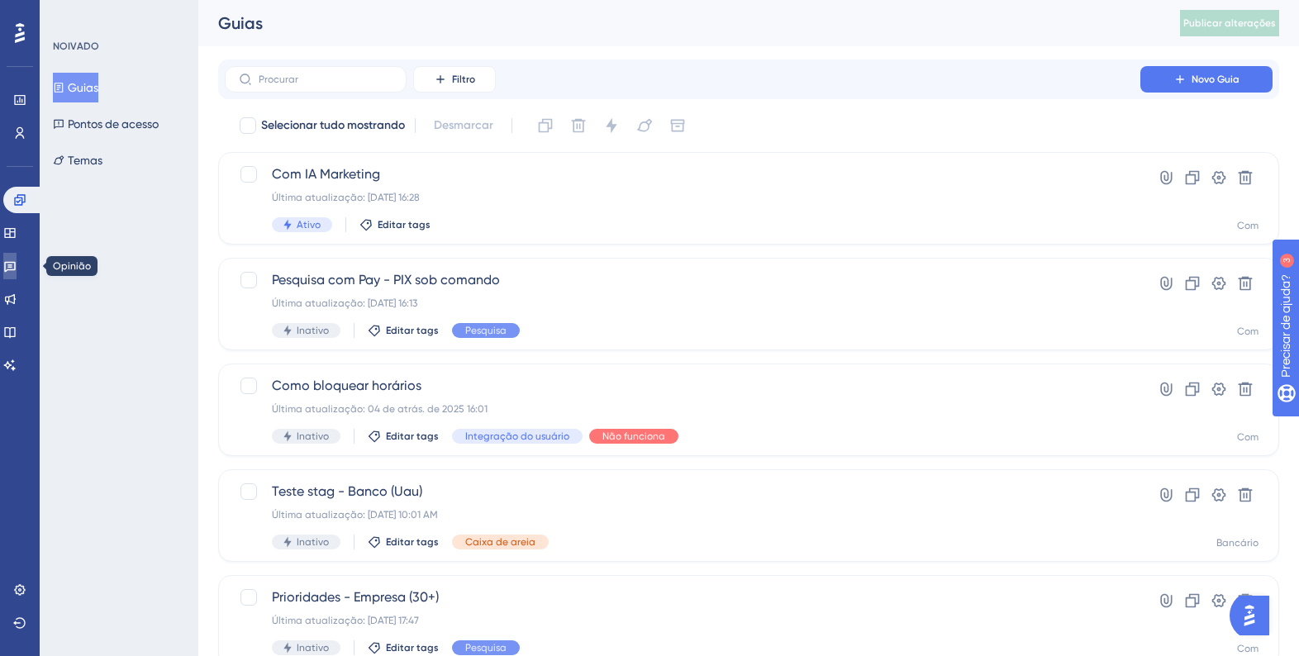
click at [16, 269] on icon at bounding box center [10, 267] width 12 height 11
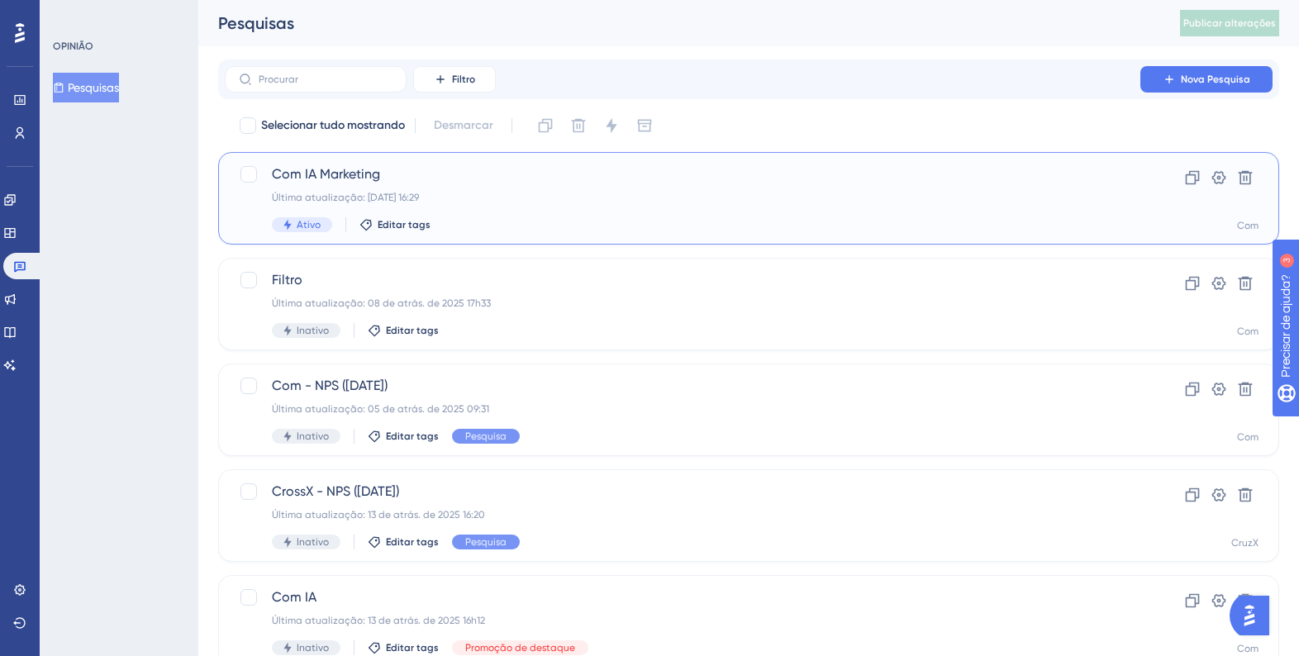
click at [386, 183] on span "Com IA Marketing" at bounding box center [682, 174] width 821 height 20
